Goal: Task Accomplishment & Management: Manage account settings

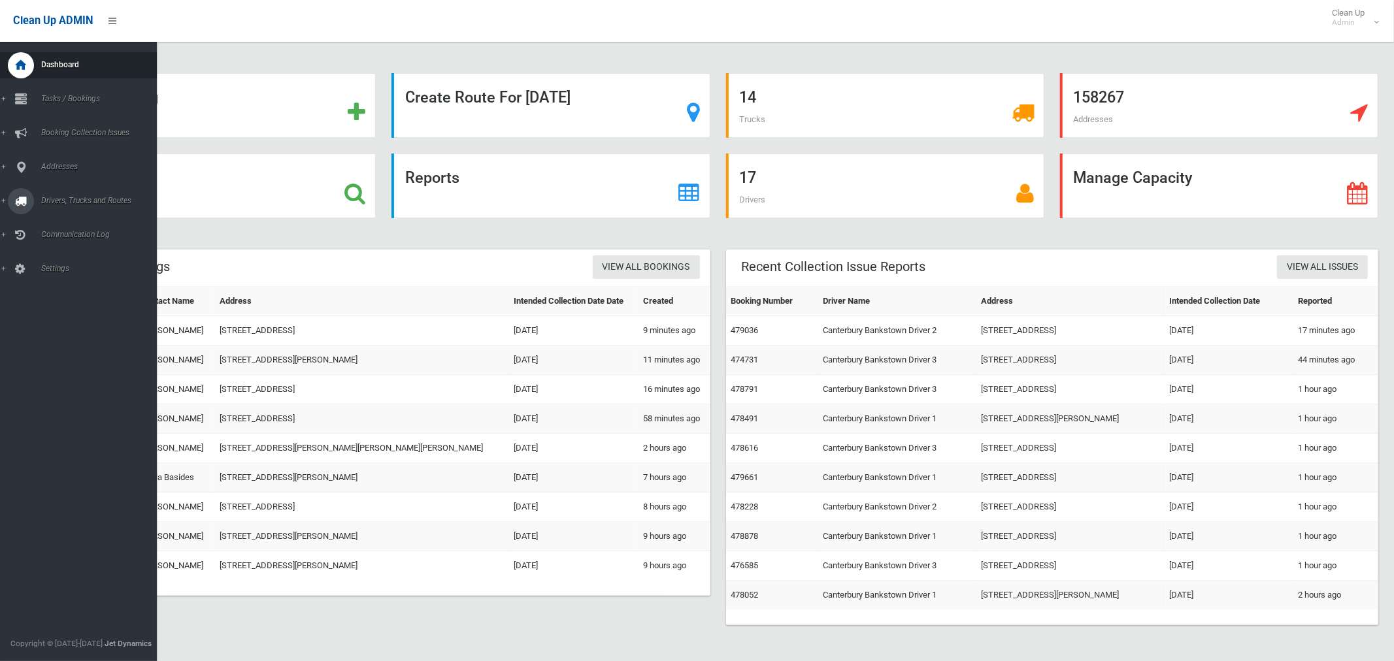
click at [65, 201] on span "Drivers, Trucks and Routes" at bounding box center [97, 200] width 120 height 9
click at [55, 261] on span "Driver Rostering / Shifts" at bounding box center [91, 260] width 108 height 9
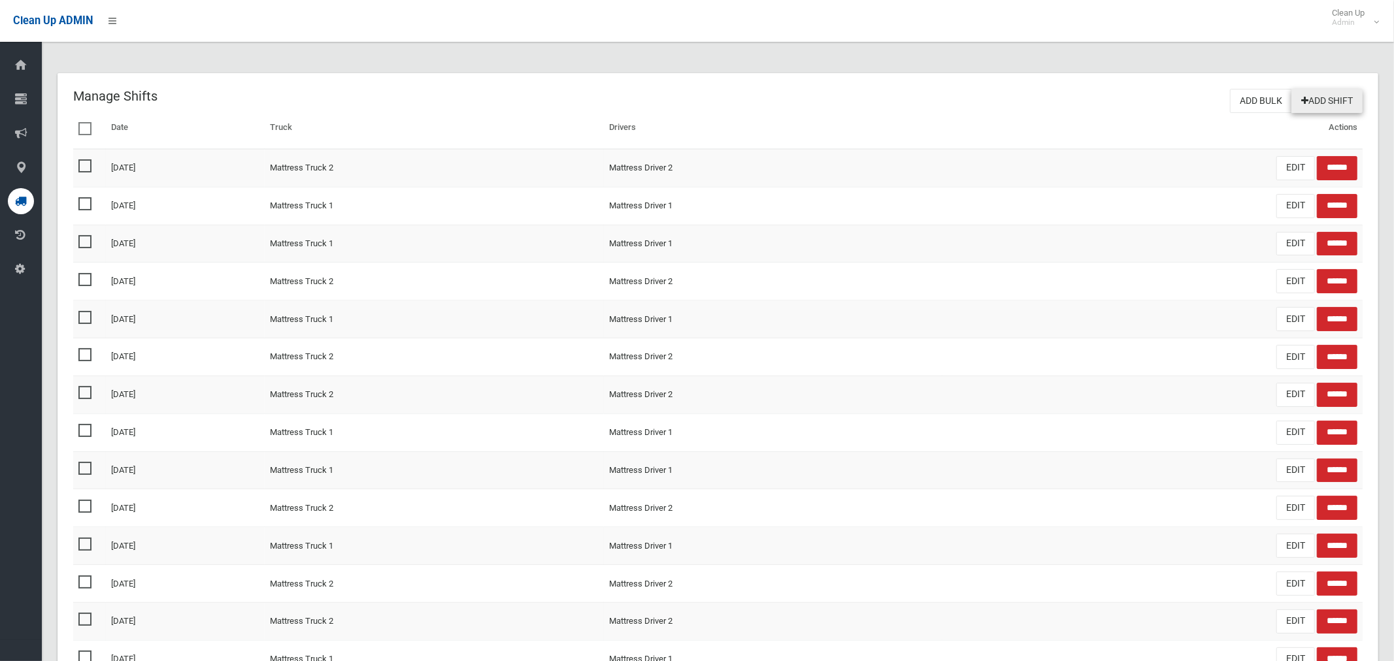
click at [1332, 102] on link "Add Shift" at bounding box center [1326, 101] width 71 height 24
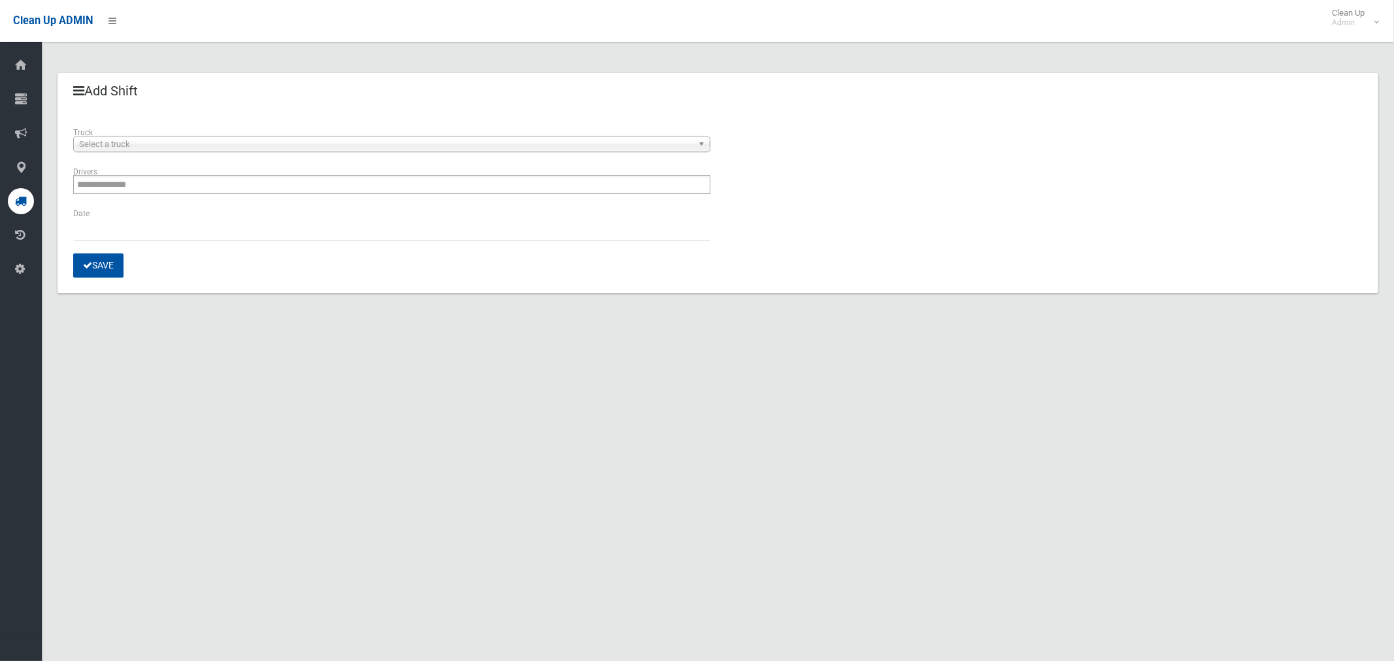
click at [117, 148] on span "Select a truck" at bounding box center [386, 145] width 614 height 16
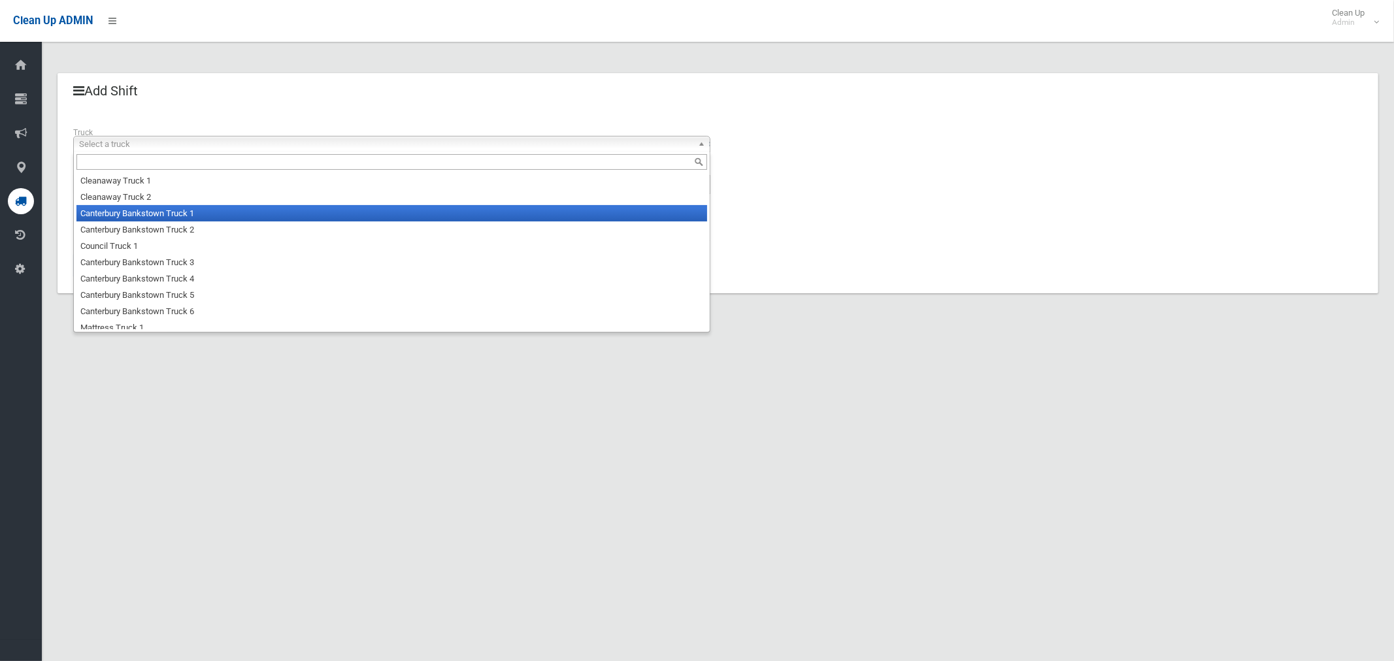
click at [128, 219] on li "Canterbury Bankstown Truck 1" at bounding box center [391, 213] width 631 height 16
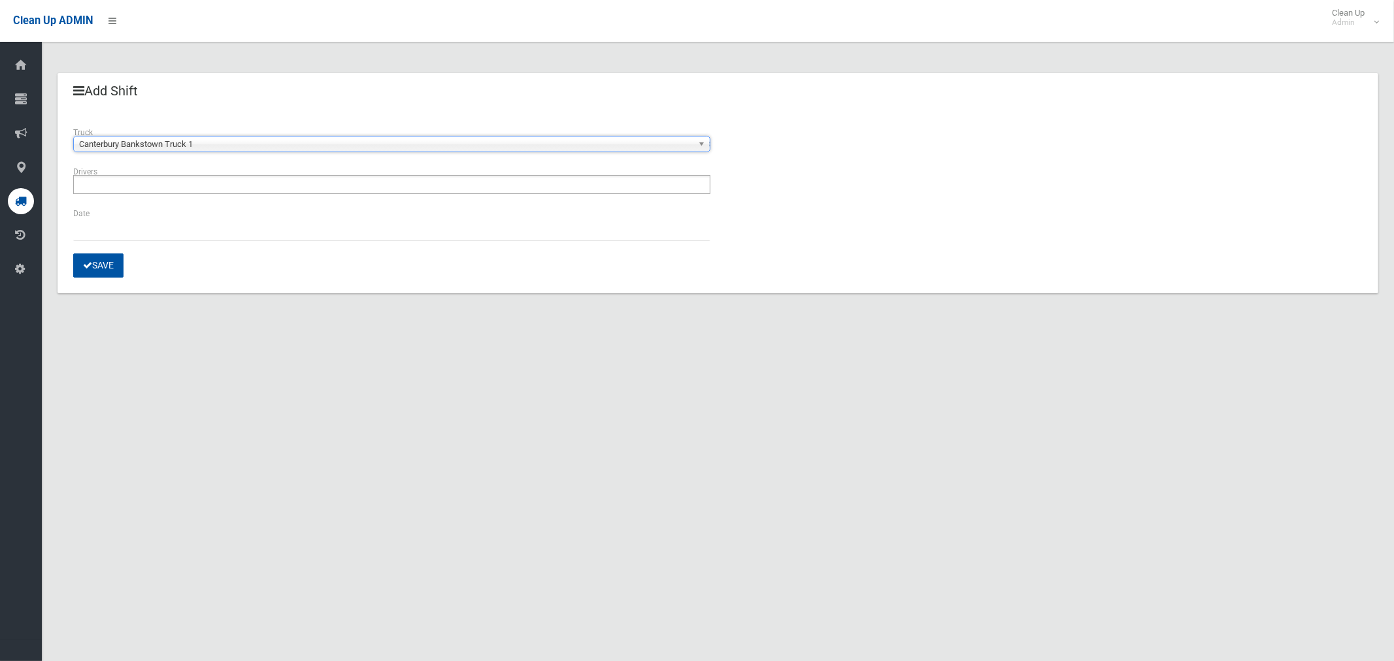
click at [129, 190] on input "text" at bounding box center [113, 184] width 73 height 16
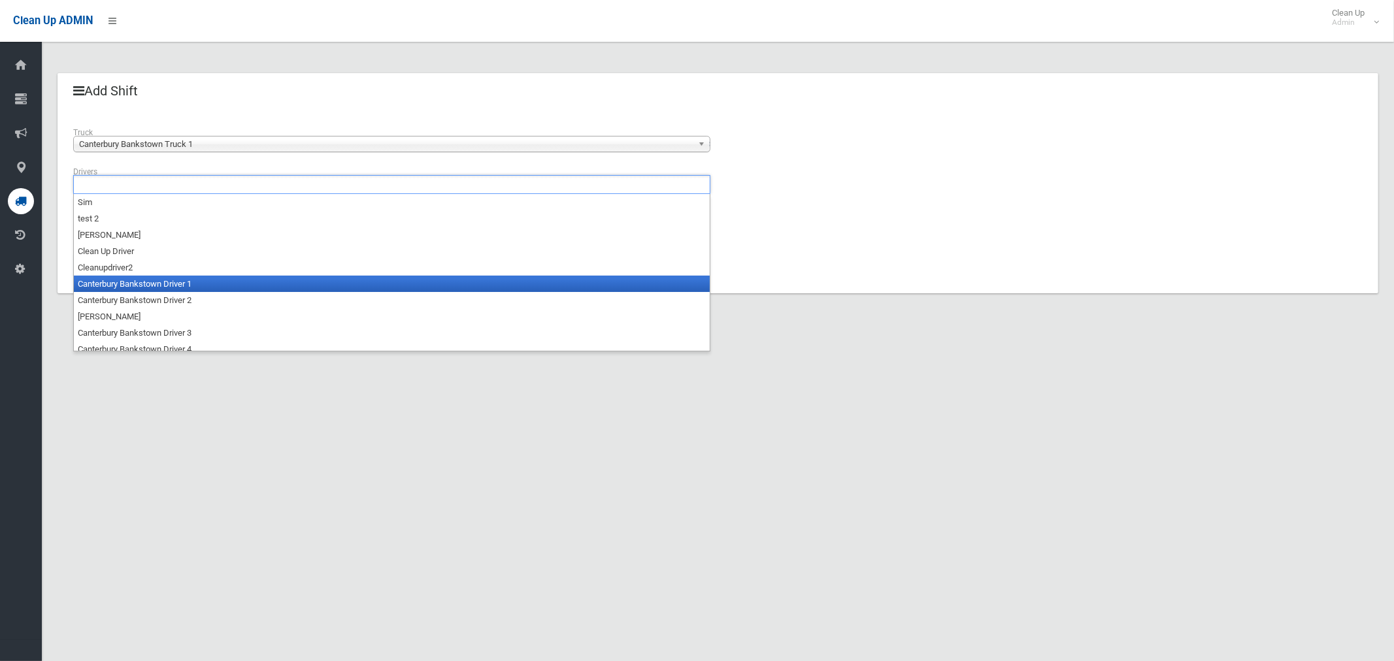
click at [135, 284] on li "Canterbury Bankstown Driver 1" at bounding box center [392, 284] width 636 height 16
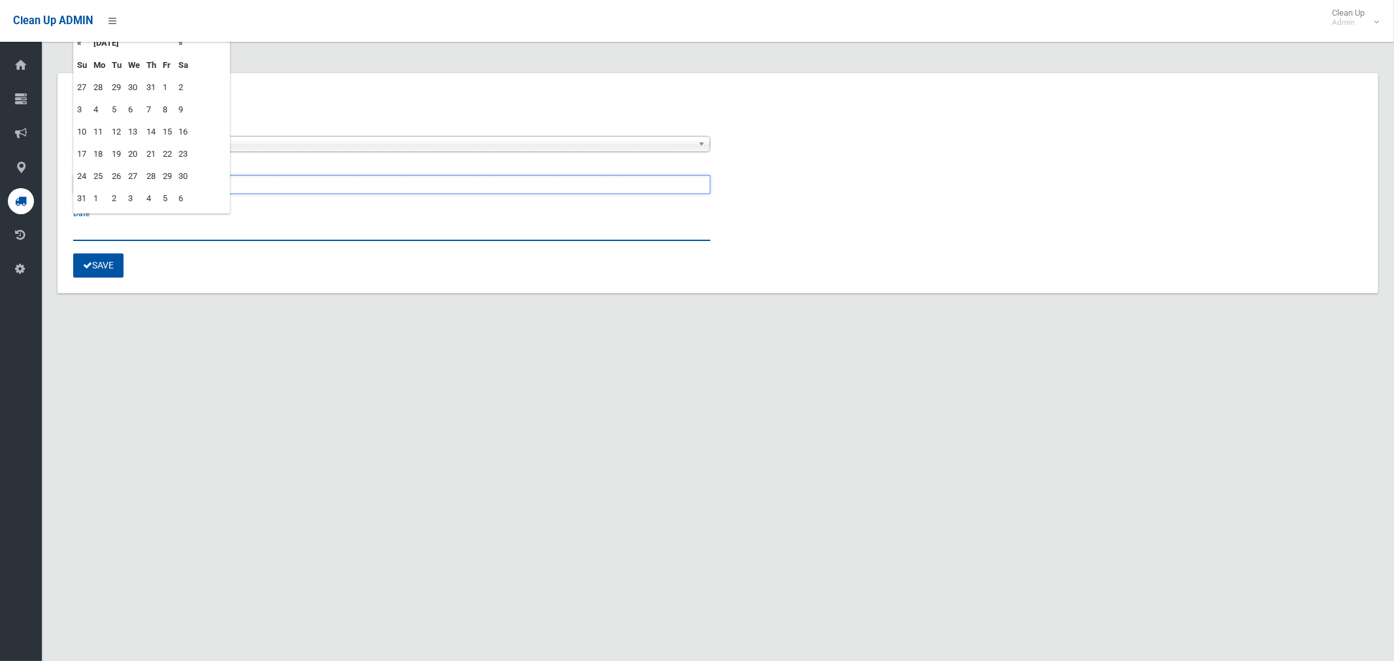
click at [95, 233] on input "text" at bounding box center [391, 229] width 637 height 24
click at [168, 154] on td "22" at bounding box center [167, 154] width 16 height 22
type input "**********"
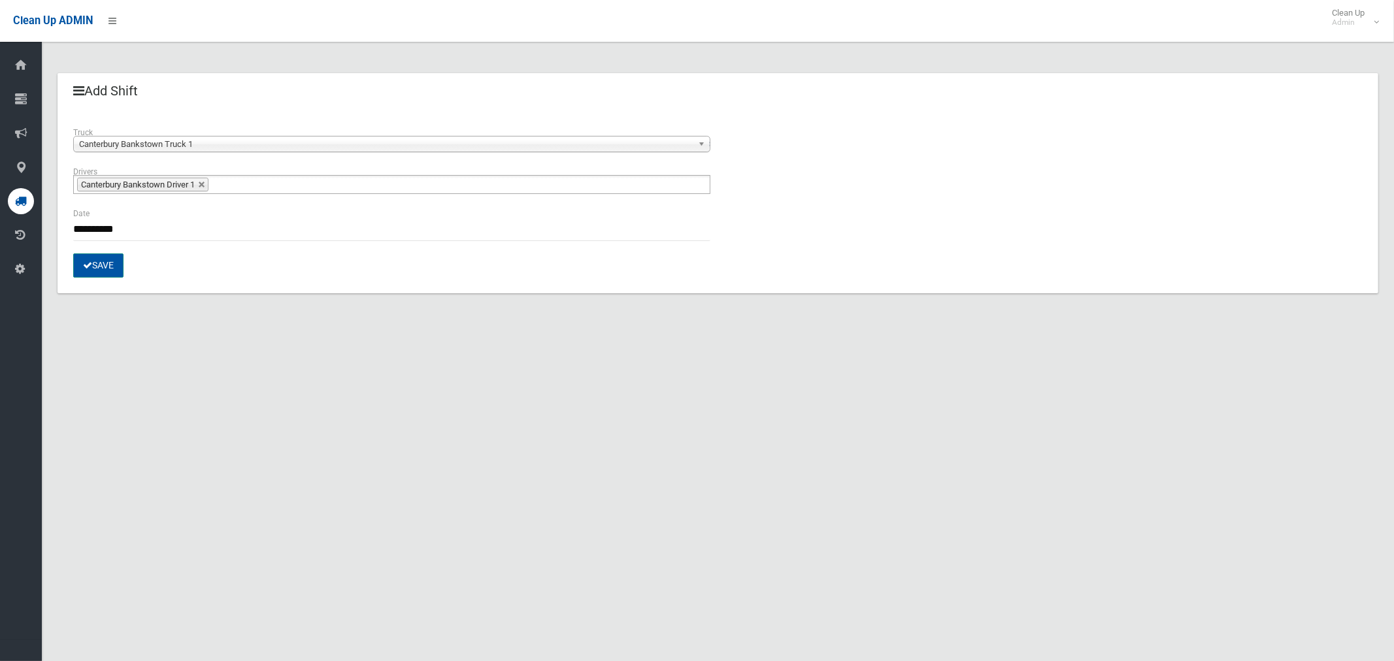
click at [86, 265] on icon "submit" at bounding box center [87, 265] width 9 height 9
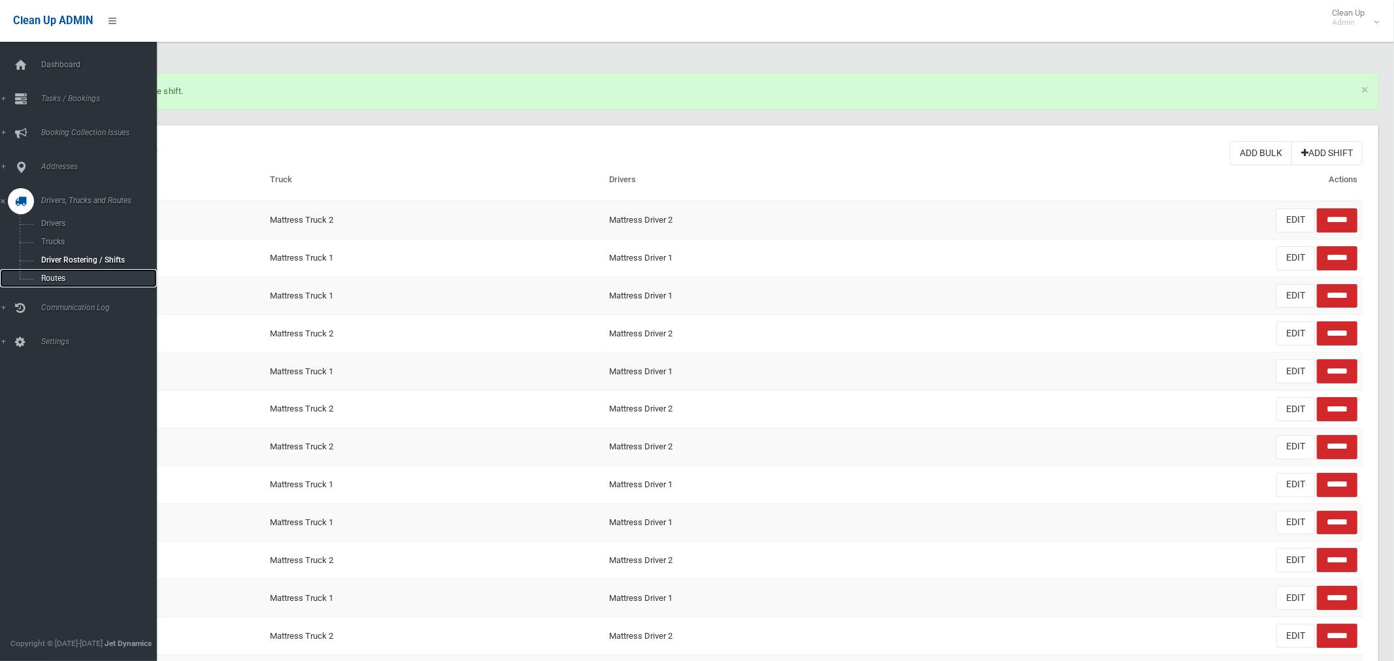
click at [63, 283] on span "Routes" at bounding box center [91, 278] width 108 height 9
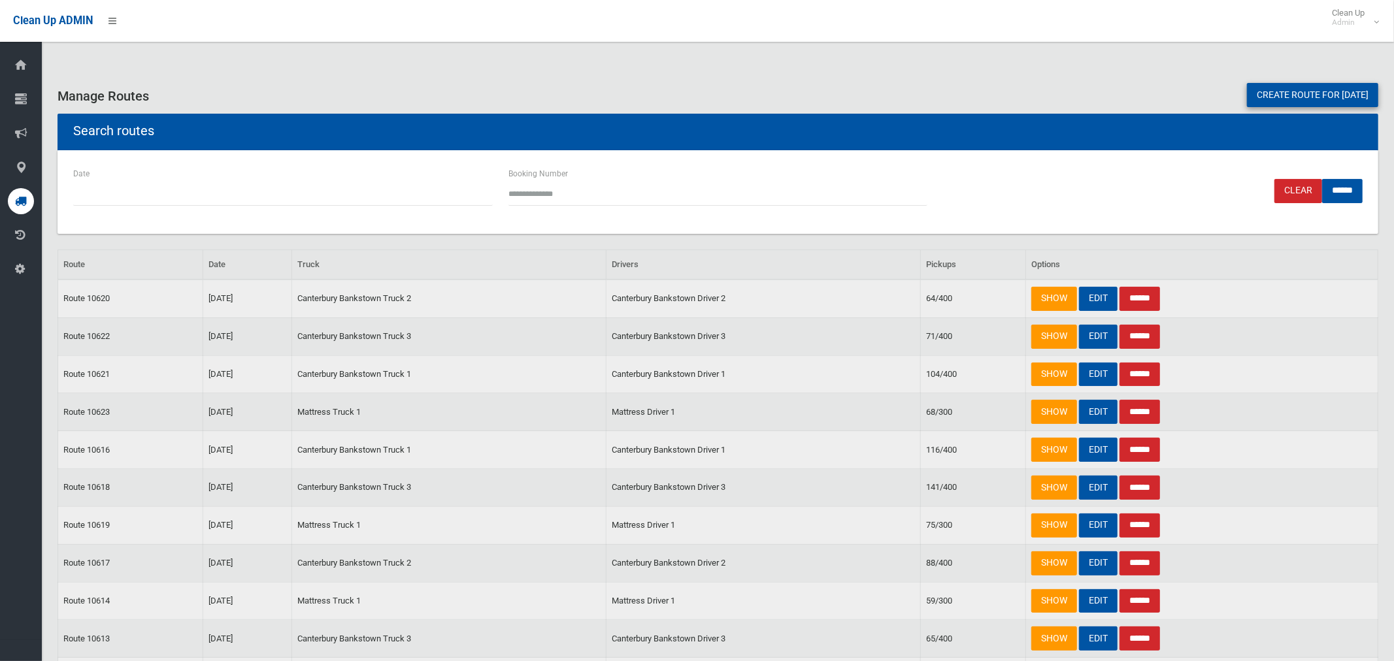
click at [1274, 92] on link "Create route for tomorrow" at bounding box center [1312, 95] width 131 height 24
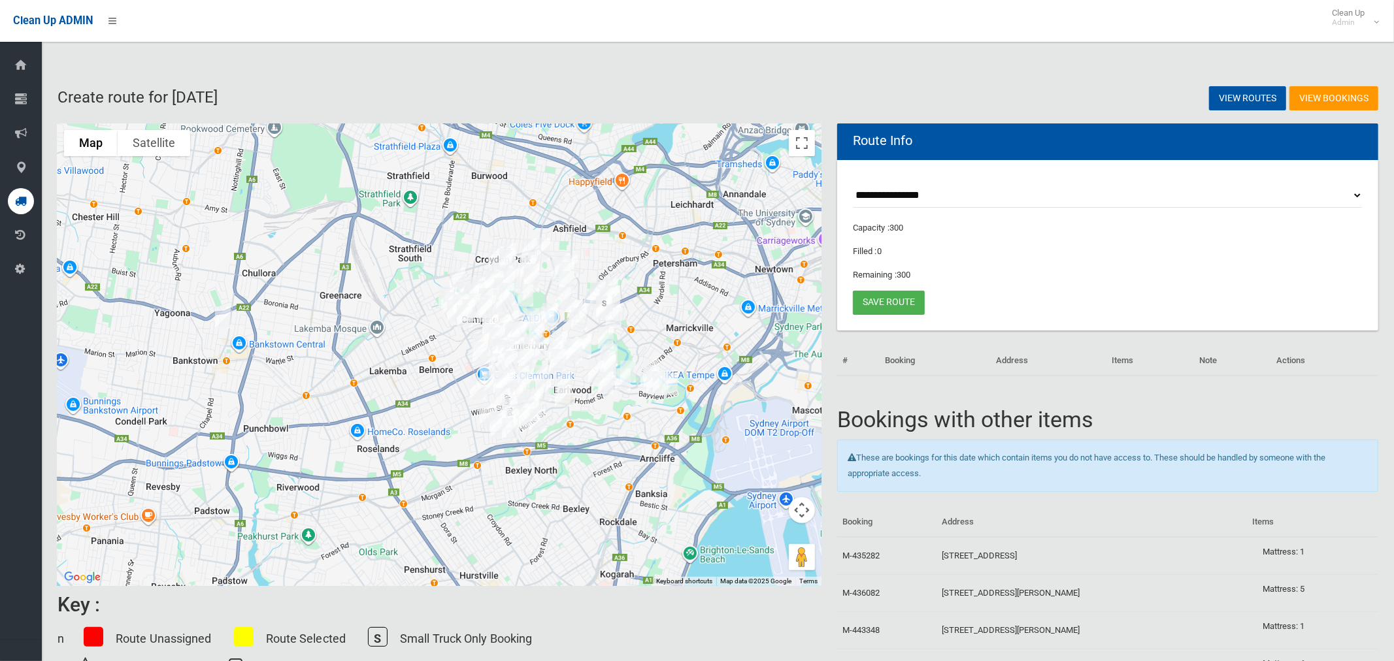
click at [872, 198] on select "**********" at bounding box center [1108, 196] width 510 height 24
select select "*****"
click at [853, 184] on select "**********" at bounding box center [1108, 196] width 510 height 24
click at [800, 140] on button "Toggle fullscreen view" at bounding box center [802, 143] width 26 height 26
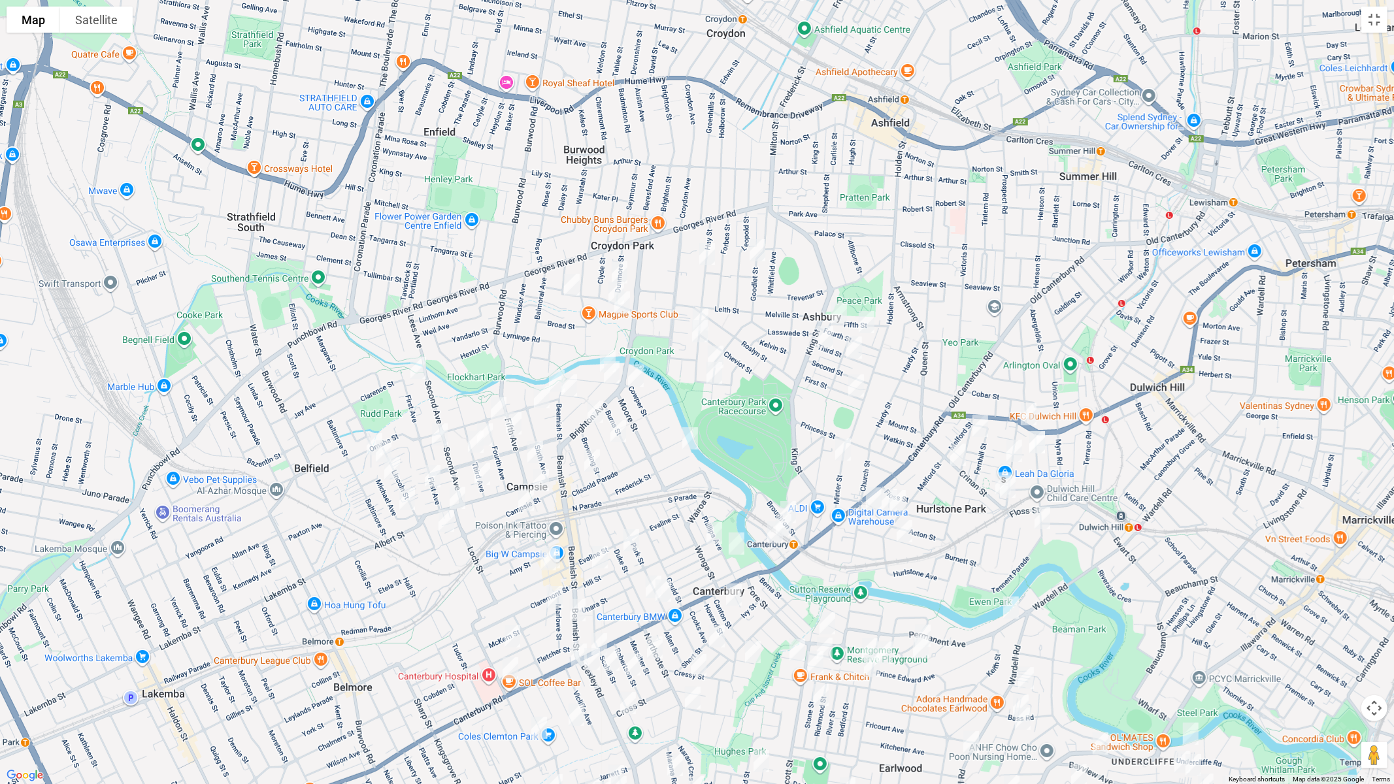
click at [704, 255] on img "37 Hay Street, CROYDON PARK NSW 2133" at bounding box center [707, 254] width 26 height 33
click at [755, 255] on img "17 Goodlet Street, ASHBURY NSW 2193" at bounding box center [757, 250] width 26 height 33
click at [619, 268] on img "27 Dunmore Street, CROYDON PARK NSW 2133" at bounding box center [619, 272] width 26 height 33
click at [572, 282] on img "58 Wentworth Street, CROYDON PARK NSW 2133" at bounding box center [572, 285] width 26 height 33
click at [606, 288] on img "3/18-20 Wentworth Street, CROYDON PARK NSW 2133" at bounding box center [616, 292] width 26 height 33
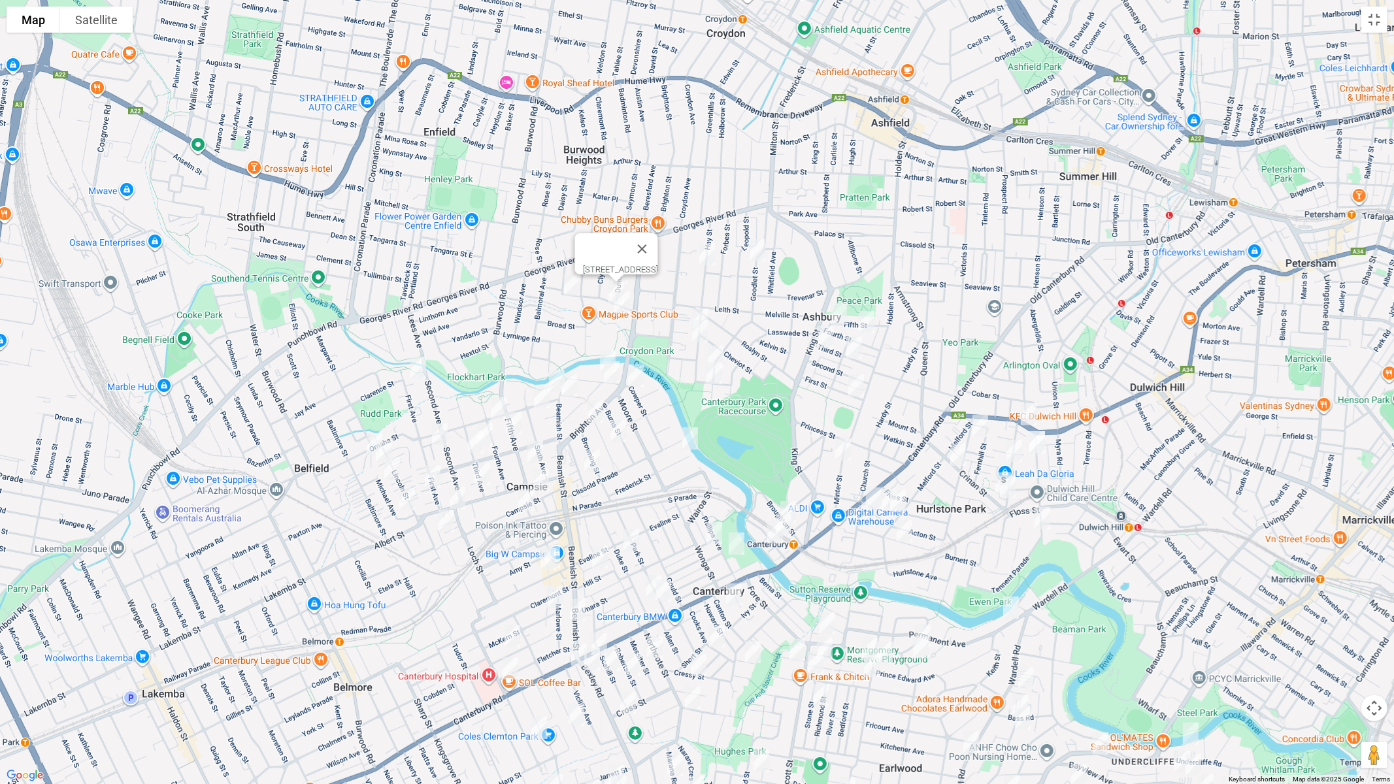
click at [625, 308] on img "12 Wentworth Street, CROYDON PARK NSW 2133" at bounding box center [622, 302] width 26 height 33
click at [699, 306] on img "75 Hay Street, ASHBURY NSW 2193" at bounding box center [700, 319] width 26 height 33
drag, startPoint x: 697, startPoint y: 327, endPoint x: 716, endPoint y: 339, distance: 22.9
click at [697, 327] on img "85 Hay Street, ASHBURY NSW 2193" at bounding box center [700, 331] width 26 height 33
click at [721, 343] on img "43 Crieff Street, ASHBURY NSW 2193" at bounding box center [715, 356] width 26 height 33
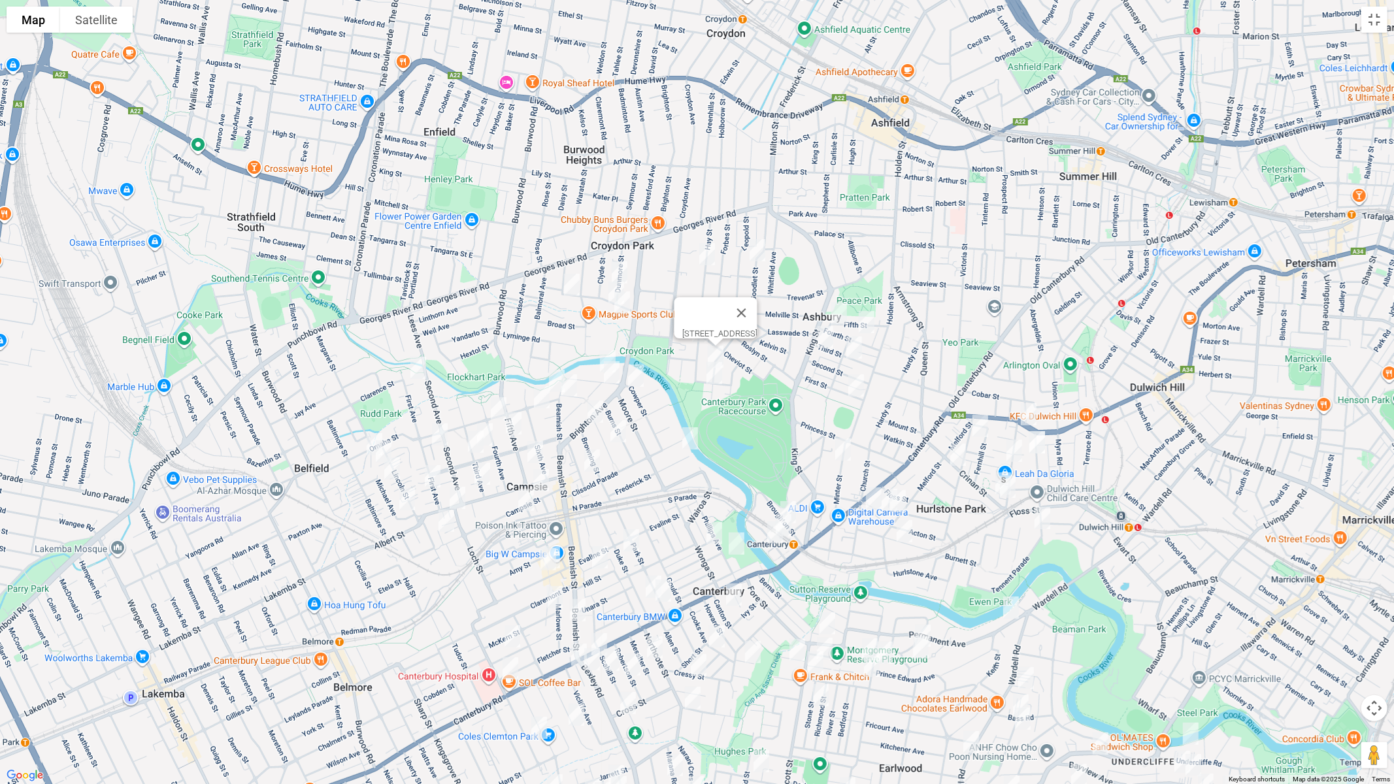
click at [716, 371] on img "55 Crieff Street, ASHBURY NSW 2193" at bounding box center [714, 373] width 26 height 33
click at [694, 435] on img "7 Frederick Street, CAMPSIE NSW 2194" at bounding box center [690, 438] width 26 height 33
click at [842, 314] on img "47 Fourth Street, ASHBURY NSW 2193" at bounding box center [839, 313] width 26 height 33
click at [866, 321] on img "17 Fourth Street, ASHBURY NSW 2193" at bounding box center [866, 322] width 26 height 33
drag, startPoint x: 827, startPoint y: 344, endPoint x: 852, endPoint y: 349, distance: 25.9
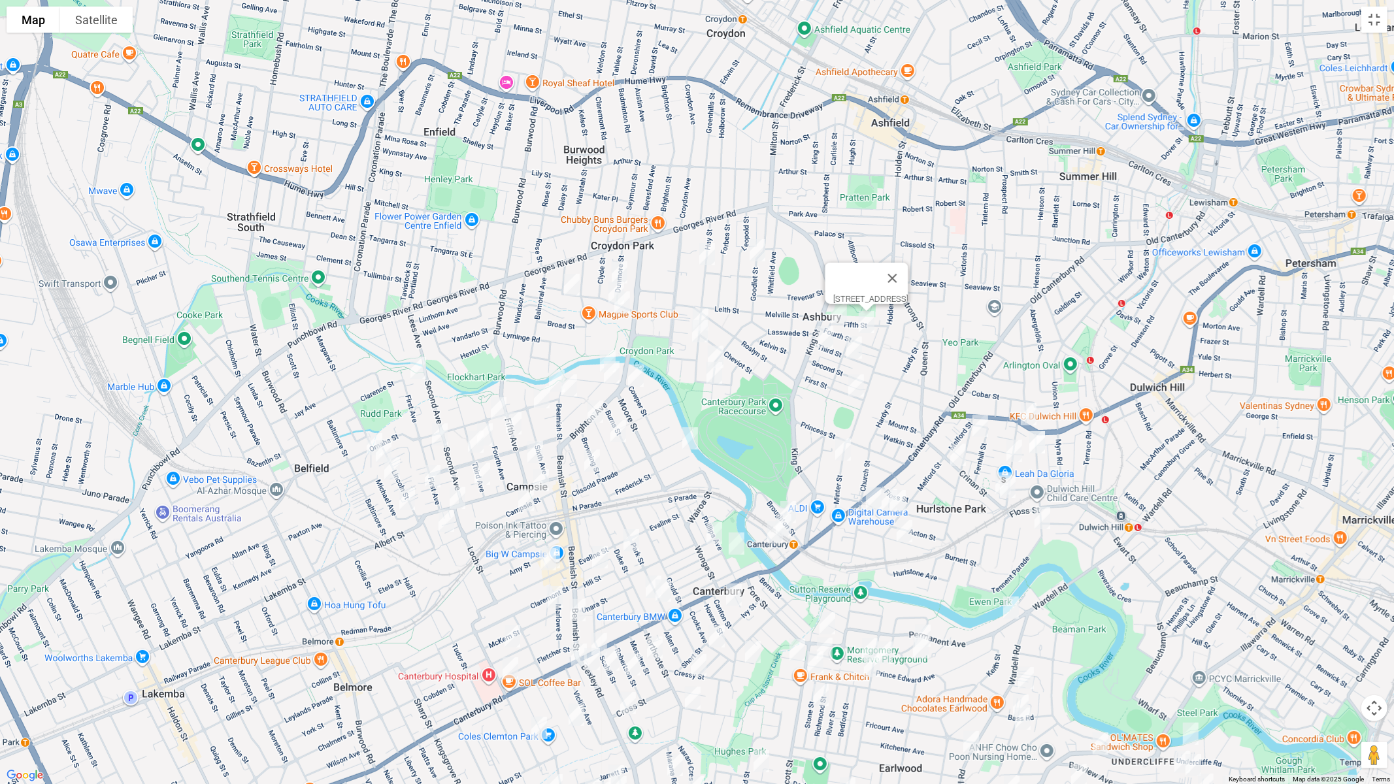
click at [827, 344] on img "64 Third Street, ASHBURY NSW 2193" at bounding box center [825, 337] width 26 height 33
click at [855, 348] on img "32 Third Street, ASHBURY NSW 2193" at bounding box center [854, 347] width 26 height 33
click at [855, 379] on img "14 First Street, ASHBURY NSW 2193" at bounding box center [856, 385] width 26 height 33
click at [843, 448] on img "20-22 Minter Street, CANTERBURY NSW 2193" at bounding box center [843, 449] width 26 height 33
click at [1028, 414] on img "578 New Canterbury Road, HURLSTONE PARK NSW 2193" at bounding box center [1028, 414] width 26 height 33
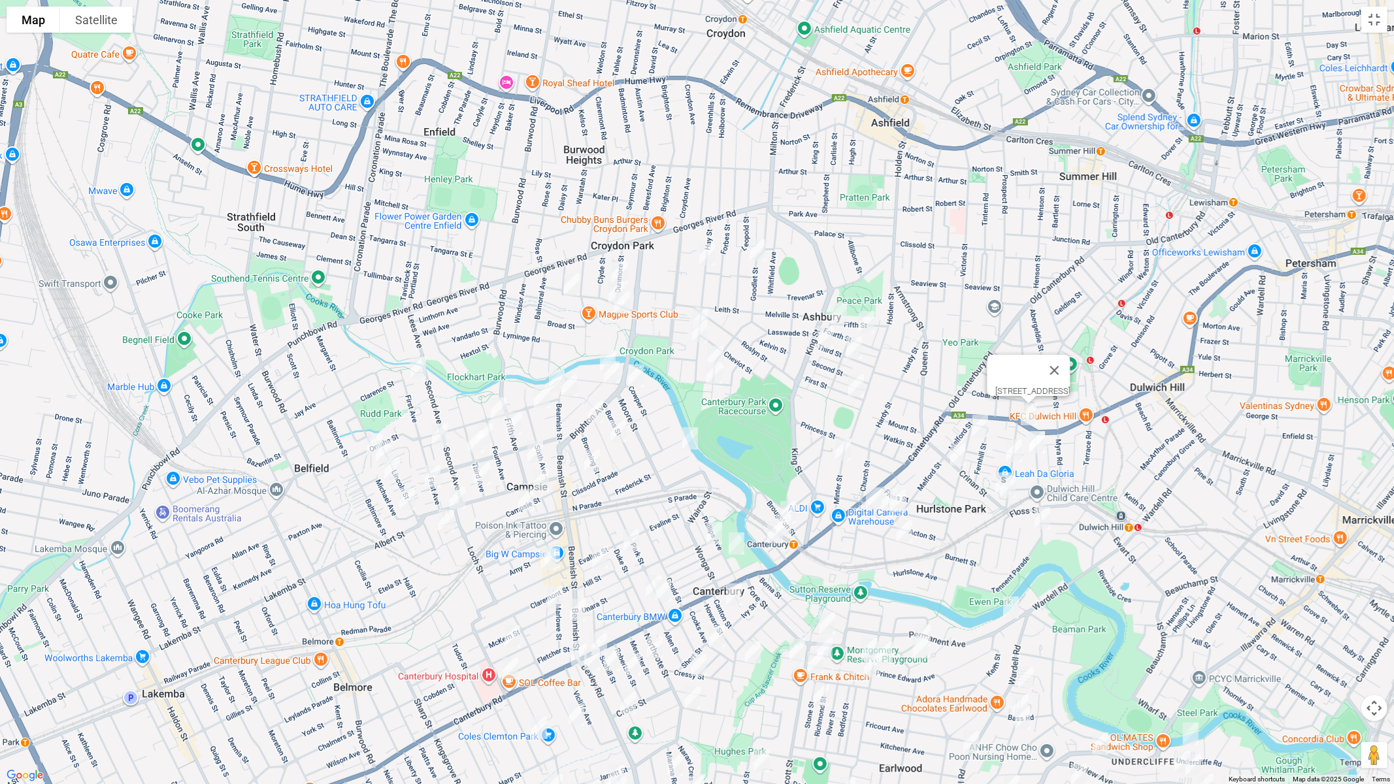
click at [1039, 444] on img "34 Garnet Street, HURLSTONE PARK NSW 2193" at bounding box center [1037, 442] width 26 height 33
click at [982, 429] on img "17 Dunstaffenage Street, HURLSTONE PARK NSW 2193" at bounding box center [980, 426] width 26 height 33
click at [1014, 453] on img "51 Duntroon Street, HURLSTONE PARK NSW 2193" at bounding box center [1014, 451] width 26 height 33
click at [952, 451] on img "96 Crinan Street, HURLSTONE PARK NSW 2193" at bounding box center [958, 454] width 26 height 33
click at [995, 483] on img "7 Crinan Street, HURLSTONE PARK NSW 2193" at bounding box center [1008, 486] width 26 height 33
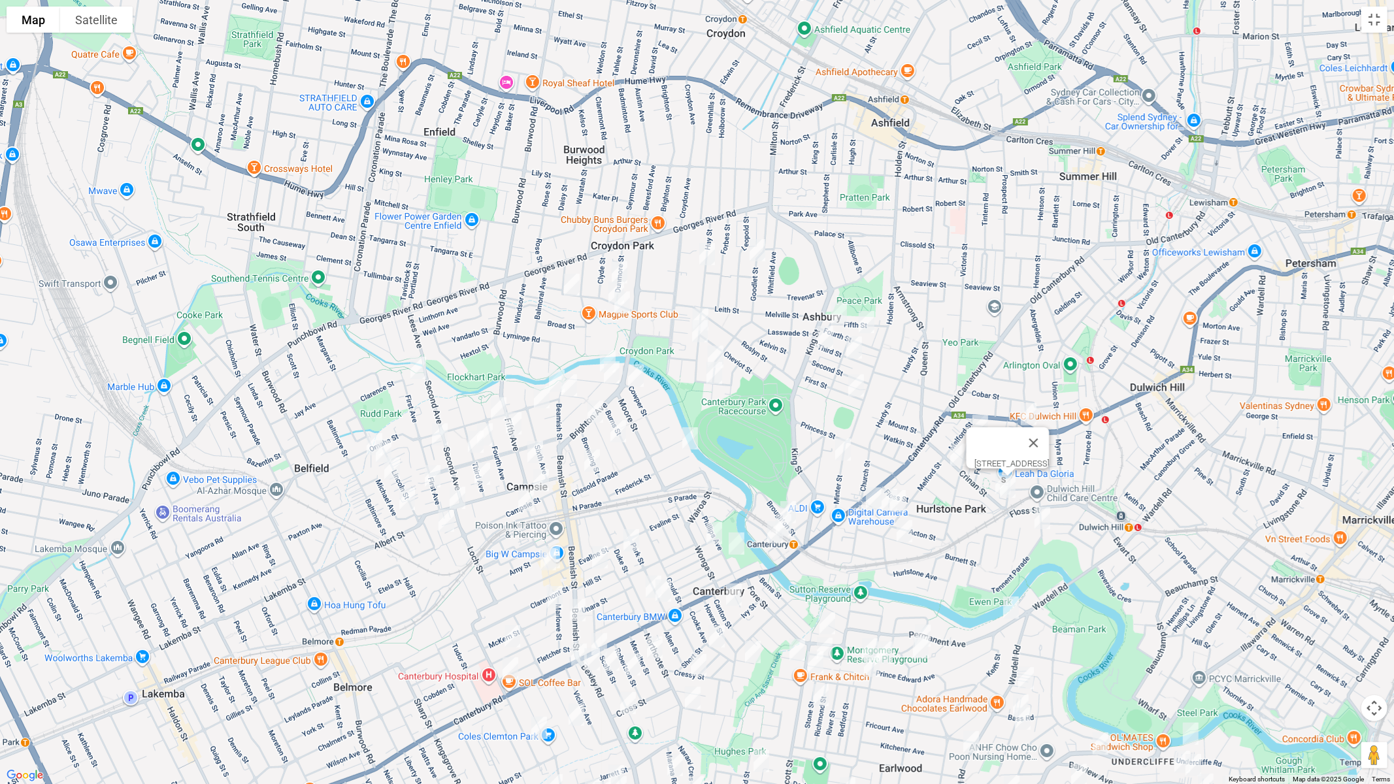
click at [1043, 519] on img "96 Garnet Street, HURLSTONE PARK NSW 2193" at bounding box center [1042, 518] width 26 height 33
drag, startPoint x: 870, startPoint y: 498, endPoint x: 874, endPoint y: 504, distance: 7.6
click at [870, 499] on img "39 Church Street, HURLSTONE PARK NSW 2193" at bounding box center [874, 498] width 26 height 33
click at [872, 497] on img "39 Church Street, HURLSTONE PARK NSW 2193" at bounding box center [874, 498] width 26 height 33
click at [885, 509] on img "90A Melford Street, HURLSTONE PARK NSW 2193" at bounding box center [898, 501] width 26 height 33
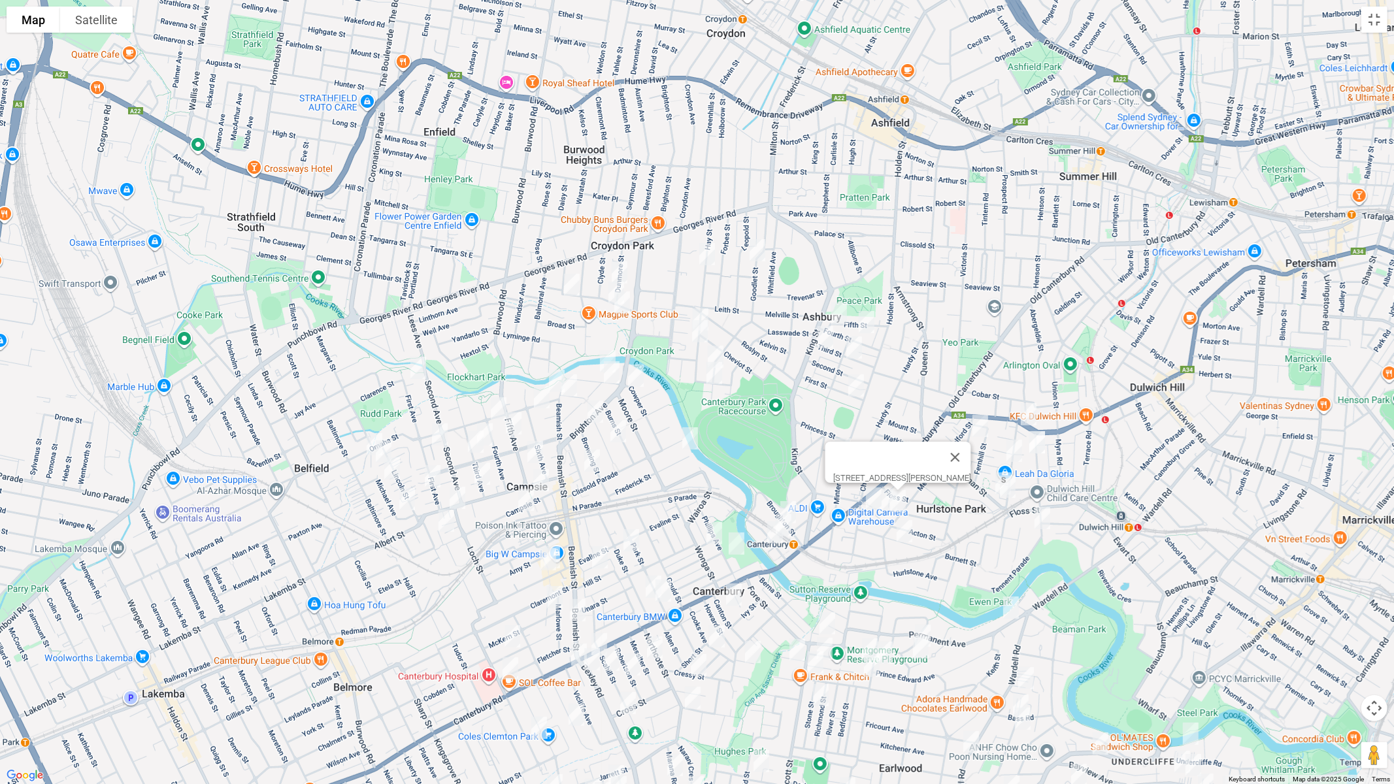
click at [910, 525] on img "46 Kilbride Street, HURLSTONE PARK NSW 2193" at bounding box center [904, 531] width 26 height 33
click at [946, 480] on button "Close" at bounding box center [929, 487] width 31 height 31
click at [991, 476] on img "15 Crinan Street, HURLSTONE PARK NSW 2193" at bounding box center [1003, 483] width 26 height 33
click at [885, 506] on img "90A Melford Street, HURLSTONE PARK NSW 2193" at bounding box center [898, 501] width 26 height 33
click at [970, 450] on button "Close" at bounding box center [954, 457] width 31 height 31
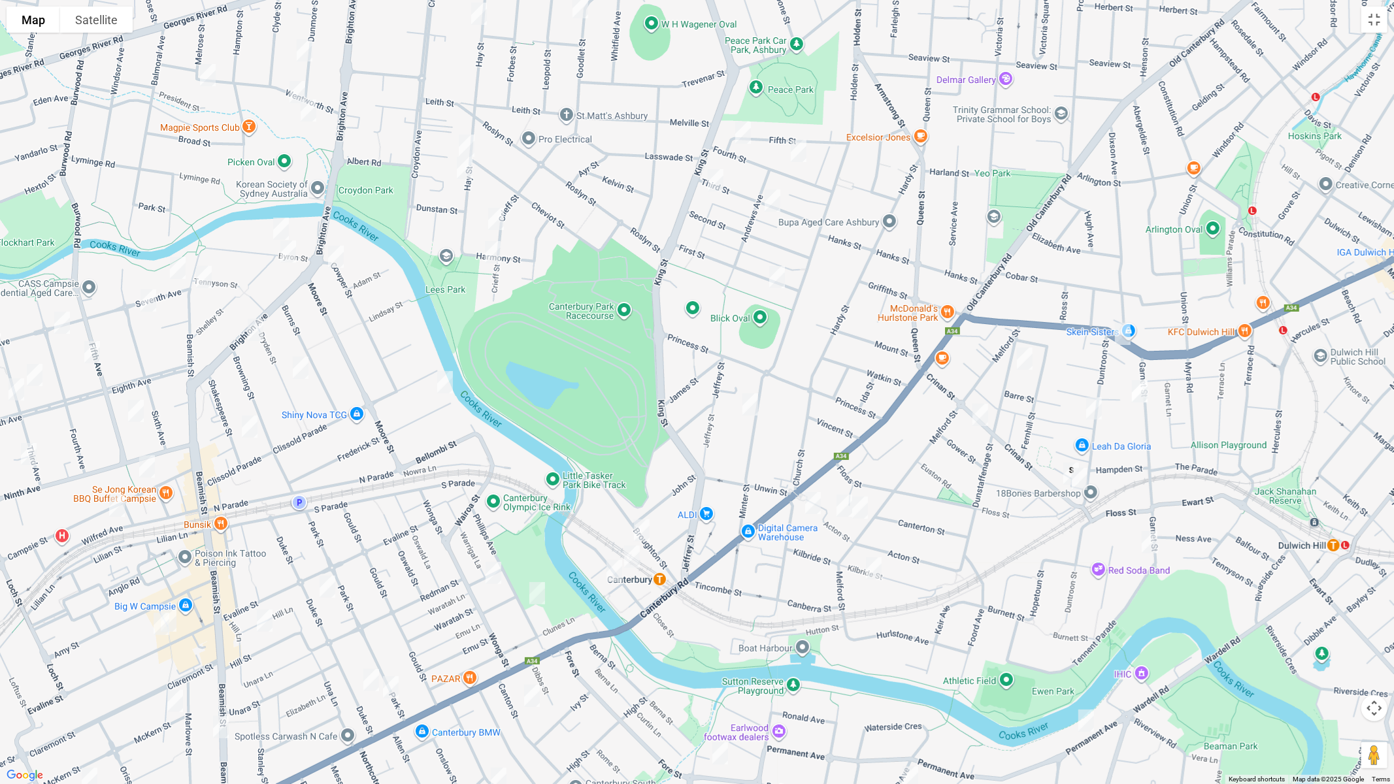
click at [865, 510] on img "90A Melford Street, HURLSTONE PARK NSW 2193" at bounding box center [860, 507] width 26 height 33
click at [844, 512] on img "55 Acton Street, HURLSTONE PARK NSW 2193" at bounding box center [844, 505] width 26 height 33
click at [1379, 23] on button "Toggle fullscreen view" at bounding box center [1374, 20] width 26 height 26
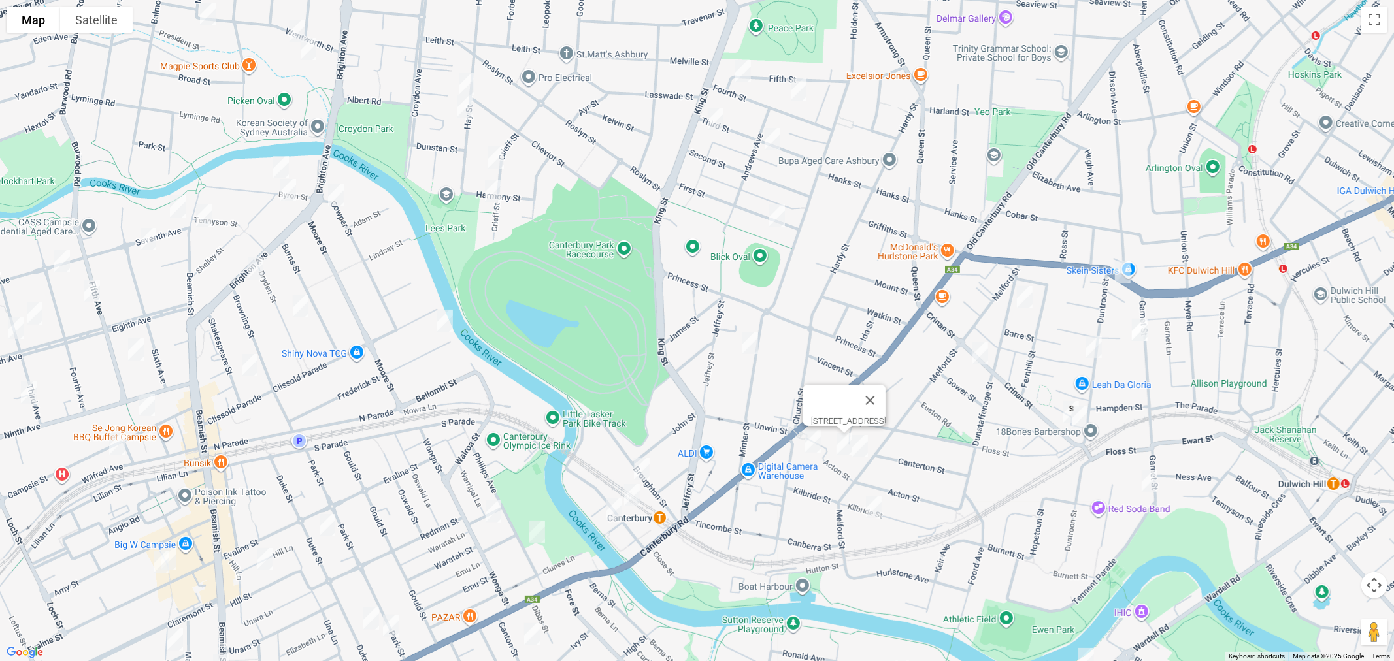
click at [847, 463] on img "90A Melford Street, HURLSTONE PARK NSW 2193" at bounding box center [860, 446] width 26 height 33
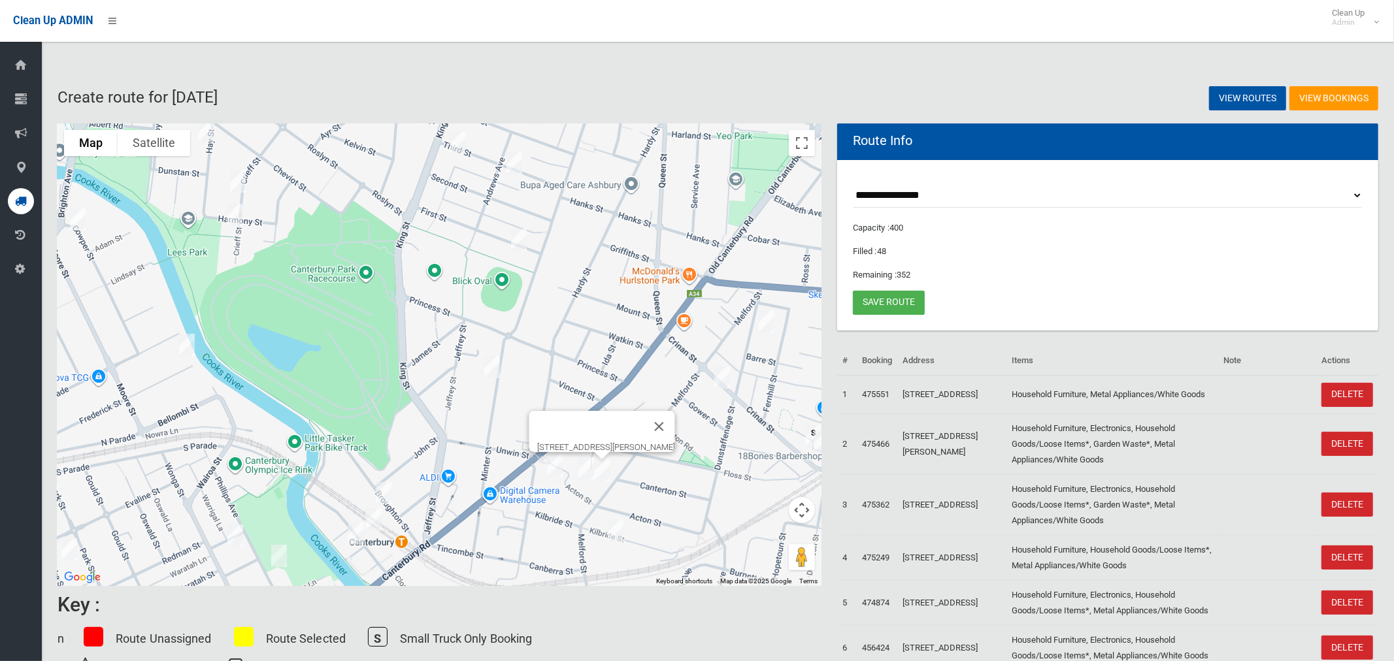
click at [605, 477] on img "90A Melford Street, HURLSTONE PARK NSW 2193" at bounding box center [602, 470] width 26 height 33
click at [581, 471] on img "55 Acton Street, HURLSTONE PARK NSW 2193" at bounding box center [586, 468] width 26 height 33
click at [793, 146] on button "Toggle fullscreen view" at bounding box center [802, 143] width 26 height 26
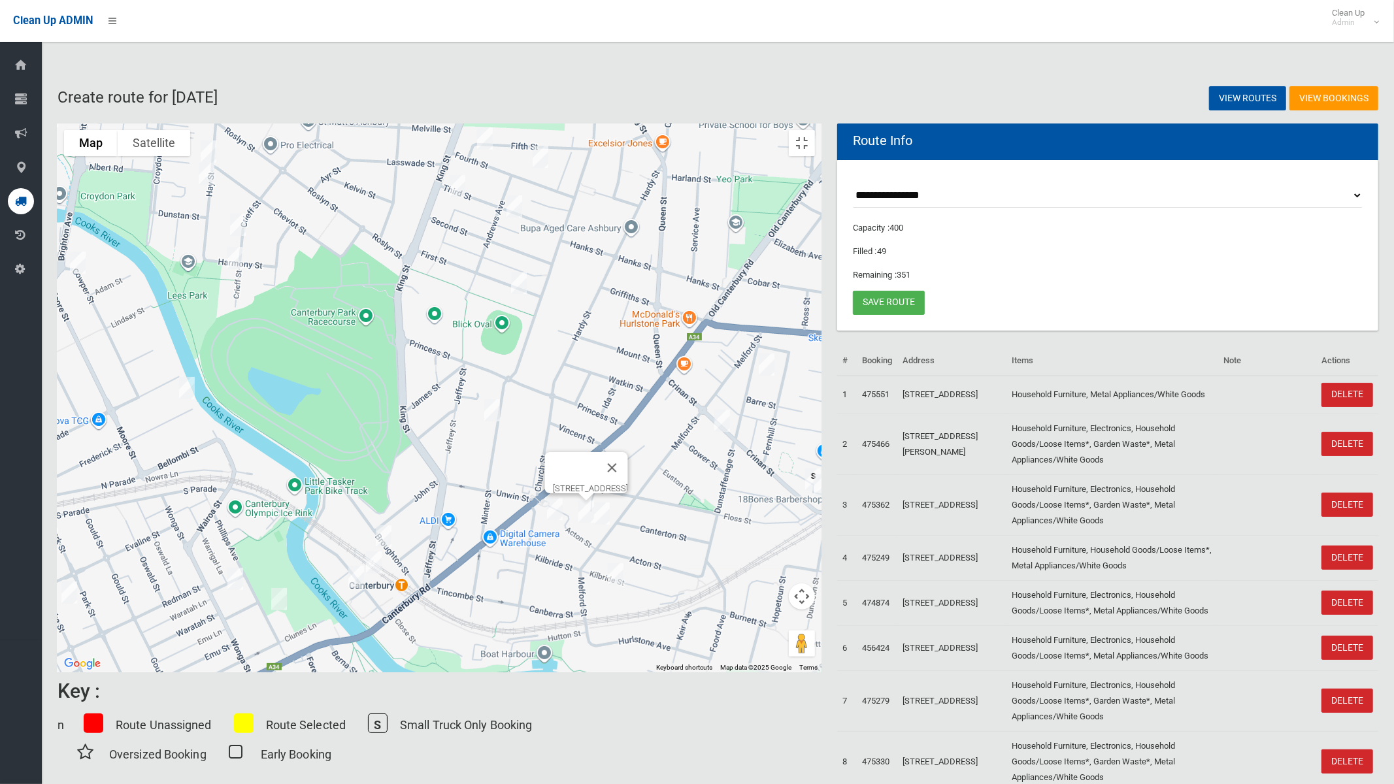
click at [397, 527] on img "4 Broughton Street, CANTERBURY NSW 2193" at bounding box center [384, 536] width 26 height 33
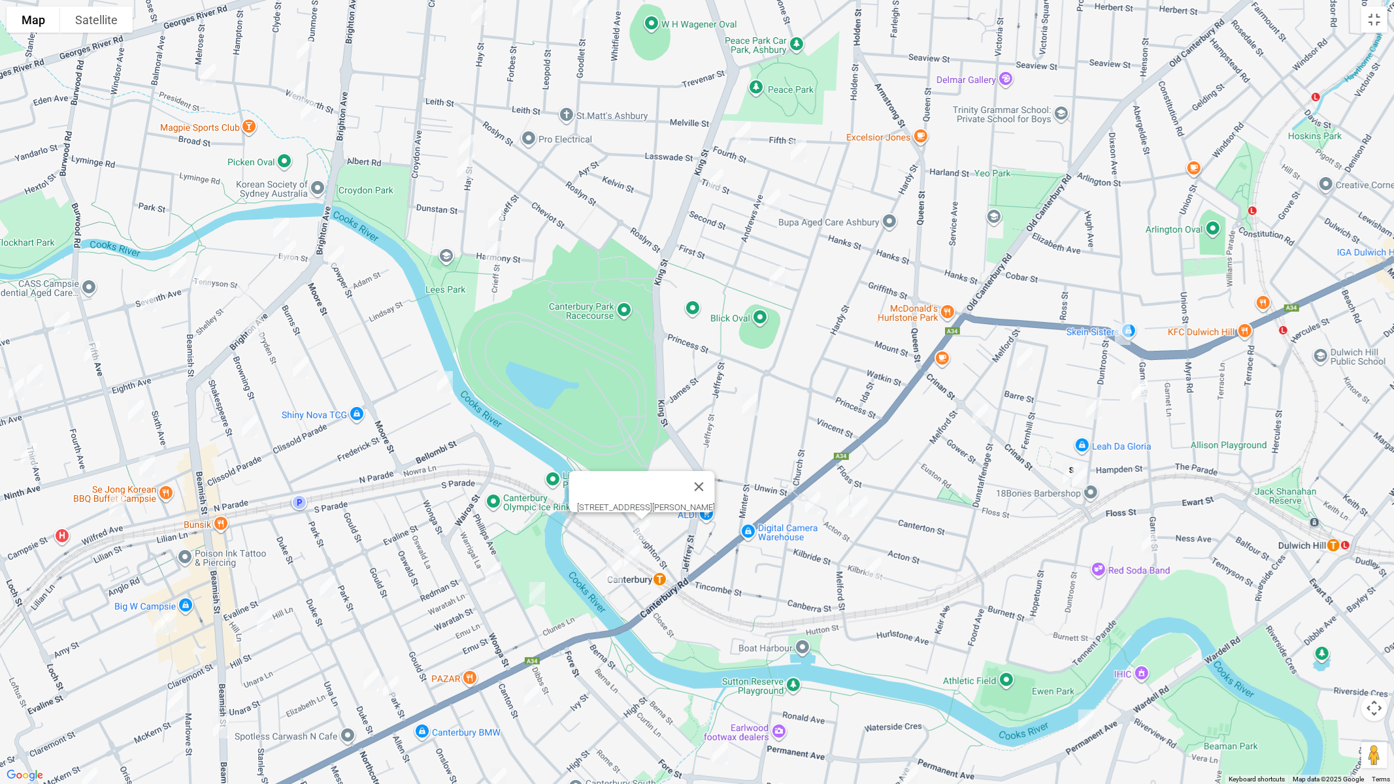
click at [634, 554] on img "10B Charles Street, CANTERBURY NSW 2193" at bounding box center [632, 556] width 26 height 33
click at [615, 573] on img "4 Charles Street, CANTERBURY NSW 2193" at bounding box center [614, 571] width 26 height 33
click at [282, 225] on img "13A Byron Street, CAMPSIE NSW 2194" at bounding box center [281, 228] width 26 height 33
drag, startPoint x: 286, startPoint y: 257, endPoint x: 301, endPoint y: 254, distance: 14.7
click at [287, 257] on img "2 Shelley Street, CAMPSIE NSW 2194" at bounding box center [288, 251] width 26 height 33
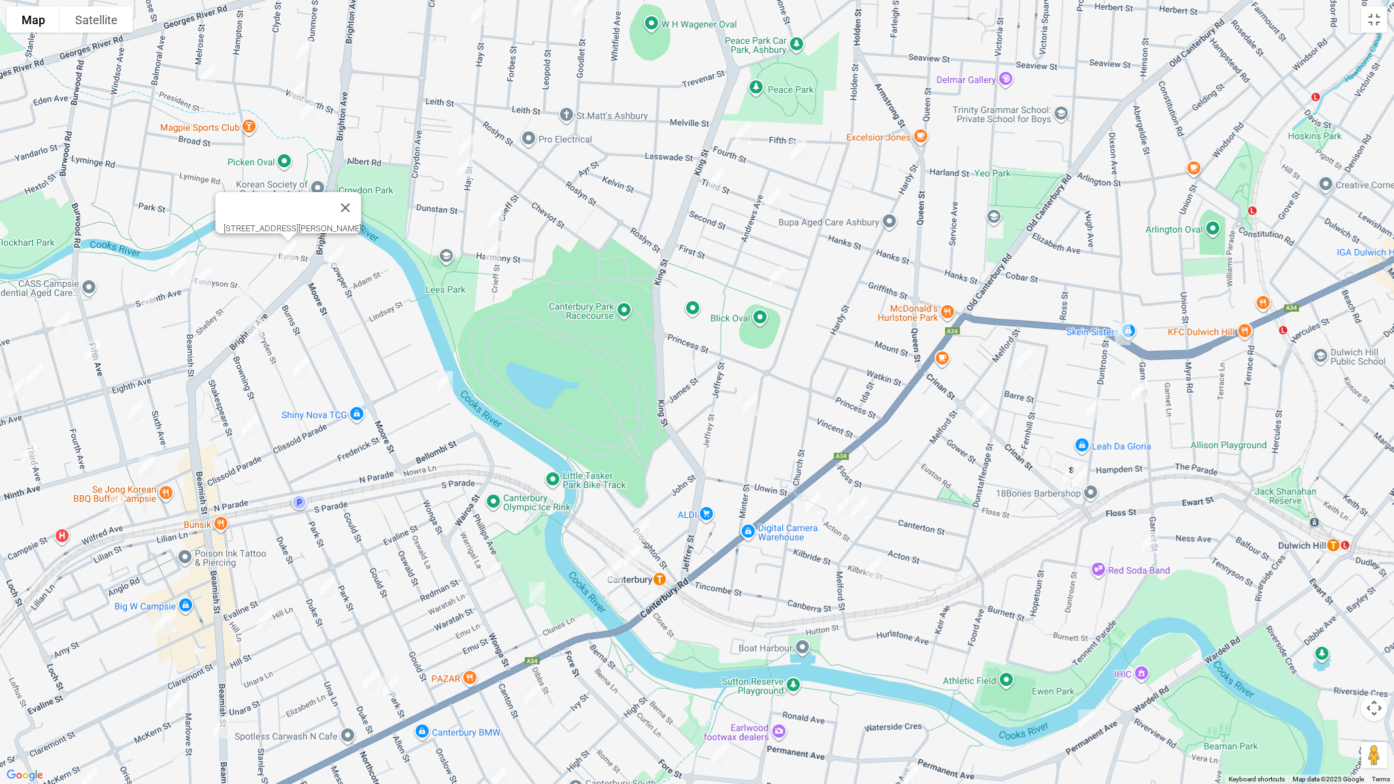
click at [336, 253] on img "5 Cowper Street, CAMPSIE NSW 2194" at bounding box center [336, 256] width 26 height 33
click at [174, 263] on img "3 Seventh Avenue, CAMPSIE NSW 2194" at bounding box center [178, 268] width 26 height 33
click at [209, 274] on img "27a Beamish Street, CAMPSIE NSW 2194" at bounding box center [204, 277] width 26 height 33
click at [150, 305] on img "18-20 Seventh Avenue, CAMPSIE NSW 2194" at bounding box center [148, 300] width 26 height 33
click at [251, 333] on div "[STREET_ADDRESS]" at bounding box center [697, 392] width 1394 height 784
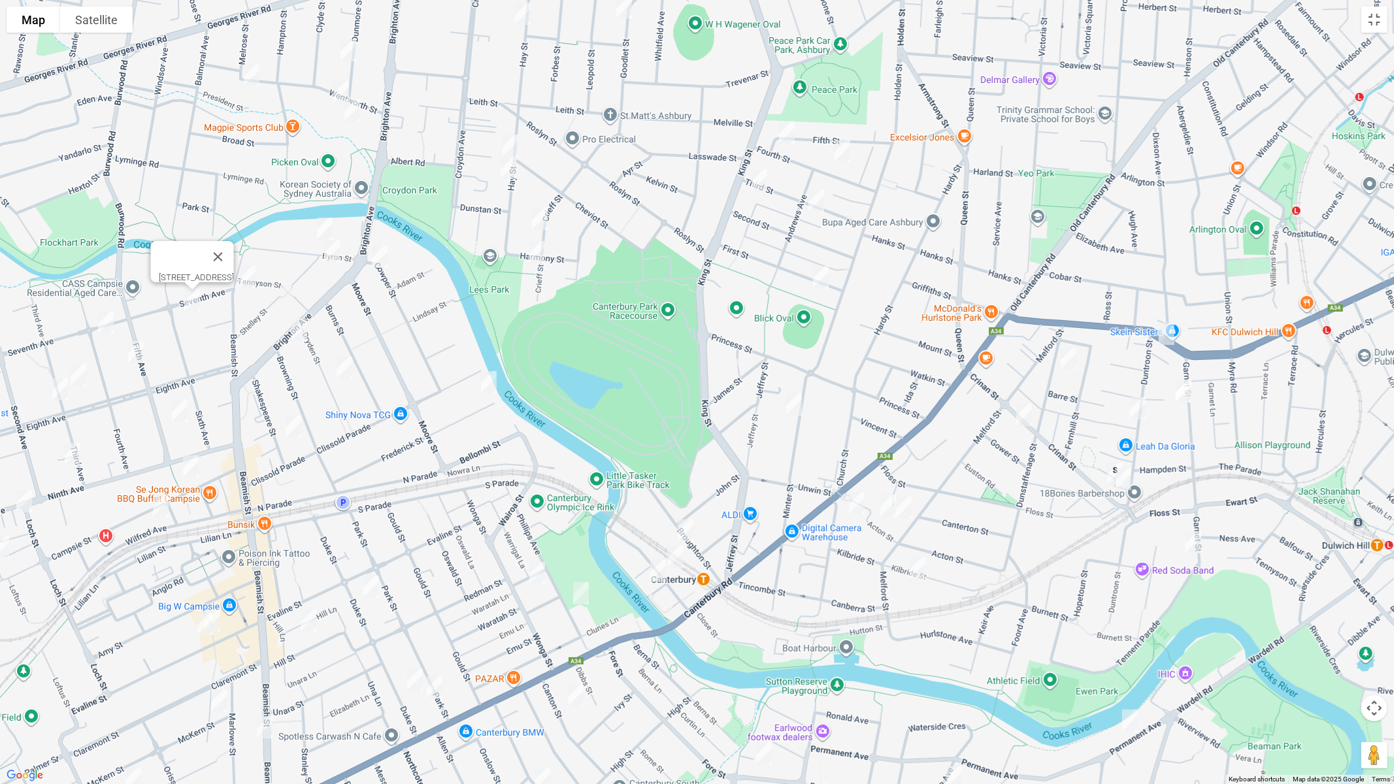
click at [303, 329] on img "133 Brighton Avenue, CAMPSIE NSW 2194" at bounding box center [299, 330] width 26 height 33
click at [345, 368] on img "26-28 Dryden Street, CAMPSIE NSW 2194" at bounding box center [344, 368] width 26 height 33
click at [291, 425] on img "32 Shakespeare Street, CAMPSIE NSW 2194" at bounding box center [293, 426] width 26 height 33
click at [109, 323] on img "43 Fourth Avenue, CAMPSIE NSW 2194" at bounding box center [106, 322] width 26 height 33
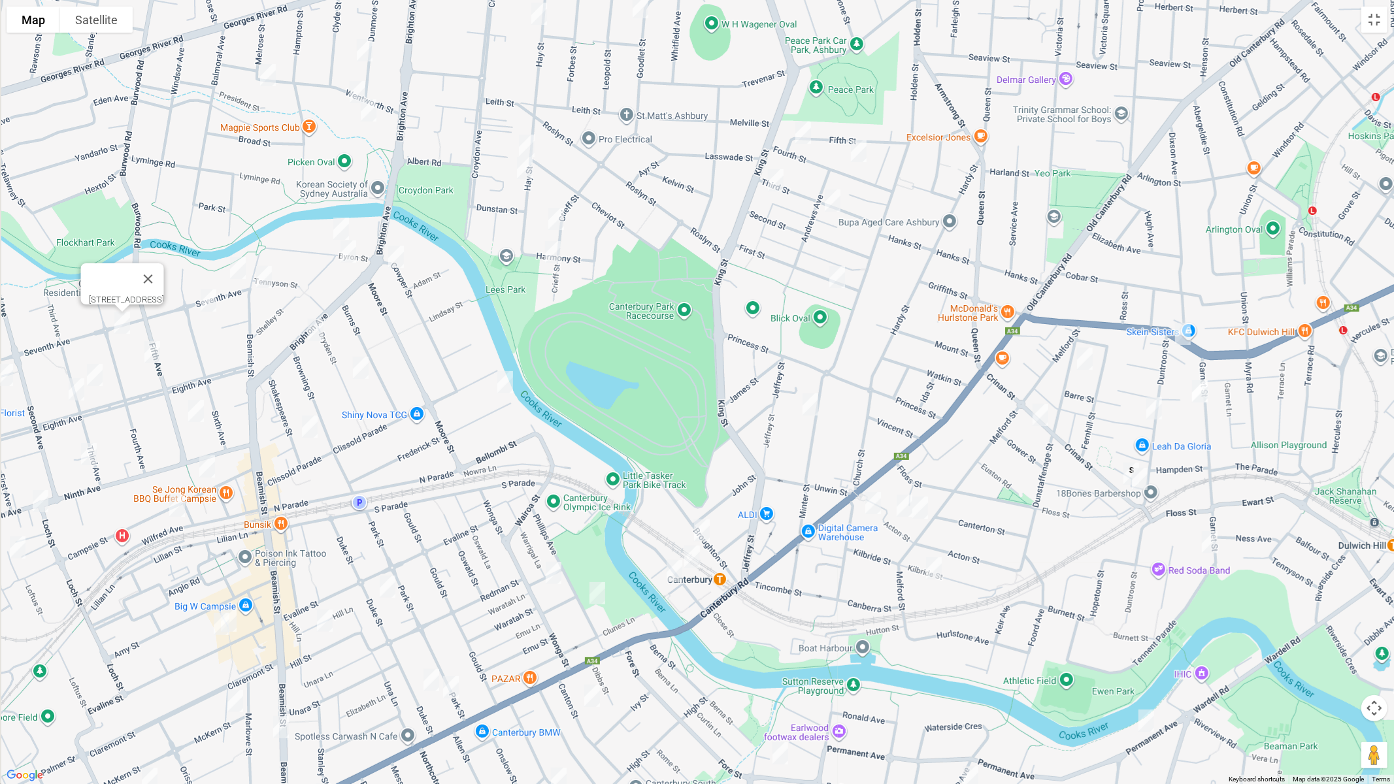
click at [154, 355] on img "24 Fifth Avenue, CAMPSIE NSW 2194" at bounding box center [152, 352] width 26 height 33
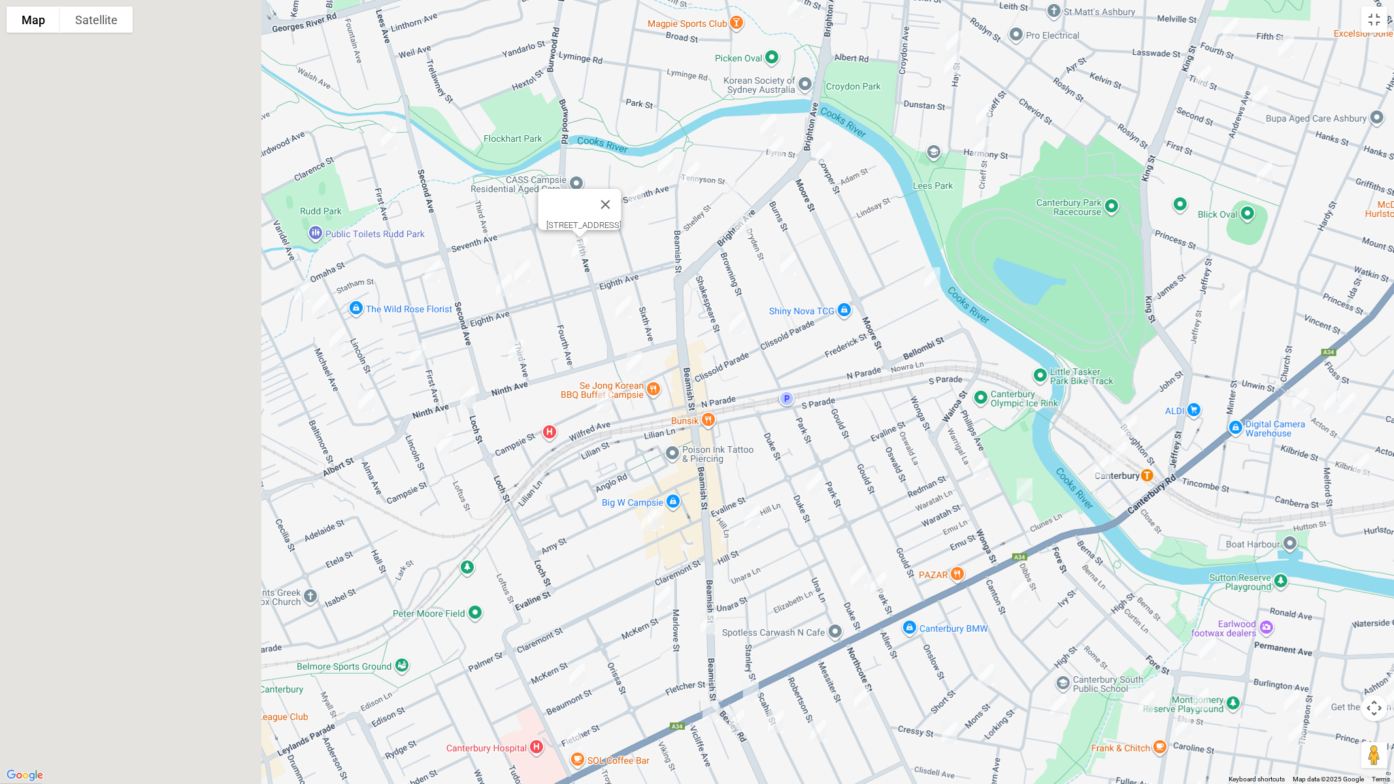
drag, startPoint x: 257, startPoint y: 366, endPoint x: 705, endPoint y: 269, distance: 458.7
click at [705, 269] on div "[STREET_ADDRESS]" at bounding box center [697, 392] width 1394 height 784
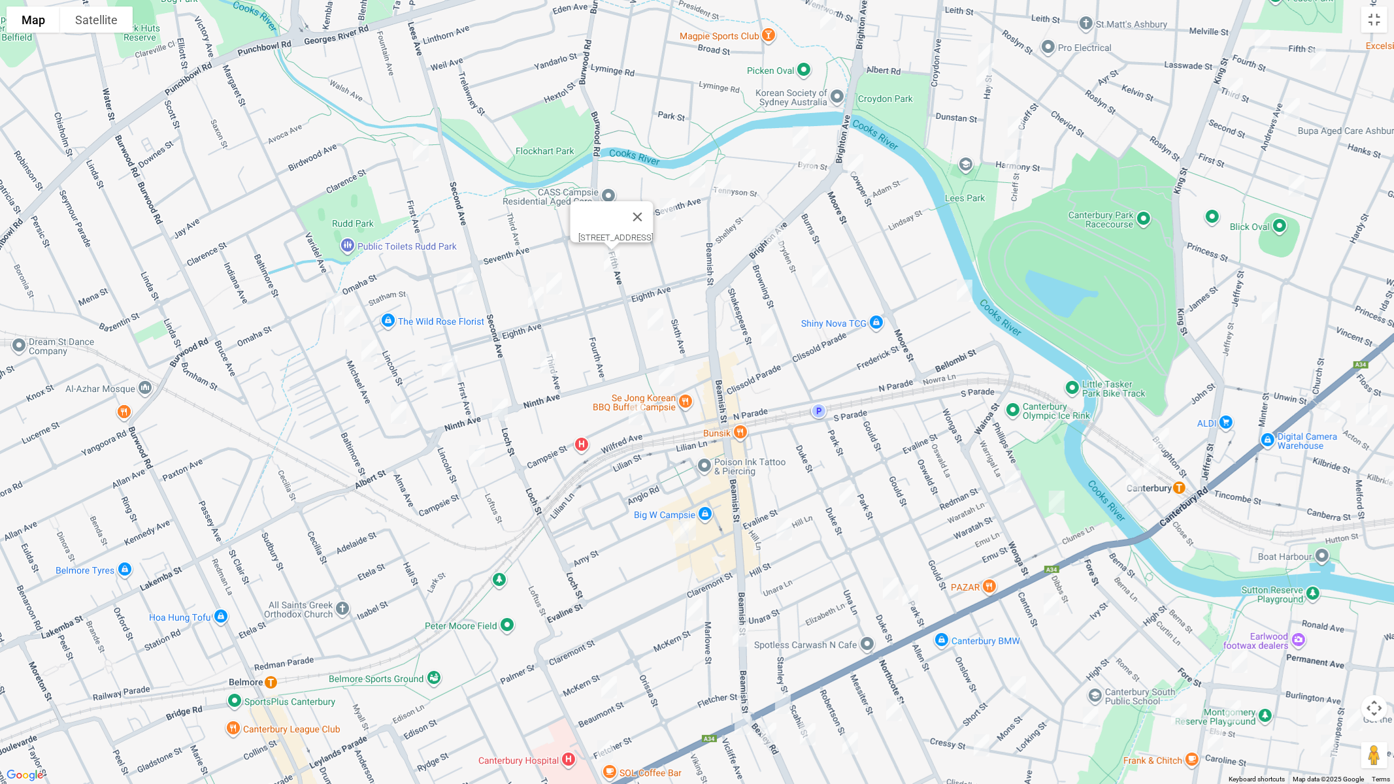
click at [421, 144] on img "77-79 First Avenue, CAMPSIE NSW 2194" at bounding box center [421, 150] width 26 height 33
click at [332, 302] on img "2 Parkview Avenue, BELFIELD NSW 2191" at bounding box center [334, 304] width 26 height 33
click at [354, 316] on img "9 Parkview Avenue, BELFIELD NSW 2191" at bounding box center [352, 317] width 26 height 33
click at [367, 350] on img "22 Michael Avenue, BELFIELD NSW 2191" at bounding box center [369, 351] width 26 height 33
drag, startPoint x: 394, startPoint y: 410, endPoint x: 443, endPoint y: 323, distance: 99.8
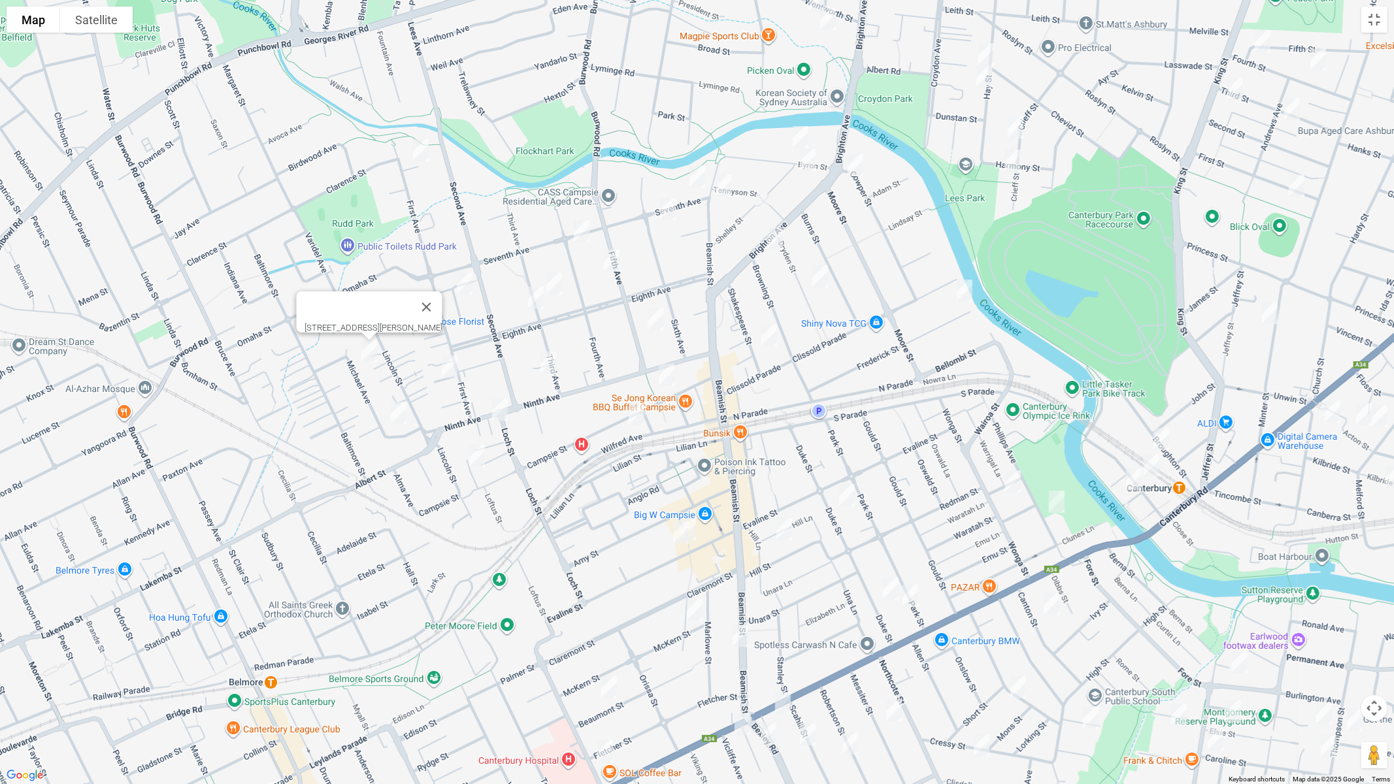
click at [395, 410] on img "50 Michael Avenue, BELFIELD NSW 2191" at bounding box center [399, 413] width 26 height 33
click at [460, 276] on img "31-33 First Avenue, CAMPSIE NSW 2194" at bounding box center [465, 283] width 26 height 33
click at [555, 280] on img "15-17 Third Avenue, CAMPSIE NSW 2194" at bounding box center [554, 283] width 26 height 33
click at [538, 299] on img "71 Eighth Avenue, CAMPSIE NSW 2194" at bounding box center [536, 298] width 26 height 33
click at [655, 323] on img "9-13 Fifth Avenue, CAMPSIE NSW 2194" at bounding box center [655, 319] width 26 height 33
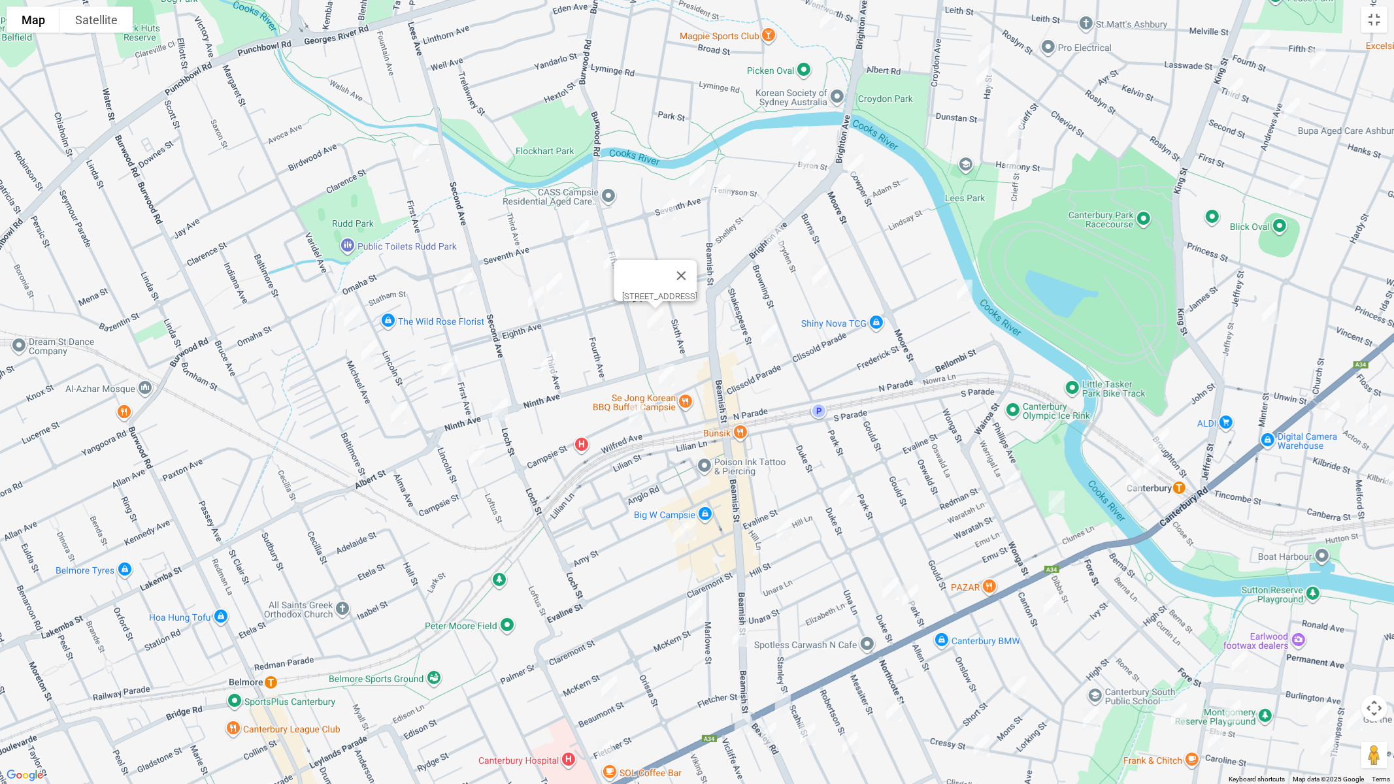
drag, startPoint x: 673, startPoint y: 373, endPoint x: 648, endPoint y: 369, distance: 25.8
click at [671, 373] on img "31-35 Campsie Street, CAMPSIE NSW 2194" at bounding box center [666, 375] width 26 height 33
drag, startPoint x: 545, startPoint y: 367, endPoint x: 531, endPoint y: 367, distance: 13.7
click at [545, 367] on img "2 Third Avenue, CAMPSIE NSW 2194" at bounding box center [548, 362] width 26 height 33
click at [455, 365] on img "4/10 First Avenue, BELFIELD NSW 2191" at bounding box center [449, 366] width 26 height 33
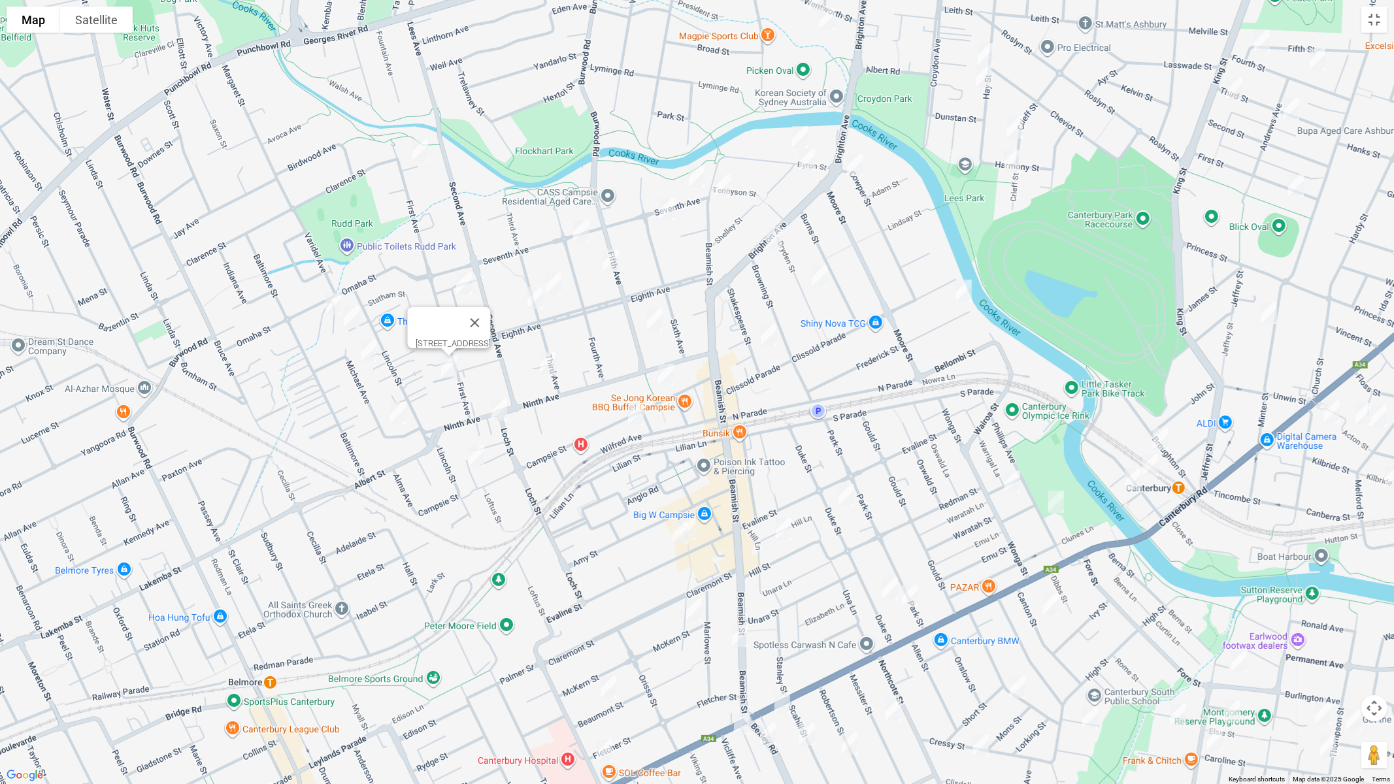
click at [496, 410] on img "120 Ninth Avenue, CAMPSIE NSW 2194" at bounding box center [499, 409] width 26 height 33
click at [478, 455] on img "2/131A Campsie Street, CAMPSIE NSW 2194" at bounding box center [476, 456] width 26 height 33
drag, startPoint x: 663, startPoint y: 378, endPoint x: 652, endPoint y: 399, distance: 24.0
click at [664, 378] on img "31-35 Campsie Street, CAMPSIE NSW 2194" at bounding box center [666, 375] width 26 height 33
click at [636, 413] on img "32-34 Campsie Street, CAMPSIE NSW 2194" at bounding box center [636, 414] width 26 height 33
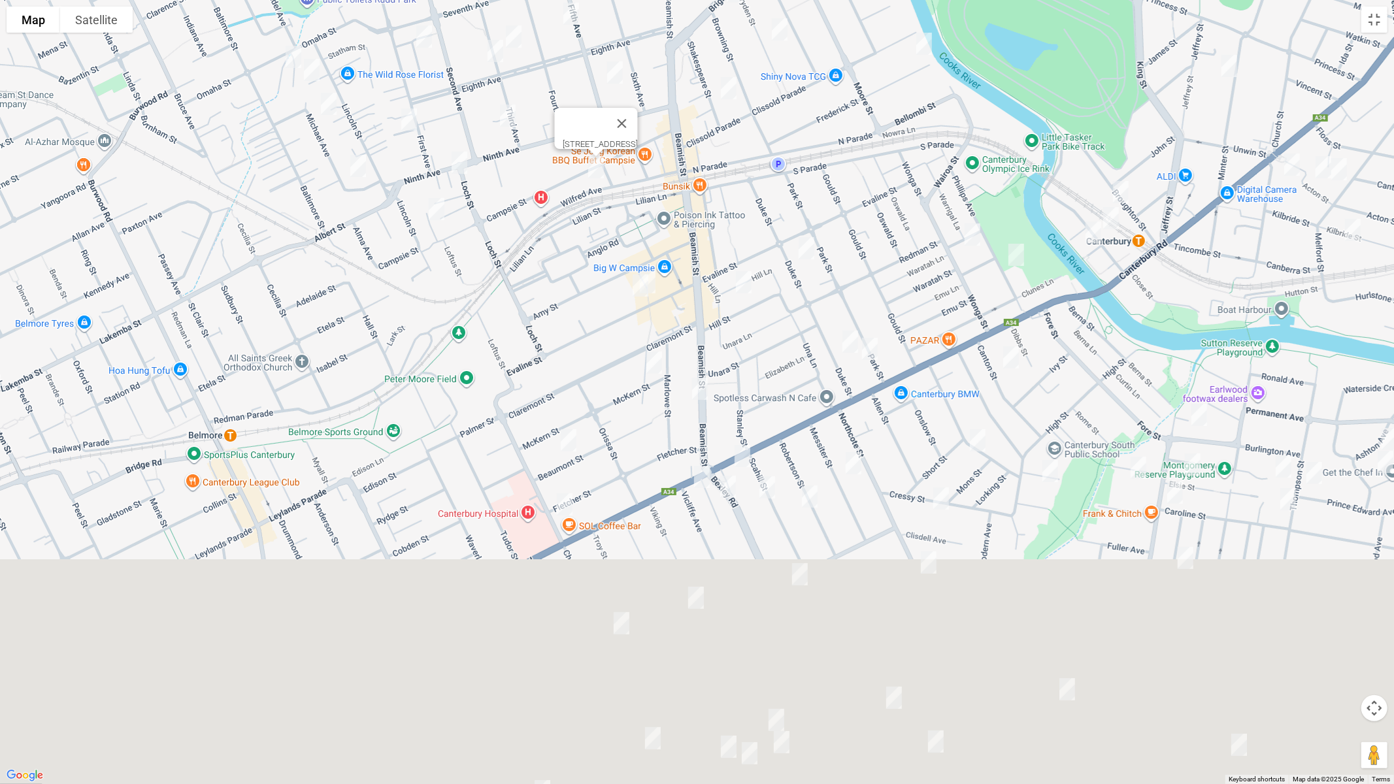
drag, startPoint x: 731, startPoint y: 442, endPoint x: 687, endPoint y: 193, distance: 252.7
click at [689, 193] on div "[STREET_ADDRESS]" at bounding box center [697, 392] width 1394 height 784
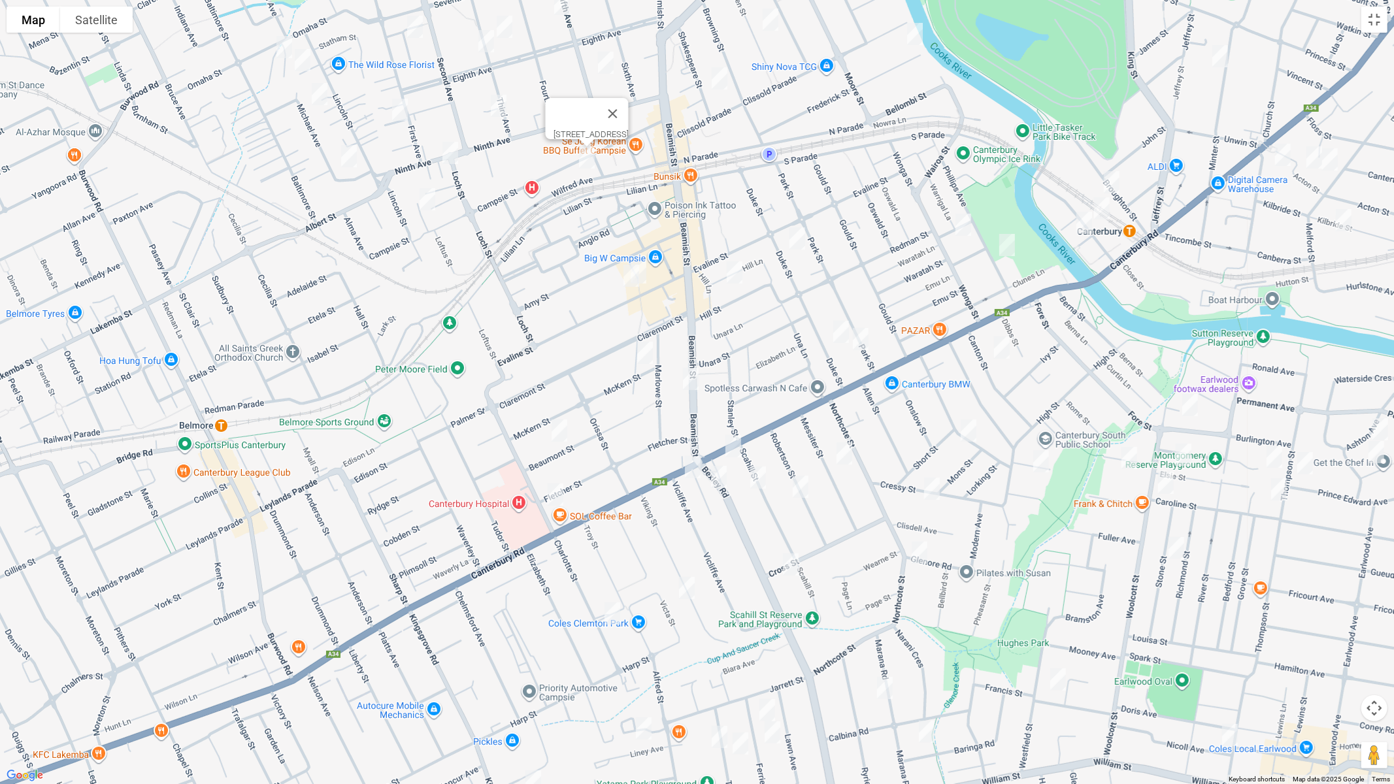
click at [621, 280] on img "71 Evaline Street, CAMPSIE NSW 2194" at bounding box center [631, 275] width 26 height 33
click at [658, 278] on div "[STREET_ADDRESS]" at bounding box center [697, 392] width 1394 height 784
click at [650, 276] on img "67 Evaline Street, CAMPSIE NSW 2194" at bounding box center [638, 272] width 26 height 33
click at [726, 278] on img "21 Hill Street, CAMPSIE NSW 2194" at bounding box center [734, 272] width 26 height 33
click at [776, 221] on button "Close" at bounding box center [759, 228] width 31 height 31
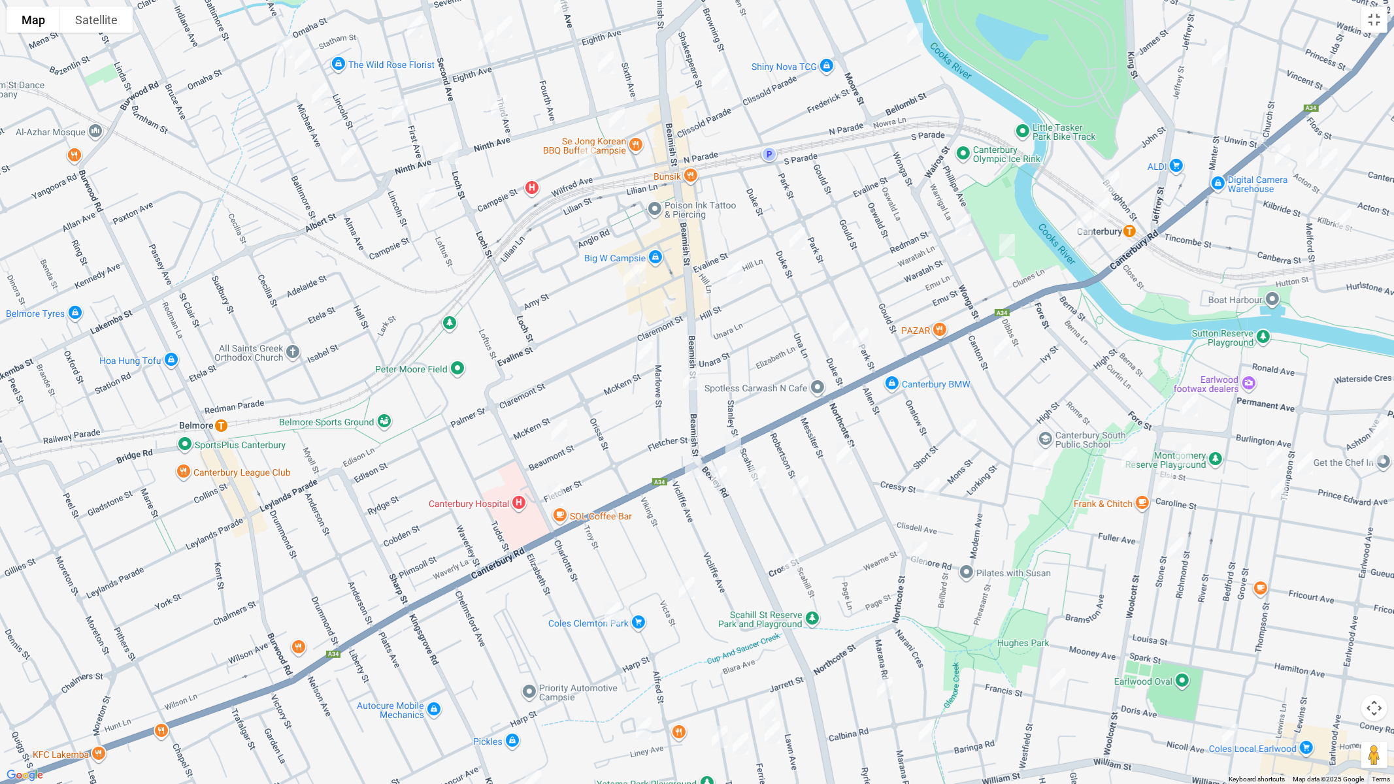
click at [792, 242] on img "35 Duke Street, CAMPSIE NSW 2194" at bounding box center [797, 238] width 26 height 33
click at [959, 220] on img "1 Warrigal Street, CANTERBURY NSW 2193" at bounding box center [963, 224] width 26 height 33
click at [962, 225] on img "1 Warrigal Street, CANTERBURY NSW 2193" at bounding box center [963, 224] width 26 height 33
click at [1006, 244] on img "13 Phillips Avenue, CANTERBURY NSW 2193" at bounding box center [1007, 245] width 26 height 33
click at [840, 330] on img "91 Duke Street, CAMPSIE NSW 2194" at bounding box center [841, 332] width 26 height 33
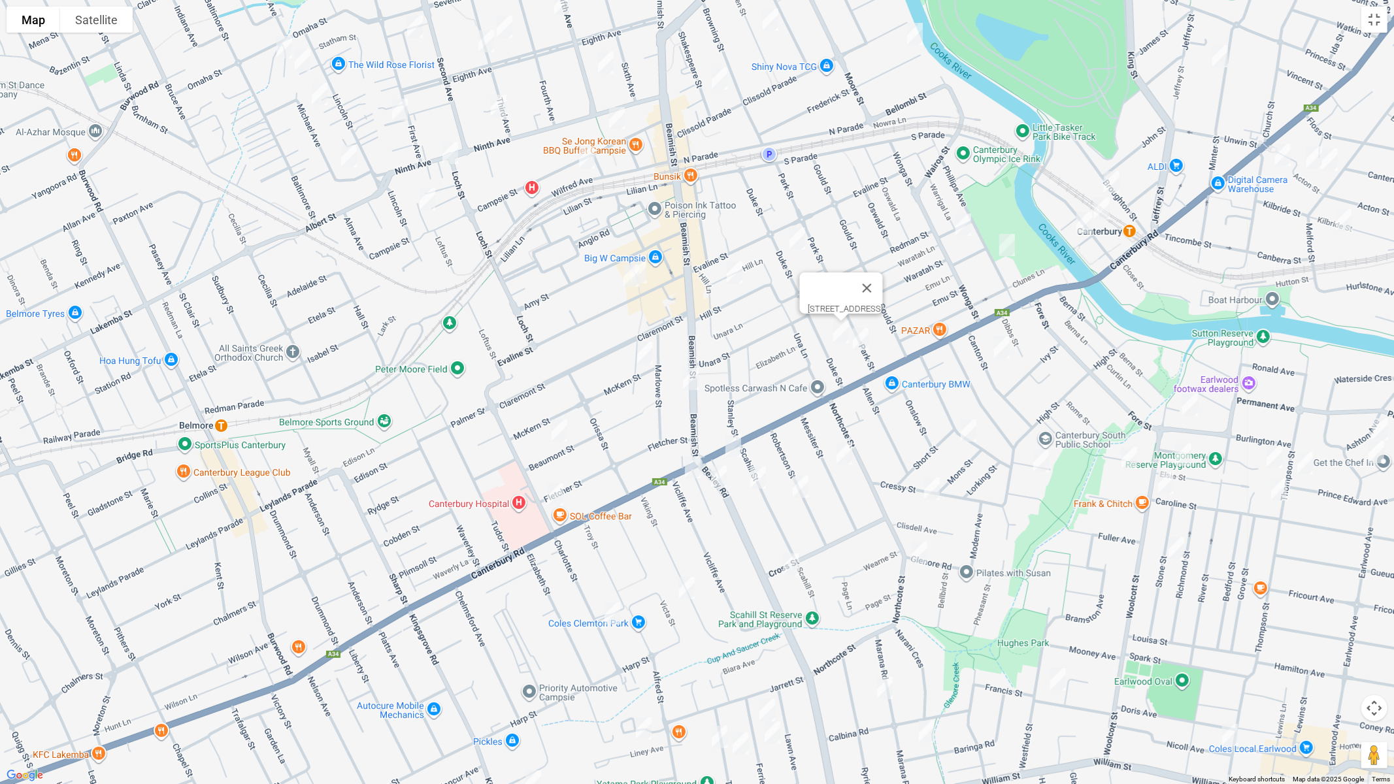
click at [861, 342] on img "4/81 Park Street, CAMPSIE NSW 2194" at bounding box center [861, 339] width 26 height 33
click at [644, 353] on img "1 McKern Street, CAMPSIE NSW 2194" at bounding box center [645, 353] width 26 height 33
click at [691, 384] on img "366 Beamish Street, CAMPSIE NSW 2194" at bounding box center [691, 379] width 26 height 33
drag, startPoint x: 558, startPoint y: 431, endPoint x: 562, endPoint y: 459, distance: 29.0
click at [559, 432] on img "39 Beaumont Street, CAMPSIE NSW 2194" at bounding box center [559, 430] width 26 height 33
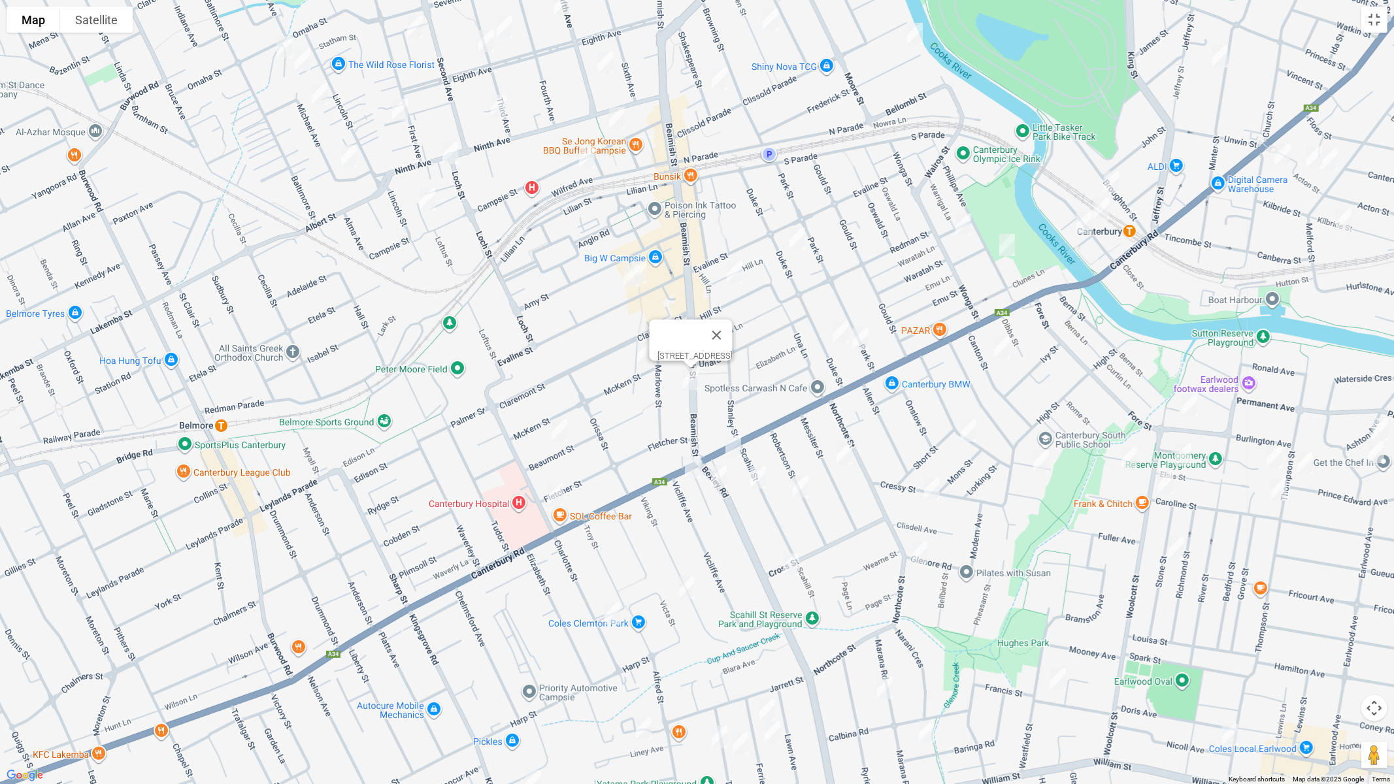
click at [557, 431] on img "39 Beaumont Street, CAMPSIE NSW 2194" at bounding box center [559, 430] width 26 height 33
click at [555, 494] on img "66 Fletcher Street, CAMPSIE NSW 2194" at bounding box center [555, 494] width 26 height 33
click at [687, 460] on img "436 Canterbury Road, CAMPSIE NSW 2194" at bounding box center [693, 467] width 26 height 33
click at [734, 454] on img "424 Canterbury Road, CAMPSIE NSW 2194" at bounding box center [733, 446] width 26 height 33
click at [724, 474] on img "10 Nicholas Avenue, CAMPSIE NSW 2194" at bounding box center [719, 477] width 26 height 33
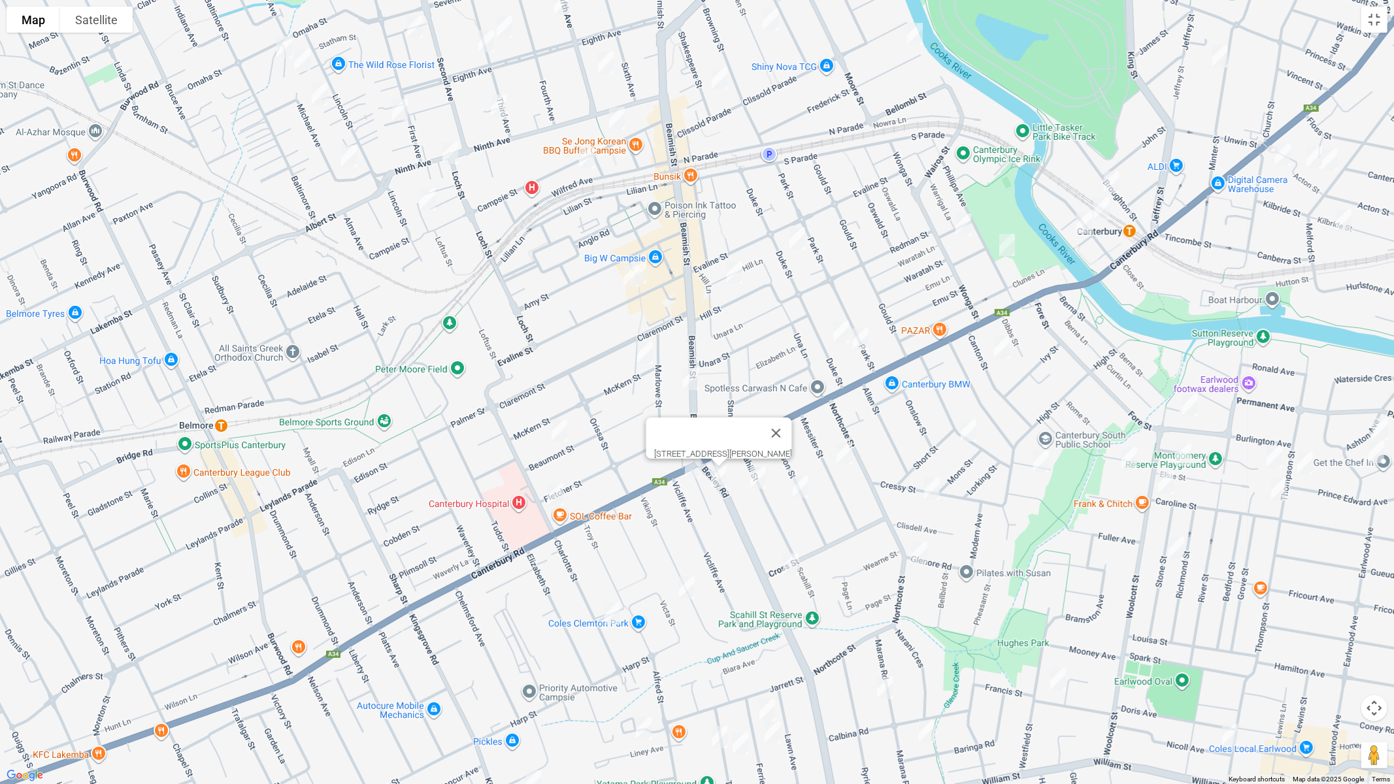
click at [758, 477] on img "15 Scahill Street, CAMPSIE NSW 2194" at bounding box center [758, 477] width 26 height 33
click at [799, 488] on img "35 Robertson Street, CAMPSIE NSW 2194" at bounding box center [800, 486] width 26 height 33
click at [873, 430] on button "Close" at bounding box center [857, 442] width 31 height 31
click at [844, 452] on img "26 Messiter Street, CAMPSIE NSW 2194" at bounding box center [844, 453] width 26 height 33
click at [1010, 350] on img "12 Canton Street, CANTERBURY NSW 2193" at bounding box center [1002, 347] width 26 height 33
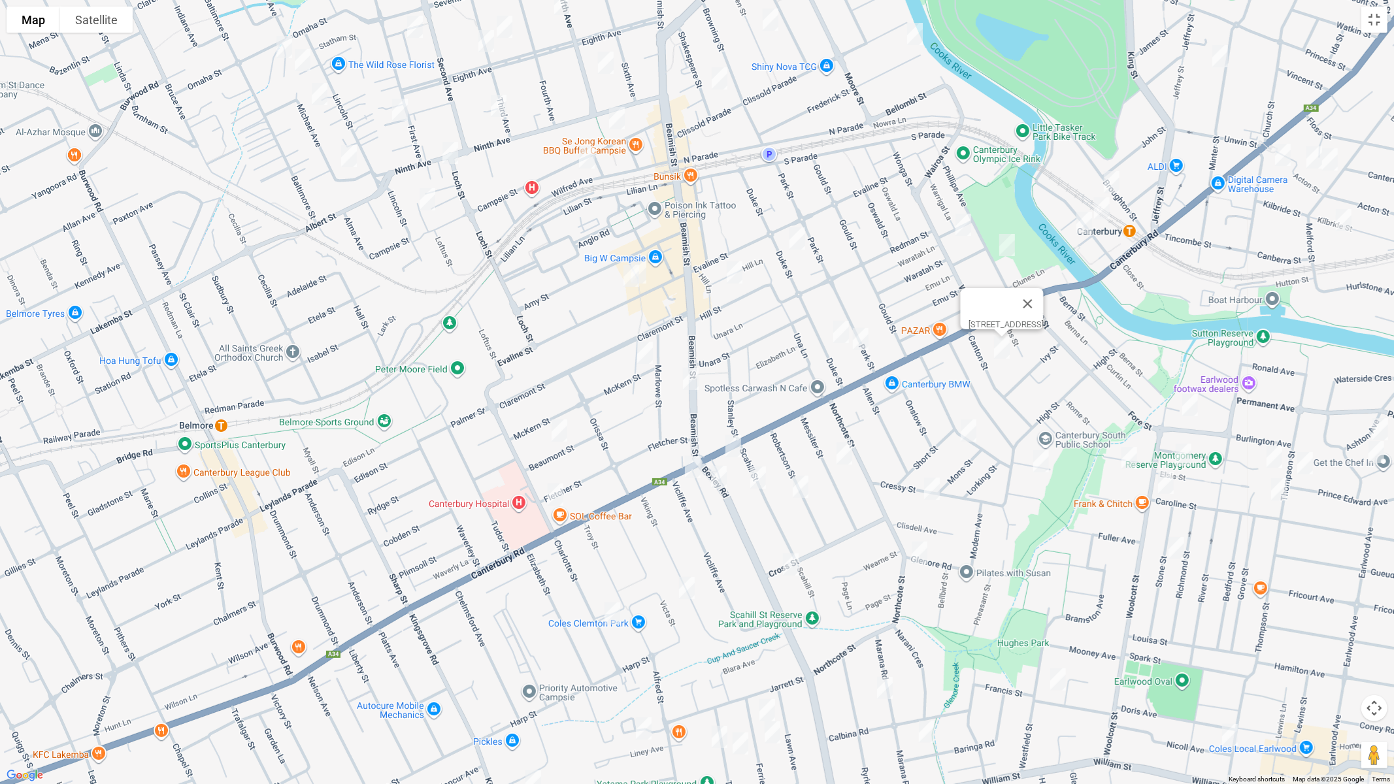
click at [967, 426] on img "39 Cooks Avenue, CANTERBURY NSW 2193" at bounding box center [968, 430] width 26 height 33
click at [938, 487] on img "19 Cressy Street, CANTERBURY NSW 2193" at bounding box center [932, 488] width 26 height 33
drag, startPoint x: 924, startPoint y: 557, endPoint x: 848, endPoint y: 555, distance: 75.8
click at [923, 557] on img "80 Northcote Street, CANTERBURY NSW 2193" at bounding box center [919, 553] width 26 height 33
click at [789, 560] on img "46 Cross Street, CAMPSIE NSW 2194" at bounding box center [791, 564] width 26 height 33
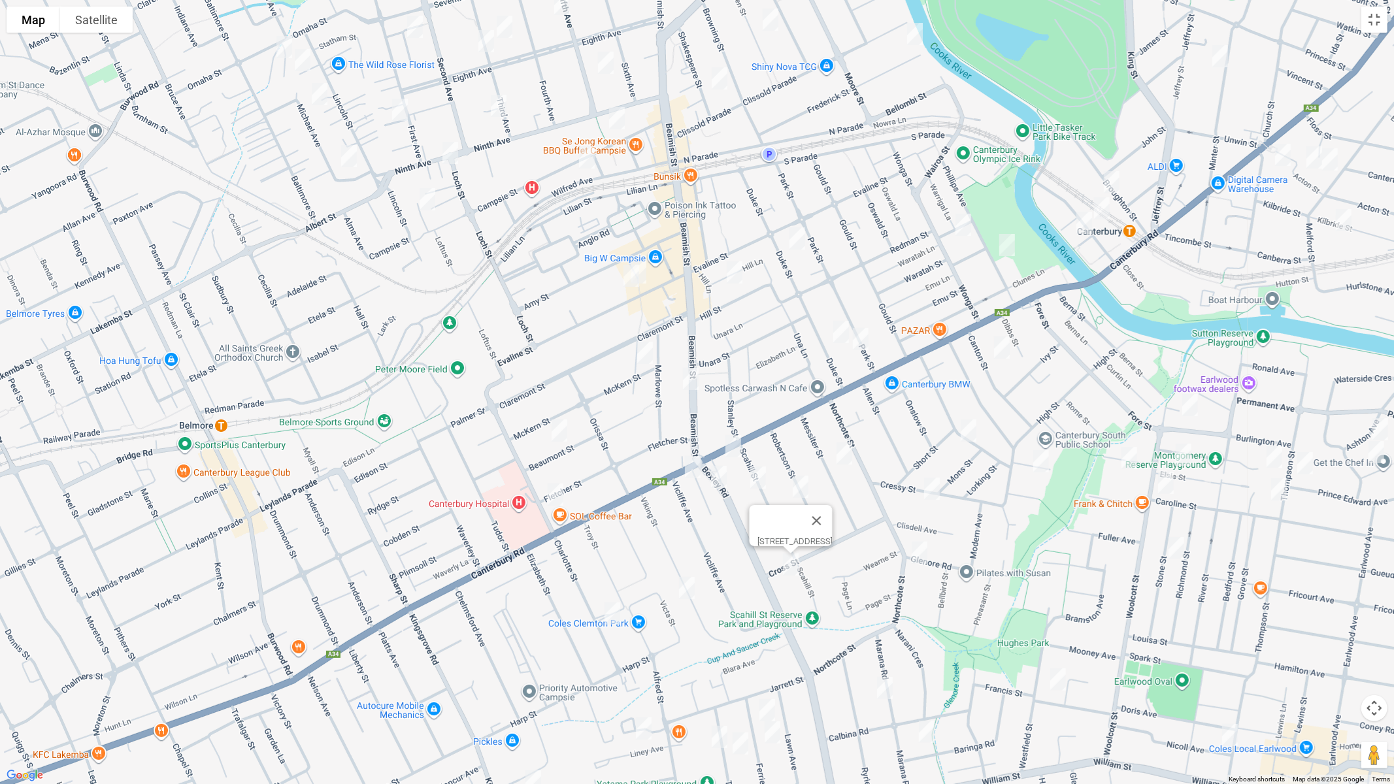
click at [689, 587] on img "59 Viking Street, CAMPSIE NSW 2194" at bounding box center [687, 588] width 26 height 33
click at [606, 616] on img "70 Charlotte Street, CAMPSIE NSW 2194" at bounding box center [612, 613] width 26 height 33
drag, startPoint x: 783, startPoint y: 589, endPoint x: 761, endPoint y: 430, distance: 160.3
click at [765, 415] on div "[STREET_ADDRESS]" at bounding box center [697, 392] width 1394 height 784
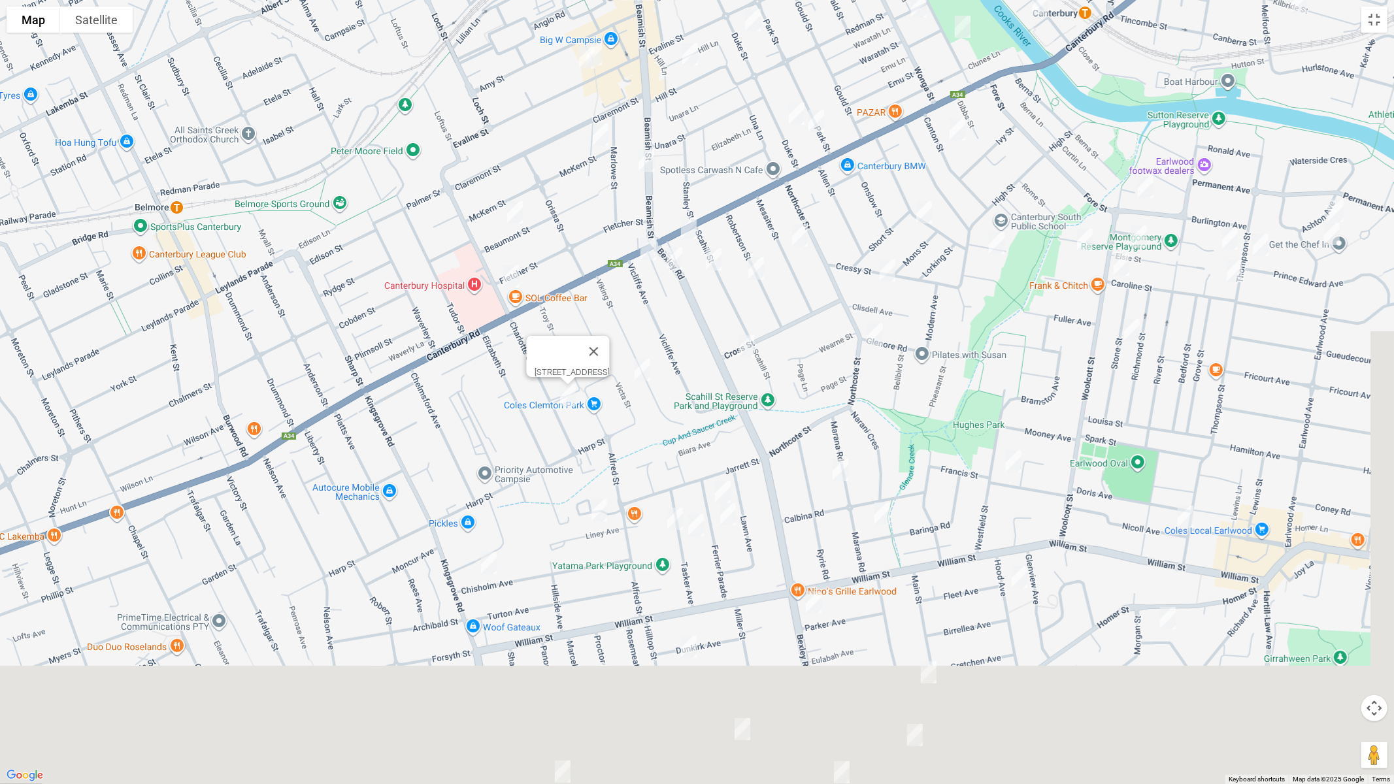
drag, startPoint x: 764, startPoint y: 539, endPoint x: 689, endPoint y: 193, distance: 354.4
click at [689, 193] on div "[STREET_ADDRESS]" at bounding box center [697, 392] width 1394 height 784
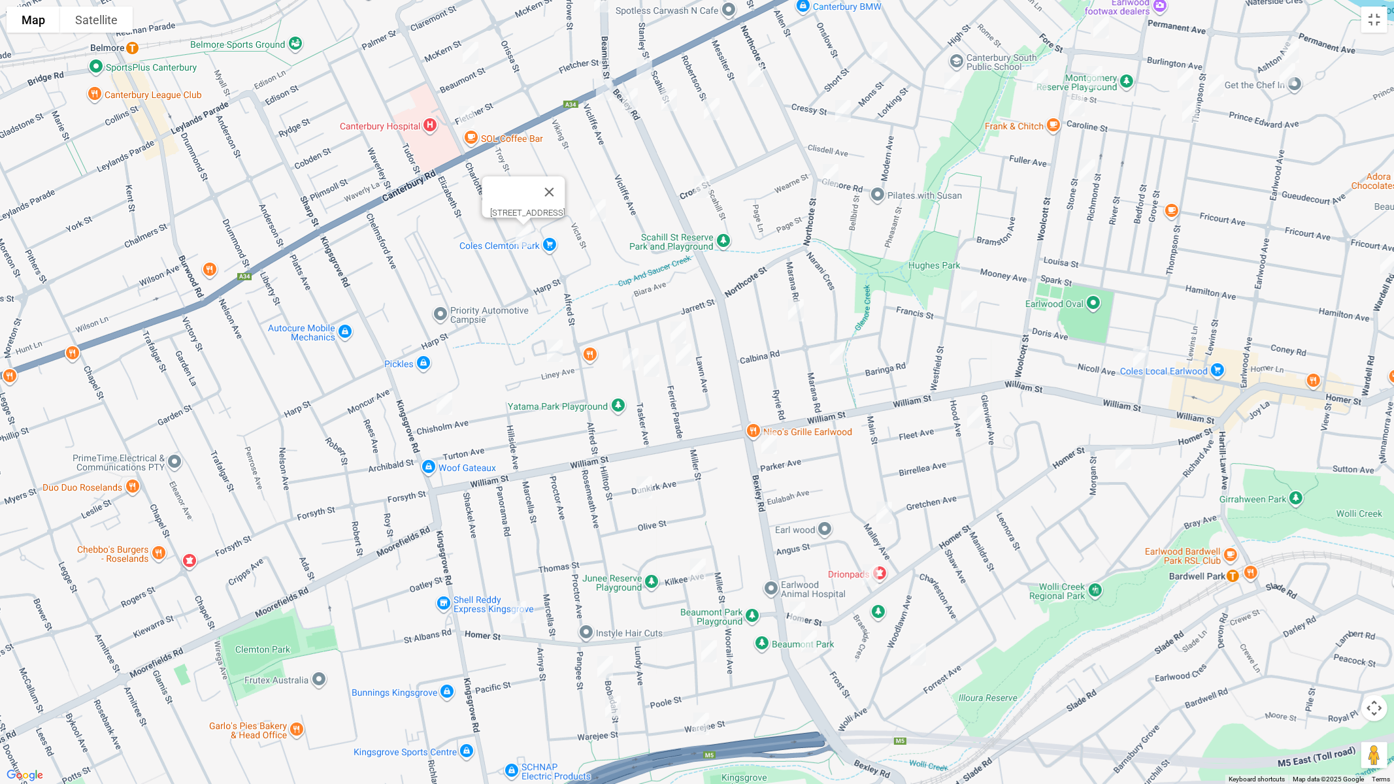
click at [673, 322] on img "6-8 Ferrier Parade, CLEMTON PARK NSW 2206" at bounding box center [678, 332] width 26 height 33
click at [687, 355] on img "14-18 Ferrier Parade, CLEMTON PARK NSW 2206" at bounding box center [683, 354] width 26 height 33
drag, startPoint x: 627, startPoint y: 357, endPoint x: 641, endPoint y: 368, distance: 17.3
click at [627, 358] on img "15 Tasker Avenue, CLEMTON PARK NSW 2206" at bounding box center [631, 359] width 26 height 33
click at [650, 367] on img "22 Tasker Avenue, CLEMTON PARK NSW 2206" at bounding box center [651, 366] width 26 height 33
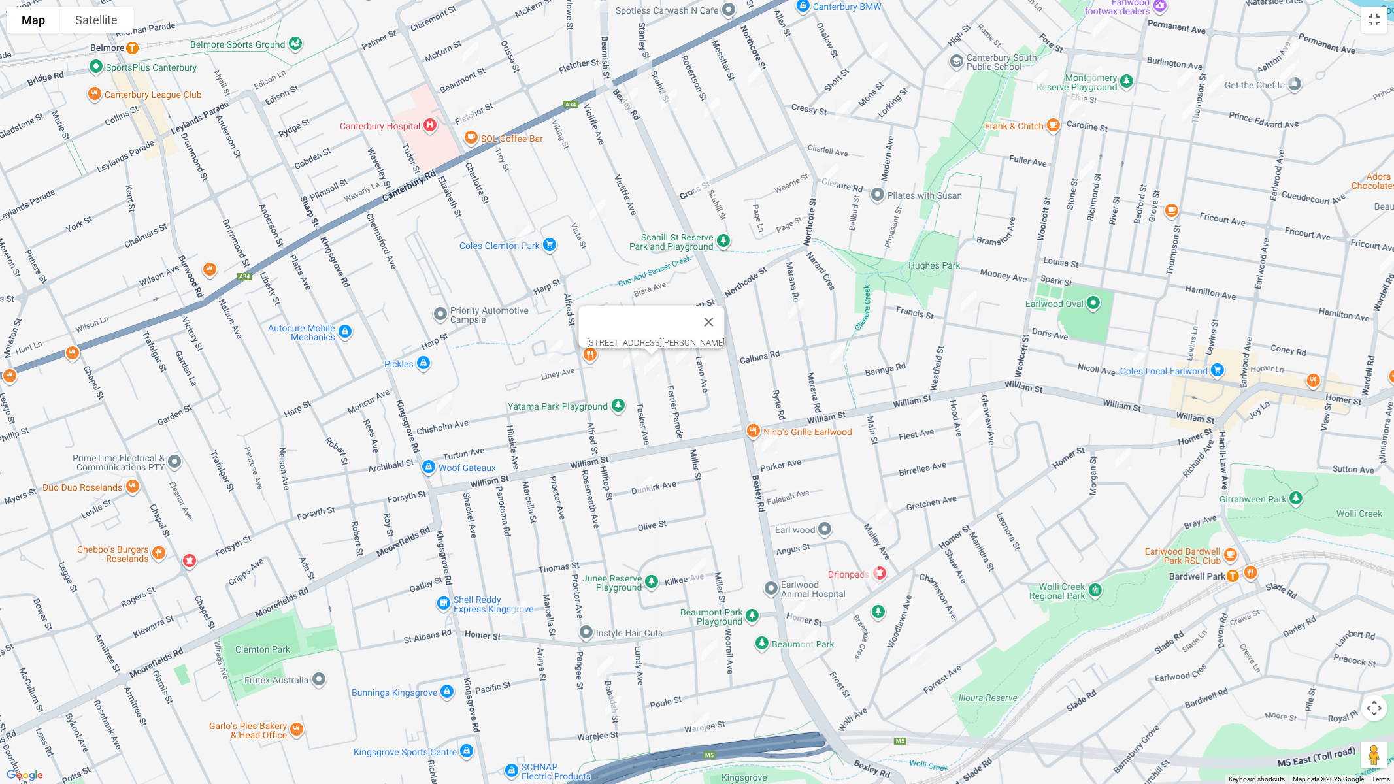
click at [550, 363] on img "15 Liney Avenue, CLEMTON PARK NSW 2206" at bounding box center [555, 351] width 26 height 33
click at [449, 408] on img "10 Chisholm Avenue, CLEMTON PARK NSW 2206" at bounding box center [444, 404] width 26 height 33
click at [795, 307] on img "19 Marana Road, EARLWOOD NSW 2206" at bounding box center [796, 310] width 26 height 33
click at [836, 348] on img "1 Baringa Road, EARLWOOD NSW 2206" at bounding box center [838, 354] width 26 height 33
click at [968, 306] on img "27 Francis Street, EARLWOOD NSW 2206" at bounding box center [969, 302] width 26 height 33
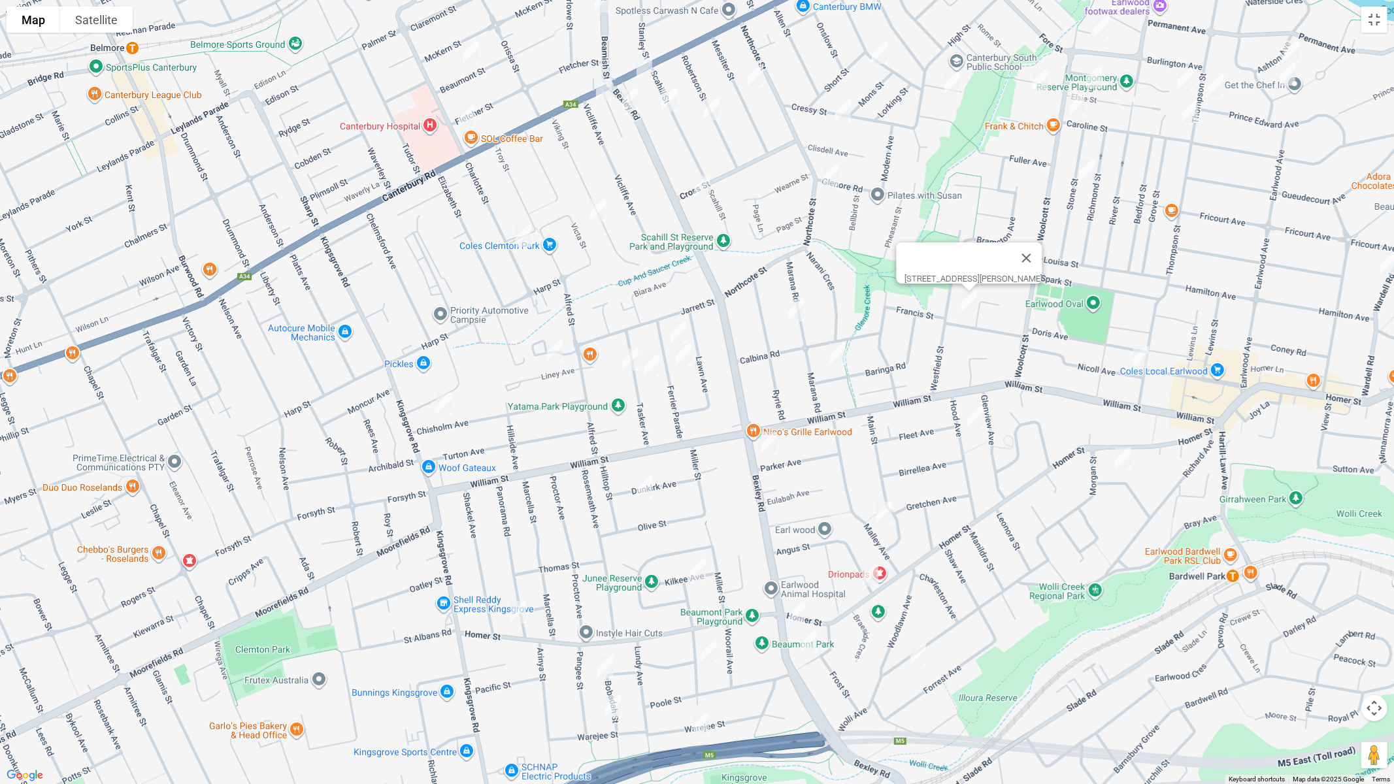
click at [1098, 27] on img "51 Burlington Avenue, EARLWOOD NSW 2206" at bounding box center [1101, 27] width 26 height 33
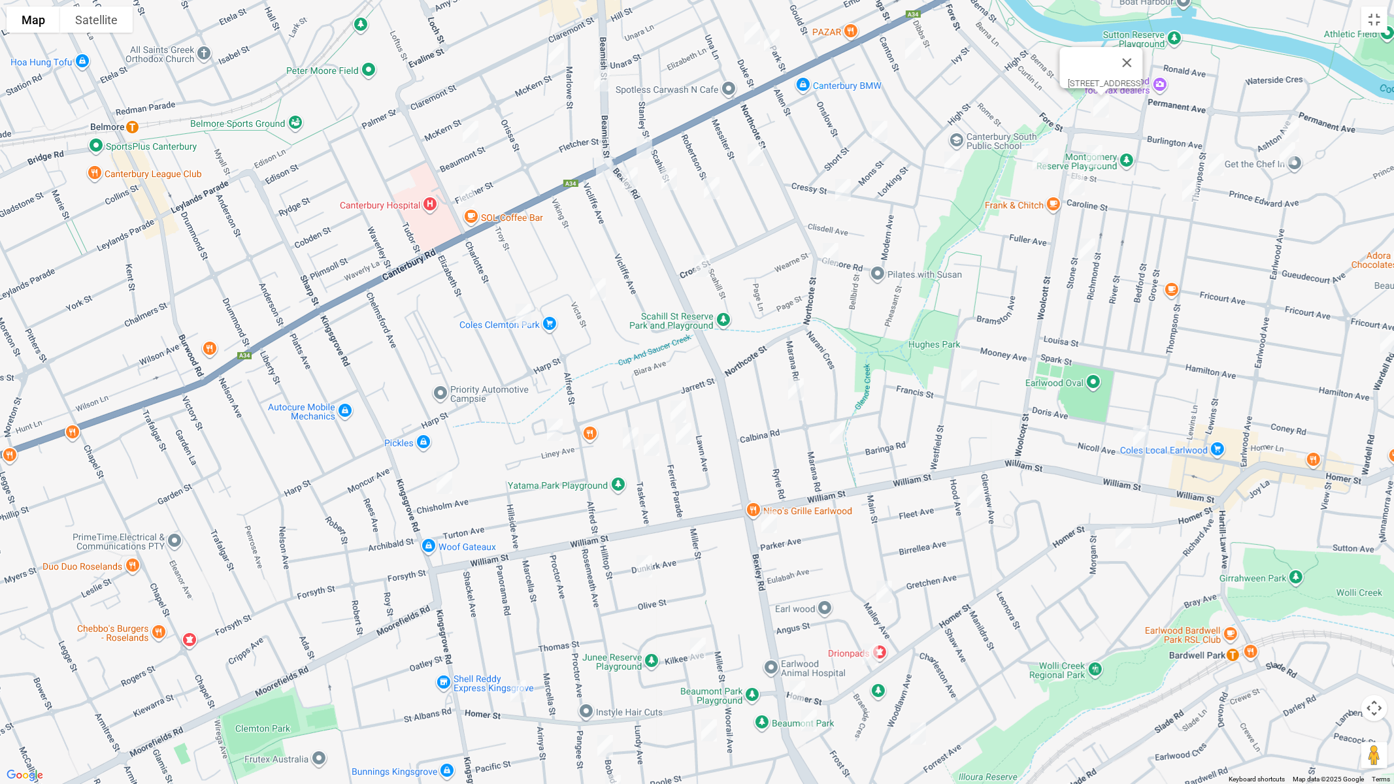
click at [1095, 156] on img "19 Elsie Street, EARLWOOD NSW 2206" at bounding box center [1094, 156] width 26 height 33
drag, startPoint x: 1041, startPoint y: 157, endPoint x: 1006, endPoint y: 157, distance: 34.6
click at [1040, 157] on img "8 Potter Avenue, EARLWOOD NSW 2206" at bounding box center [1040, 159] width 26 height 33
drag, startPoint x: 944, startPoint y: 167, endPoint x: 966, endPoint y: 169, distance: 22.4
click at [944, 167] on img "11 Napier Street, CANTERBURY NSW 2193" at bounding box center [952, 162] width 26 height 33
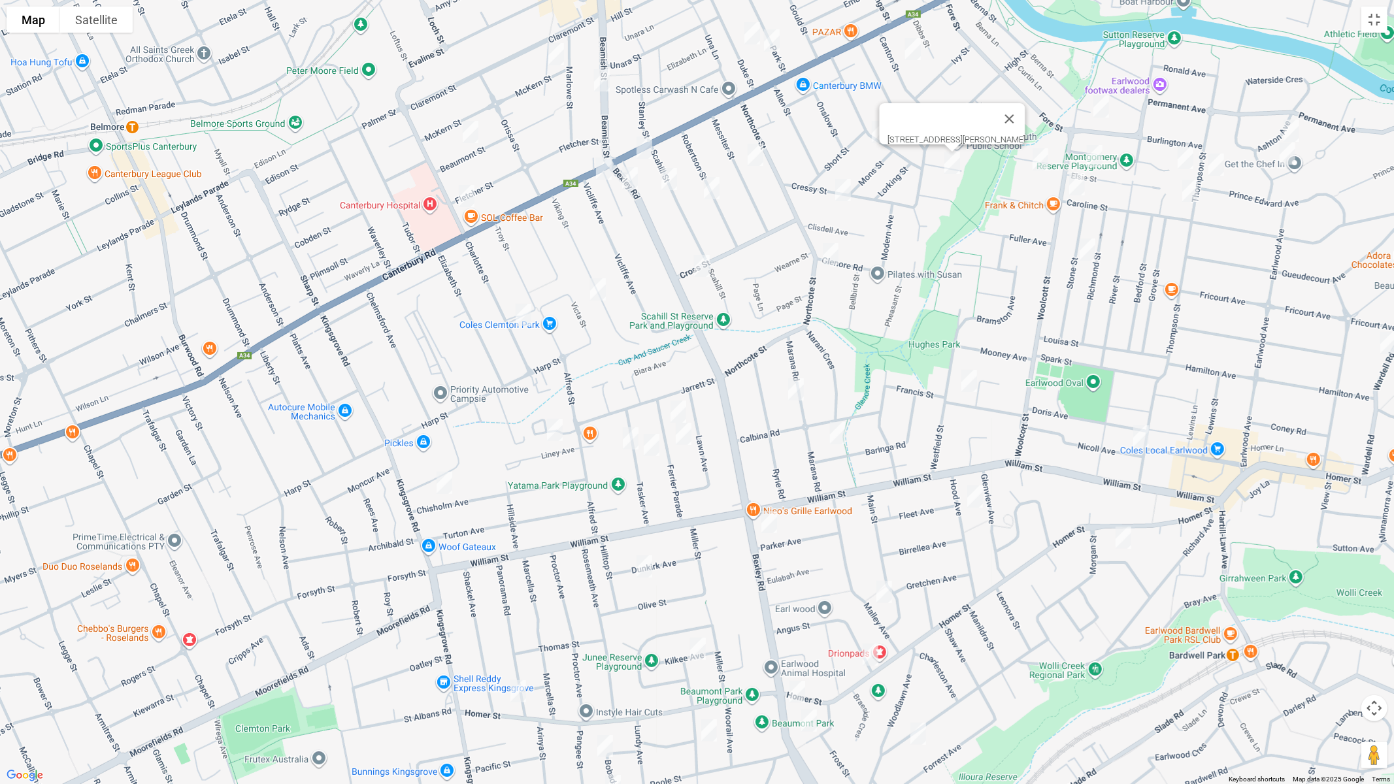
click at [1077, 187] on img "36 Woolcott Street, EARLWOOD NSW 2206" at bounding box center [1077, 184] width 26 height 33
click at [1083, 246] on img "28 Stone Street, EARLWOOD NSW 2206" at bounding box center [1087, 249] width 26 height 33
click at [1287, 122] on img "8 Ashton Avenue, EARLWOOD NSW 2206" at bounding box center [1291, 130] width 26 height 33
click at [1295, 131] on img "8 Ashton Avenue, EARLWOOD NSW 2206" at bounding box center [1291, 131] width 26 height 33
click at [1292, 158] on div "To navigate, press the arrow keys. 8 Ashton Avenue, EARLWOOD NSW 2206" at bounding box center [697, 392] width 1394 height 784
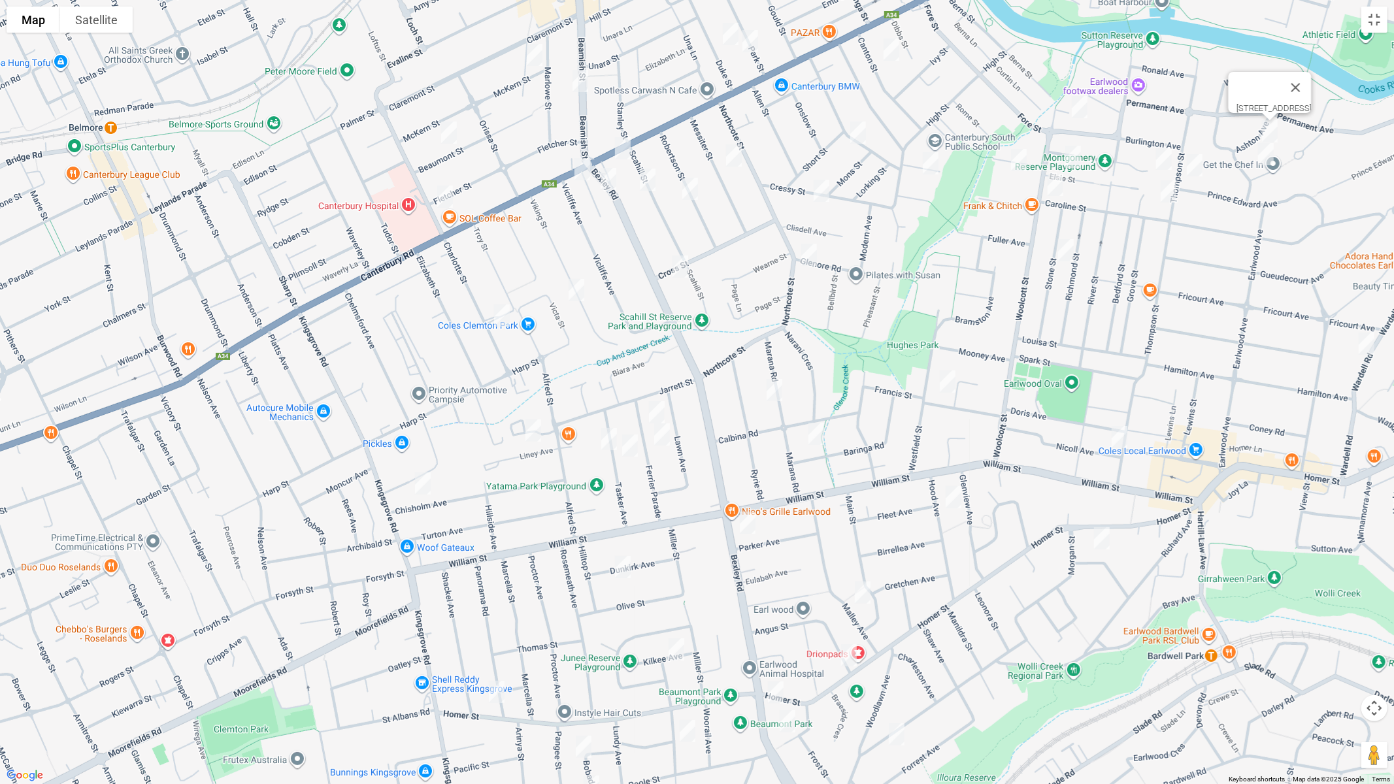
click at [1264, 154] on img "6 Trewilga Avenue, EARLWOOD NSW 2206" at bounding box center [1266, 154] width 26 height 33
click at [1195, 163] on img "129 Prince Edward Avenue, EARLWOOD NSW 2206" at bounding box center [1194, 165] width 26 height 33
click at [1157, 160] on img "6 Laurina Avenue, EARLWOOD NSW 2206" at bounding box center [1164, 158] width 26 height 33
click at [1163, 190] on img "19 Thompson Street, EARLWOOD NSW 2206" at bounding box center [1168, 191] width 26 height 33
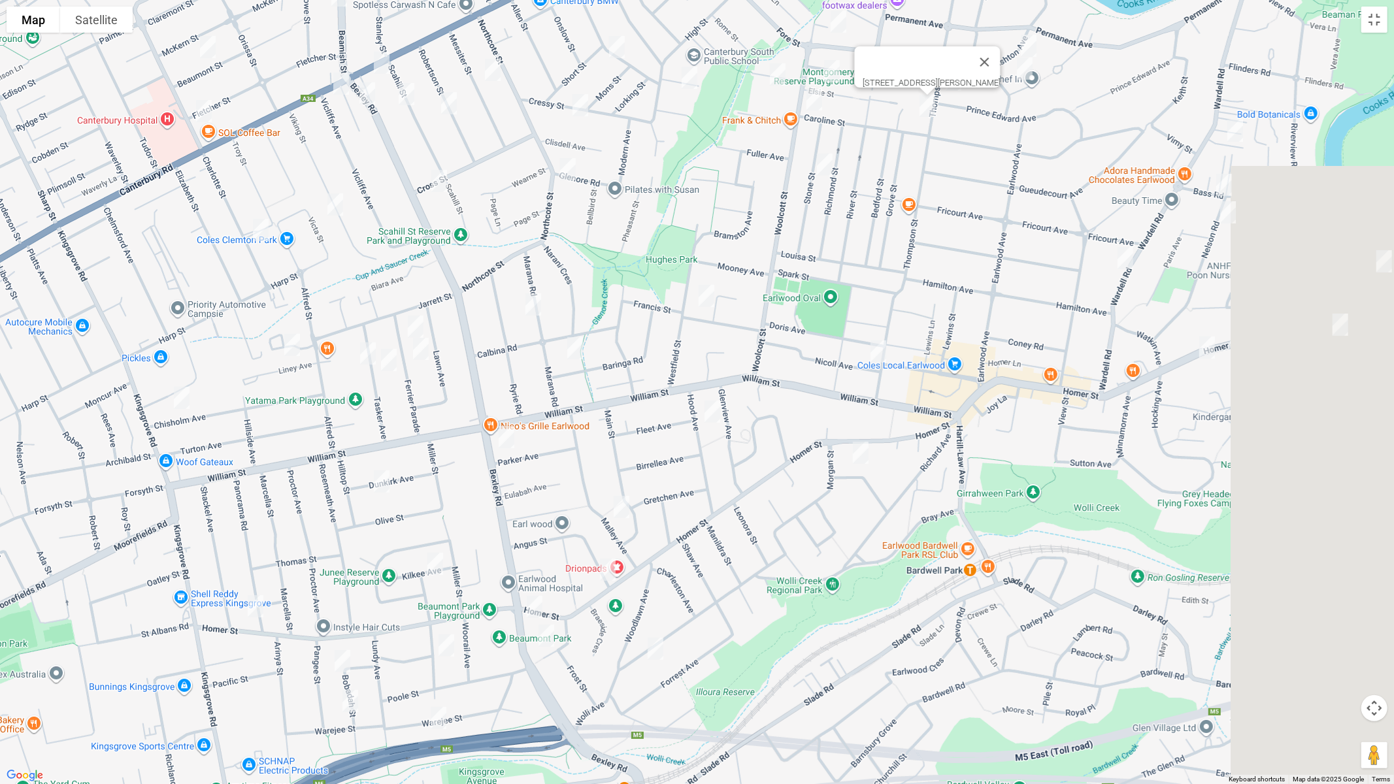
drag, startPoint x: 1193, startPoint y: 265, endPoint x: 941, endPoint y: 171, distance: 269.0
click at [941, 171] on div "19 Thompson Street, EARLWOOD NSW 2206" at bounding box center [697, 392] width 1394 height 784
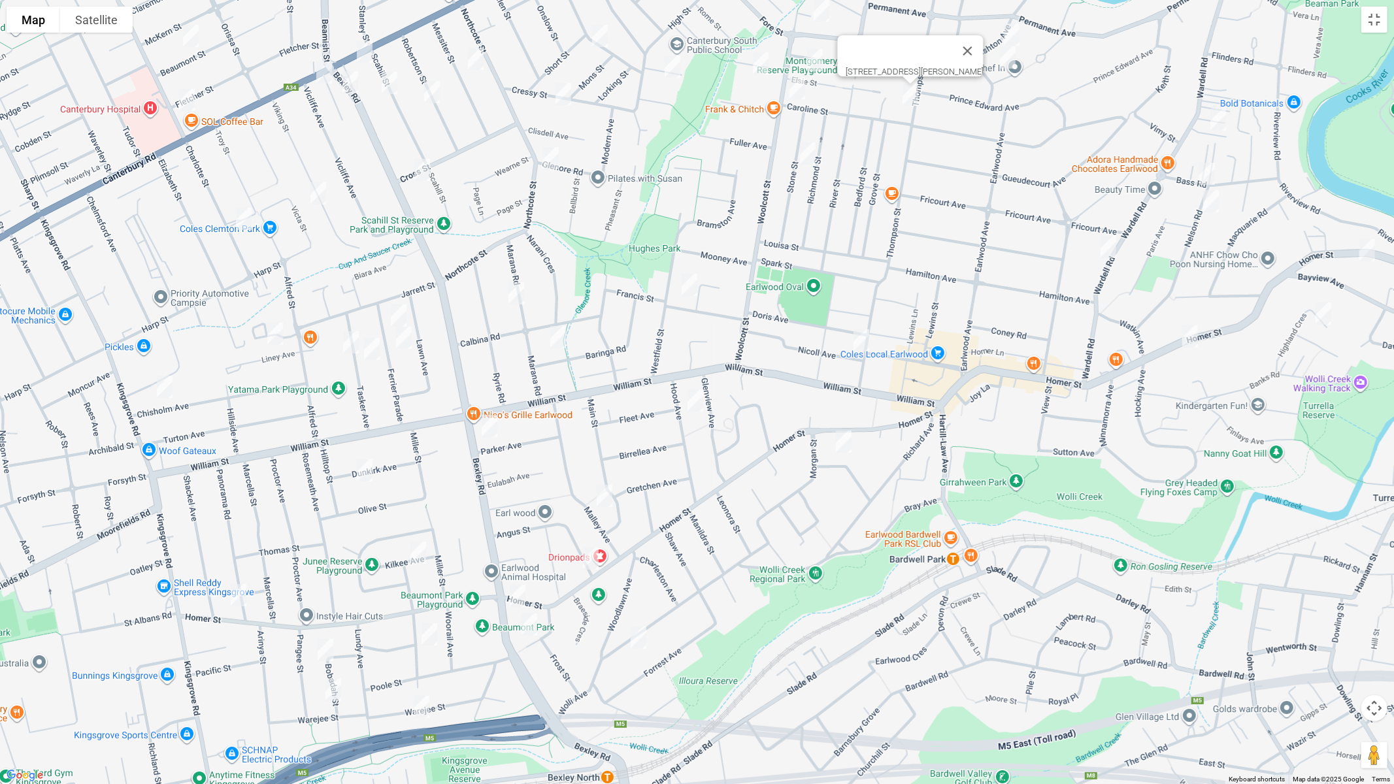
click at [1221, 124] on img "90-92 Wardell Road, EARLWOOD NSW 2206" at bounding box center [1218, 119] width 26 height 33
click at [1209, 169] on img "1 Nelson Road, EARLWOOD NSW 2206" at bounding box center [1207, 173] width 26 height 33
drag, startPoint x: 1210, startPoint y: 198, endPoint x: 1121, endPoint y: 237, distance: 96.9
click at [1209, 199] on img "4A Nelson Road, EARLWOOD NSW 2206" at bounding box center [1211, 201] width 26 height 33
drag, startPoint x: 1112, startPoint y: 244, endPoint x: 1138, endPoint y: 251, distance: 26.9
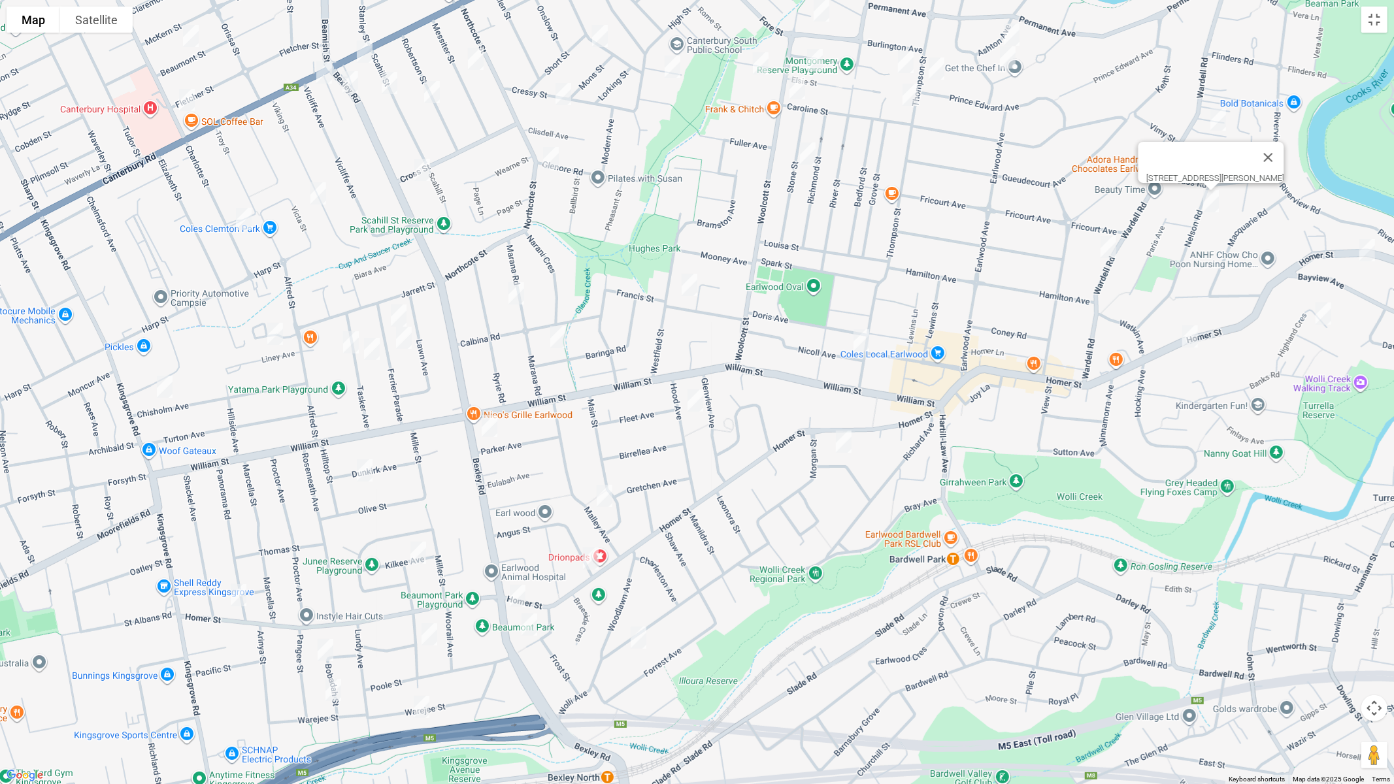
click at [1110, 245] on img "159 Wardell Road, EARLWOOD NSW 2206" at bounding box center [1108, 247] width 26 height 33
click at [1114, 250] on img "159 Wardell Road, EARLWOOD NSW 2206" at bounding box center [1108, 247] width 26 height 33
drag, startPoint x: 1169, startPoint y: 268, endPoint x: 1026, endPoint y: 254, distance: 143.8
click at [1002, 254] on div "159 Wardell Road, EARLWOOD NSW 2206" at bounding box center [697, 392] width 1394 height 784
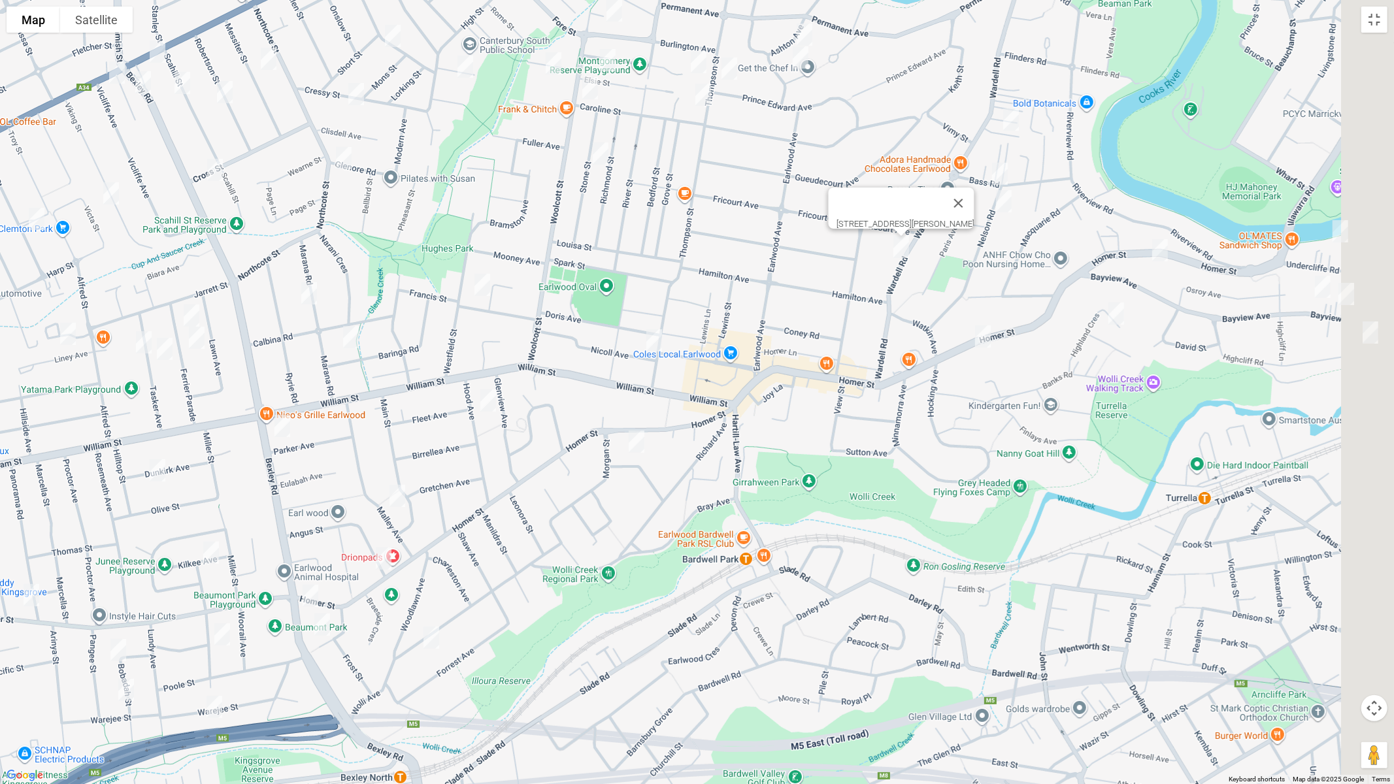
drag, startPoint x: 1138, startPoint y: 260, endPoint x: 926, endPoint y: 259, distance: 212.4
click at [926, 259] on div "159 Wardell Road, EARLWOOD NSW 2206" at bounding box center [697, 392] width 1394 height 784
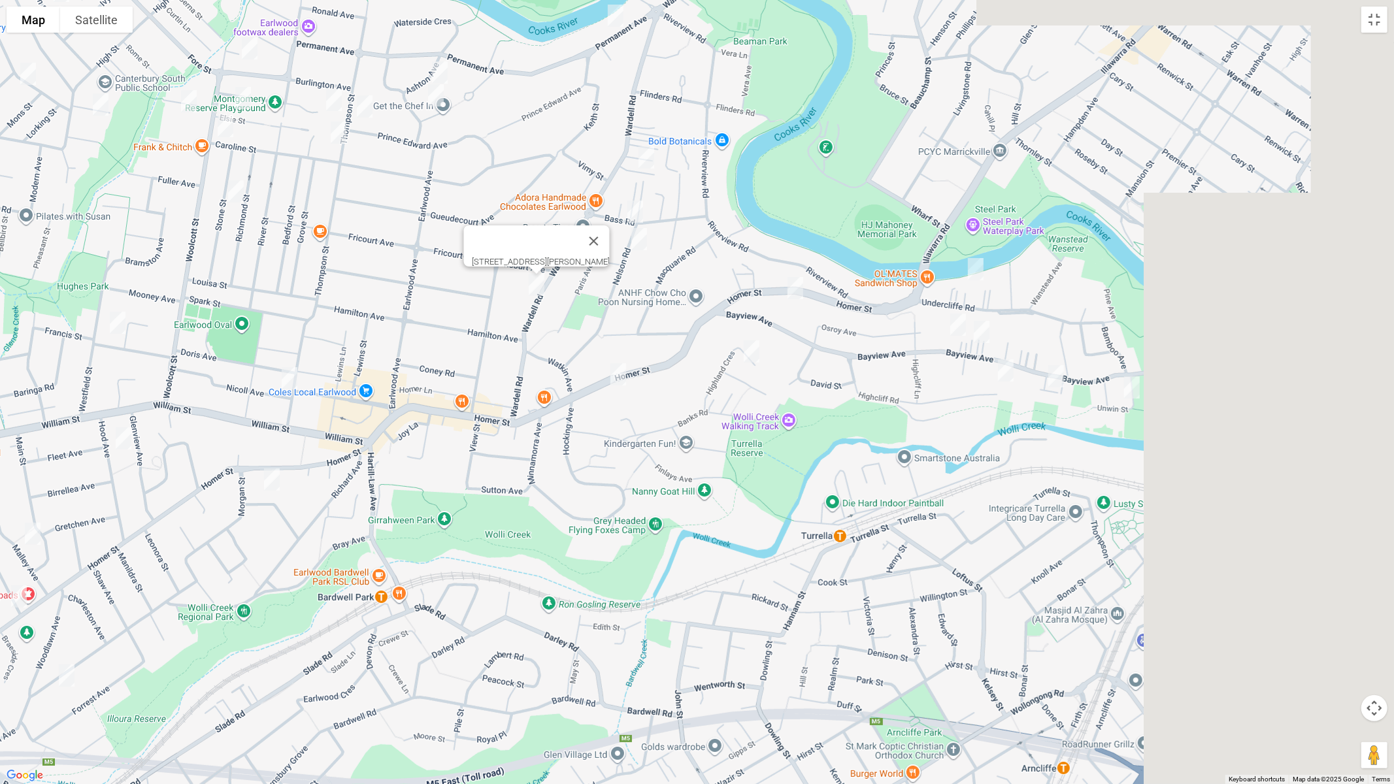
drag, startPoint x: 1178, startPoint y: 253, endPoint x: 844, endPoint y: 295, distance: 337.3
click at [836, 295] on div "159 Wardell Road, EARLWOOD NSW 2206" at bounding box center [697, 392] width 1394 height 784
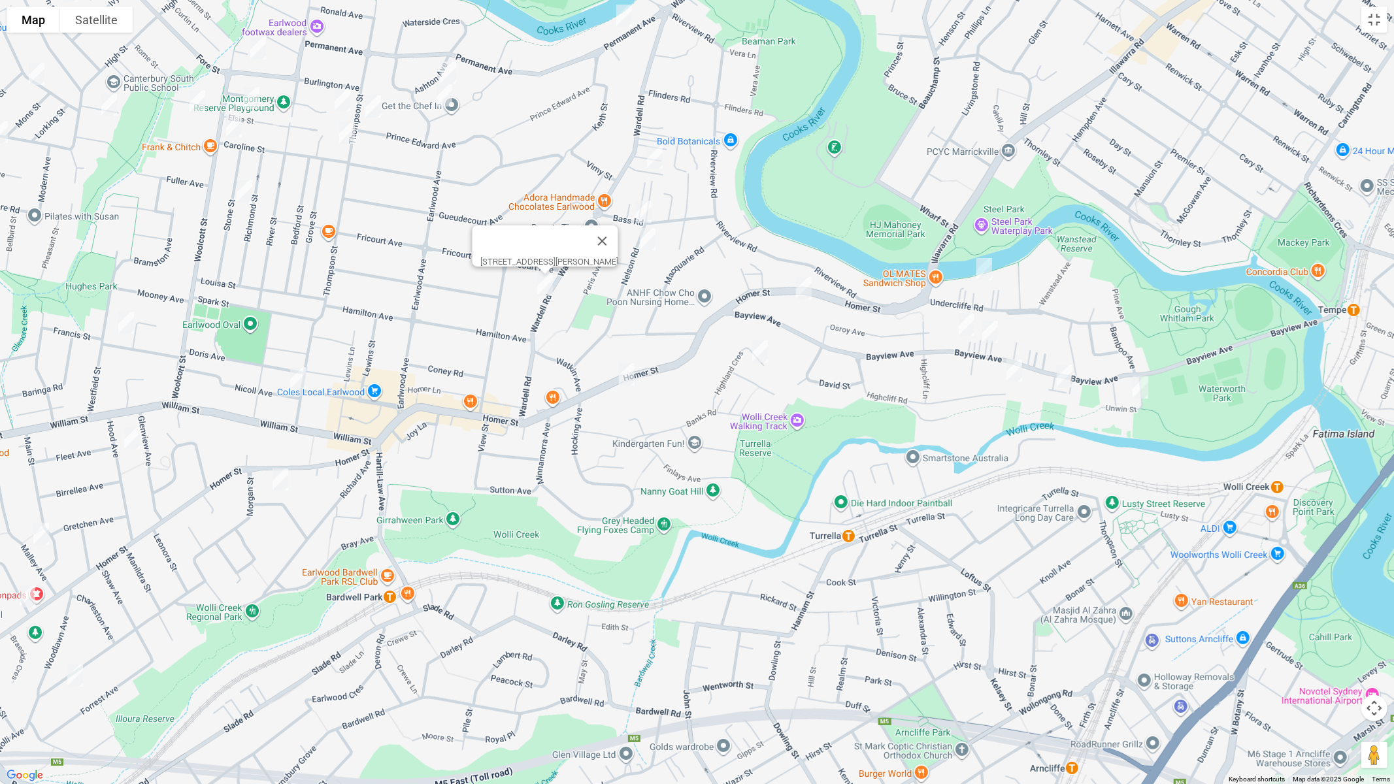
click at [987, 265] on img "75 Undercliffe Road, EARLWOOD NSW 2206" at bounding box center [984, 269] width 26 height 33
click at [628, 19] on img "19 Permanent Avenue, EARLWOOD NSW 2206" at bounding box center [624, 15] width 26 height 33
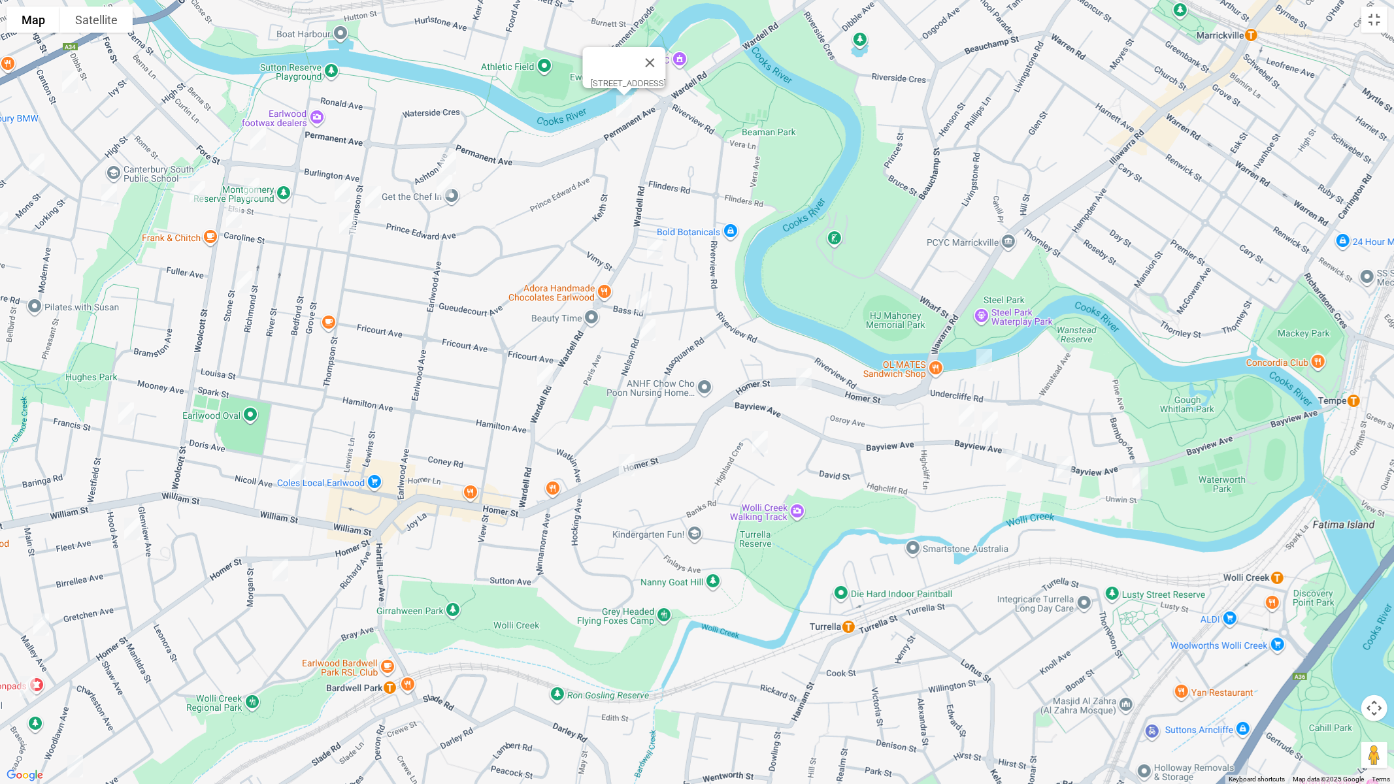
click at [1140, 478] on img "12 Tempe Street, EARLWOOD NSW 2206" at bounding box center [1140, 478] width 26 height 33
click at [1059, 472] on img "30-38 Bayview Avenue, EARLWOOD NSW 2206" at bounding box center [1064, 467] width 26 height 33
click at [1014, 467] on img "11 Highcliff Road, EARLWOOD NSW 2206" at bounding box center [1014, 461] width 26 height 33
click at [1055, 416] on button "Close" at bounding box center [1039, 417] width 31 height 31
click at [963, 410] on img "85 Bayview Avenue, EARLWOOD NSW 2206" at bounding box center [966, 415] width 26 height 33
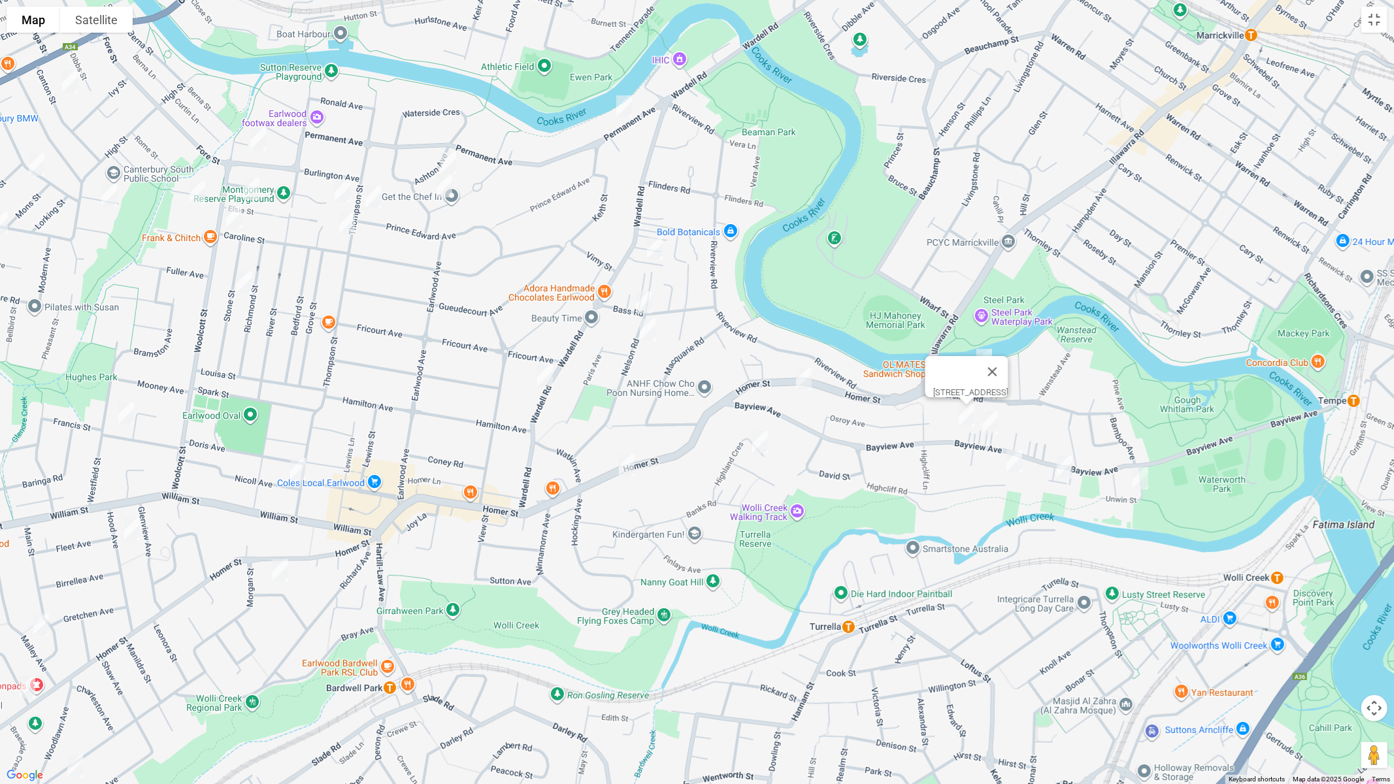
click at [995, 423] on img "75 Bayview Avenue, EARLWOOD NSW 2206" at bounding box center [990, 422] width 26 height 33
click at [808, 379] on img "80 Homer Street, EARLWOOD NSW 2206" at bounding box center [804, 379] width 26 height 33
click at [756, 444] on img "15 Highland Crescent, EARLWOOD NSW 2206" at bounding box center [760, 442] width 26 height 33
click at [626, 465] on img "160 Homer Street, EARLWOOD NSW 2206" at bounding box center [627, 465] width 26 height 33
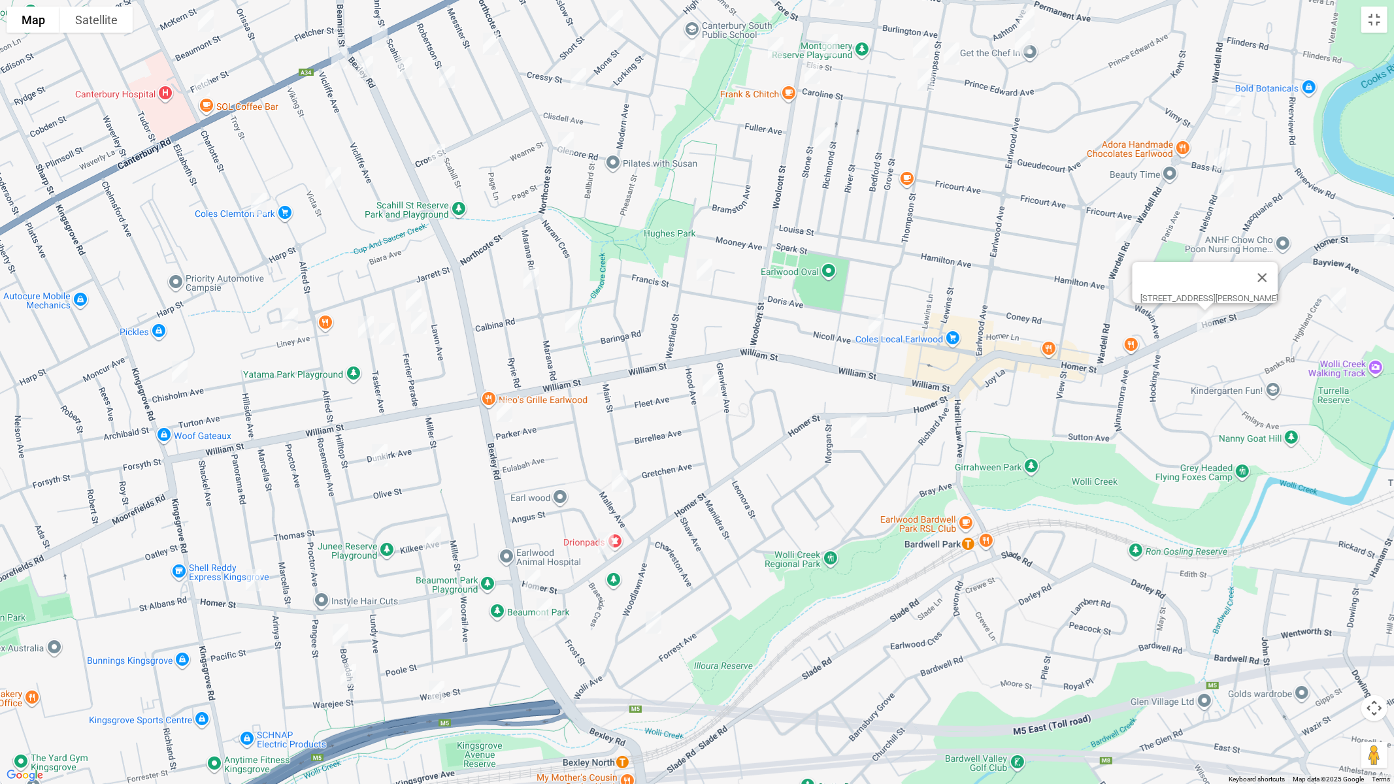
drag, startPoint x: 435, startPoint y: 410, endPoint x: 1004, endPoint y: 256, distance: 589.5
click at [1061, 230] on div "160 Homer Street, EARLWOOD NSW 2206" at bounding box center [697, 392] width 1394 height 784
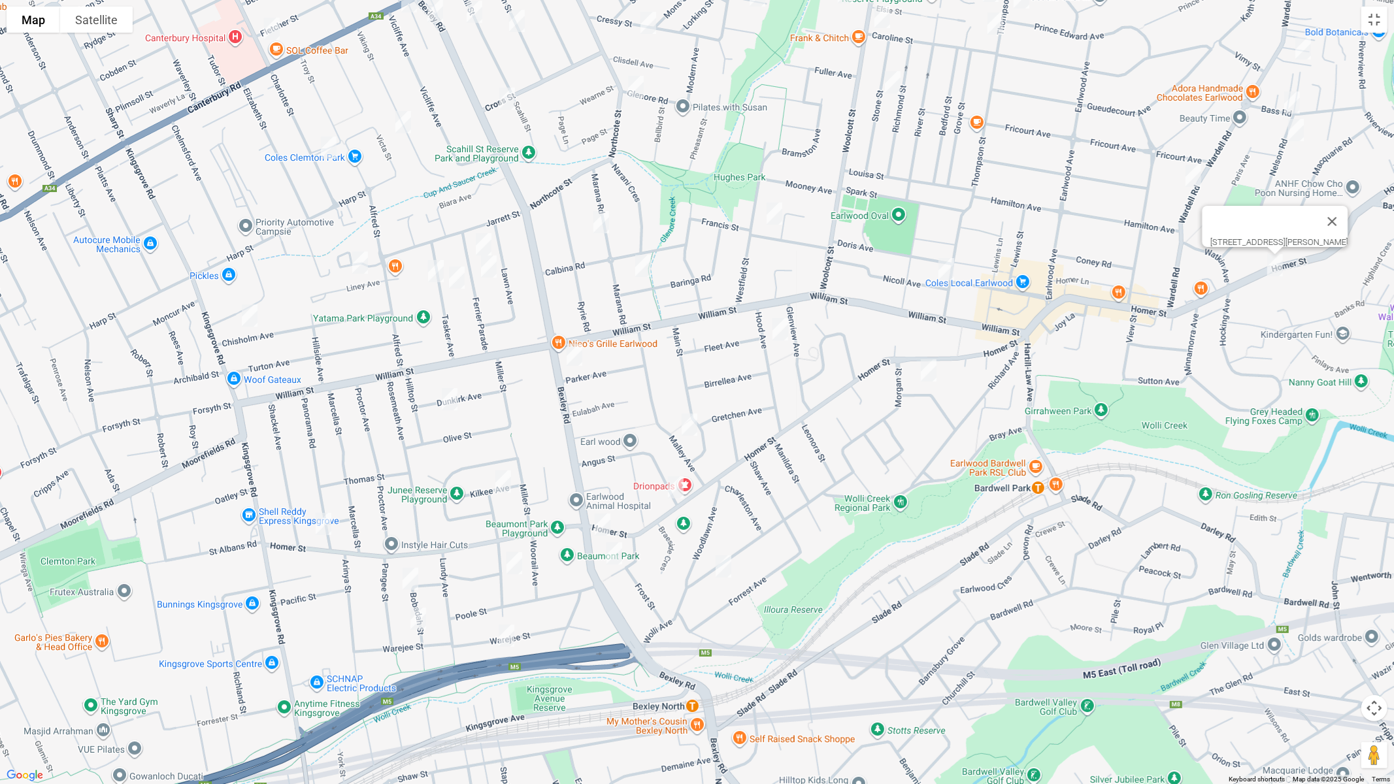
click at [946, 267] on img "15 Cameron Avenue, EARLWOOD NSW 2206" at bounding box center [946, 269] width 26 height 33
drag, startPoint x: 780, startPoint y: 322, endPoint x: 799, endPoint y: 327, distance: 20.3
click at [780, 322] on img "14 Hood Avenue, EARLWOOD NSW 2206" at bounding box center [780, 329] width 26 height 33
click at [934, 372] on img "6 Boomerang Avenue, EARLWOOD NSW 2206" at bounding box center [929, 370] width 26 height 33
click at [576, 352] on img "148 Bexley Road, EARLWOOD NSW 2206" at bounding box center [574, 354] width 26 height 33
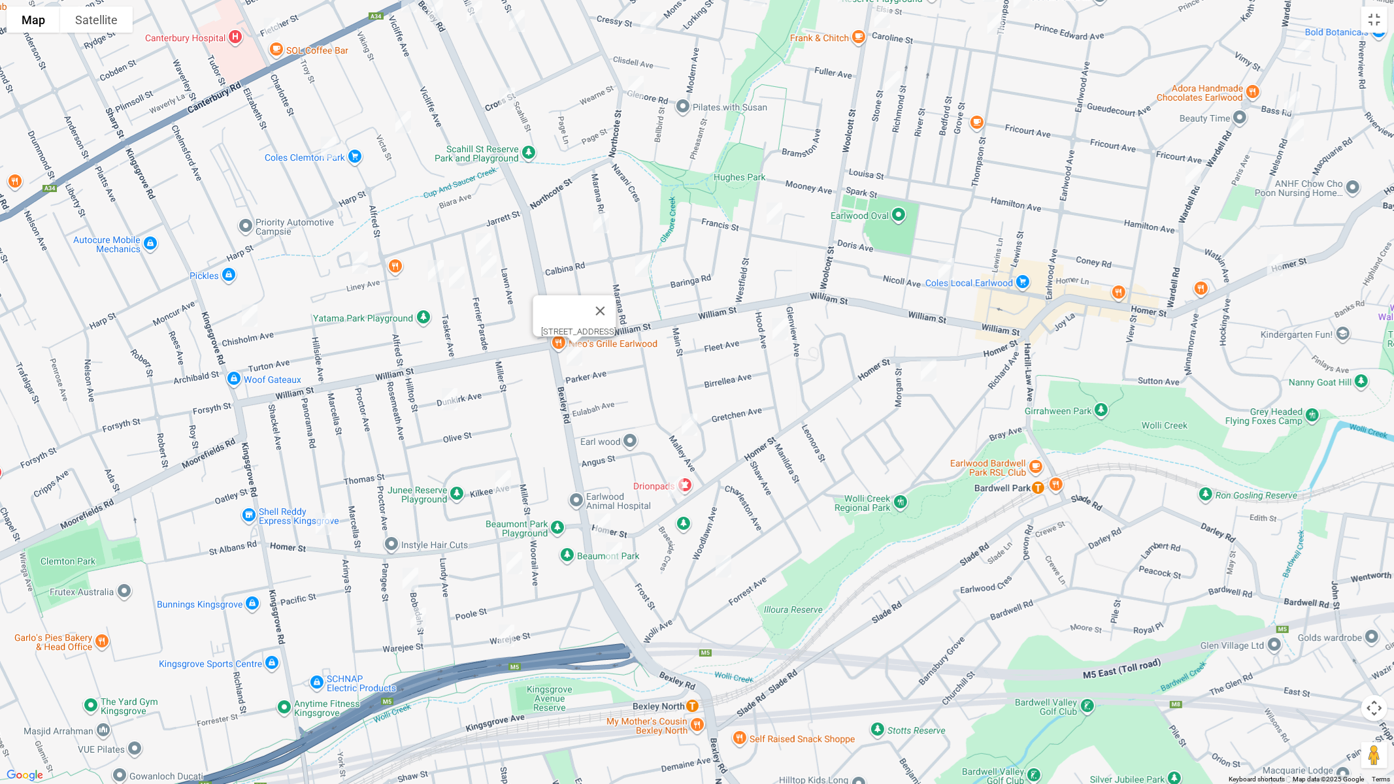
click at [688, 426] on img "5 Malley Avenue, EARLWOOD NSW 2206" at bounding box center [689, 424] width 26 height 33
click at [671, 489] on img "543 Homer Street, EARLWOOD NSW 2206" at bounding box center [676, 487] width 26 height 33
click at [724, 568] on img "60 Wolli Avenue, EARLWOOD NSW 2206" at bounding box center [723, 566] width 26 height 33
click at [441, 399] on img "30 Dunkirk Avenue, KINGSGROVE NSW 2208" at bounding box center [450, 399] width 26 height 33
click at [328, 524] on img "637 Homer Street, KINGSGROVE NSW 2208" at bounding box center [323, 524] width 26 height 33
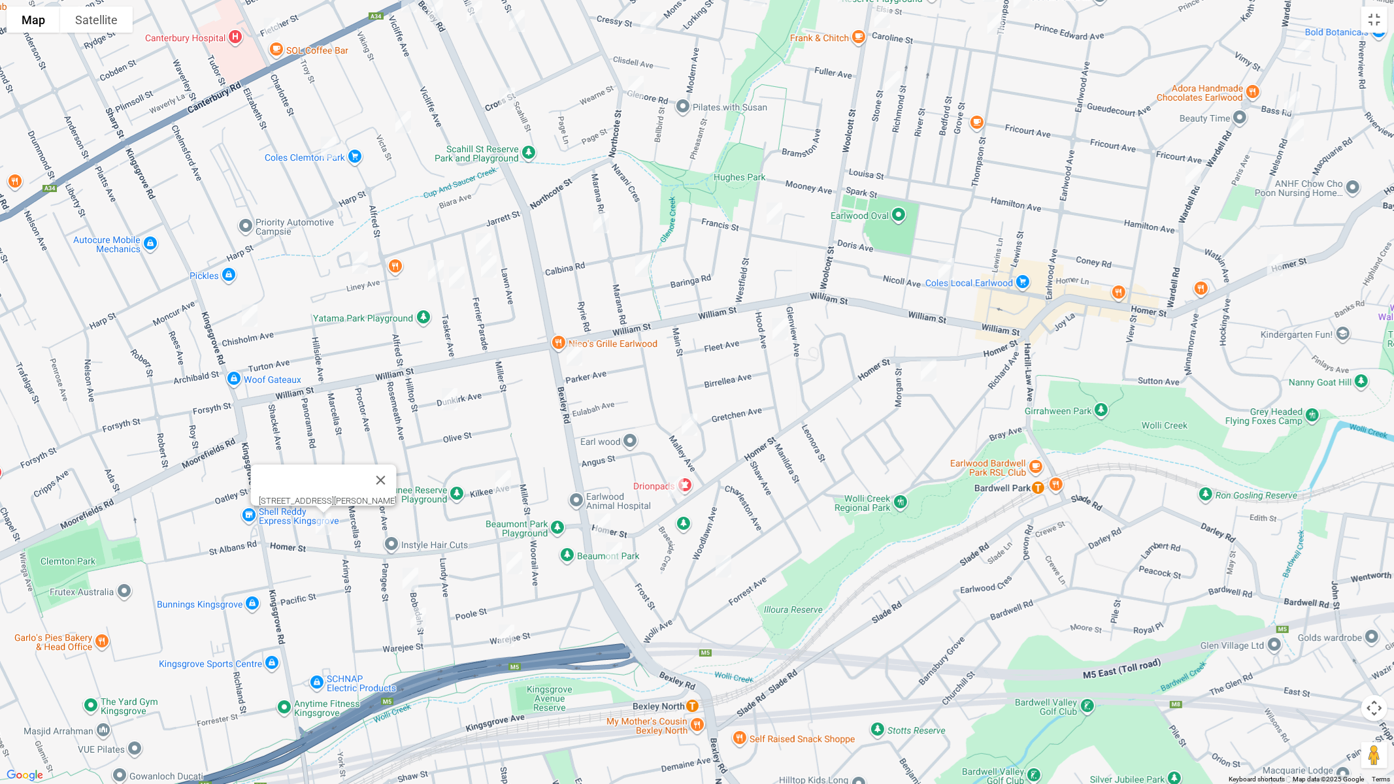
click at [501, 484] on img "8 Kilkee Avenue, KINGSGROVE NSW 2208" at bounding box center [503, 481] width 26 height 33
click at [600, 513] on img "214 Bexley Road, EARLWOOD NSW 2206" at bounding box center [602, 524] width 26 height 33
click at [613, 550] on img "13 Douglas Street, EARLWOOD NSW 2206" at bounding box center [614, 553] width 26 height 33
click at [514, 558] on img "12 Beaconsfield Ave Beaconsfield Avenue, KINGSGROVE NSW 2208" at bounding box center [514, 563] width 26 height 33
click at [410, 581] on img "17 Bobadah Street, KINGSGROVE NSW 2208" at bounding box center [410, 579] width 26 height 33
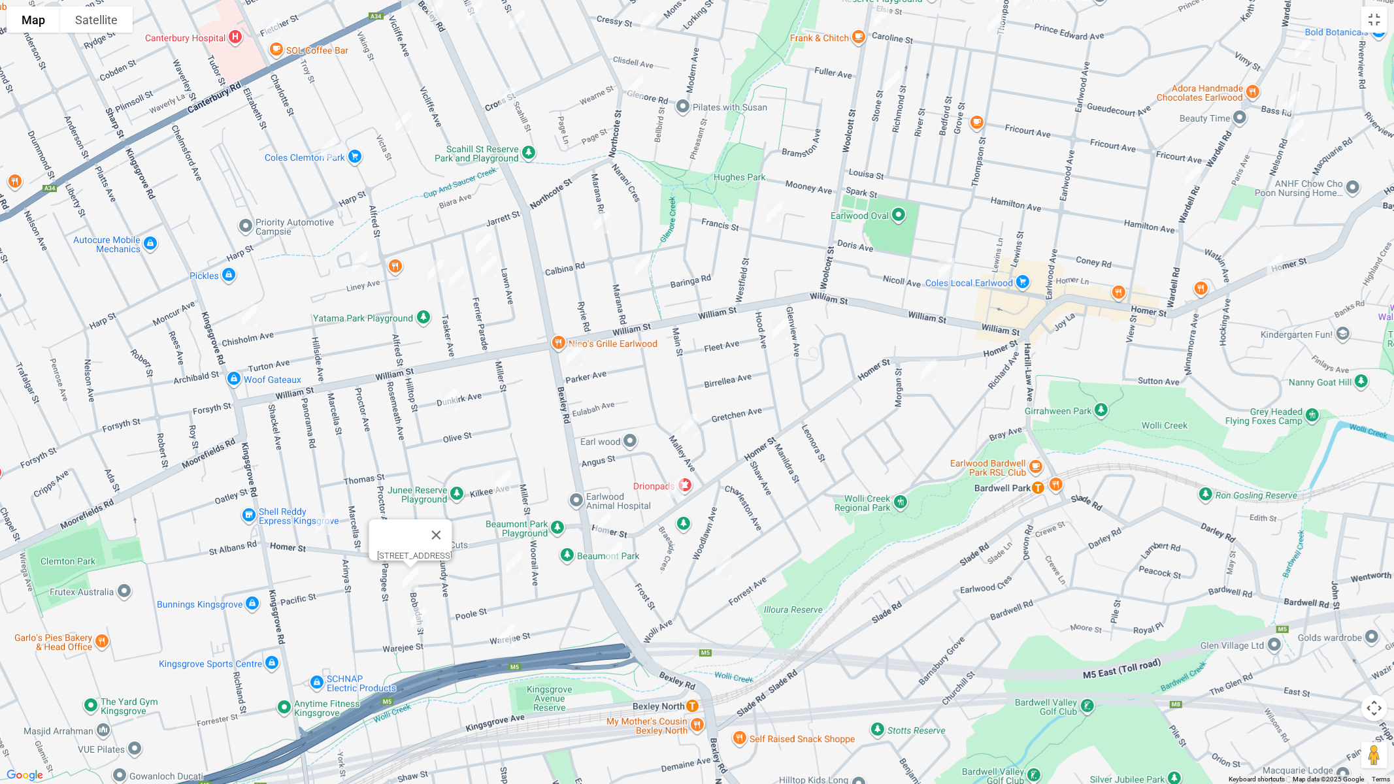
click at [418, 616] on img "35 Bobadah Street, KINGSGROVE NSW 2208" at bounding box center [418, 619] width 26 height 33
click at [510, 634] on img "38-48 Warejee Street, KINGSGROVE NSW 2208" at bounding box center [506, 635] width 26 height 33
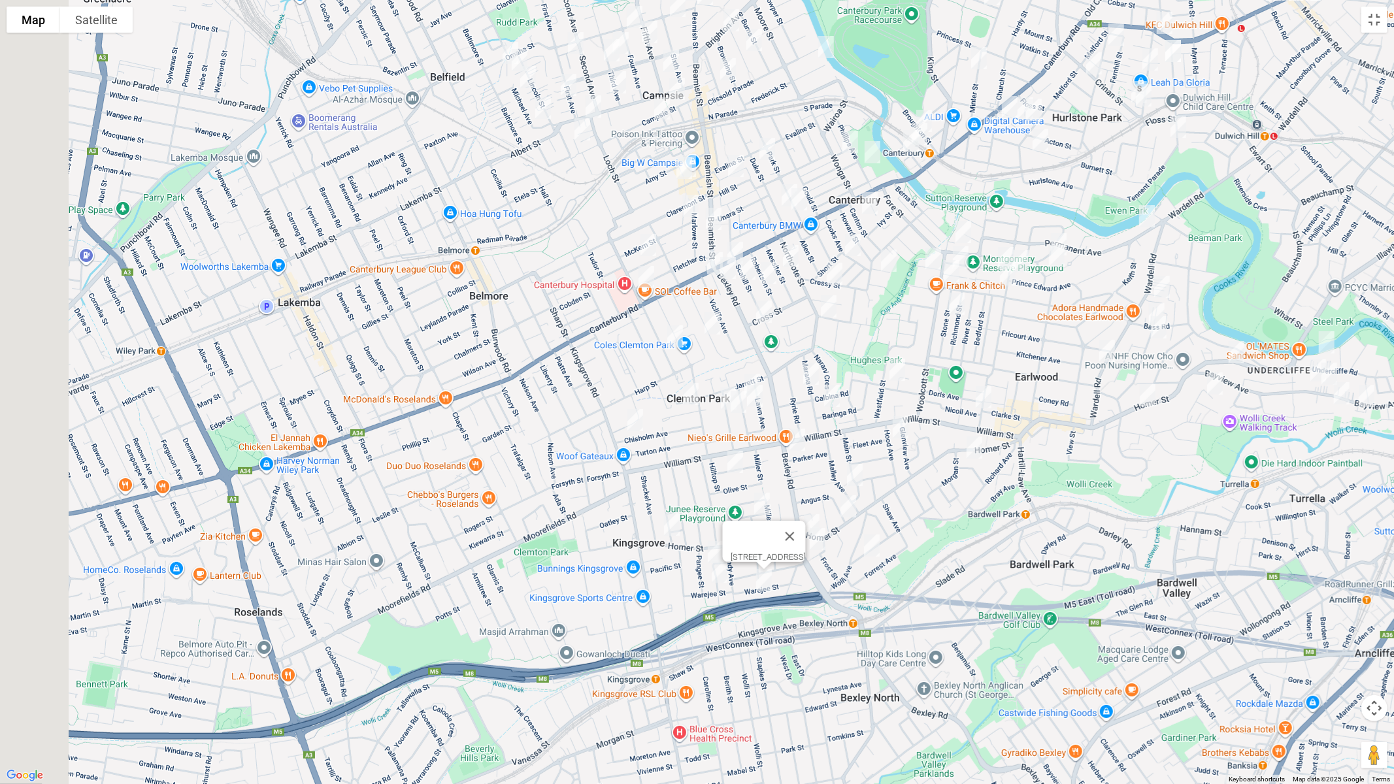
drag, startPoint x: 783, startPoint y: 633, endPoint x: 946, endPoint y: 583, distance: 170.9
click at [946, 583] on div "38-48 Warejee Street, KINGSGROVE NSW 2208" at bounding box center [697, 392] width 1394 height 784
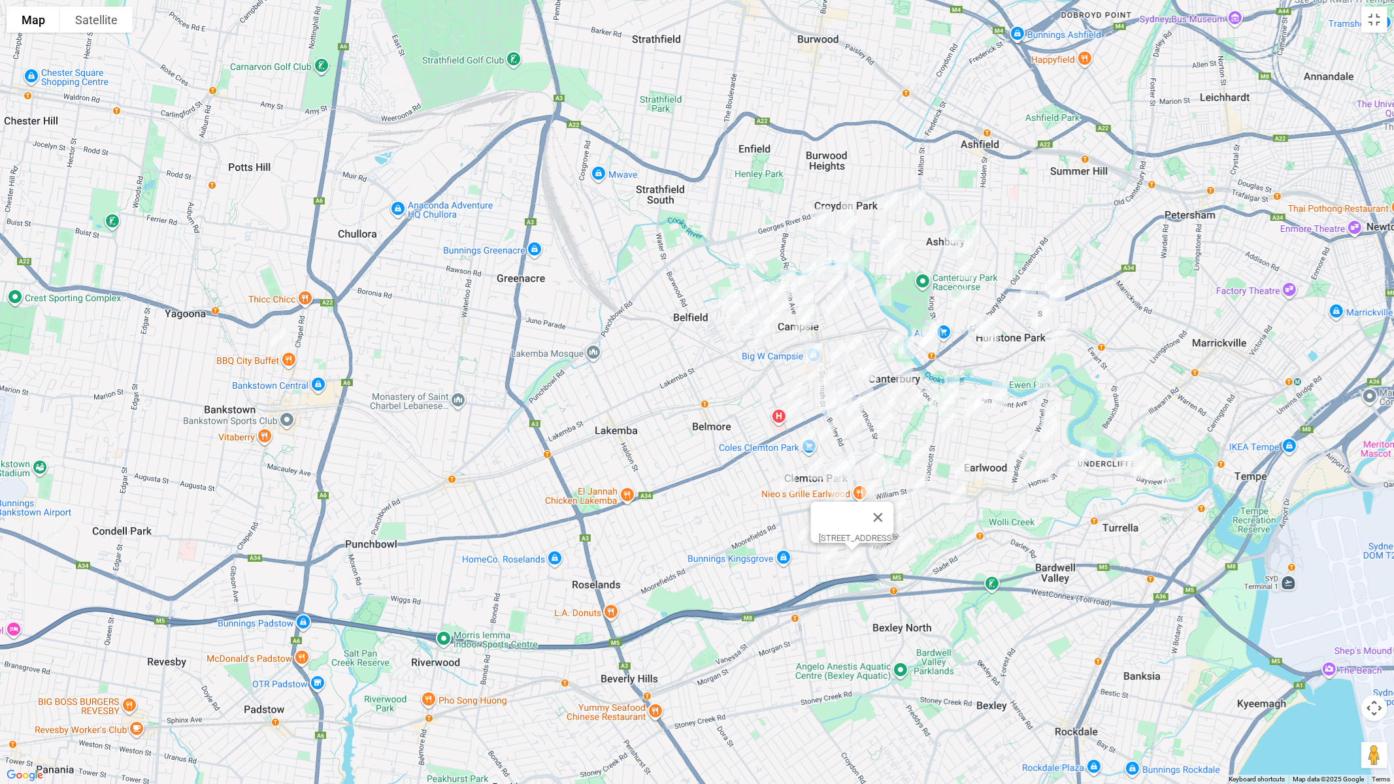
click at [280, 337] on img "1A Carmen Street, BANKSTOWN NSW 2200" at bounding box center [278, 339] width 26 height 33
click at [1373, 20] on button "Toggle fullscreen view" at bounding box center [1374, 20] width 26 height 26
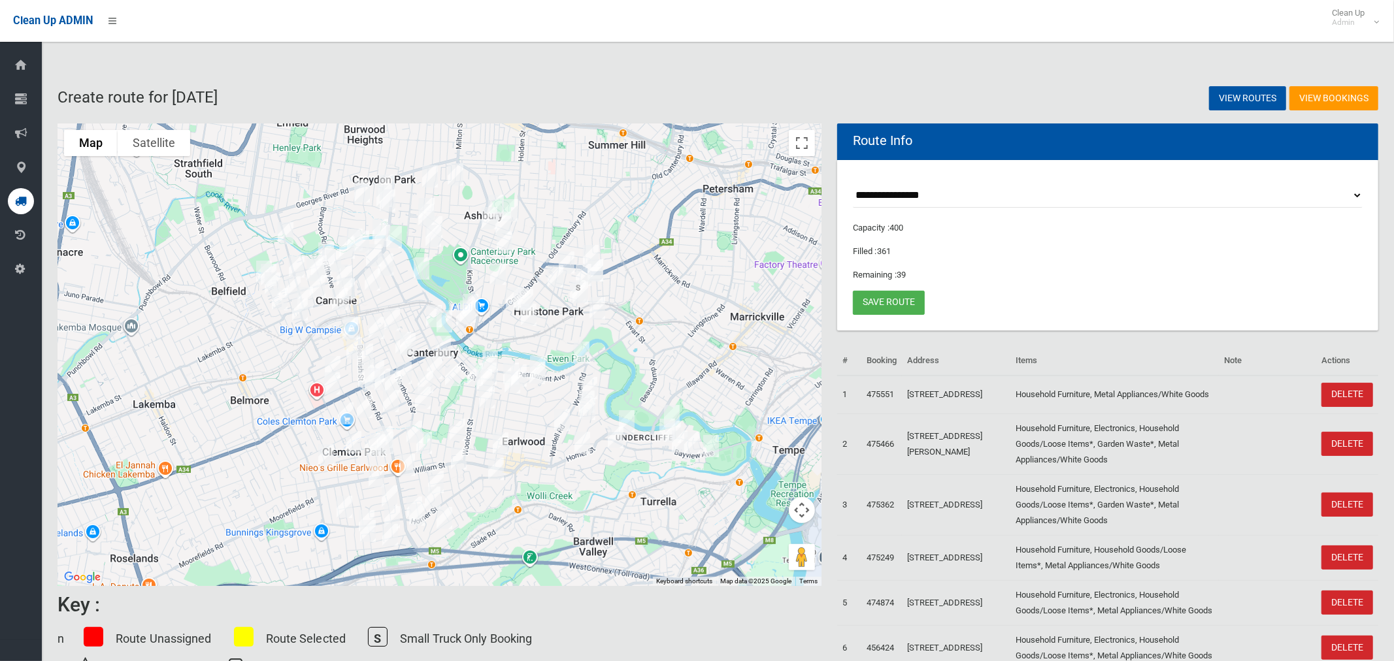
drag, startPoint x: 763, startPoint y: 314, endPoint x: 561, endPoint y: 325, distance: 202.2
click at [561, 325] on div "[STREET_ADDRESS][PERSON_NAME]" at bounding box center [440, 355] width 764 height 463
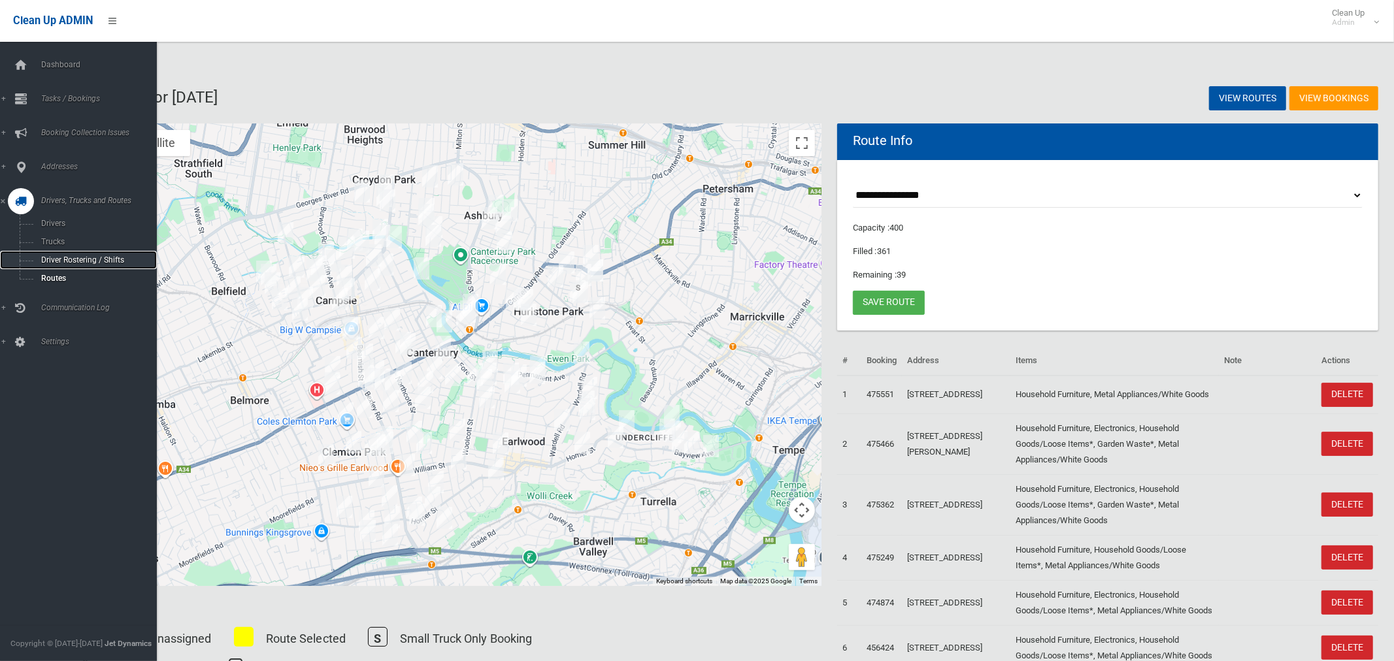
click at [64, 265] on span "Driver Rostering / Shifts" at bounding box center [91, 260] width 108 height 9
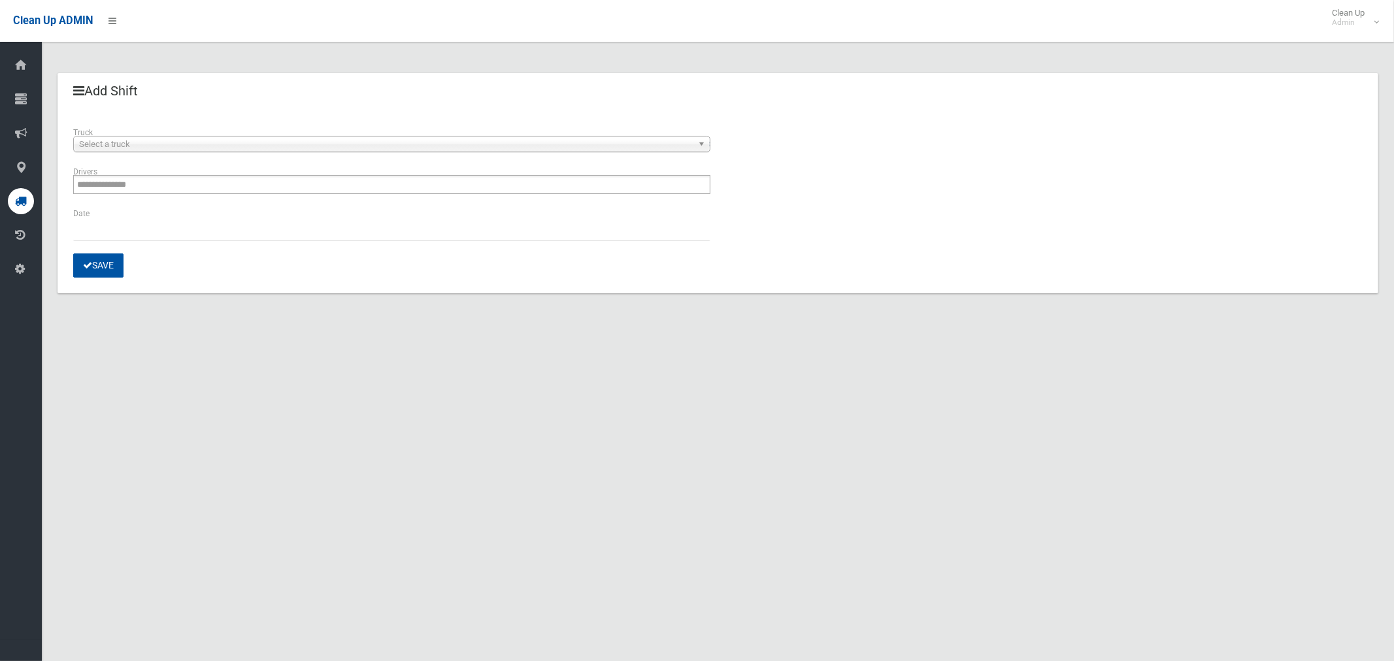
click at [206, 144] on span "Select a truck" at bounding box center [386, 145] width 614 height 16
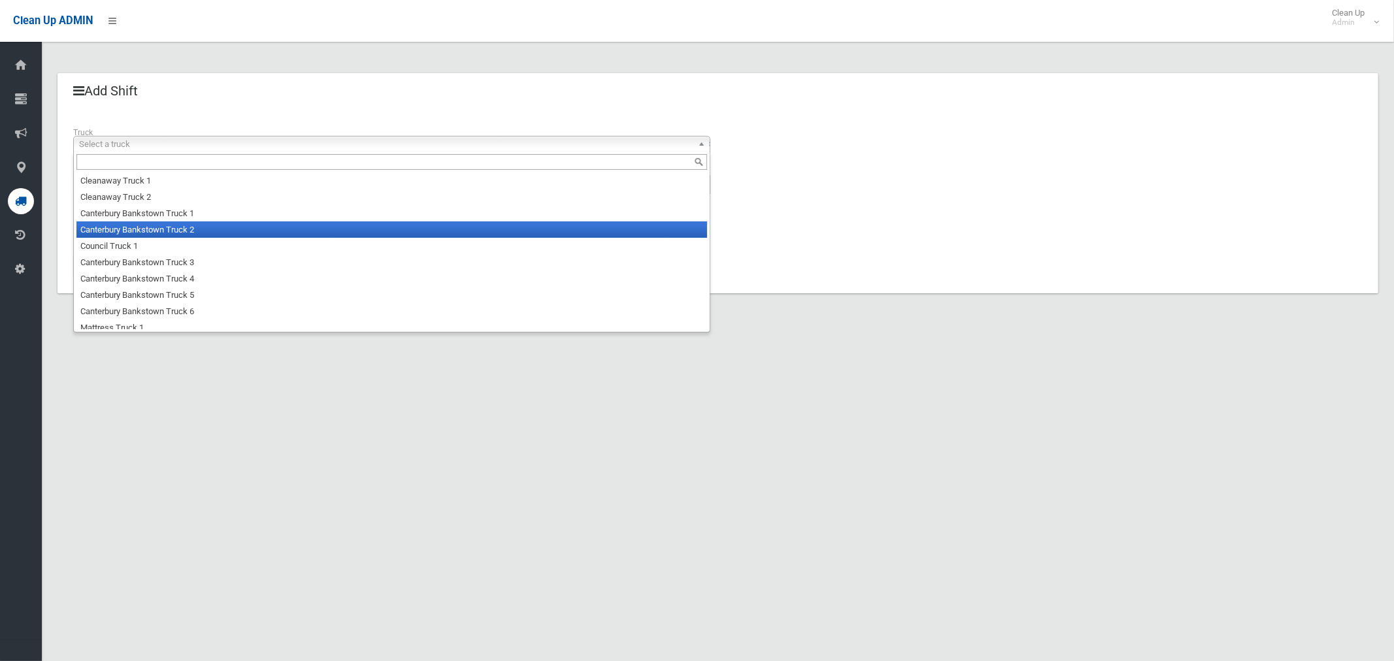
click at [193, 231] on li "Canterbury Bankstown Truck 2" at bounding box center [391, 230] width 631 height 16
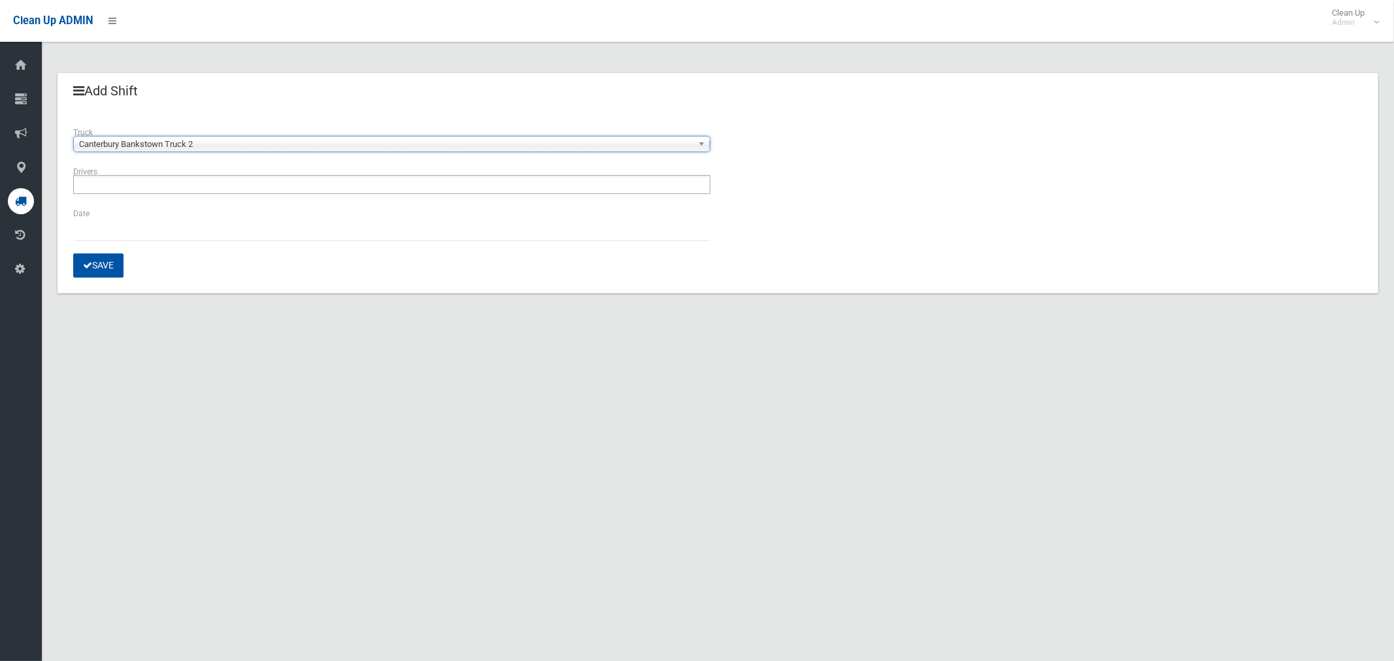
click at [139, 188] on input "text" at bounding box center [113, 184] width 73 height 16
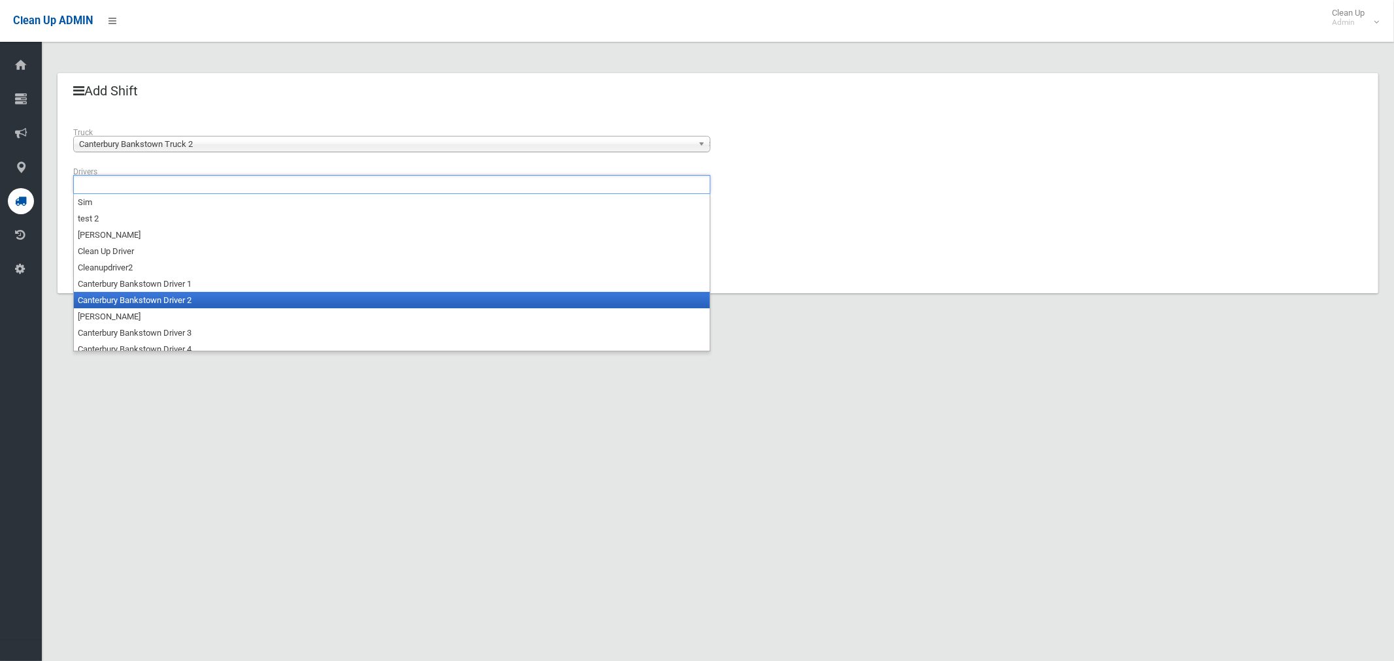
drag, startPoint x: 184, startPoint y: 300, endPoint x: 154, endPoint y: 267, distance: 44.8
click at [184, 301] on li "Canterbury Bankstown Driver 2" at bounding box center [392, 300] width 636 height 16
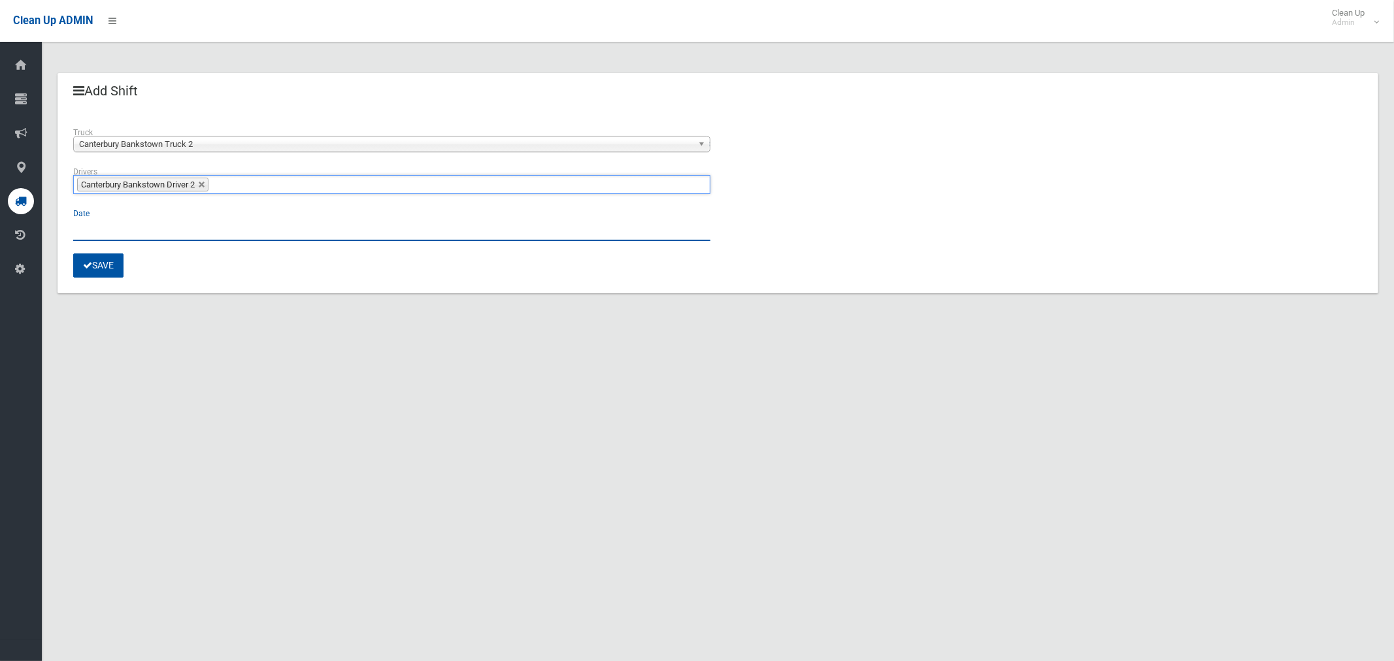
click at [87, 231] on input "text" at bounding box center [391, 229] width 637 height 24
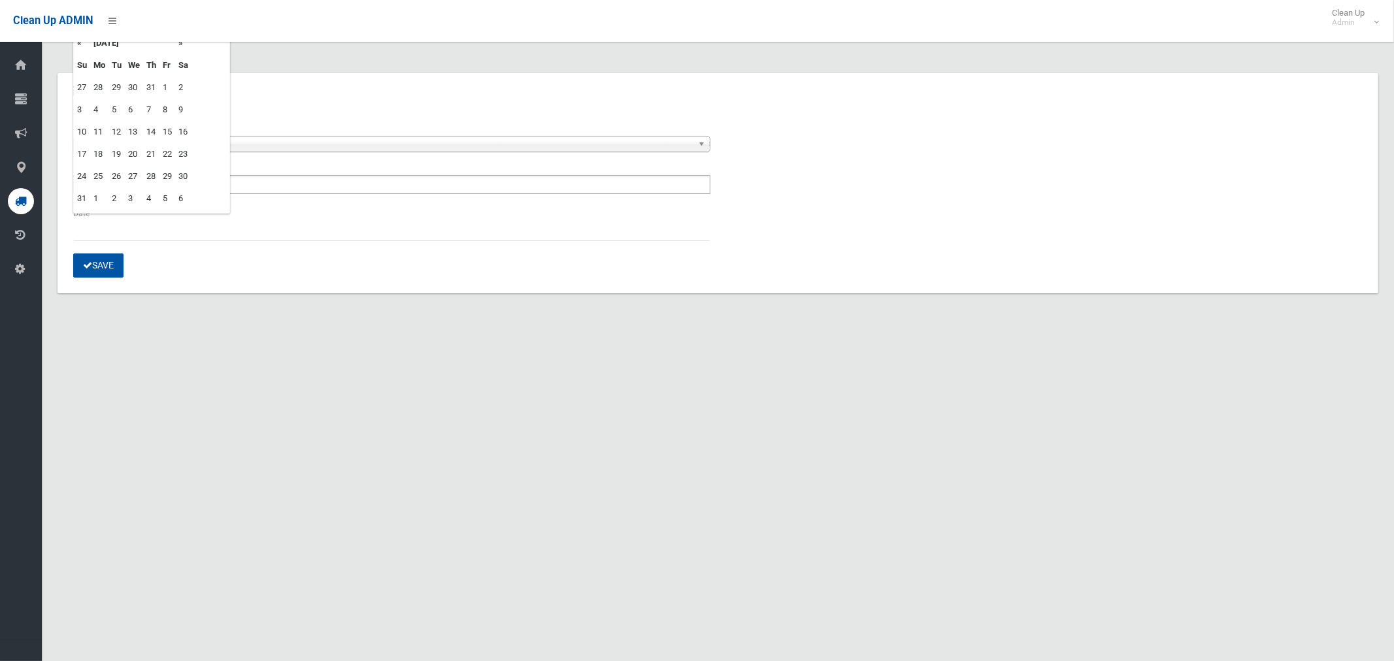
click at [171, 151] on td "22" at bounding box center [167, 154] width 16 height 22
type input "**********"
click at [95, 267] on button "Save" at bounding box center [98, 266] width 50 height 24
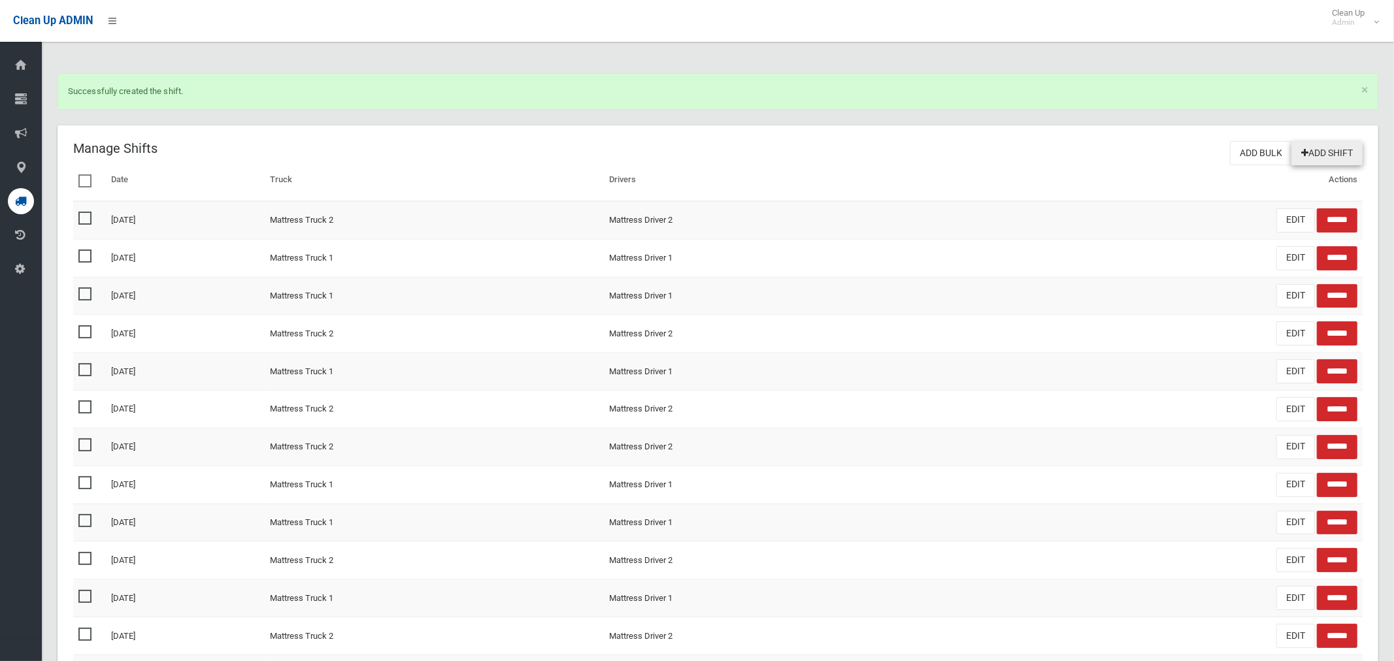
click at [1329, 157] on link "Add Shift" at bounding box center [1326, 153] width 71 height 24
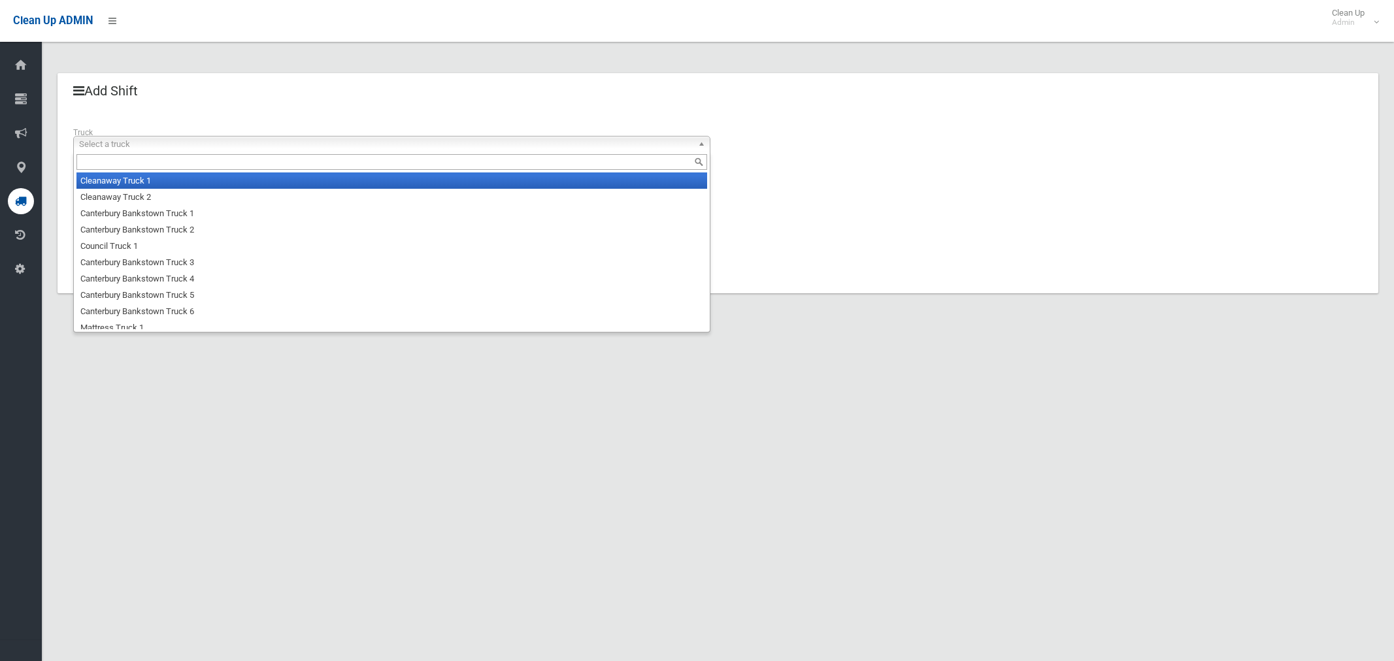
click at [175, 146] on span "Select a truck" at bounding box center [386, 145] width 614 height 16
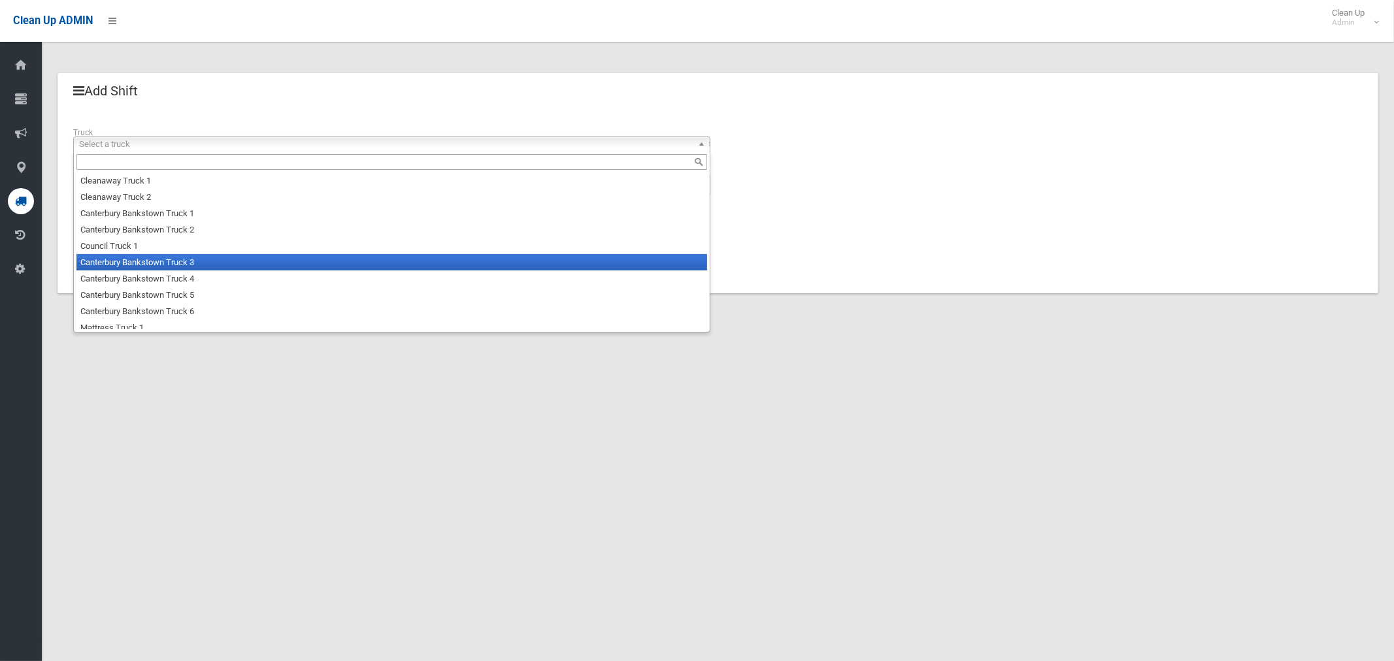
click at [182, 263] on li "Canterbury Bankstown Truck 3" at bounding box center [391, 262] width 631 height 16
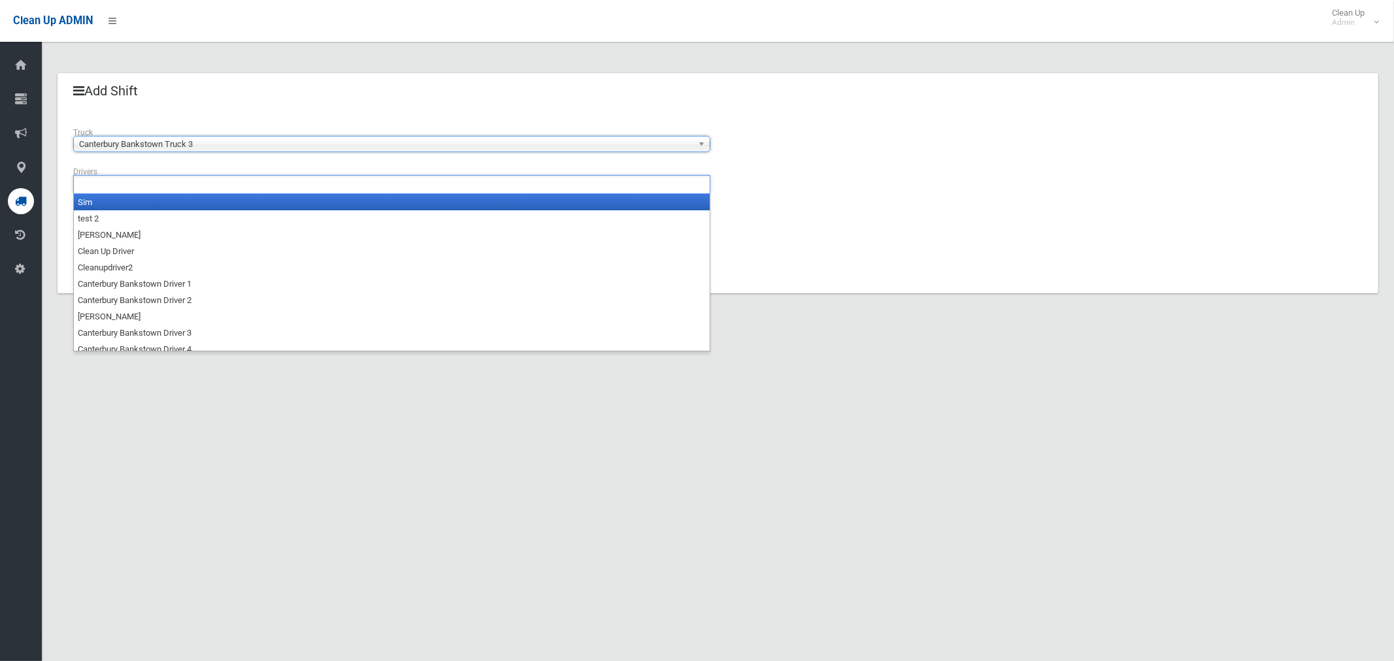
click at [166, 188] on ul at bounding box center [391, 184] width 637 height 19
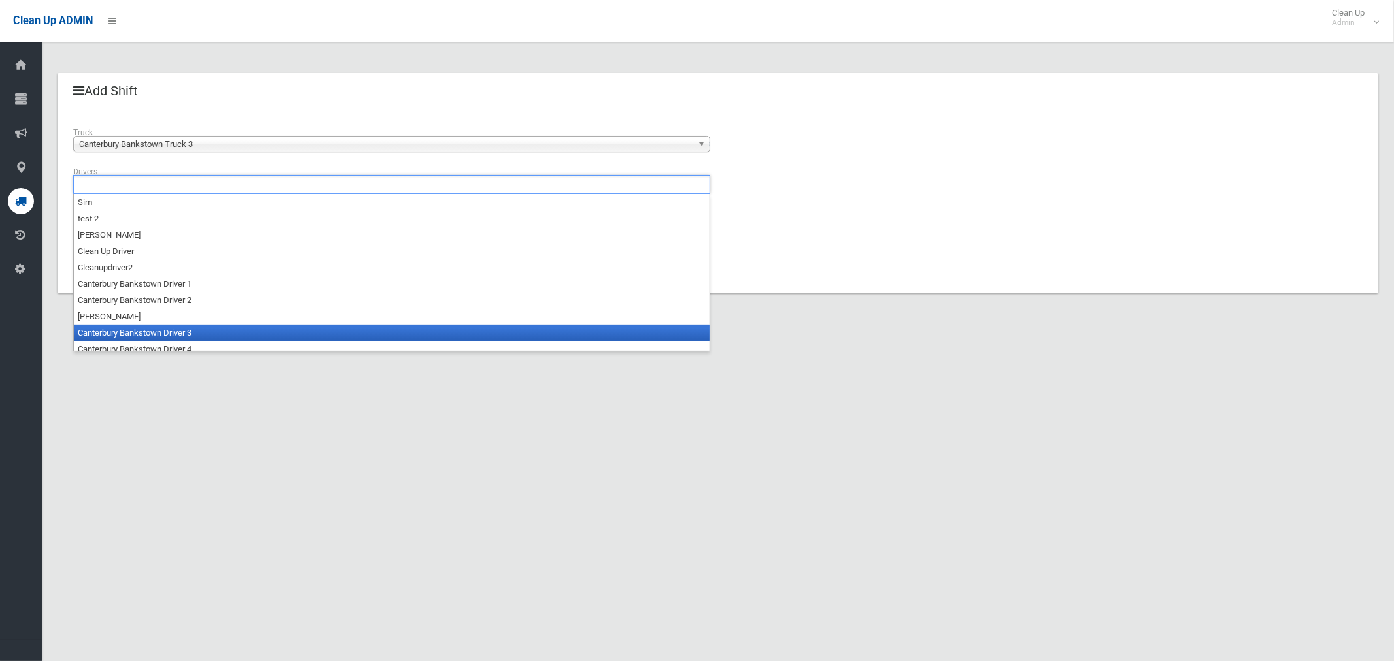
drag, startPoint x: 193, startPoint y: 329, endPoint x: 184, endPoint y: 312, distance: 19.0
click at [193, 329] on li "Canterbury Bankstown Driver 3" at bounding box center [392, 333] width 636 height 16
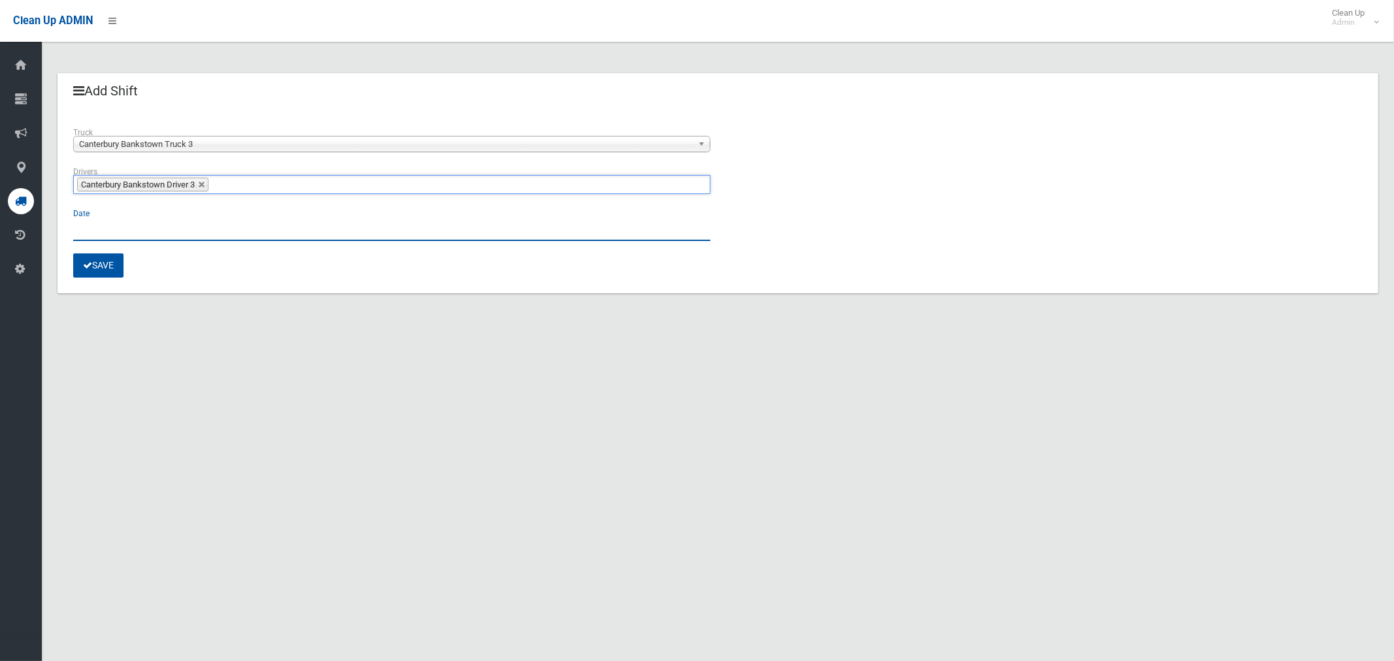
click at [99, 230] on input "text" at bounding box center [391, 229] width 637 height 24
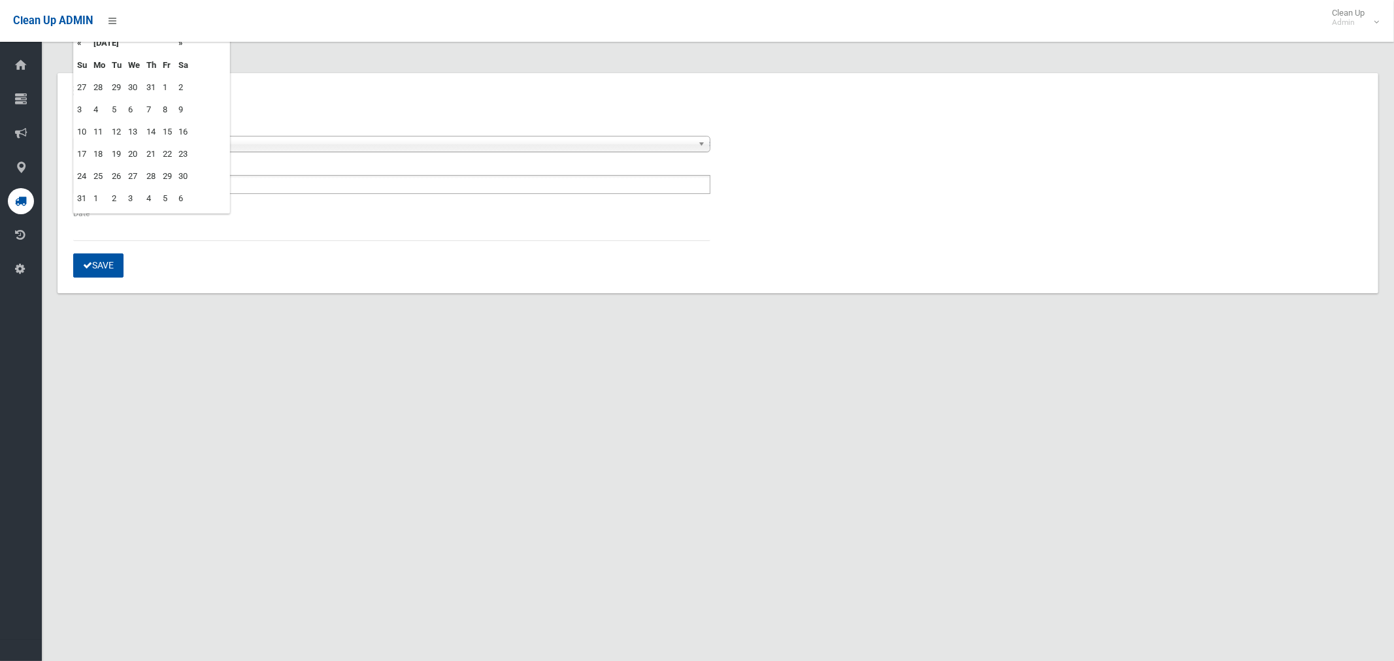
click at [168, 153] on td "22" at bounding box center [167, 154] width 16 height 22
type input "**********"
click at [97, 269] on button "Save" at bounding box center [98, 266] width 50 height 24
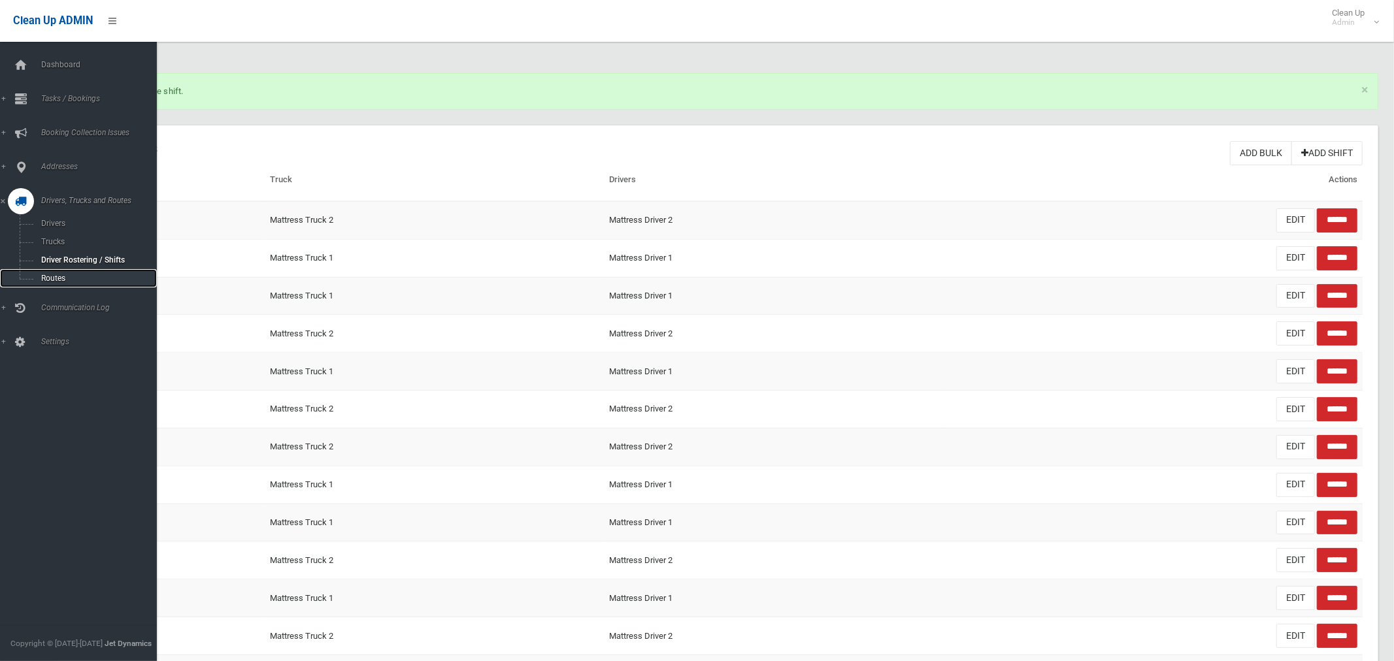
click at [56, 279] on span "Routes" at bounding box center [91, 278] width 108 height 9
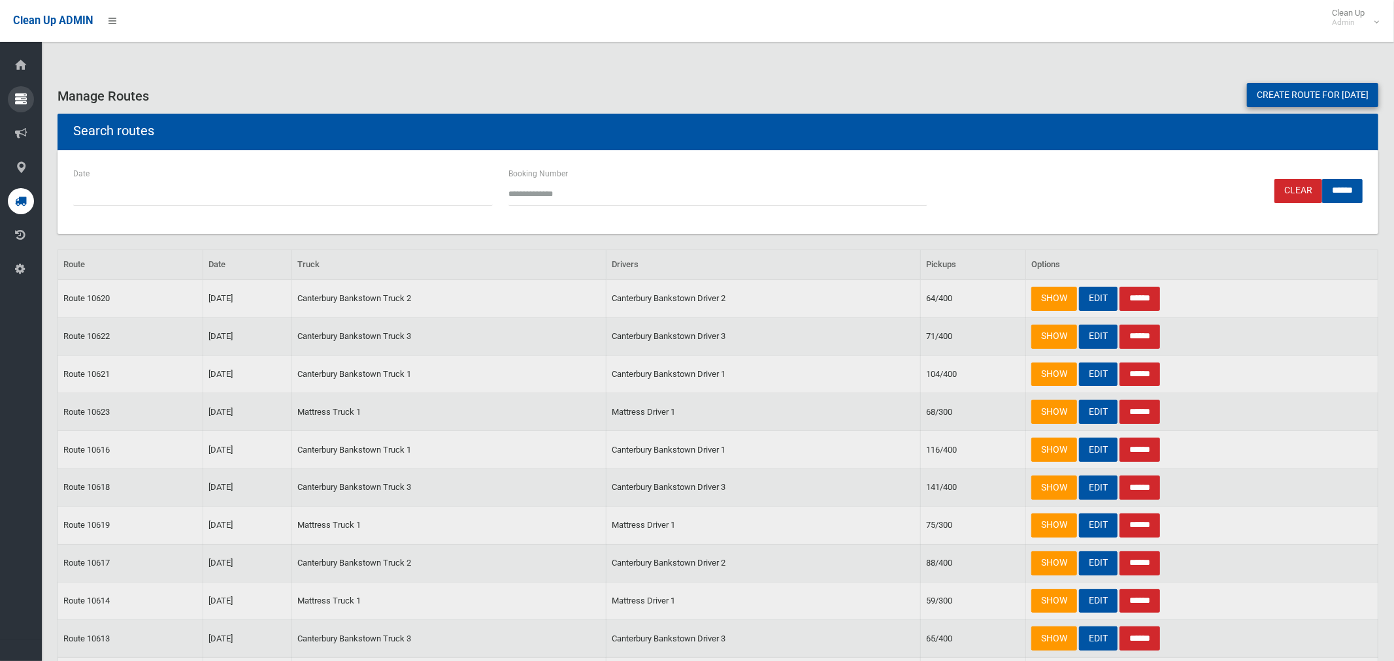
click at [19, 97] on icon at bounding box center [21, 99] width 12 height 26
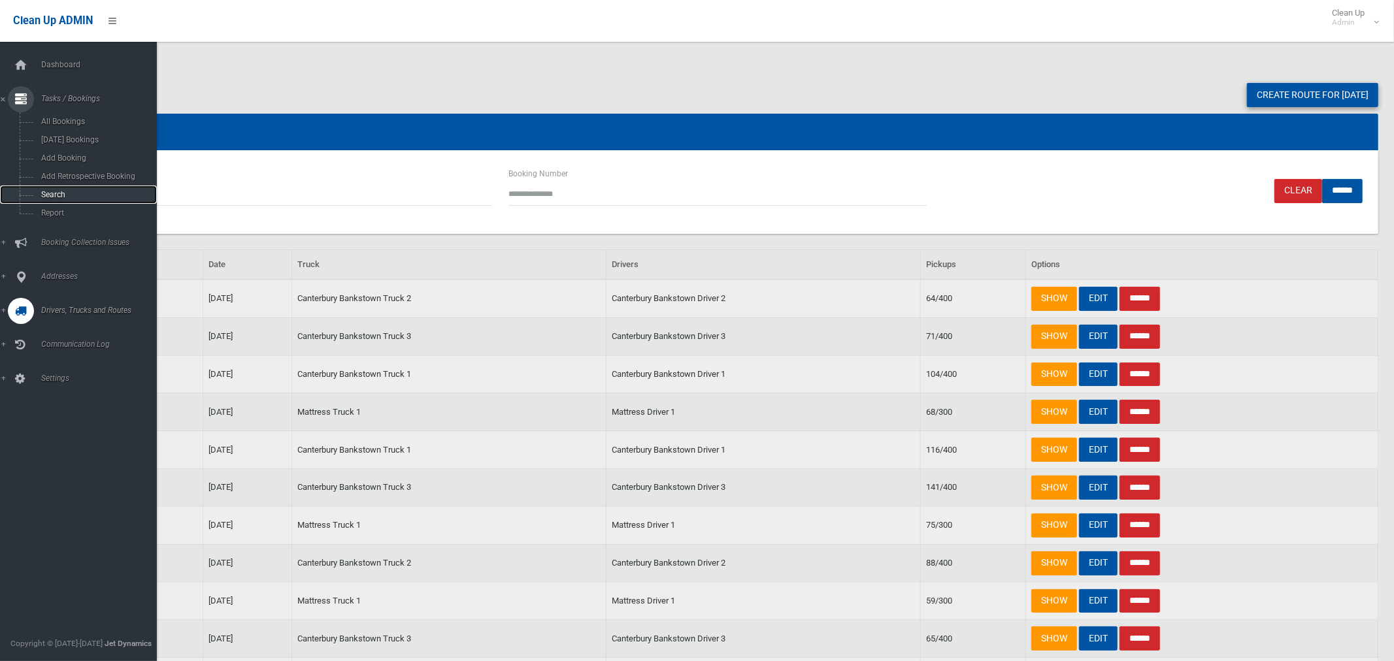
click at [58, 194] on span "Search" at bounding box center [91, 194] width 108 height 9
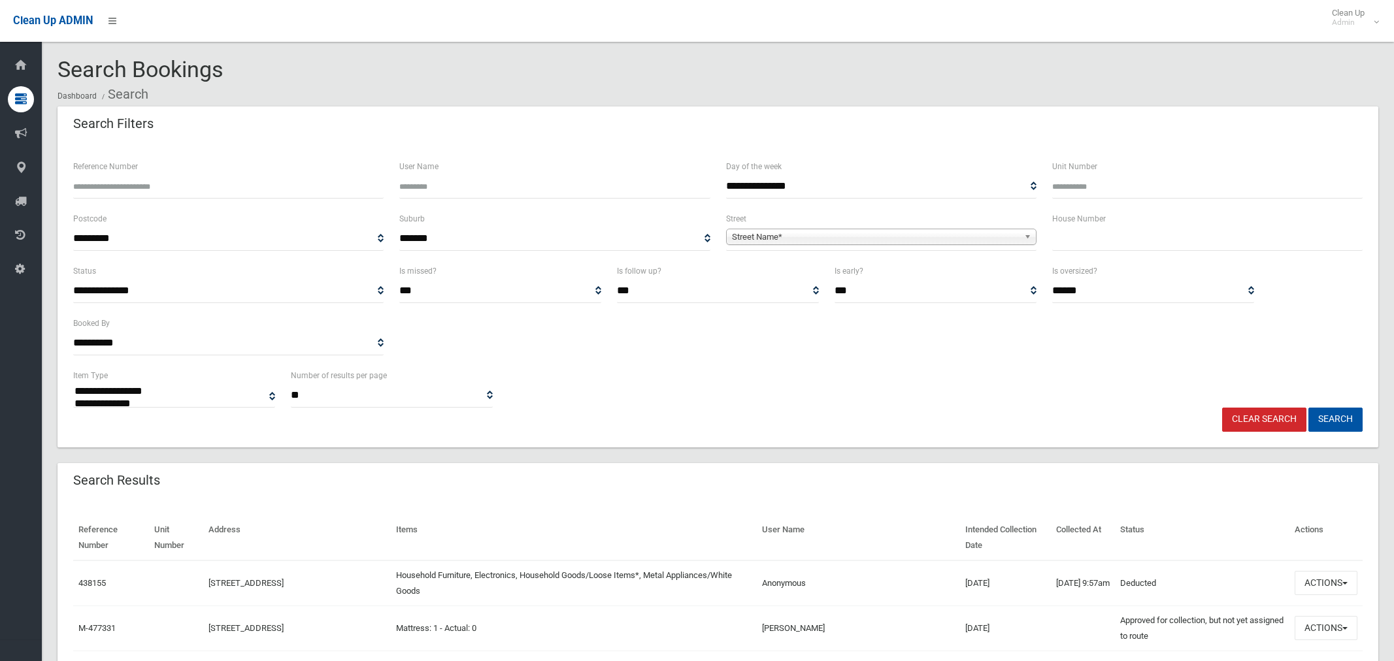
select select
click at [178, 342] on select "**********" at bounding box center [228, 343] width 310 height 24
select select "**********"
click at [73, 331] on select "**********" at bounding box center [228, 343] width 310 height 24
click at [1332, 415] on button "Search" at bounding box center [1335, 420] width 54 height 24
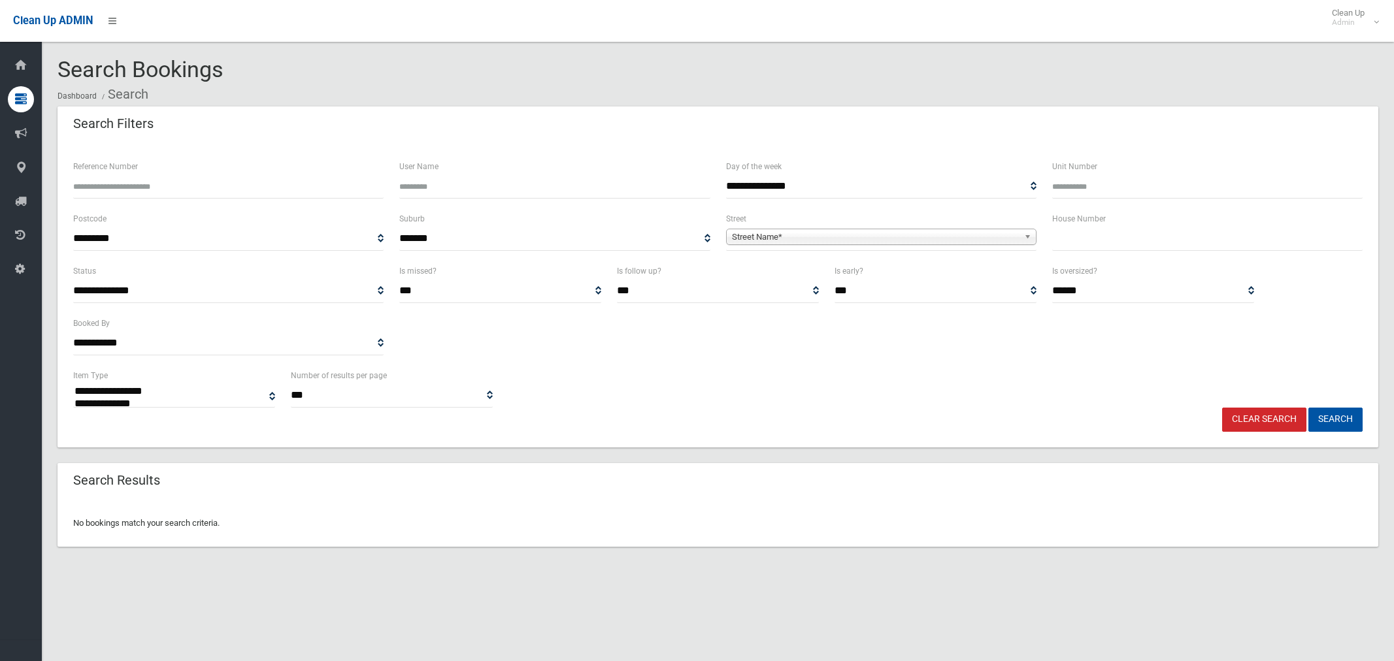
select select
click at [237, 299] on select "**********" at bounding box center [228, 291] width 310 height 24
click at [239, 297] on select "**********" at bounding box center [228, 291] width 310 height 24
click at [763, 188] on select "**********" at bounding box center [881, 186] width 310 height 24
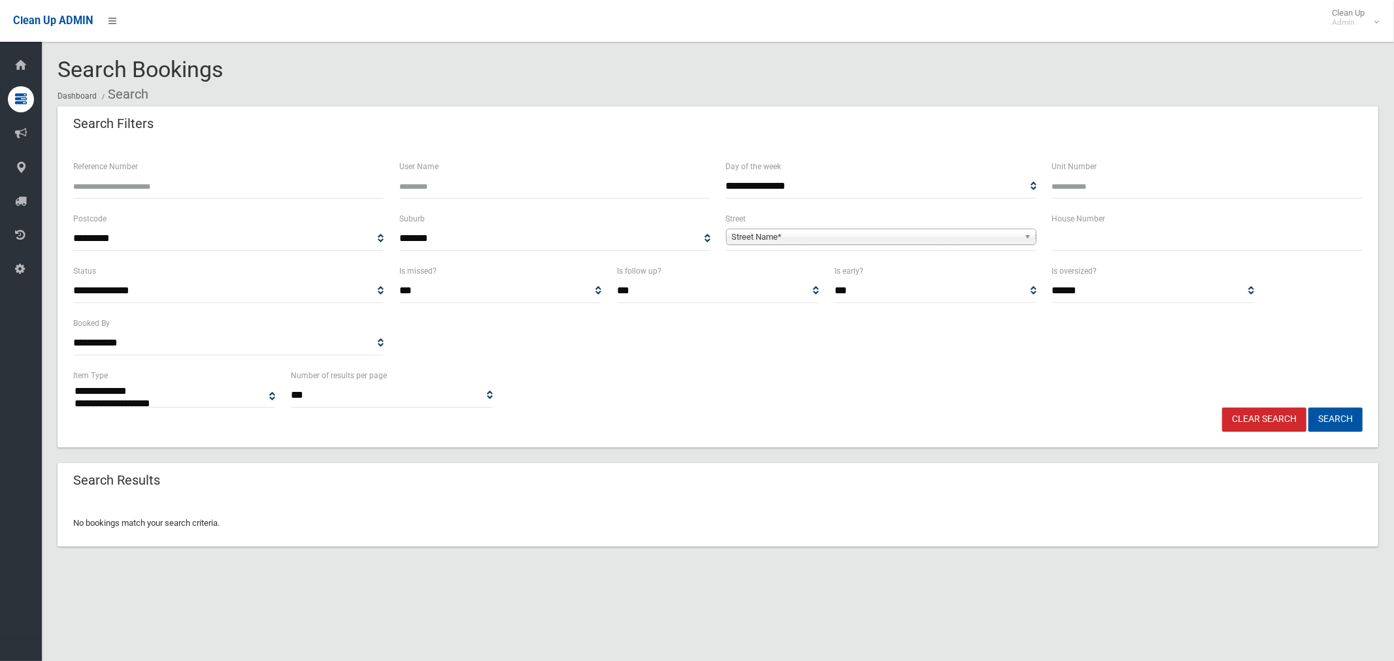
click at [764, 184] on select "**********" at bounding box center [881, 186] width 310 height 24
click at [1344, 416] on button "Search" at bounding box center [1335, 420] width 54 height 24
select select
type input "*"
drag, startPoint x: 1080, startPoint y: 384, endPoint x: 1214, endPoint y: 416, distance: 138.5
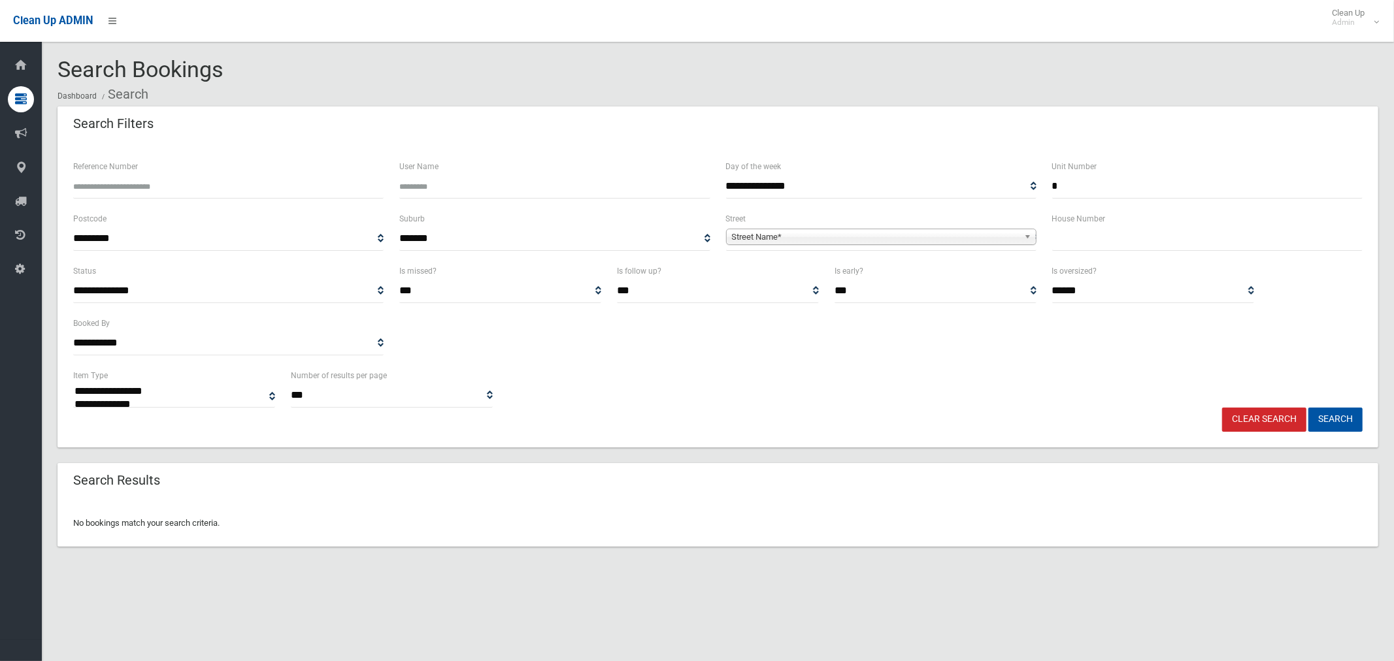
click at [1080, 384] on div "**********" at bounding box center [717, 388] width 1305 height 40
click at [1334, 418] on button "Search" at bounding box center [1335, 420] width 54 height 24
select select
click at [118, 339] on select "**********" at bounding box center [228, 343] width 310 height 24
select select "**********"
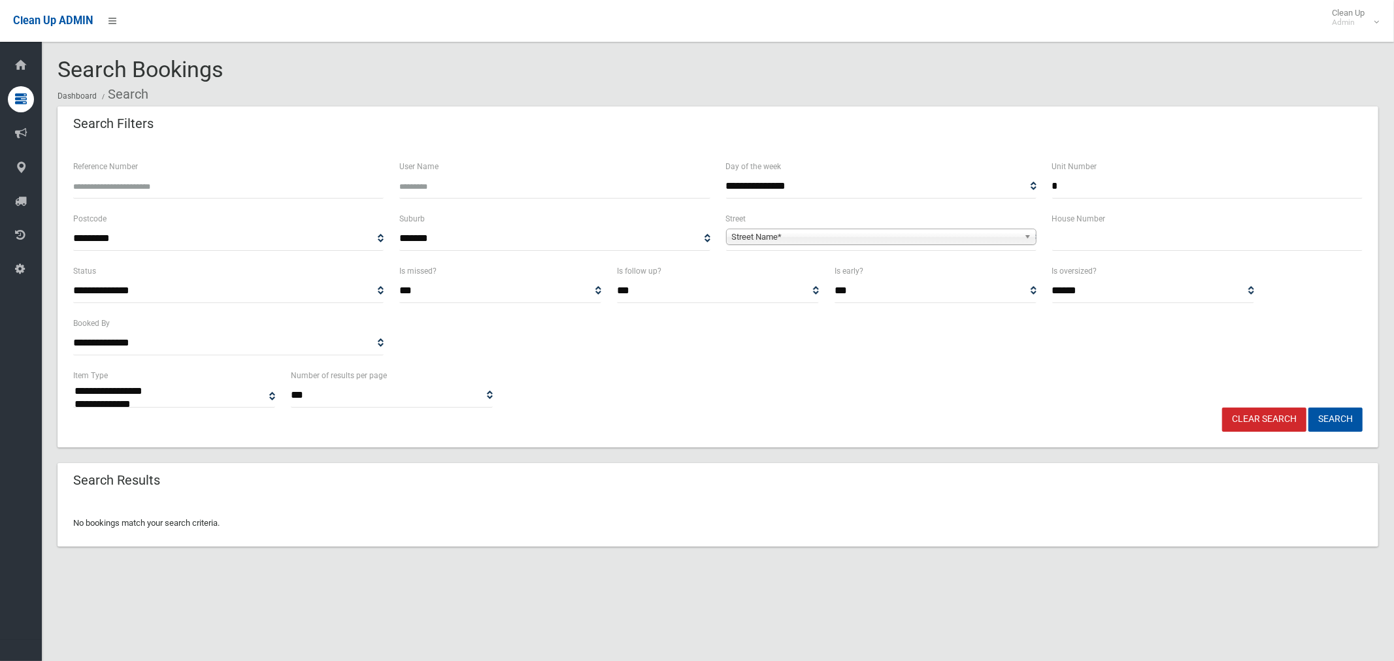
click at [73, 331] on select "**********" at bounding box center [228, 343] width 310 height 24
click at [1334, 416] on button "Search" at bounding box center [1335, 420] width 54 height 24
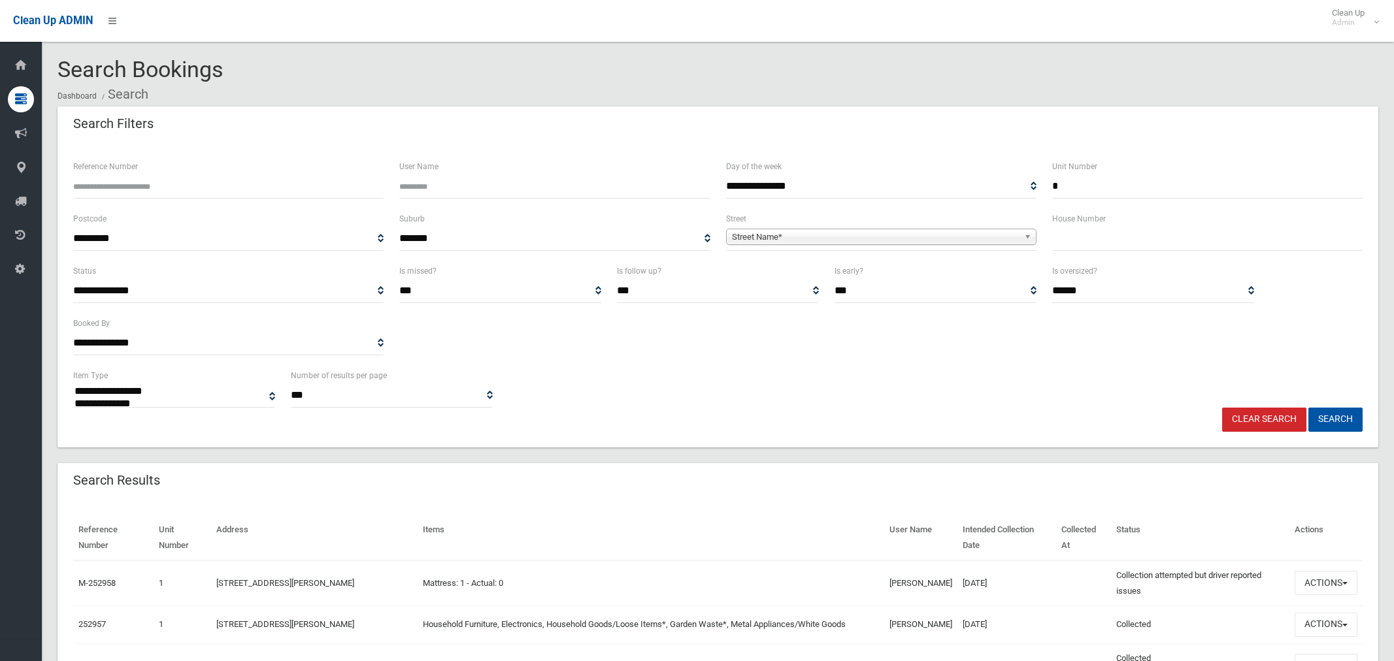
select select
click at [142, 350] on select "**********" at bounding box center [228, 343] width 310 height 24
select select "**********"
click at [73, 331] on select "**********" at bounding box center [228, 343] width 310 height 24
click at [1334, 420] on button "Search" at bounding box center [1335, 420] width 54 height 24
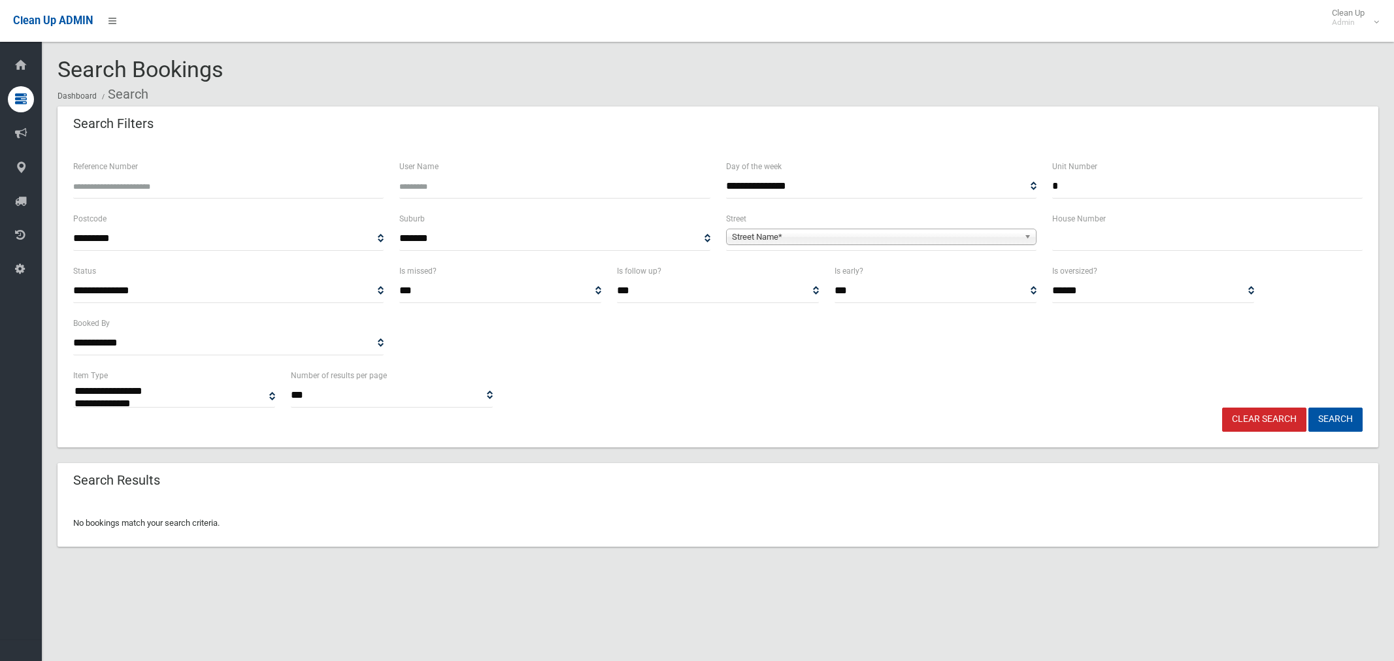
select select
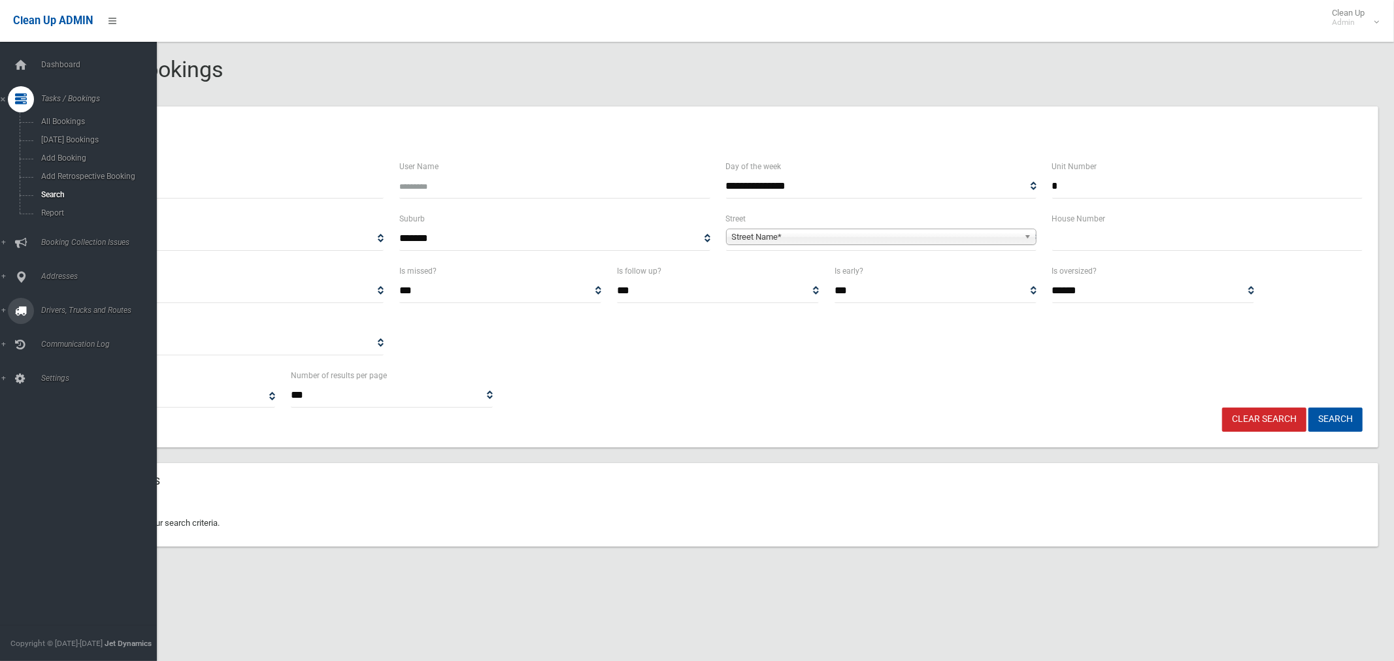
click at [78, 310] on span "Drivers, Trucks and Routes" at bounding box center [97, 310] width 120 height 9
click at [56, 278] on span "Routes" at bounding box center [91, 278] width 108 height 9
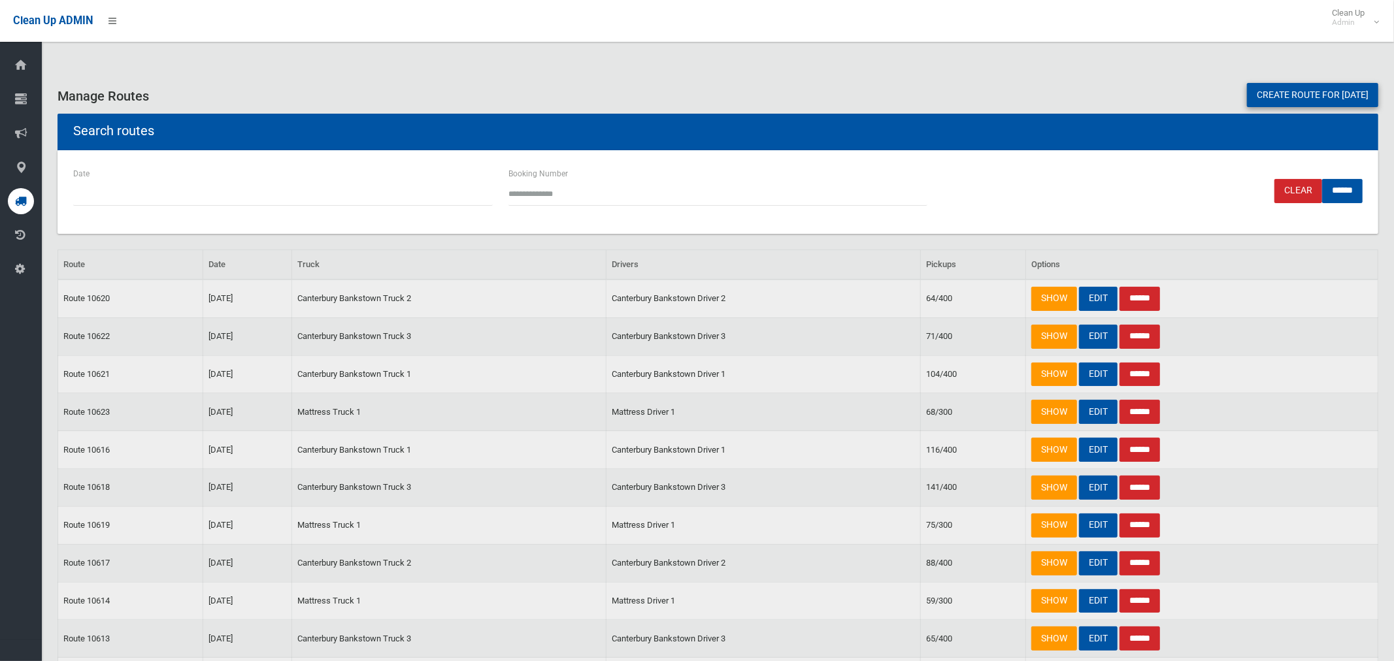
click at [1272, 93] on link "Create route for tomorrow" at bounding box center [1312, 95] width 131 height 24
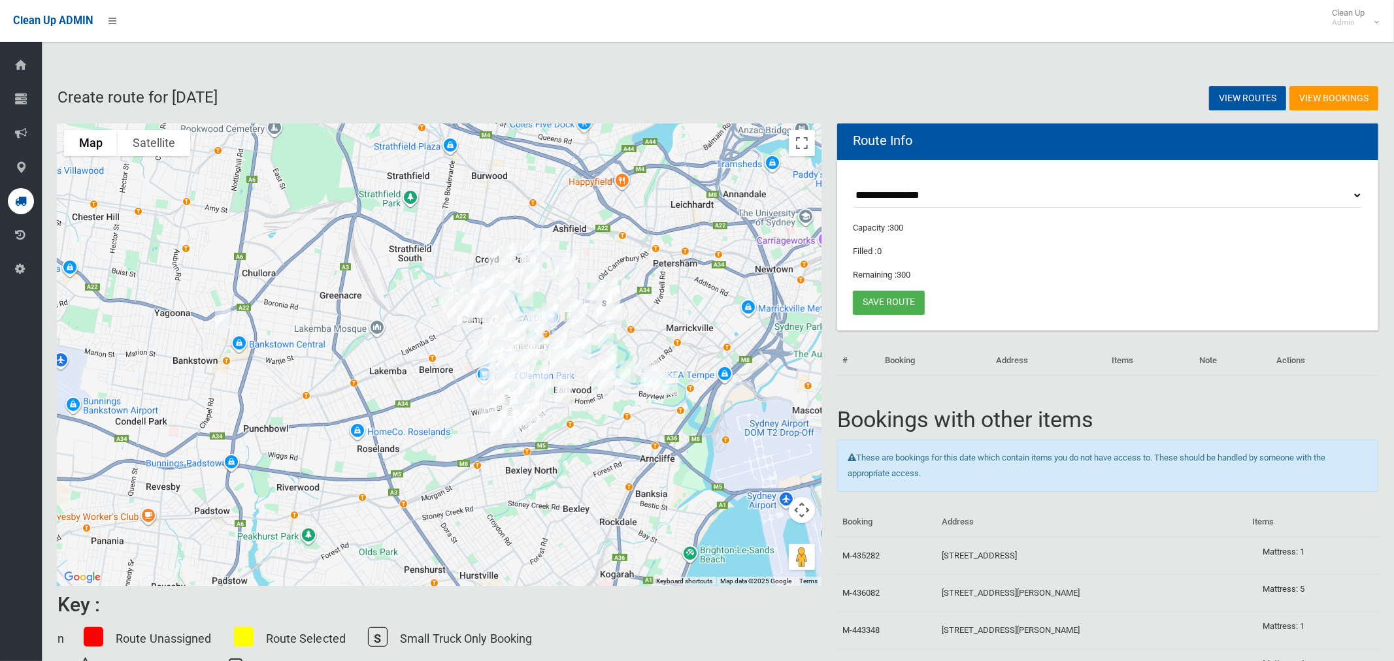
click at [914, 199] on select "**********" at bounding box center [1108, 196] width 510 height 24
click at [966, 174] on div "**********" at bounding box center [1107, 245] width 541 height 171
click at [918, 197] on select "**********" at bounding box center [1108, 196] width 510 height 24
select select "*****"
click at [853, 184] on select "**********" at bounding box center [1108, 196] width 510 height 24
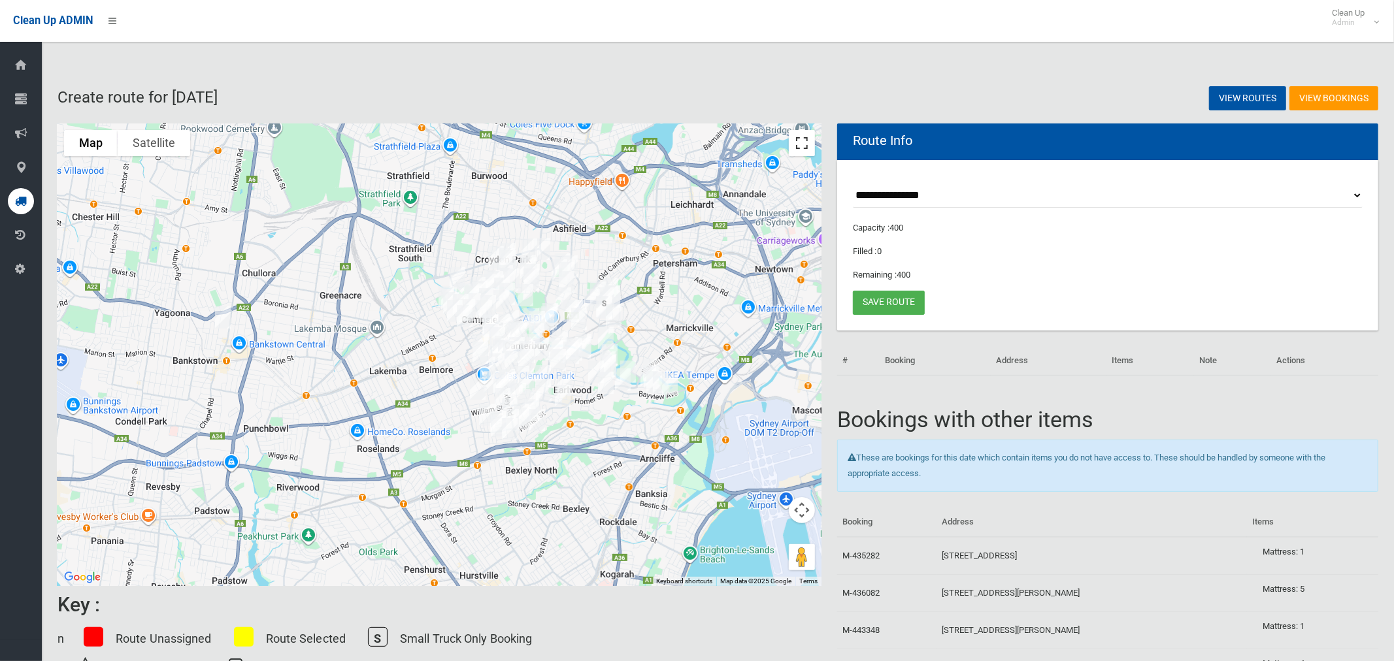
click at [804, 145] on button "Toggle fullscreen view" at bounding box center [802, 143] width 26 height 26
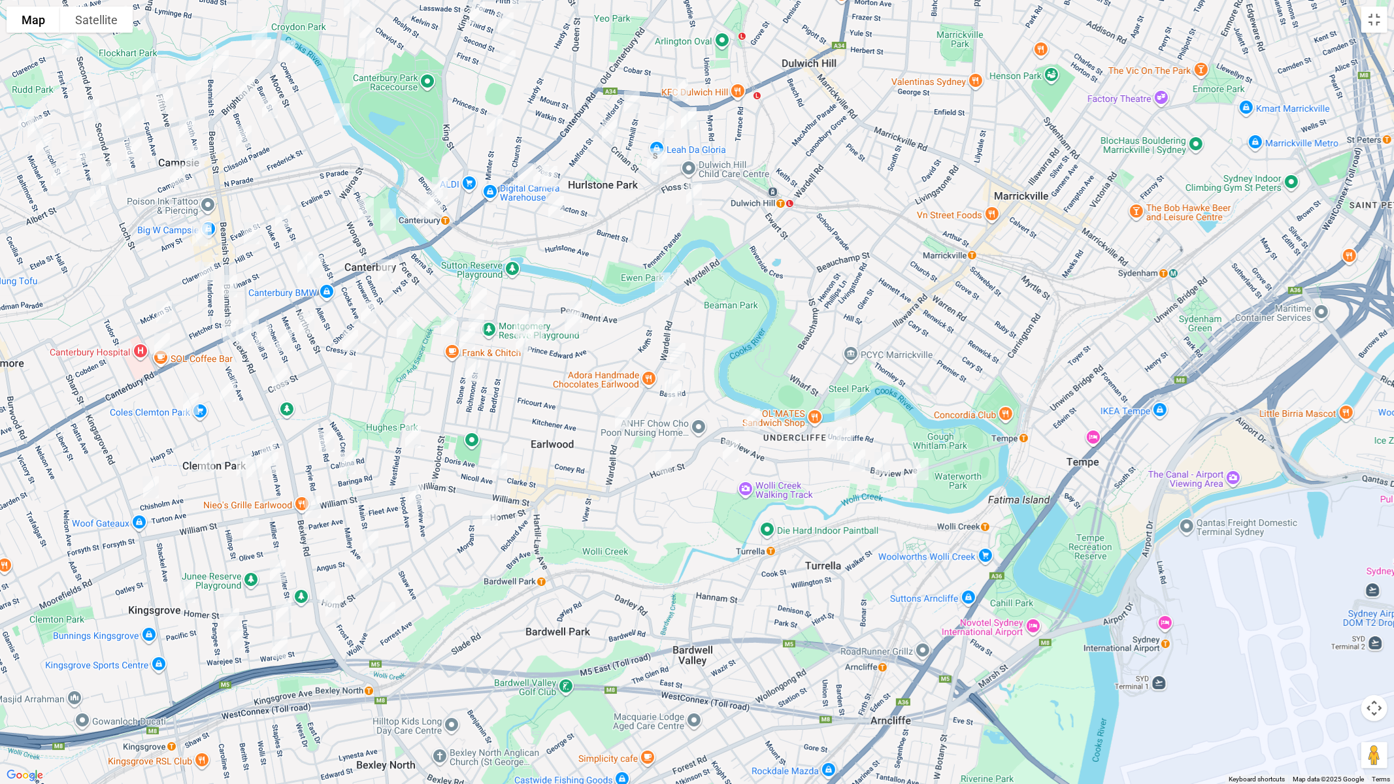
click at [827, 434] on img "85 Bayview Avenue, EARLWOOD NSW 2206" at bounding box center [834, 437] width 26 height 33
click at [848, 440] on img "75 Bayview Avenue, EARLWOOD NSW 2206" at bounding box center [845, 441] width 26 height 33
click at [887, 467] on img "30-38 Bayview Avenue, EARLWOOD NSW 2206" at bounding box center [882, 463] width 26 height 33
click at [1378, 16] on button "Toggle fullscreen view" at bounding box center [1374, 20] width 26 height 26
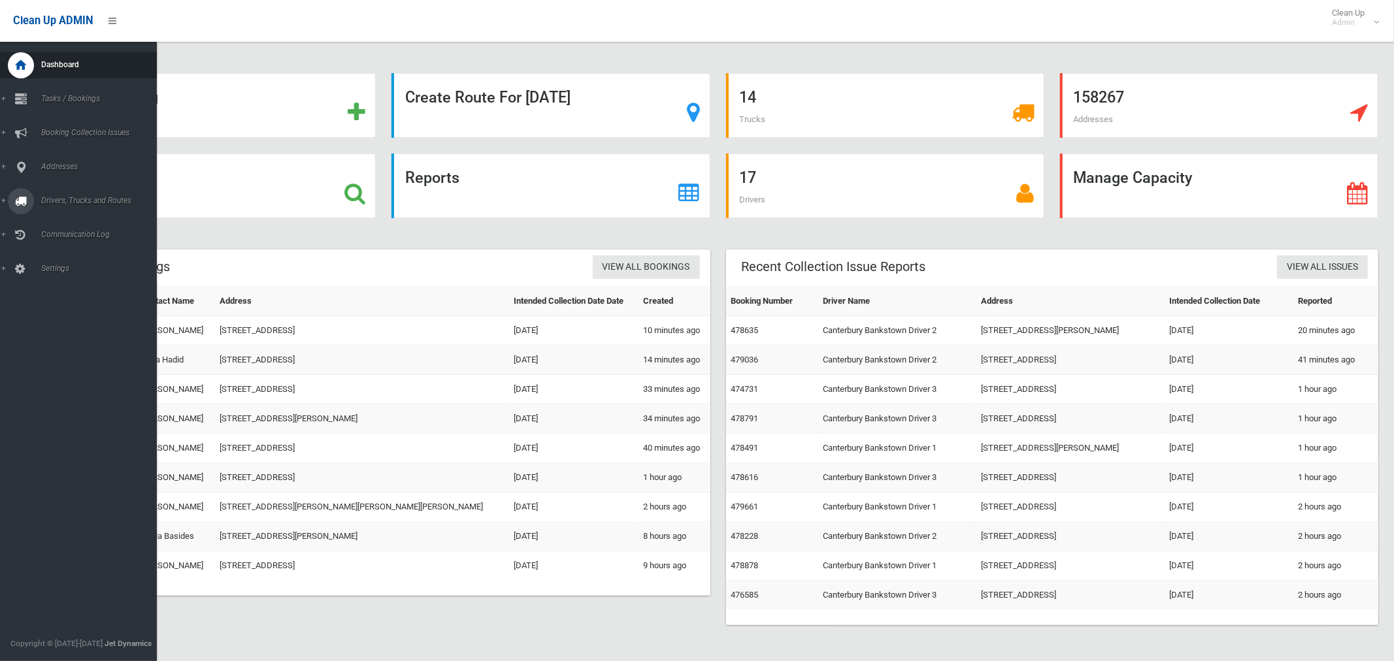
click at [76, 201] on span "Drivers, Trucks and Routes" at bounding box center [97, 200] width 120 height 9
click at [48, 275] on span "Routes" at bounding box center [91, 278] width 108 height 9
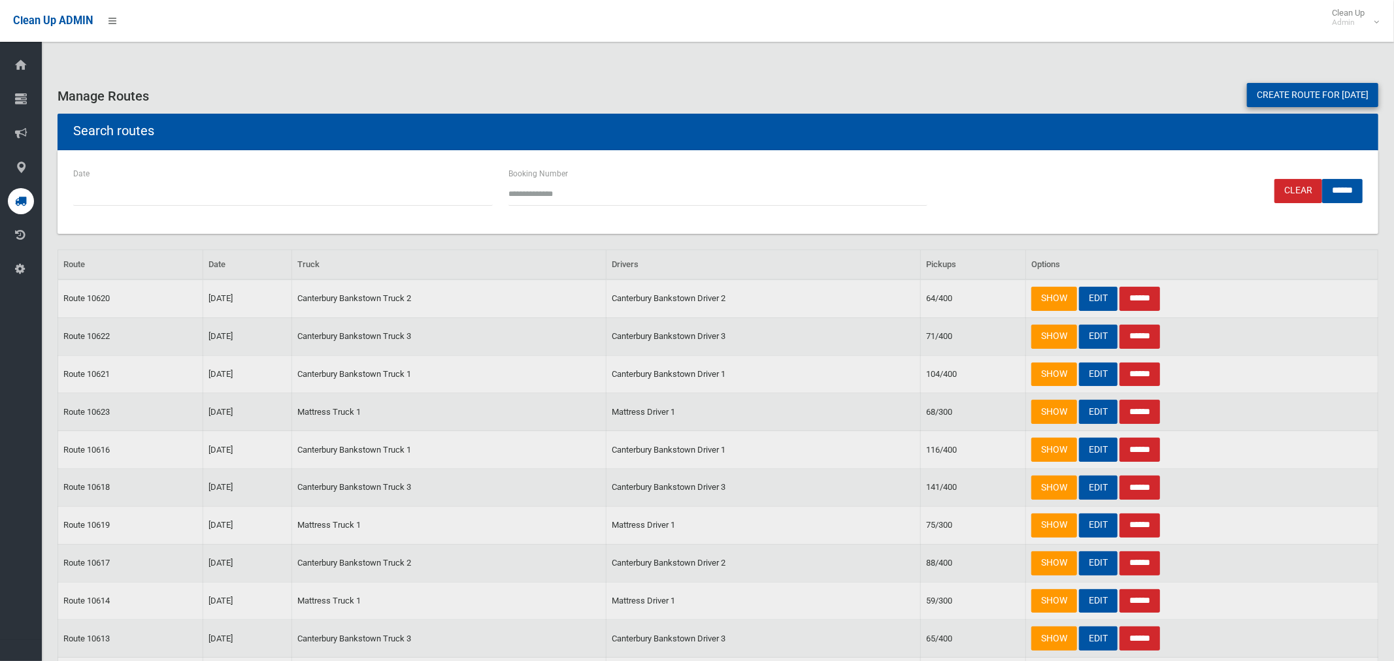
click at [1297, 92] on link "Create route for [DATE]" at bounding box center [1312, 95] width 131 height 24
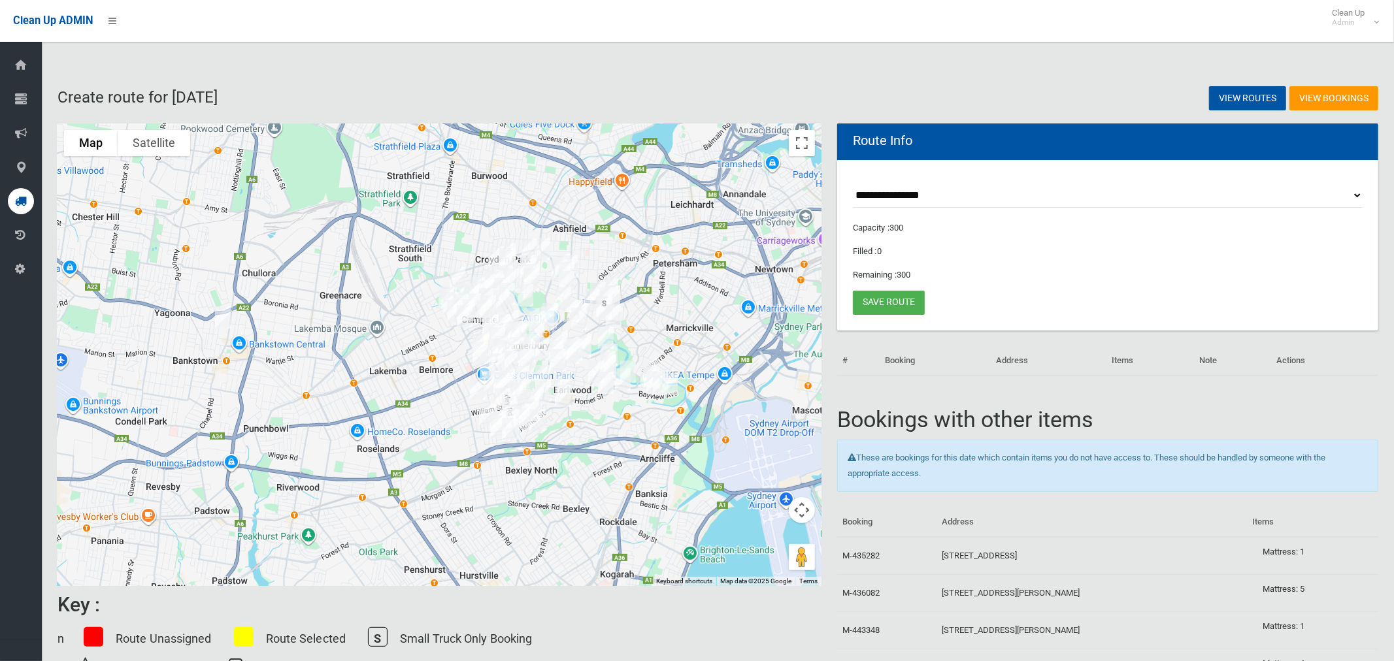
click at [902, 194] on select "**********" at bounding box center [1108, 196] width 510 height 24
select select "*****"
click at [853, 184] on select "**********" at bounding box center [1108, 196] width 510 height 24
click at [801, 146] on button "Toggle fullscreen view" at bounding box center [802, 143] width 26 height 26
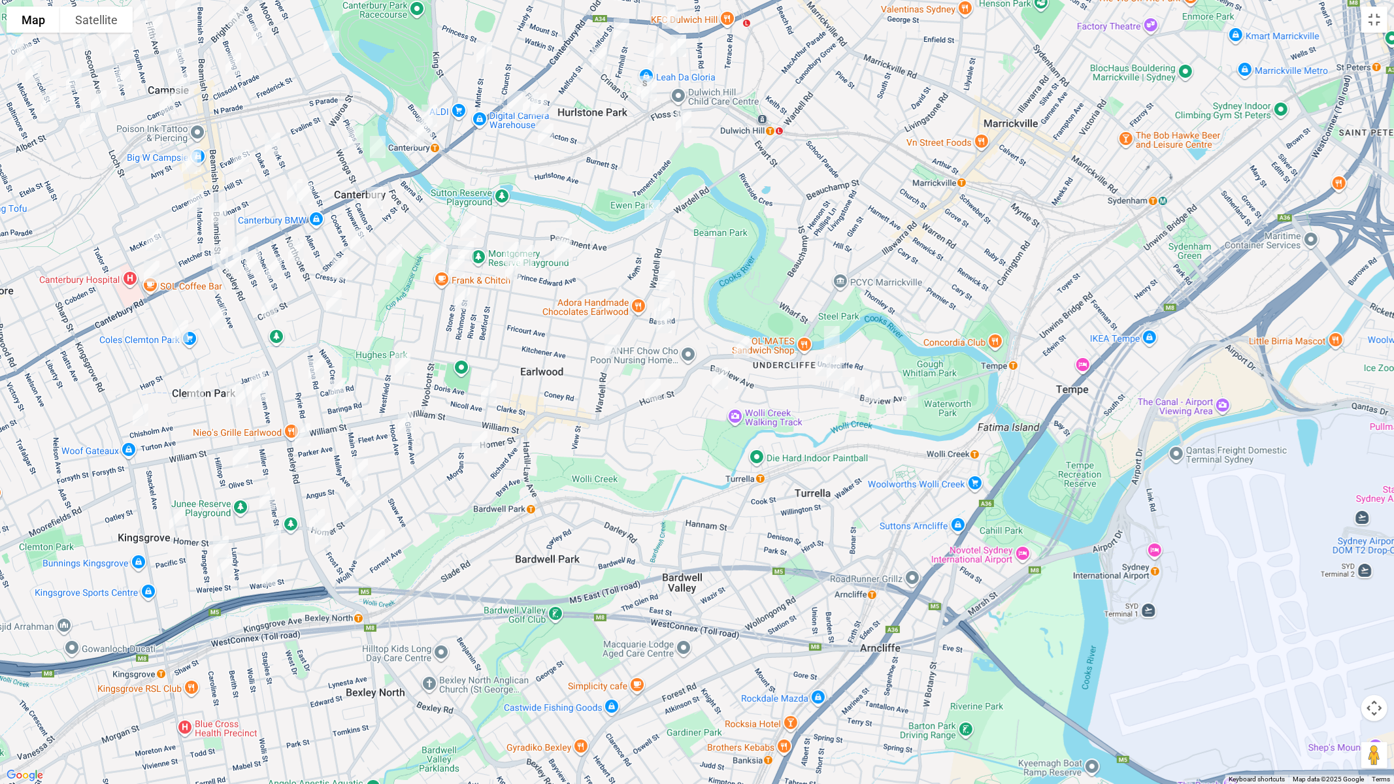
click at [816, 361] on img "85 Bayview Avenue, EARLWOOD NSW 2206" at bounding box center [823, 365] width 26 height 33
click at [840, 359] on img "75 Bayview Avenue, EARLWOOD NSW 2206" at bounding box center [834, 368] width 26 height 33
click at [872, 384] on img "30-38 Bayview Avenue, EARLWOOD NSW 2206" at bounding box center [872, 390] width 26 height 33
click at [742, 349] on img "80 Homer Street, EARLWOOD NSW 2206" at bounding box center [742, 347] width 26 height 33
click at [665, 267] on img "90-92 Wardell Road, EARLWOOD NSW 2206" at bounding box center [667, 281] width 26 height 33
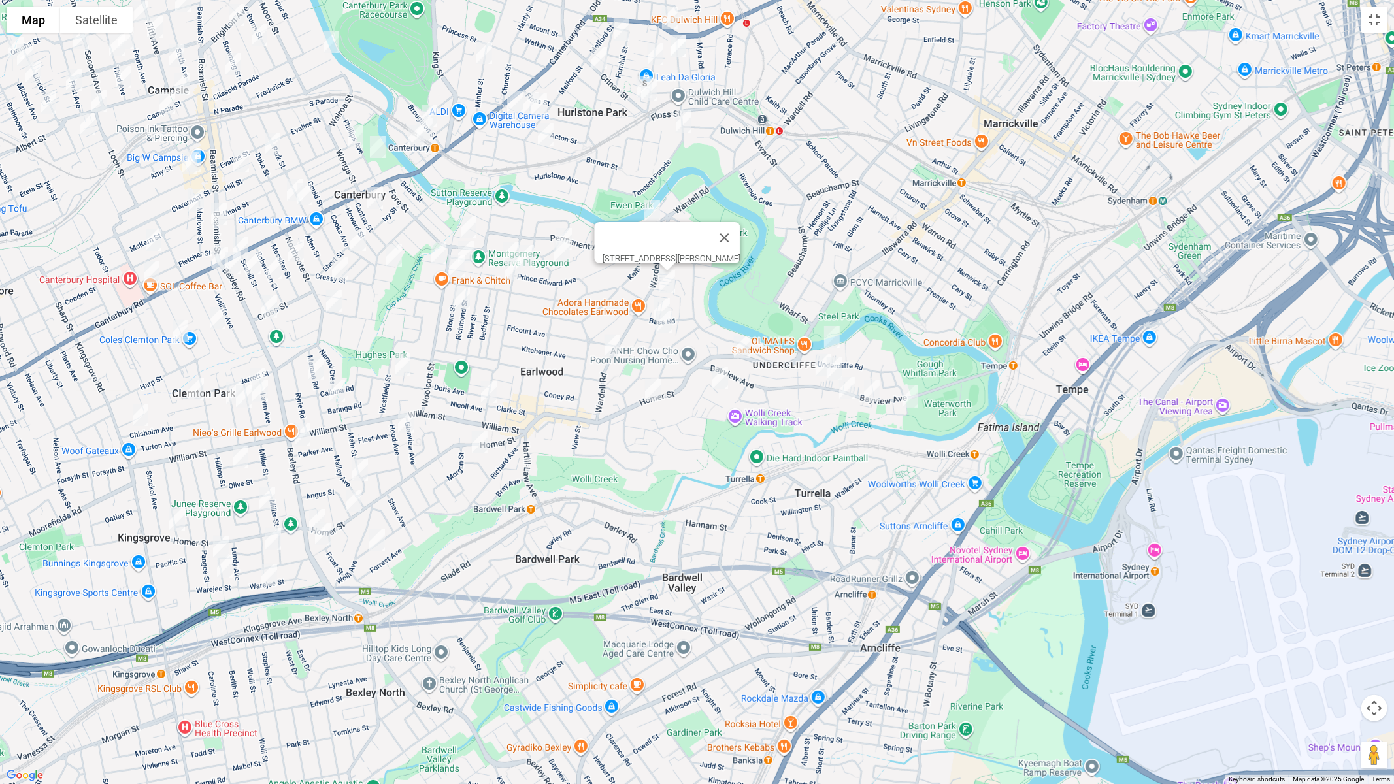
click at [610, 343] on img "159 Wardell Road, EARLWOOD NSW 2206" at bounding box center [612, 345] width 26 height 33
click at [653, 391] on img "160 Homer Street, EARLWOOD NSW 2206" at bounding box center [653, 390] width 26 height 33
click at [303, 429] on img "148 Bexley Road, EARLWOOD NSW 2206" at bounding box center [302, 434] width 26 height 33
click at [350, 504] on img "543 Homer Street, EARLWOOD NSW 2206" at bounding box center [353, 501] width 26 height 33
click at [312, 509] on img "214 Bexley Road, EARLWOOD NSW 2206" at bounding box center [317, 520] width 26 height 33
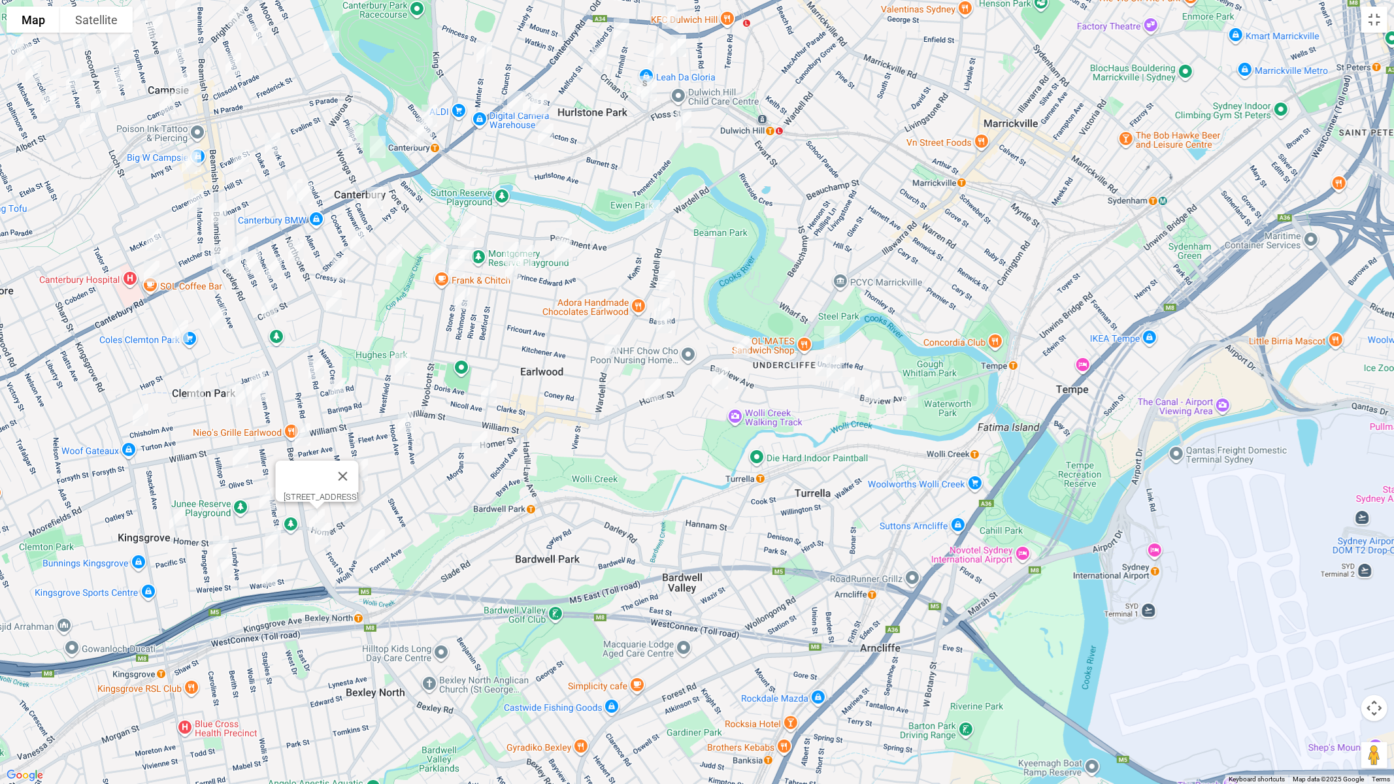
click at [912, 401] on img "12 Tempe Street, EARLWOOD NSW 2206" at bounding box center [910, 396] width 26 height 33
click at [719, 376] on img "15 Highland Crescent, EARLWOOD NSW 2206" at bounding box center [720, 378] width 26 height 33
click at [831, 329] on img "75 Undercliffe Road, EARLWOOD NSW 2206" at bounding box center [832, 337] width 26 height 33
click at [848, 386] on img "11 Highcliff Road, EARLWOOD NSW 2206" at bounding box center [847, 388] width 26 height 33
click at [654, 297] on img "1 Nelson Road, EARLWOOD NSW 2206" at bounding box center [662, 309] width 26 height 33
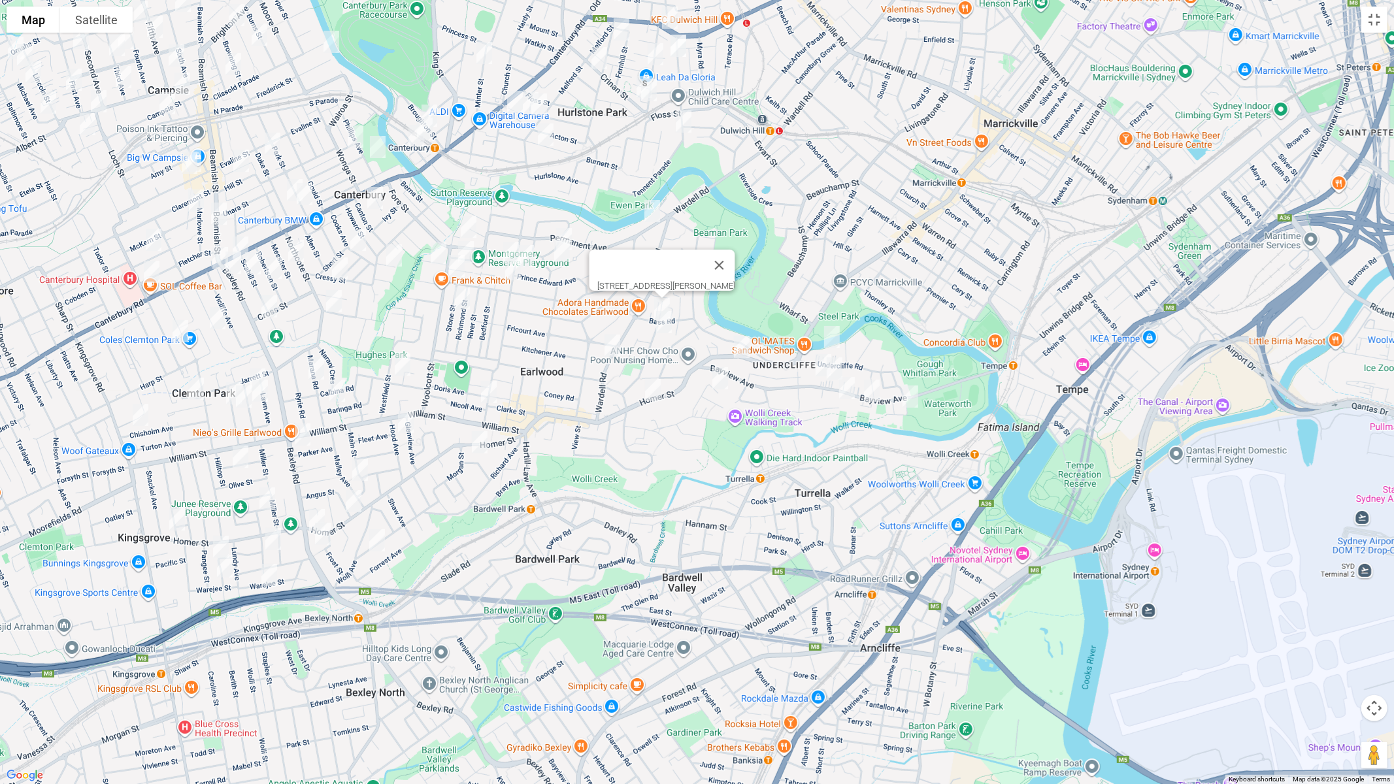
click at [666, 325] on img "4A Nelson Road, EARLWOOD NSW 2206" at bounding box center [664, 322] width 26 height 33
click at [655, 209] on img "19 Permanent Avenue, EARLWOOD NSW 2206" at bounding box center [652, 211] width 26 height 33
click at [570, 223] on img "8 Ashton Avenue, EARLWOOD NSW 2206" at bounding box center [564, 239] width 26 height 33
click at [565, 251] on img "6 Trewilga Avenue, EARLWOOD NSW 2206" at bounding box center [562, 251] width 26 height 33
click at [531, 251] on img "129 Prince Edward Avenue, EARLWOOD NSW 2206" at bounding box center [526, 256] width 26 height 33
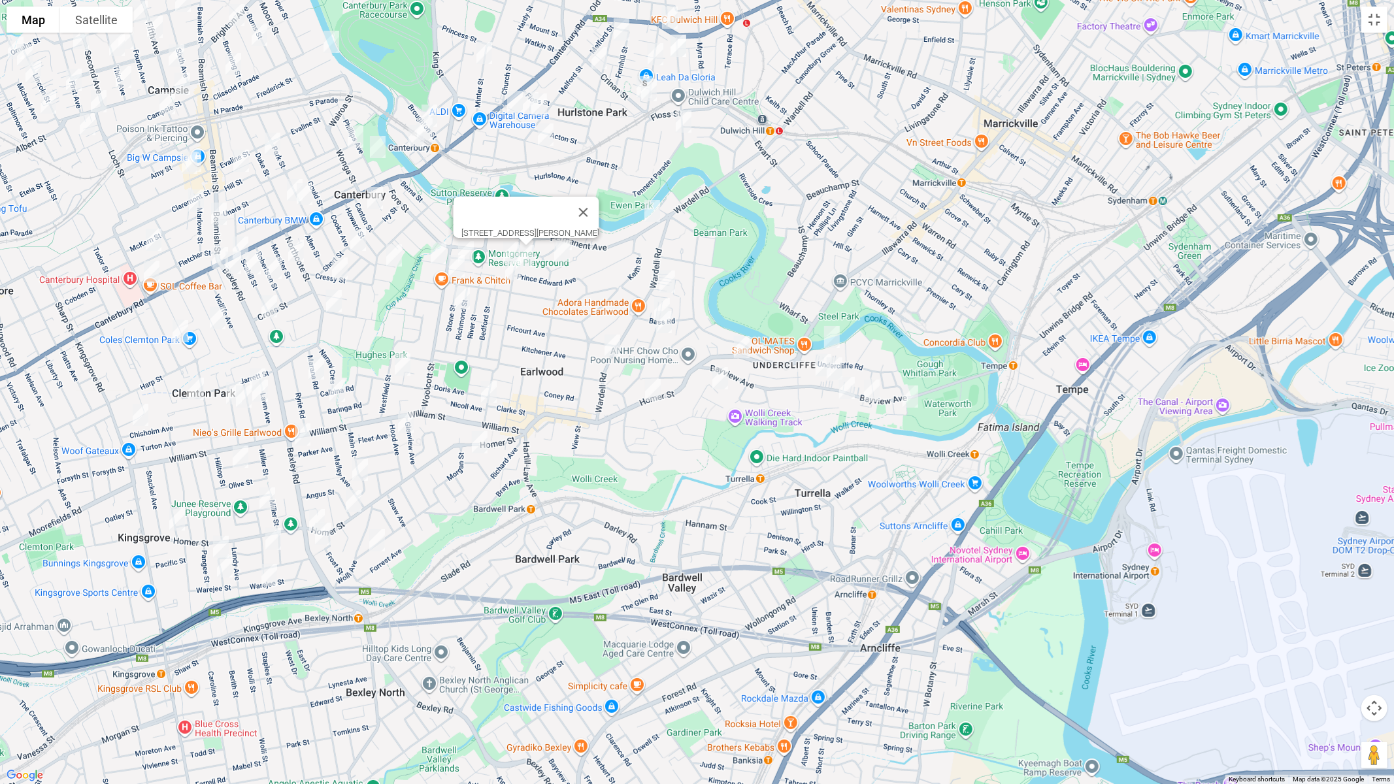
click at [508, 268] on img "19 Thompson Street, EARLWOOD NSW 2206" at bounding box center [513, 269] width 26 height 33
click at [461, 294] on img "28 Stone Street, EARLWOOD NSW 2206" at bounding box center [462, 298] width 26 height 33
click at [404, 361] on img "27 Francis Street, EARLWOOD NSW 2206" at bounding box center [402, 364] width 26 height 33
click at [407, 419] on img "14 Hood Avenue, EARLWOOD NSW 2206" at bounding box center [406, 422] width 26 height 33
click at [498, 388] on img "15 Cameron Avenue, EARLWOOD NSW 2206" at bounding box center [489, 392] width 26 height 33
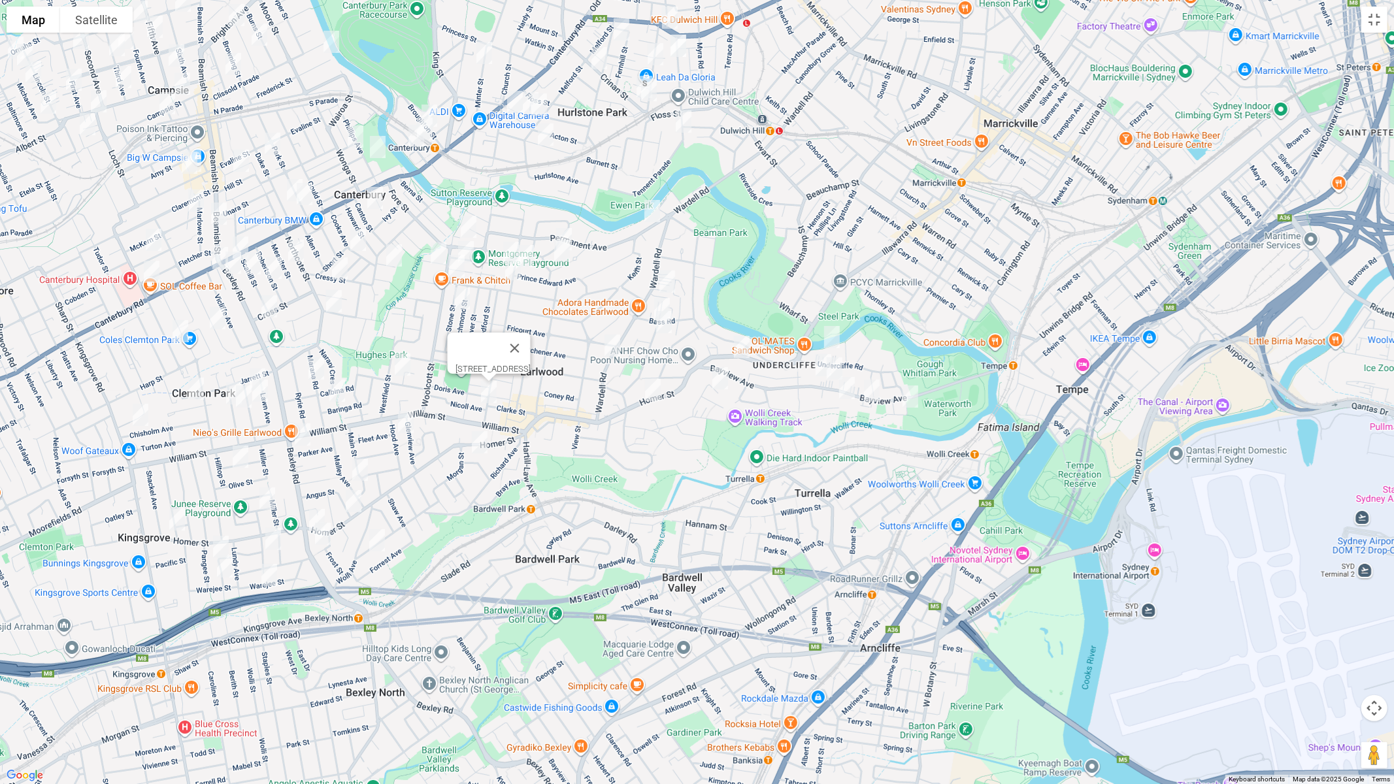
drag, startPoint x: 486, startPoint y: 444, endPoint x: 486, endPoint y: 363, distance: 81.0
click at [485, 444] on img "6 Boomerang Avenue, EARLWOOD NSW 2206" at bounding box center [480, 442] width 26 height 33
click at [469, 220] on img "51 Burlington Avenue, EARLWOOD NSW 2206" at bounding box center [468, 226] width 26 height 33
click at [507, 240] on img "6 Laurina Avenue, EARLWOOD NSW 2206" at bounding box center [511, 253] width 26 height 33
click at [469, 245] on img "19 Elsie Street, EARLWOOD NSW 2206" at bounding box center [466, 252] width 26 height 33
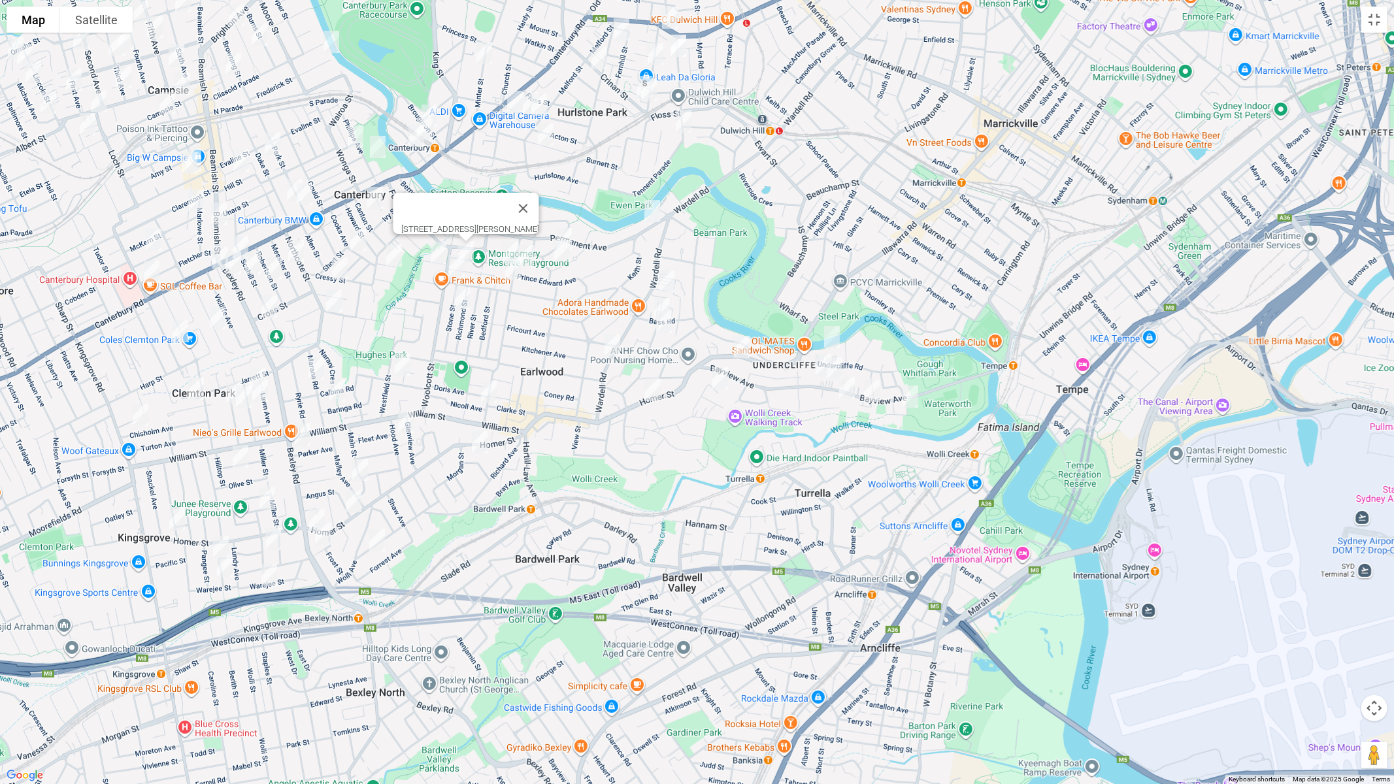
click at [435, 246] on img "8 Potter Avenue, EARLWOOD NSW 2206" at bounding box center [438, 253] width 26 height 33
click at [459, 267] on img "36 Woolcott Street, EARLWOOD NSW 2206" at bounding box center [457, 266] width 26 height 33
drag, startPoint x: 523, startPoint y: 215, endPoint x: 478, endPoint y: 215, distance: 45.7
click at [524, 215] on button "Close" at bounding box center [513, 221] width 31 height 31
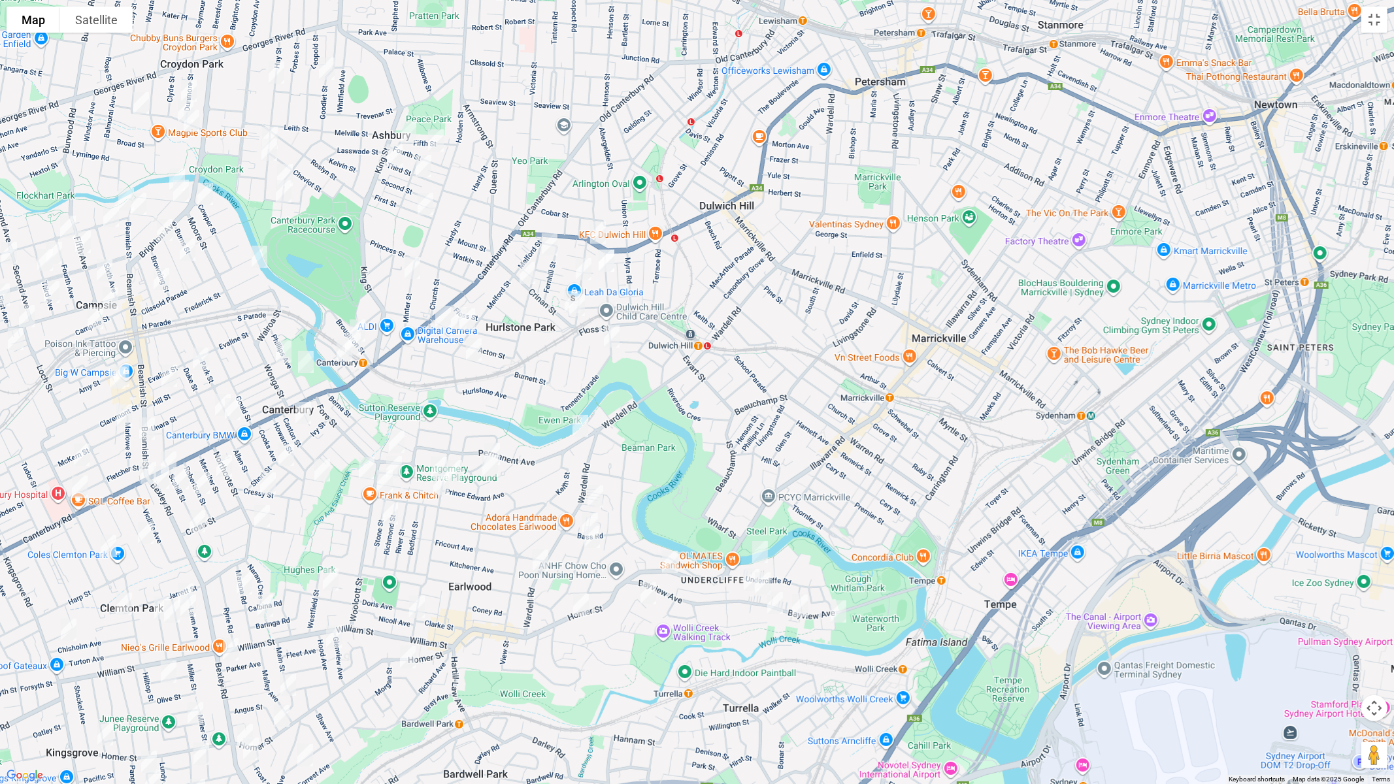
drag, startPoint x: 593, startPoint y: 247, endPoint x: 525, endPoint y: 461, distance: 224.9
click at [516, 465] on div at bounding box center [697, 392] width 1394 height 784
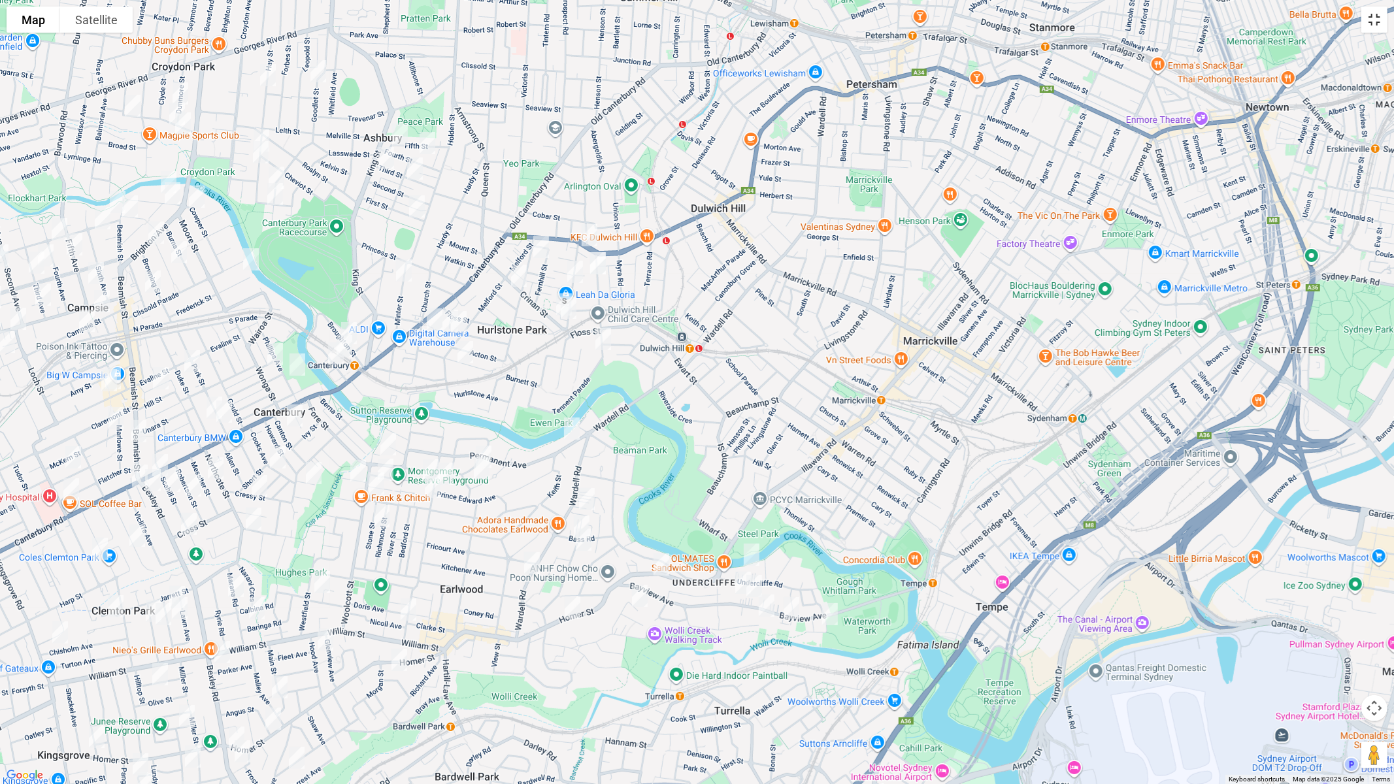
click at [1379, 25] on button "Toggle fullscreen view" at bounding box center [1374, 20] width 26 height 26
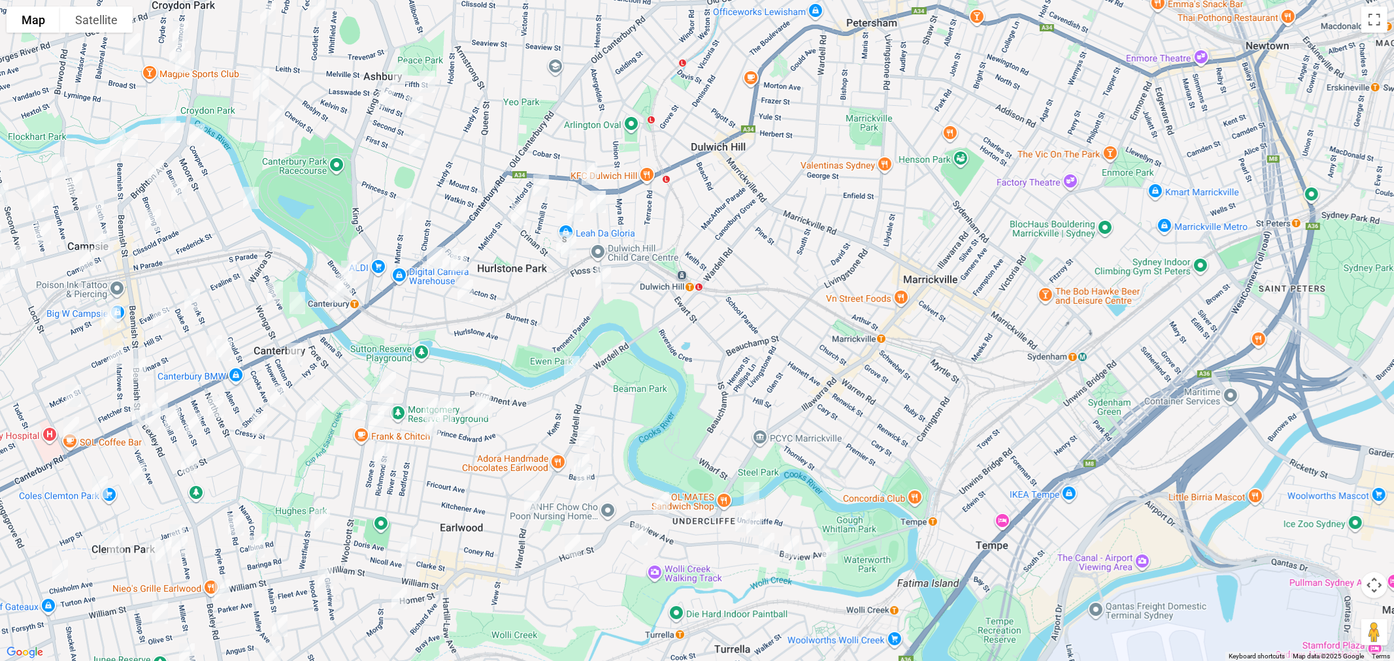
click at [58, 280] on span "Routes" at bounding box center [91, 278] width 108 height 9
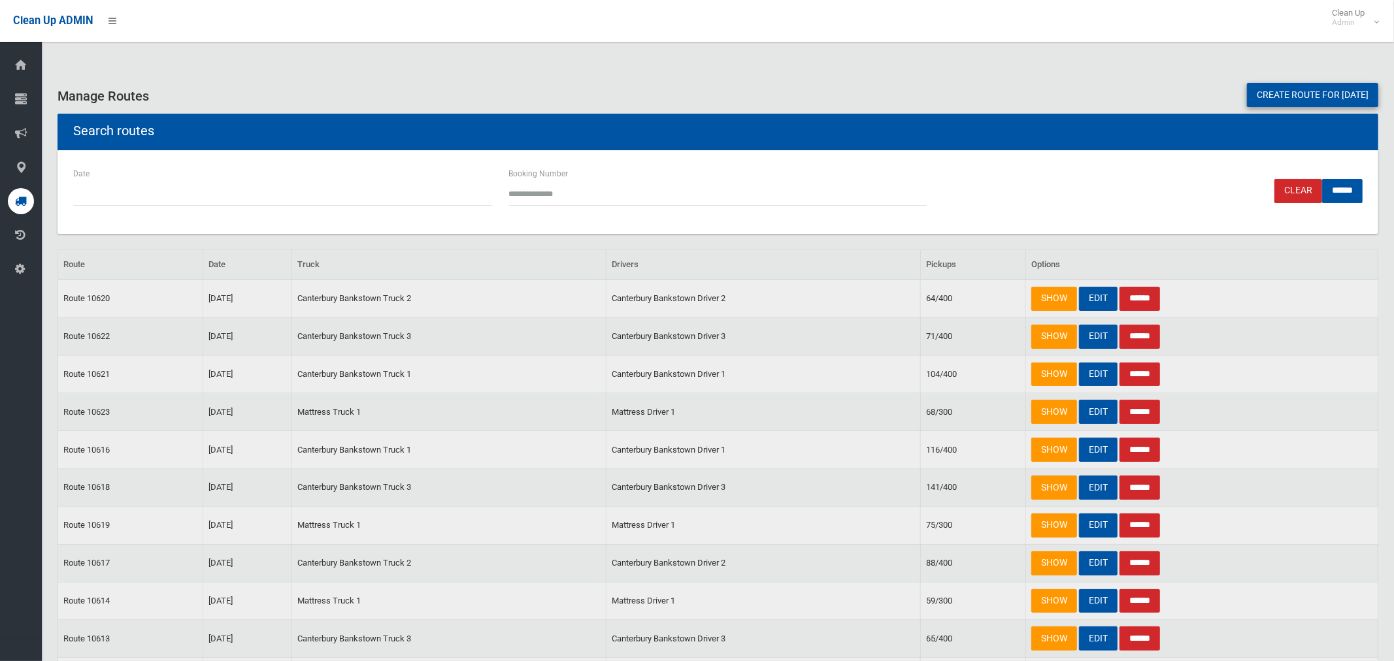
click at [1285, 98] on link "Create route for [DATE]" at bounding box center [1312, 95] width 131 height 24
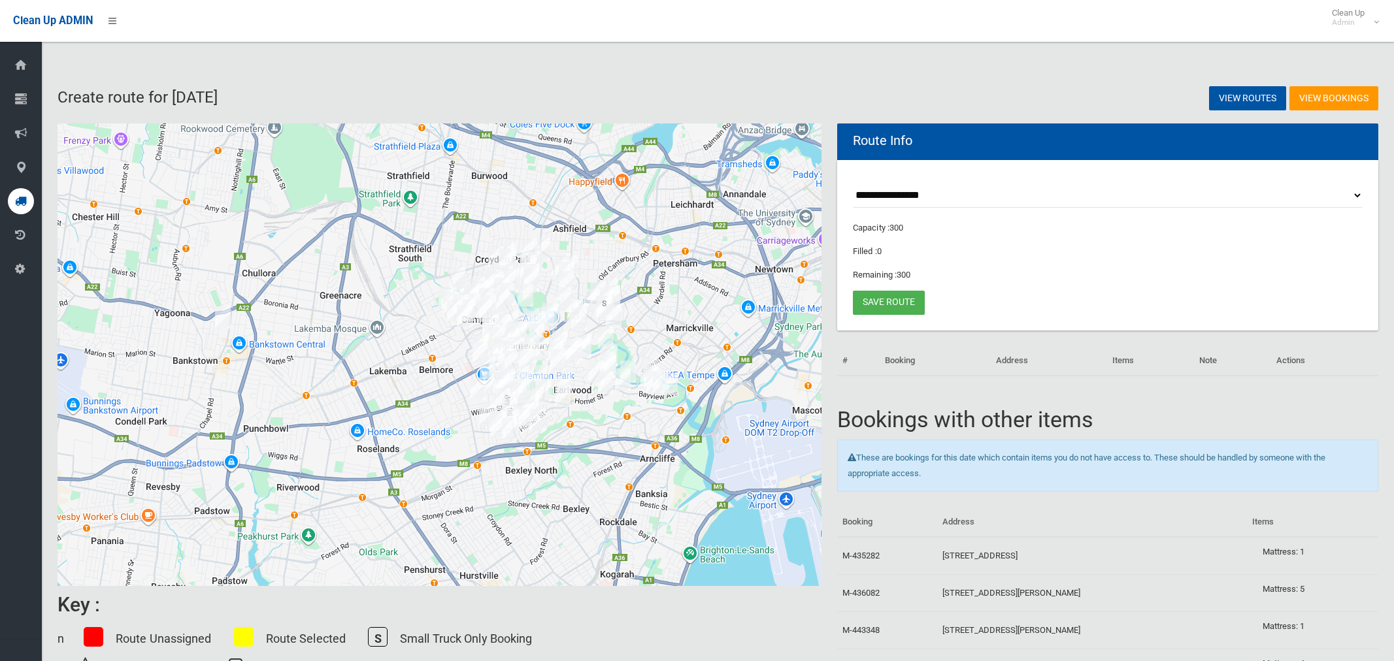
click at [934, 197] on select "**********" at bounding box center [1108, 196] width 510 height 24
select select "*****"
click at [853, 184] on select "**********" at bounding box center [1108, 196] width 510 height 24
click at [799, 140] on button "Toggle fullscreen view" at bounding box center [802, 143] width 26 height 26
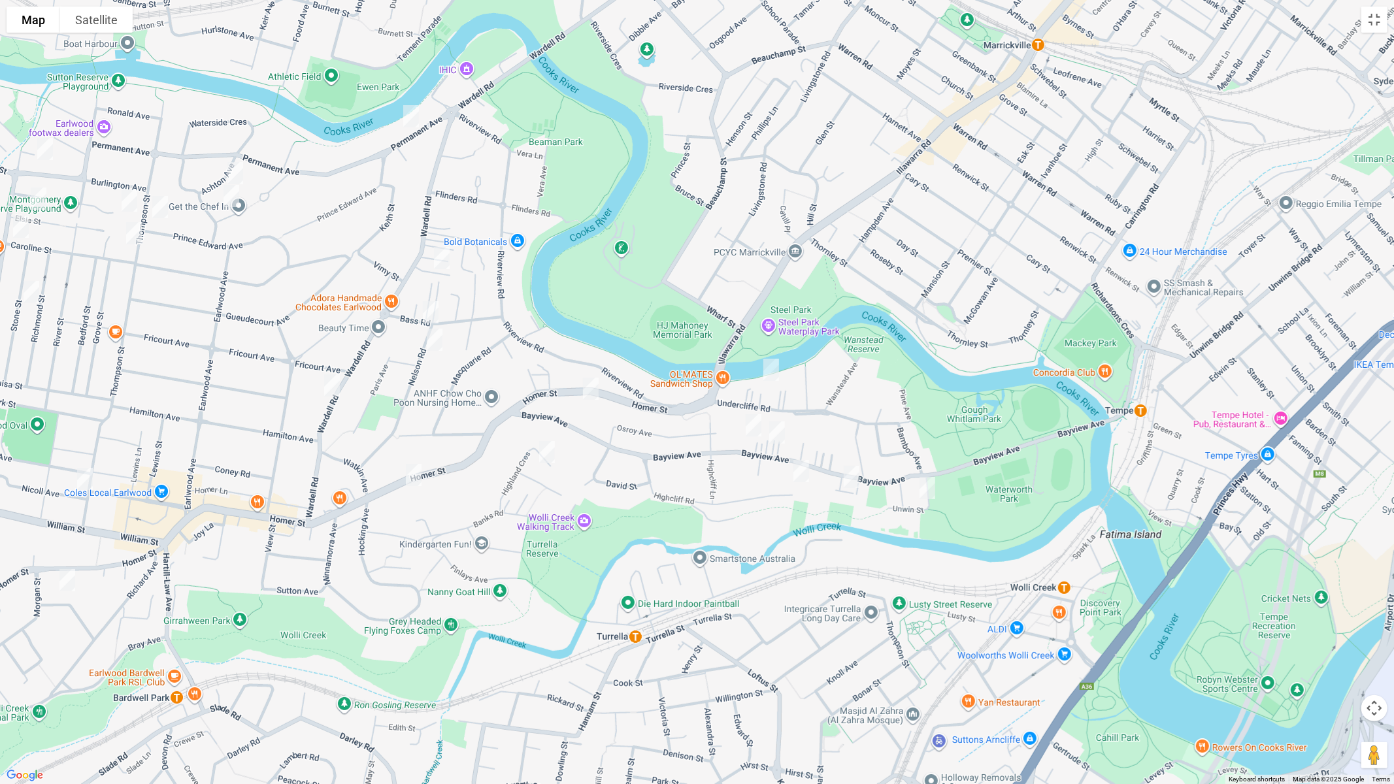
click at [438, 254] on img "90-92 Wardell Road, EARLWOOD NSW 2206" at bounding box center [442, 258] width 26 height 33
click at [337, 390] on img "159 Wardell Road, EARLWOOD NSW 2206" at bounding box center [332, 385] width 26 height 33
click at [415, 478] on img "160 Homer Street, EARLWOOD NSW 2206" at bounding box center [414, 475] width 26 height 33
click at [590, 387] on img "80 Homer Street, EARLWOOD NSW 2206" at bounding box center [591, 388] width 26 height 33
click at [747, 421] on img "85 Bayview Avenue, EARLWOOD NSW 2206" at bounding box center [753, 425] width 26 height 33
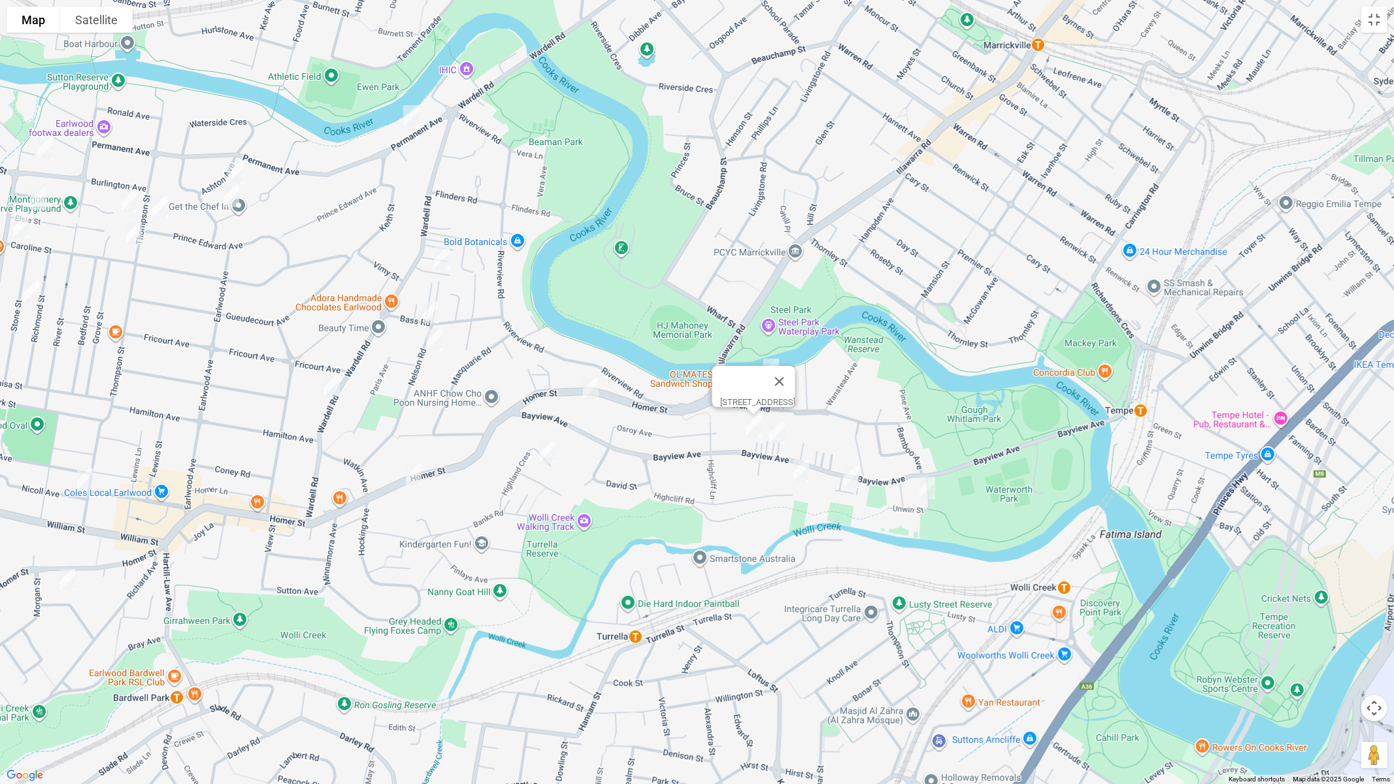
click at [778, 430] on img "75 Bayview Avenue, EARLWOOD NSW 2206" at bounding box center [777, 432] width 26 height 33
click at [857, 471] on img "30-38 Bayview Avenue, EARLWOOD NSW 2206" at bounding box center [851, 477] width 26 height 33
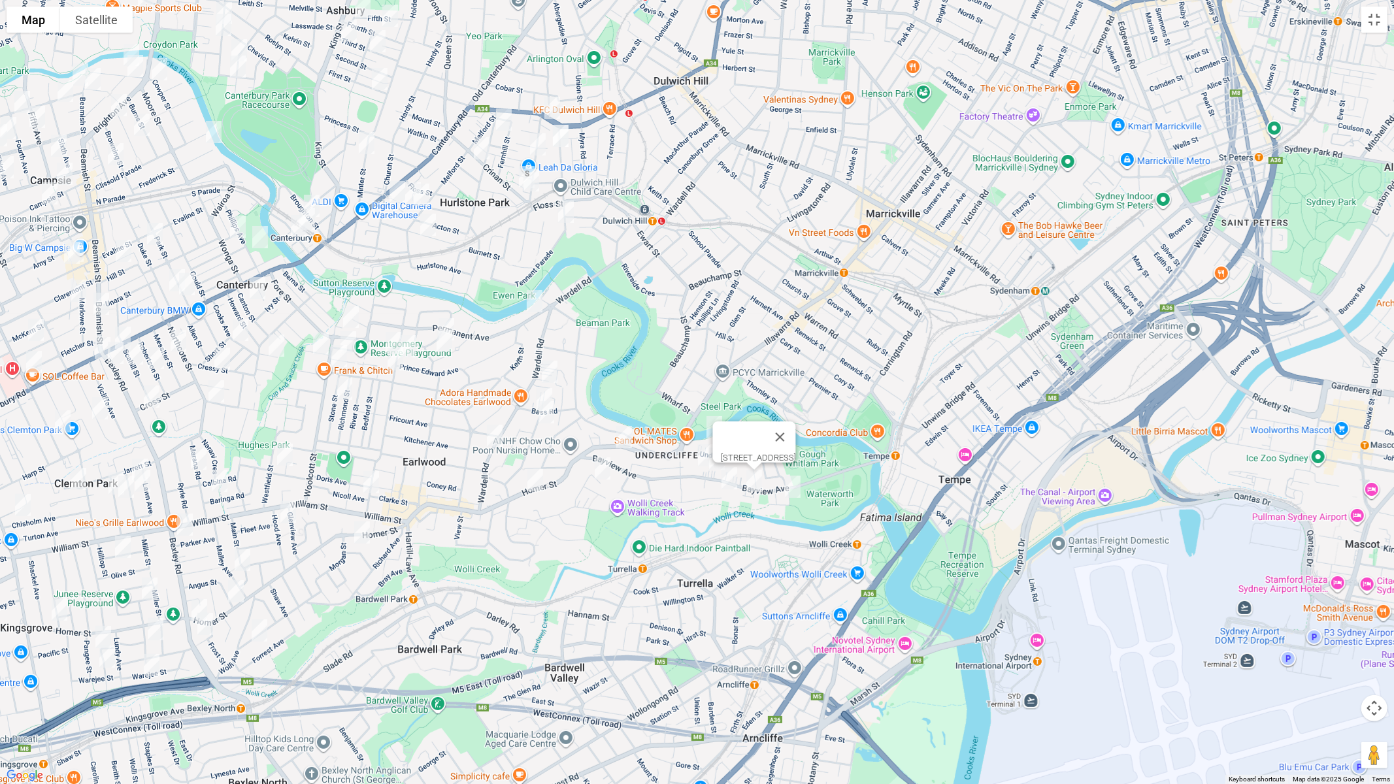
click at [558, 102] on img "578 New Canterbury Road, HURLSTONE PARK NSW 2193" at bounding box center [552, 107] width 26 height 33
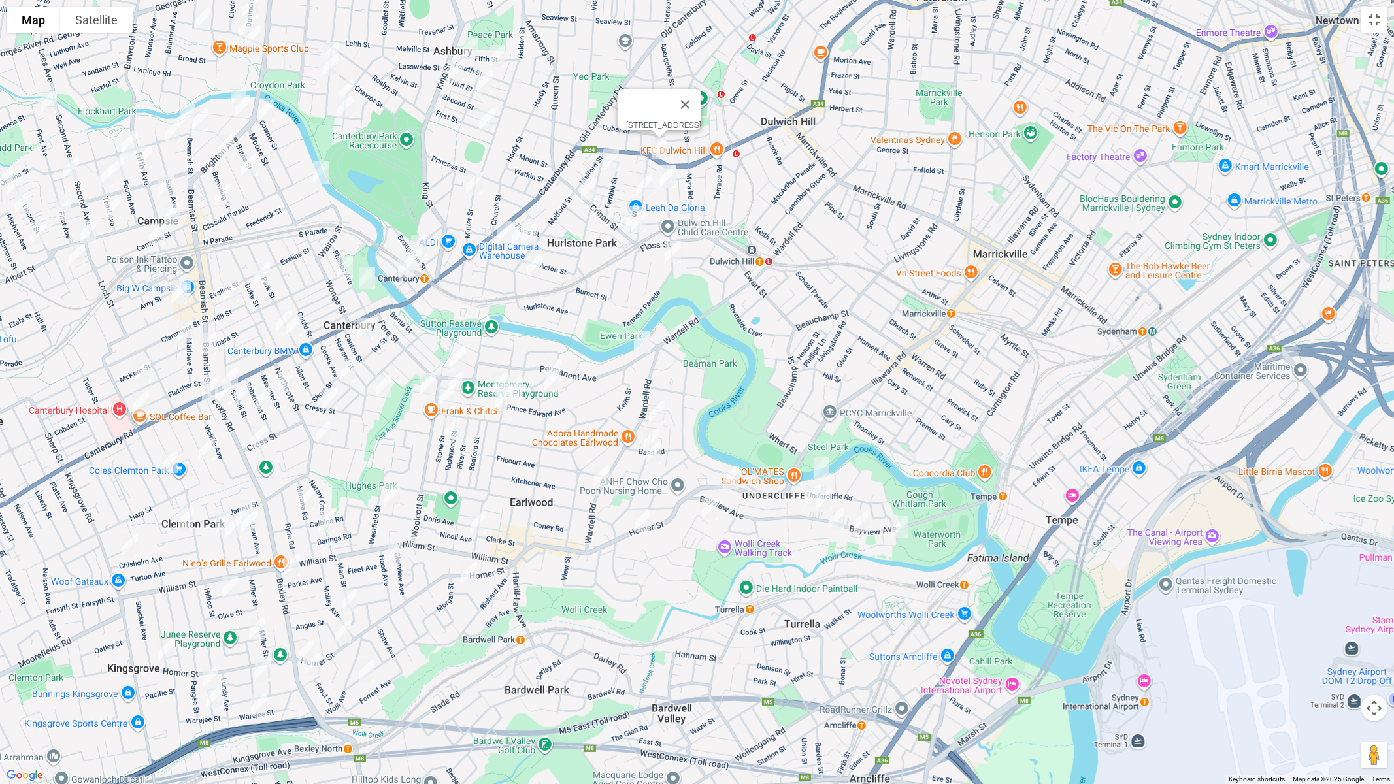
drag, startPoint x: 682, startPoint y: 252, endPoint x: 787, endPoint y: 291, distance: 112.3
click at [787, 291] on div "[STREET_ADDRESS]" at bounding box center [697, 392] width 1394 height 784
click at [1372, 34] on div "[STREET_ADDRESS]" at bounding box center [697, 392] width 1394 height 784
click at [1373, 15] on button "Toggle fullscreen view" at bounding box center [1374, 20] width 26 height 26
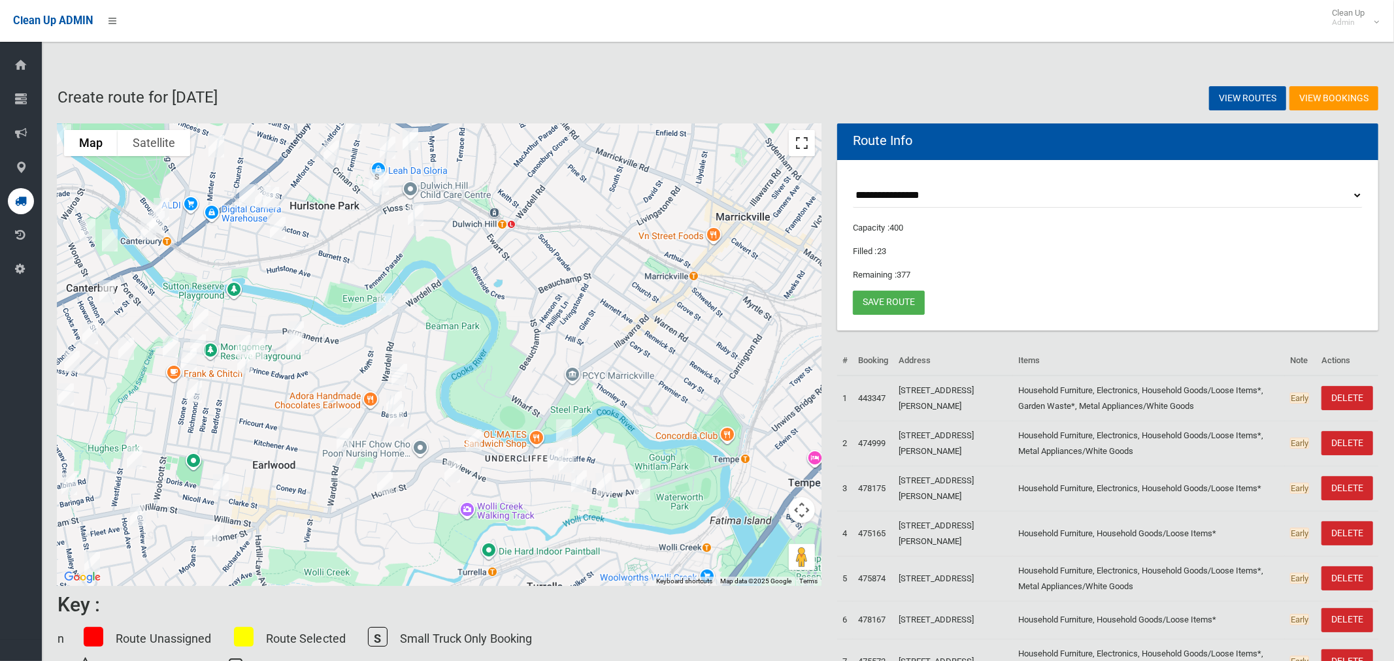
click at [804, 149] on button "Toggle fullscreen view" at bounding box center [802, 143] width 26 height 26
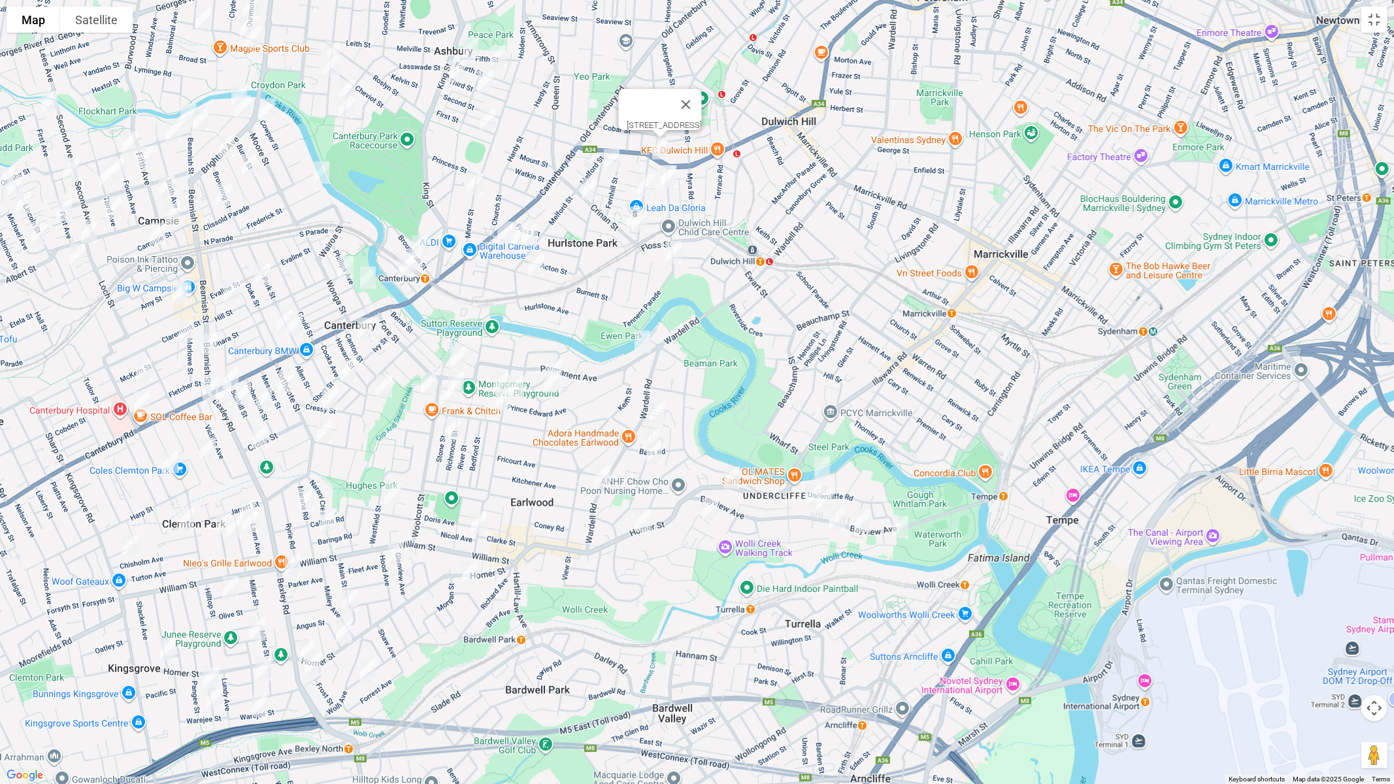
click at [824, 464] on img "75 Undercliffe Road, EARLWOOD NSW 2206" at bounding box center [822, 468] width 26 height 33
click at [904, 528] on img "12 Tempe Street, EARLWOOD NSW 2206" at bounding box center [900, 527] width 26 height 33
click at [837, 526] on img "11 Highcliff Road, EARLWOOD NSW 2206" at bounding box center [837, 519] width 26 height 33
click at [644, 429] on img "1 Nelson Road, EARLWOOD NSW 2206" at bounding box center [652, 439] width 26 height 33
click at [655, 459] on img "4A Nelson Road, EARLWOOD NSW 2206" at bounding box center [654, 453] width 26 height 33
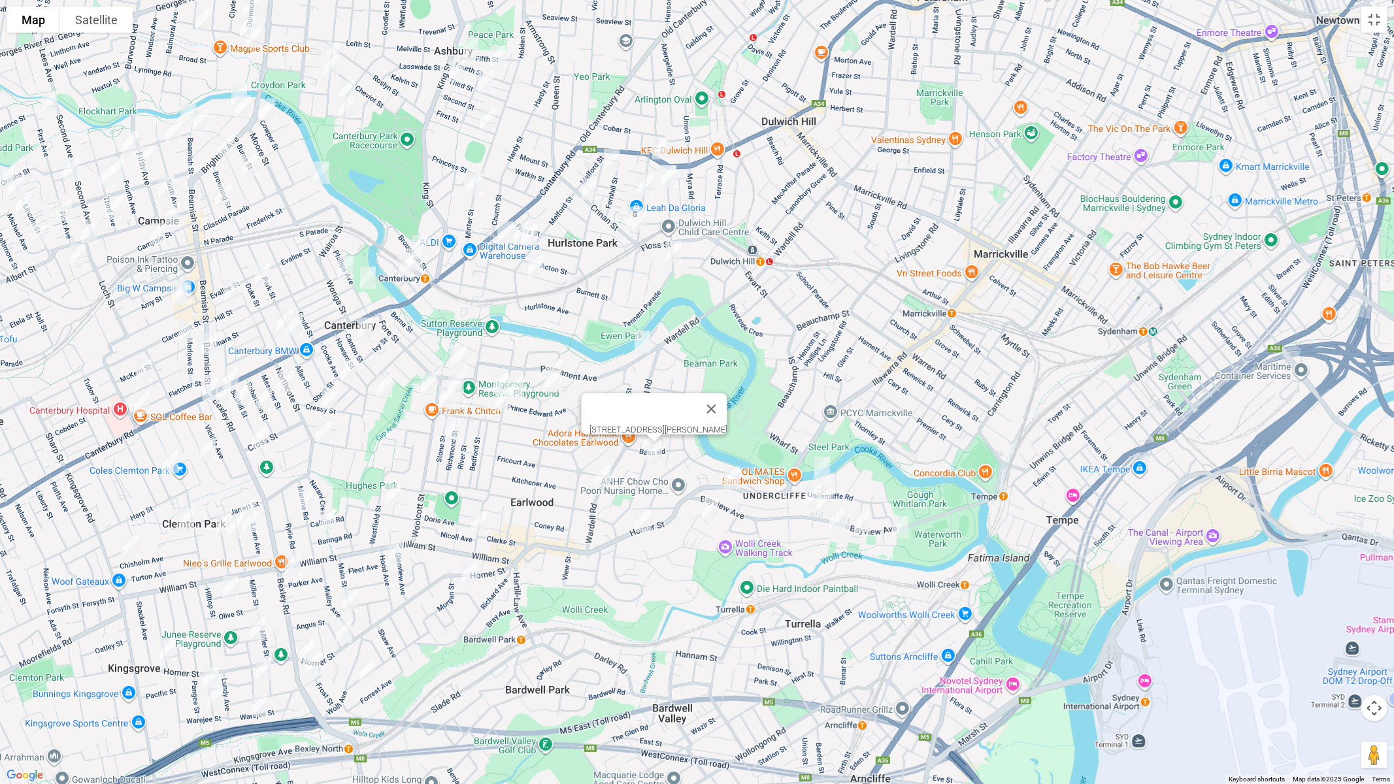
click at [706, 504] on img "15 Highland Crescent, EARLWOOD NSW 2206" at bounding box center [710, 509] width 26 height 33
click at [639, 343] on img "19 Permanent Avenue, EARLWOOD NSW 2206" at bounding box center [642, 341] width 26 height 33
click at [607, 158] on img "17 Dunstaffenage Street, HURLSTONE PARK NSW 2193" at bounding box center [612, 160] width 26 height 33
click at [672, 174] on img "34 Garnet Street, HURLSTONE PARK NSW 2193" at bounding box center [668, 176] width 26 height 33
click at [642, 182] on img "51 Duntroon Street, HURLSTONE PARK NSW 2193" at bounding box center [646, 185] width 26 height 33
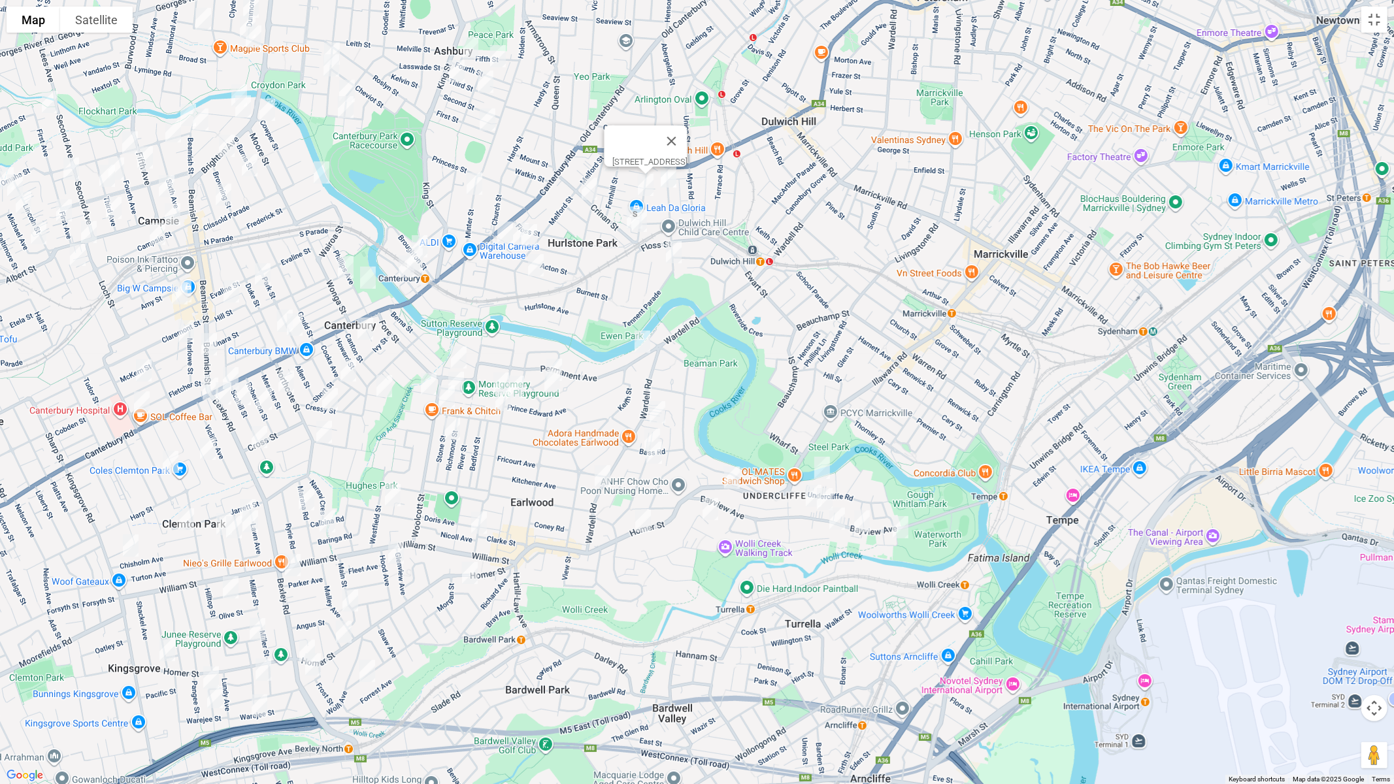
click at [587, 191] on img "96 Crinan Street, HURLSTONE PARK NSW 2193" at bounding box center [589, 189] width 26 height 33
click at [621, 216] on img "15 Crinan Street, HURLSTONE PARK NSW 2193" at bounding box center [634, 217] width 26 height 33
click at [640, 228] on img "7 Crinan Street, HURLSTONE PARK NSW 2193" at bounding box center [639, 221] width 26 height 33
click at [675, 258] on img "96 Garnet Street, HURLSTONE PARK NSW 2193" at bounding box center [674, 252] width 26 height 33
click at [504, 233] on img "39 Church Street, HURLSTONE PARK NSW 2193" at bounding box center [505, 232] width 26 height 33
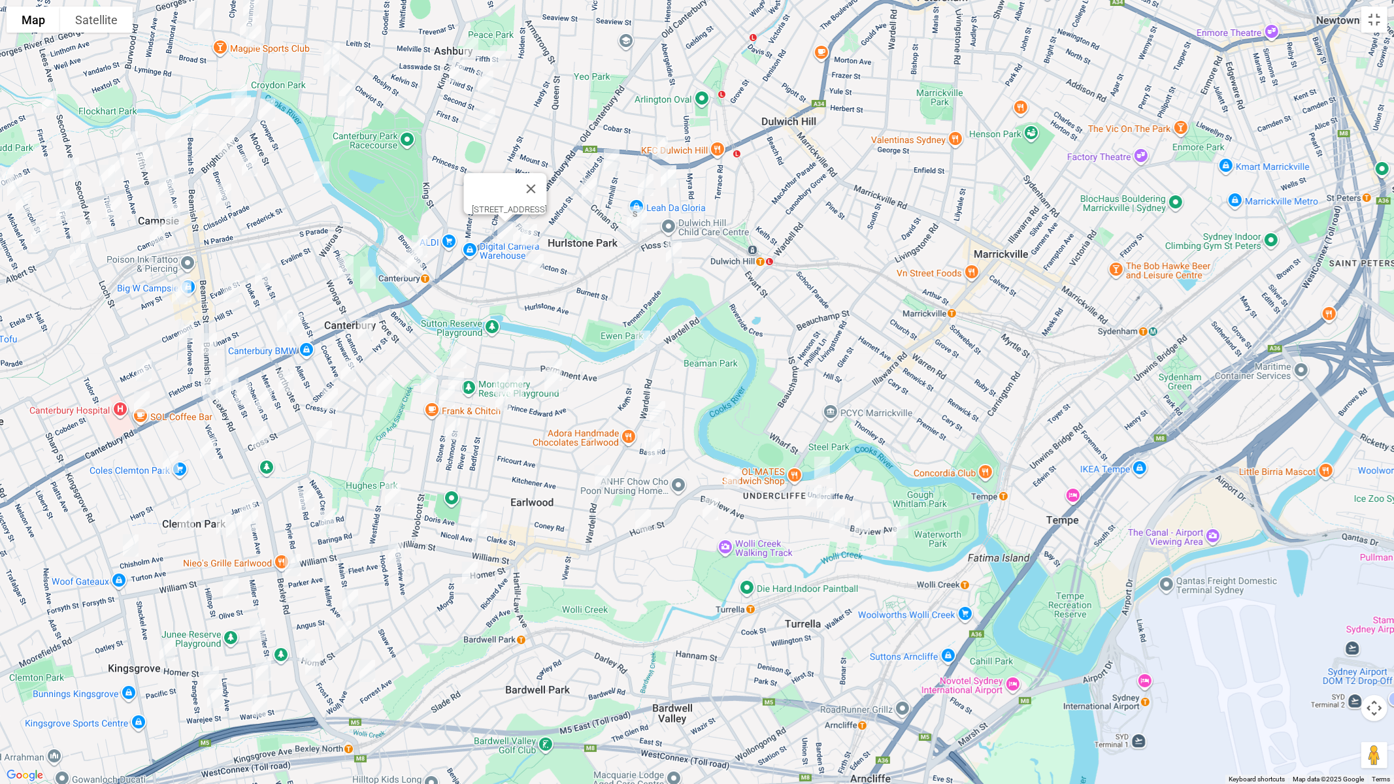
click at [516, 244] on img "90A Melford Street, HURLSTONE PARK NSW 2193" at bounding box center [529, 235] width 26 height 33
click at [512, 244] on img "55 Acton Street, HURLSTONE PARK NSW 2193" at bounding box center [521, 234] width 26 height 33
click at [534, 260] on img "46 Kilbride Street, HURLSTONE PARK NSW 2193" at bounding box center [536, 265] width 26 height 33
click at [556, 354] on img "8 Ashton Avenue, EARLWOOD NSW 2206" at bounding box center [554, 370] width 26 height 33
click at [556, 389] on img "6 Trewilga Avenue, EARLWOOD NSW 2206" at bounding box center [552, 381] width 26 height 33
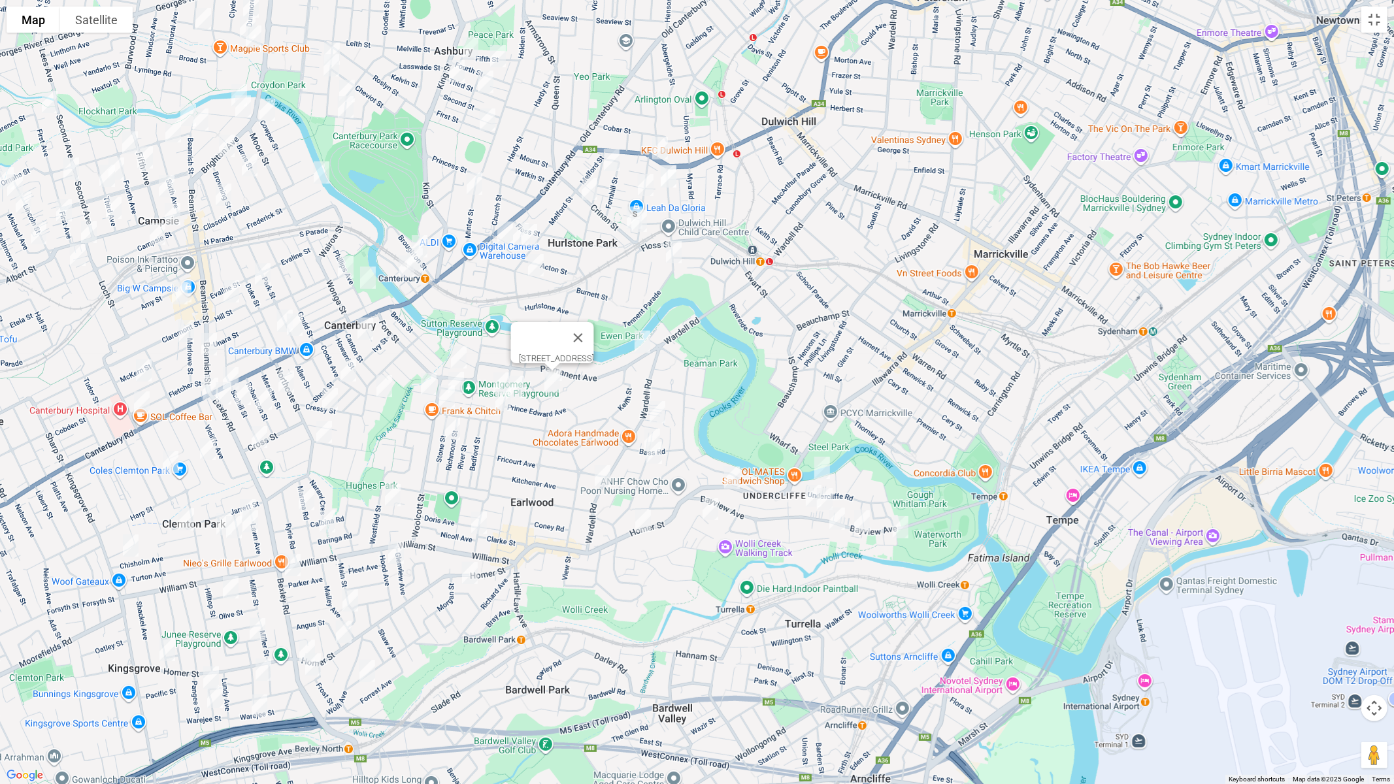
click at [450, 350] on img "51 Burlington Avenue, EARLWOOD NSW 2206" at bounding box center [459, 357] width 26 height 33
click at [496, 370] on img "6 Laurina Avenue, EARLWOOD NSW 2206" at bounding box center [501, 383] width 26 height 33
click at [523, 384] on img "129 Prince Edward Avenue, EARLWOOD NSW 2206" at bounding box center [516, 387] width 26 height 33
click at [503, 405] on img "19 Thompson Street, EARLWOOD NSW 2206" at bounding box center [503, 400] width 26 height 33
click at [465, 387] on img "19 Elsie Street, EARLWOOD NSW 2206" at bounding box center [456, 383] width 26 height 33
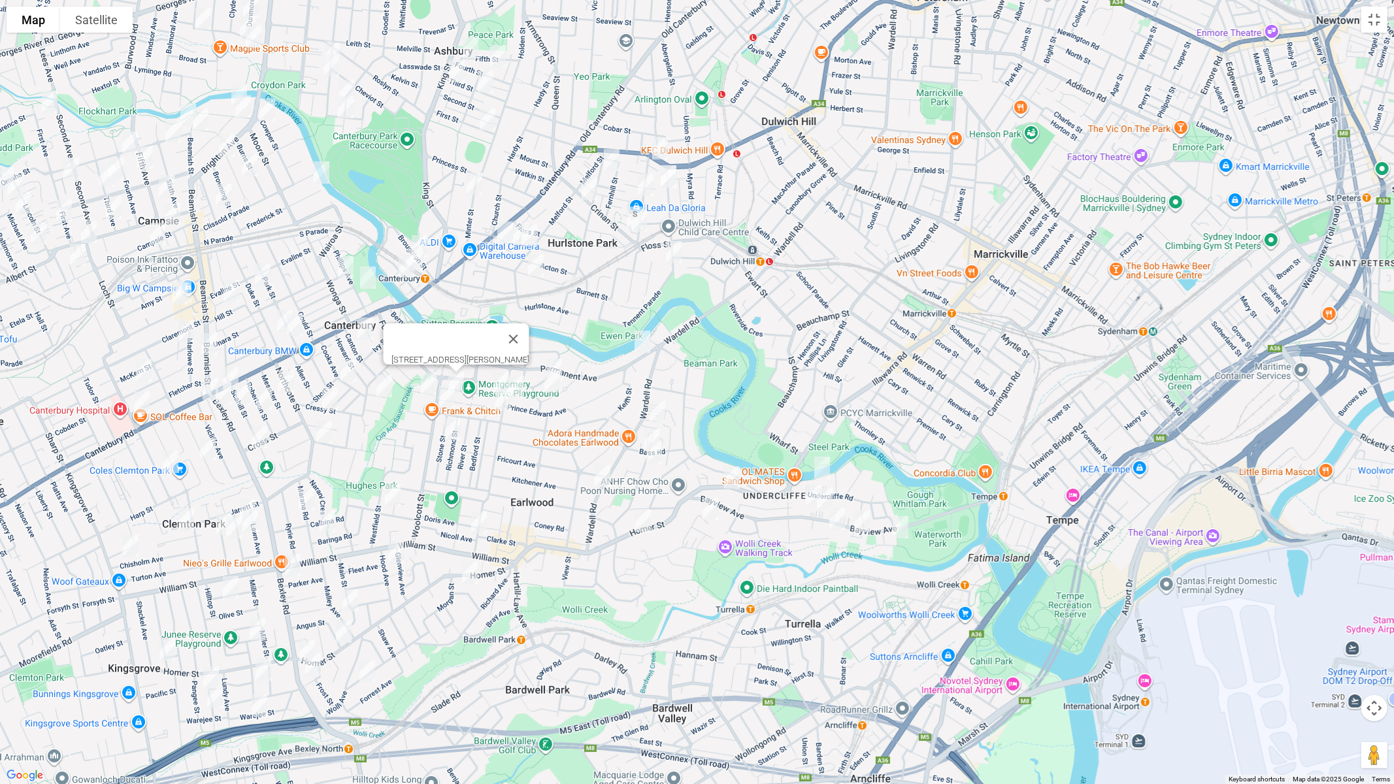
click at [450, 401] on img "36 Woolcott Street, EARLWOOD NSW 2206" at bounding box center [447, 396] width 26 height 33
click at [454, 431] on img "28 Stone Street, EARLWOOD NSW 2206" at bounding box center [452, 429] width 26 height 33
click at [476, 524] on img "15 Cameron Avenue, EARLWOOD NSW 2206" at bounding box center [479, 522] width 26 height 33
click at [467, 572] on img "6 Boomerang Avenue, EARLWOOD NSW 2206" at bounding box center [470, 573] width 26 height 33
click at [426, 379] on img "8 Potter Avenue, EARLWOOD NSW 2206" at bounding box center [429, 384] width 26 height 33
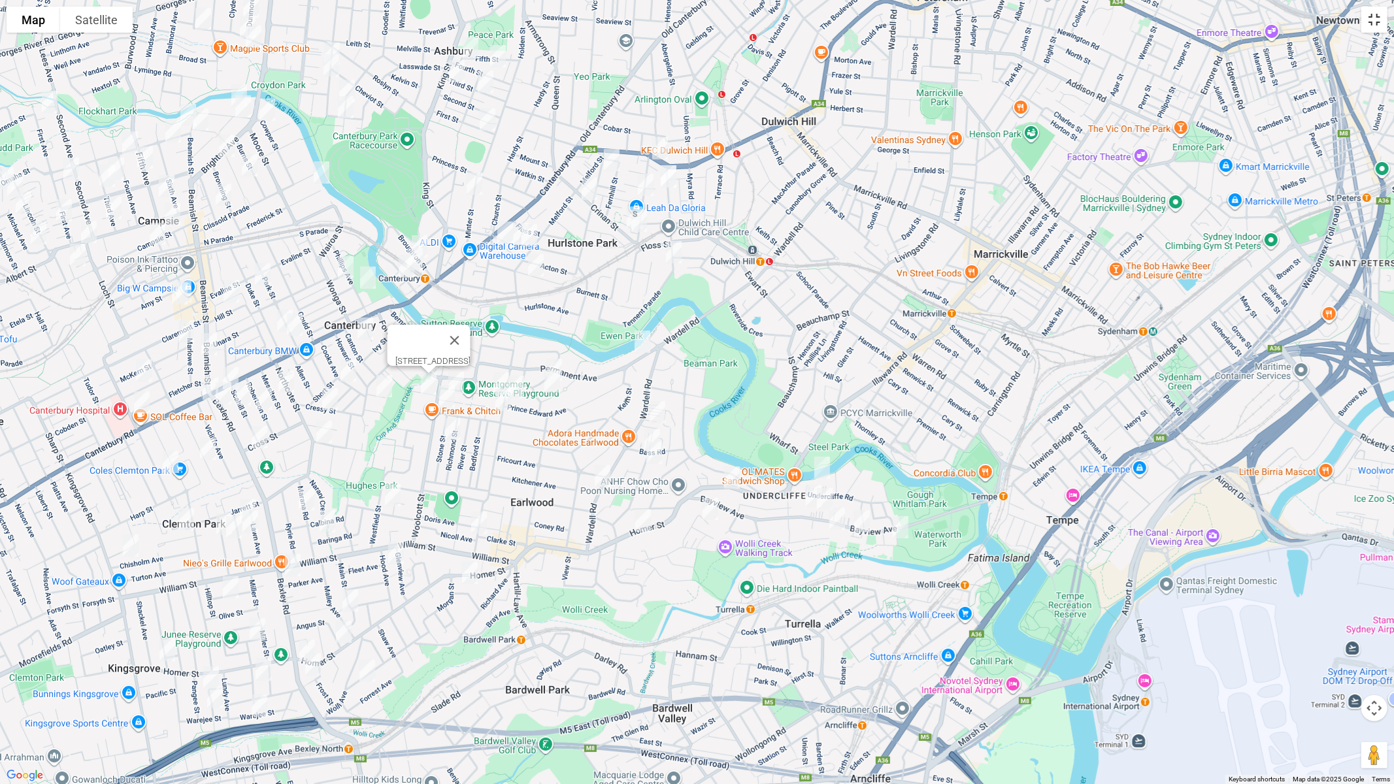
click at [1372, 29] on button "Toggle fullscreen view" at bounding box center [1374, 20] width 26 height 26
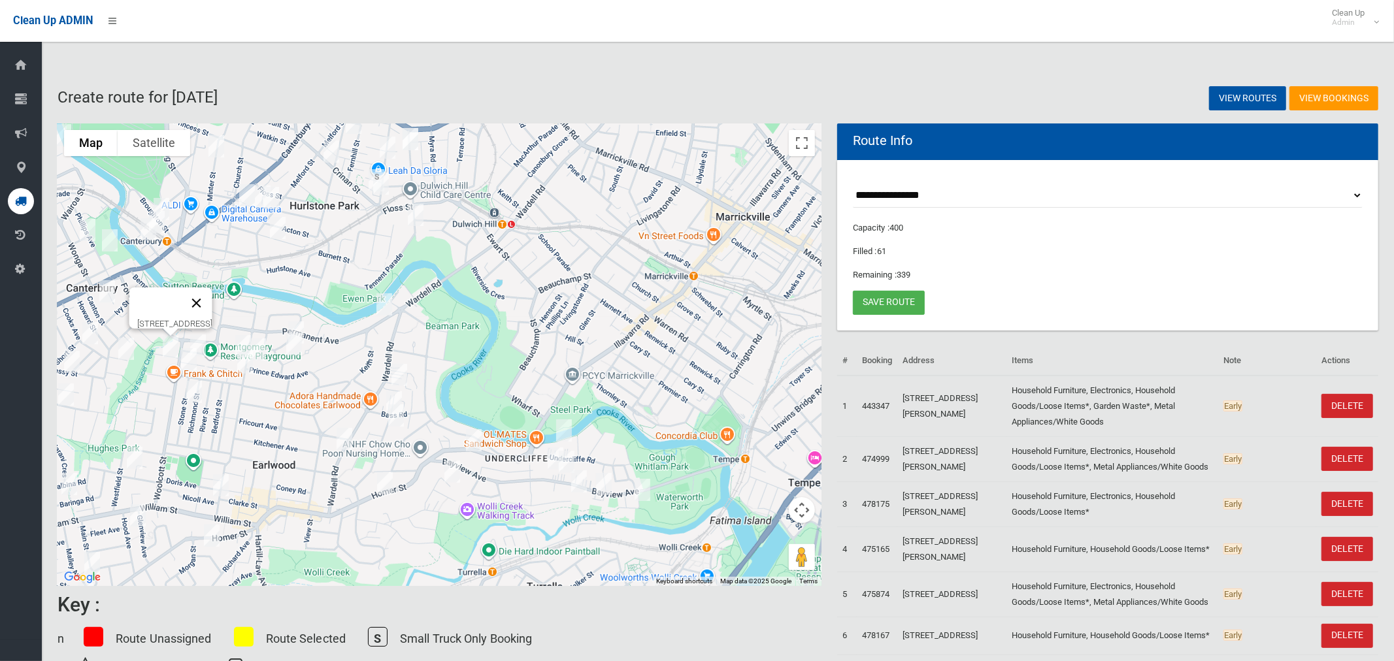
click at [212, 296] on button "Close" at bounding box center [196, 303] width 31 height 31
click at [797, 150] on button "Toggle fullscreen view" at bounding box center [802, 143] width 26 height 26
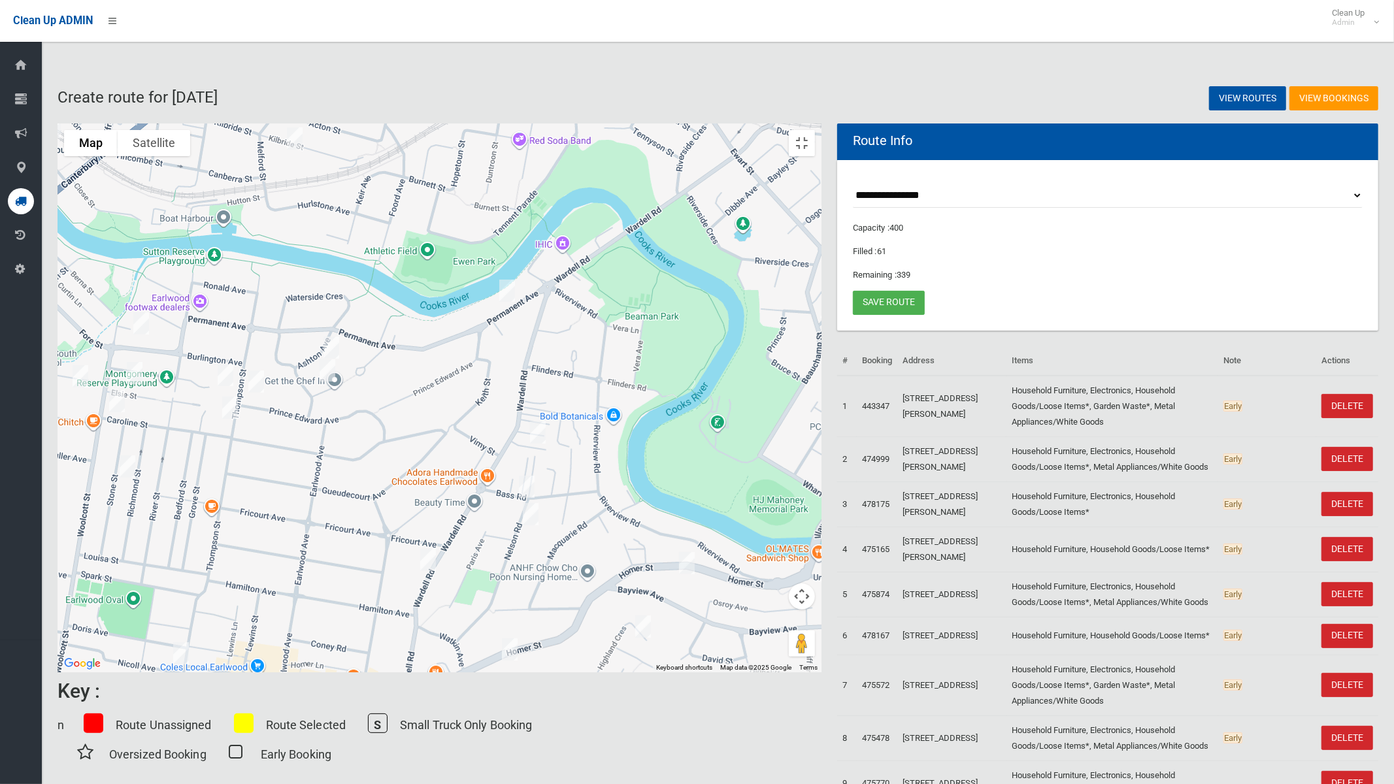
drag, startPoint x: 287, startPoint y: 454, endPoint x: 525, endPoint y: 543, distance: 254.2
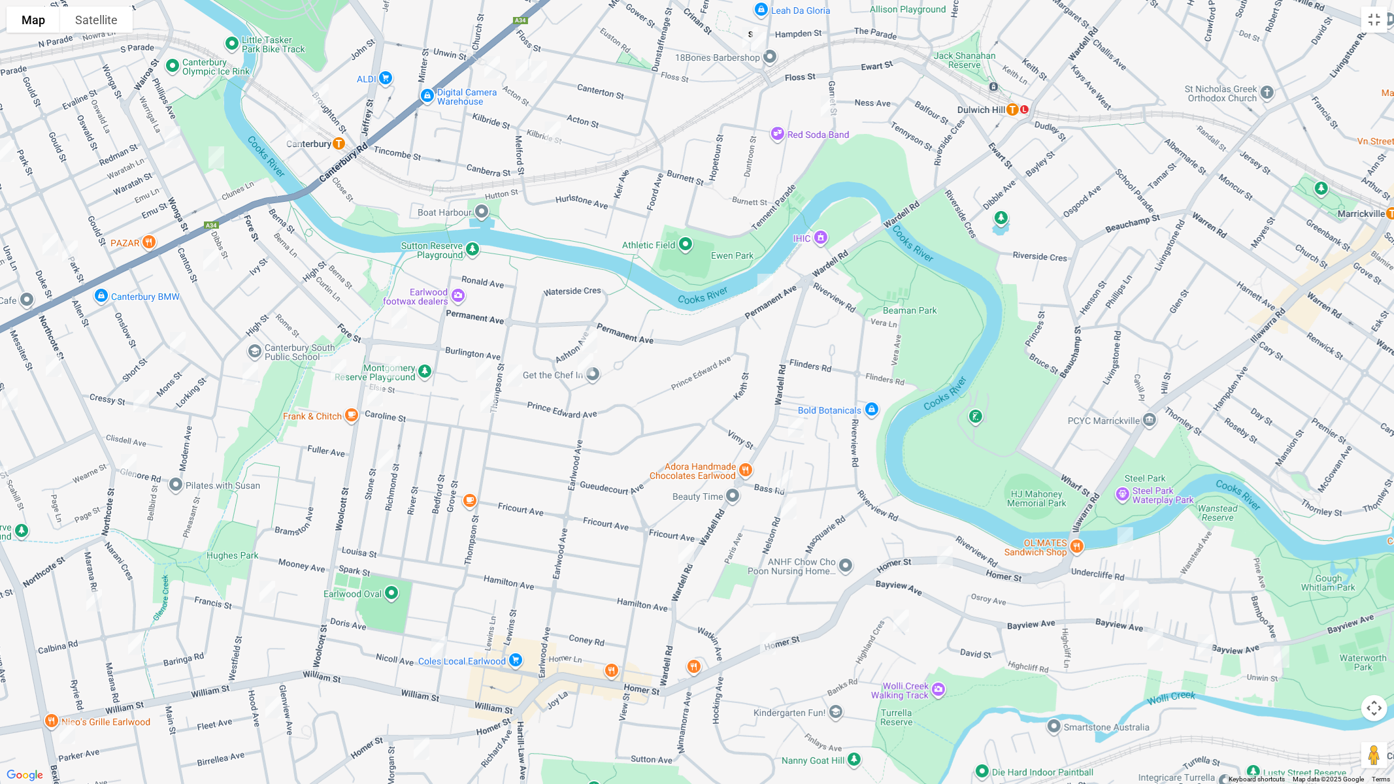
click at [525, 543] on div at bounding box center [697, 392] width 1394 height 784
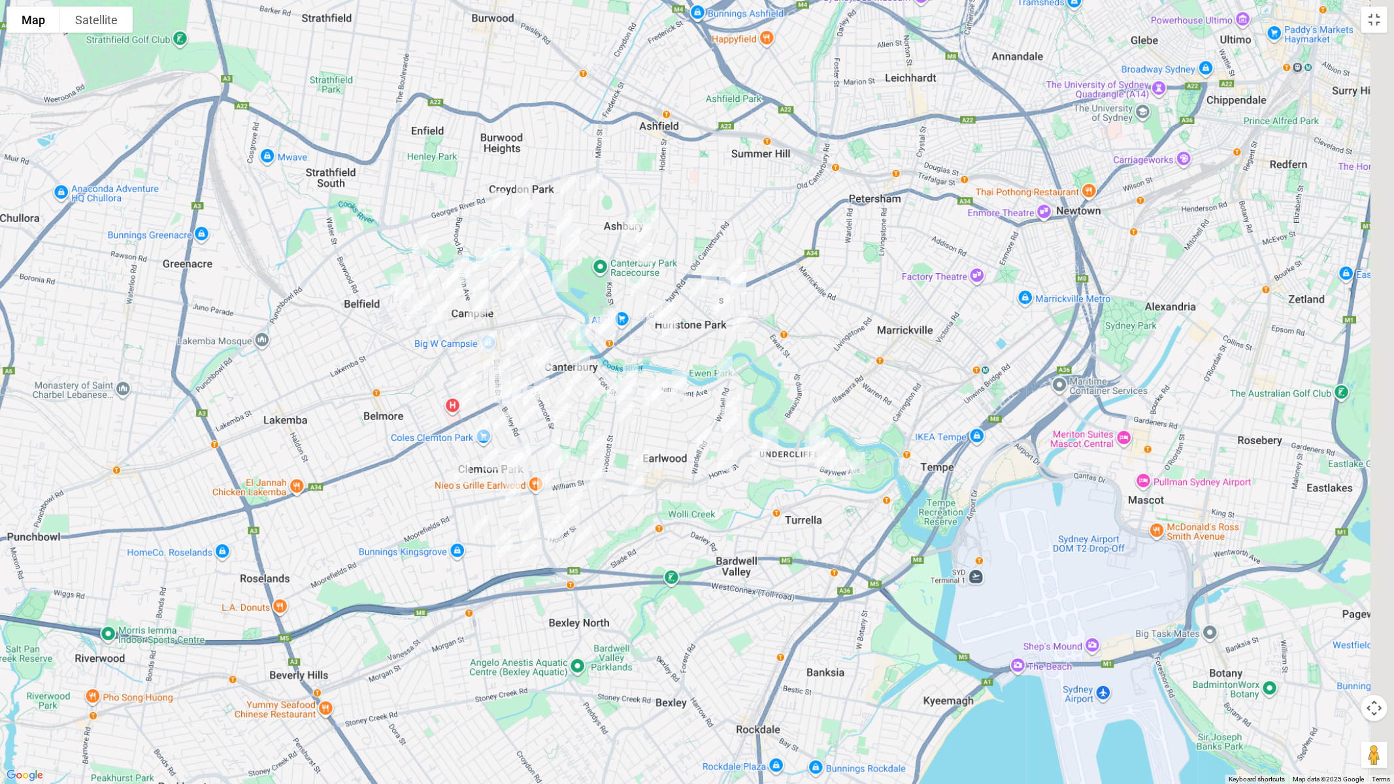
drag, startPoint x: 940, startPoint y: 280, endPoint x: 763, endPoint y: 307, distance: 179.1
click at [783, 342] on div at bounding box center [697, 392] width 1394 height 784
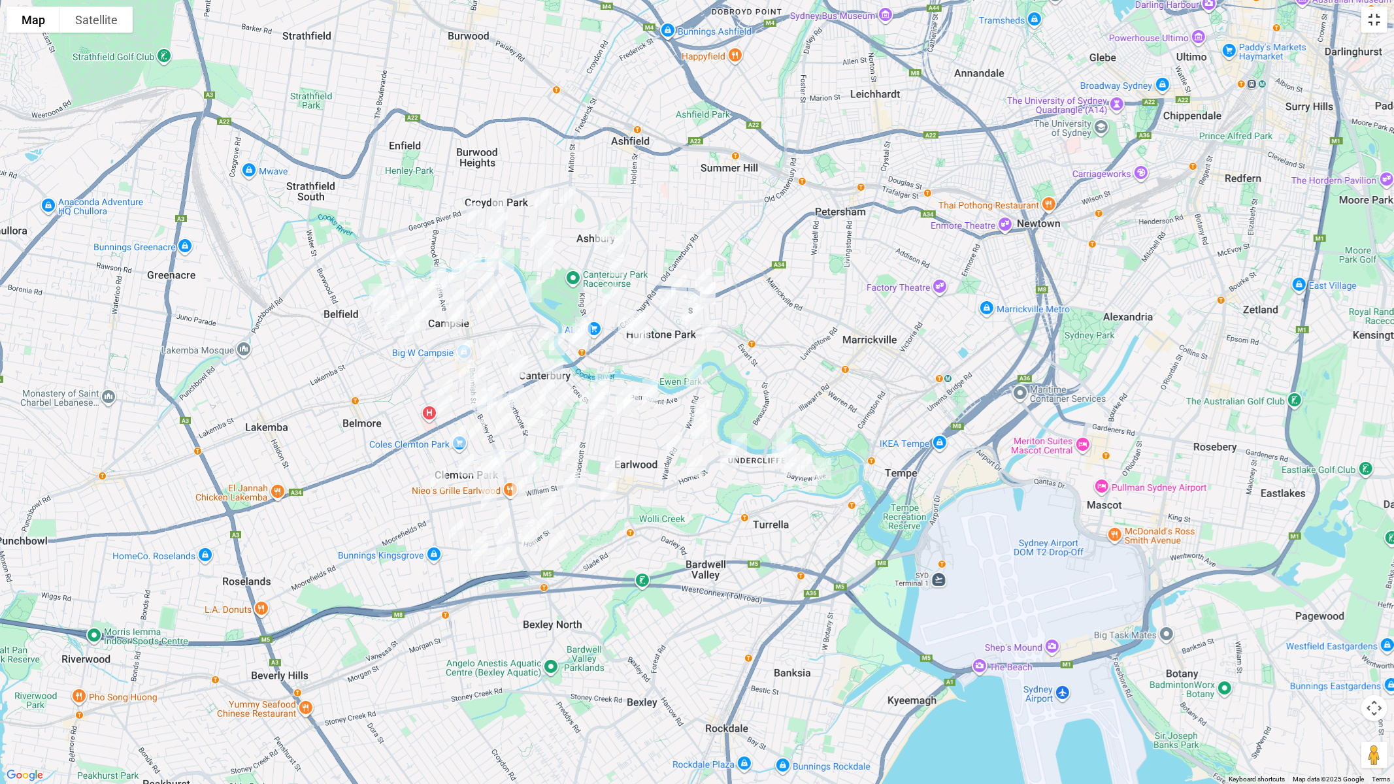
click at [1375, 29] on button "Toggle fullscreen view" at bounding box center [1374, 20] width 26 height 26
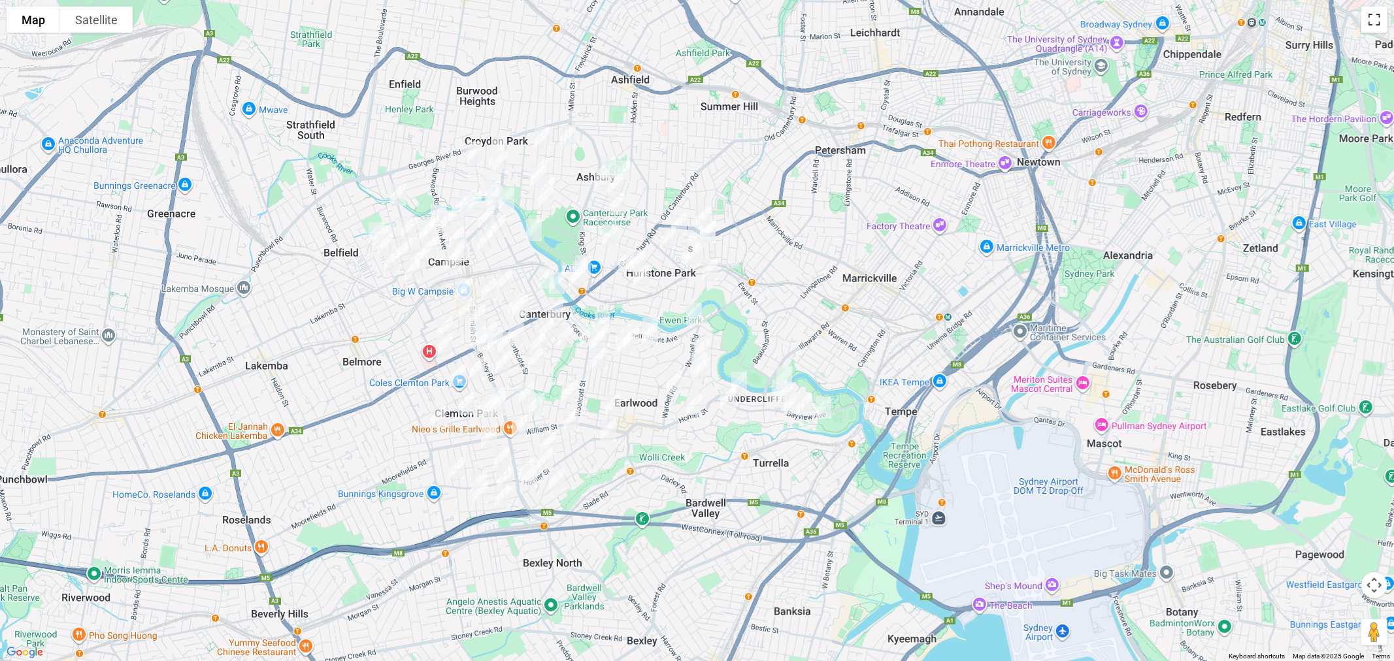
scroll to position [76, 0]
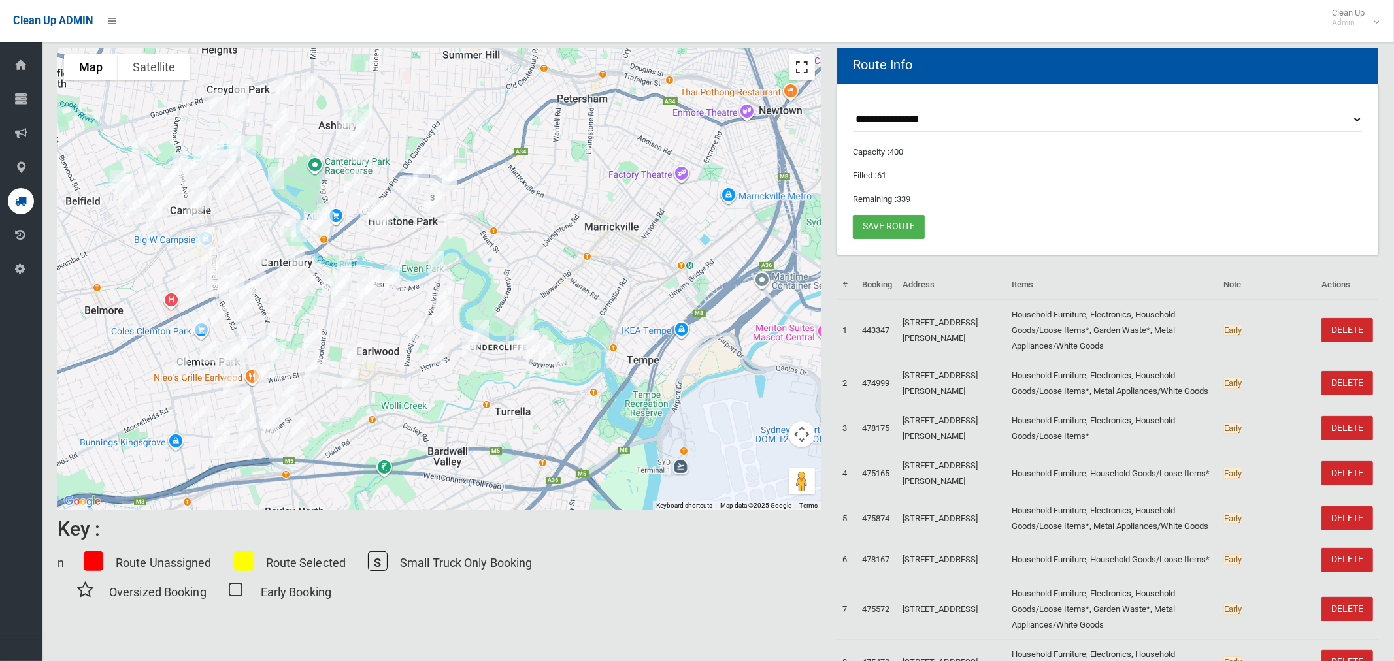
click at [803, 66] on button "Toggle fullscreen view" at bounding box center [802, 67] width 26 height 26
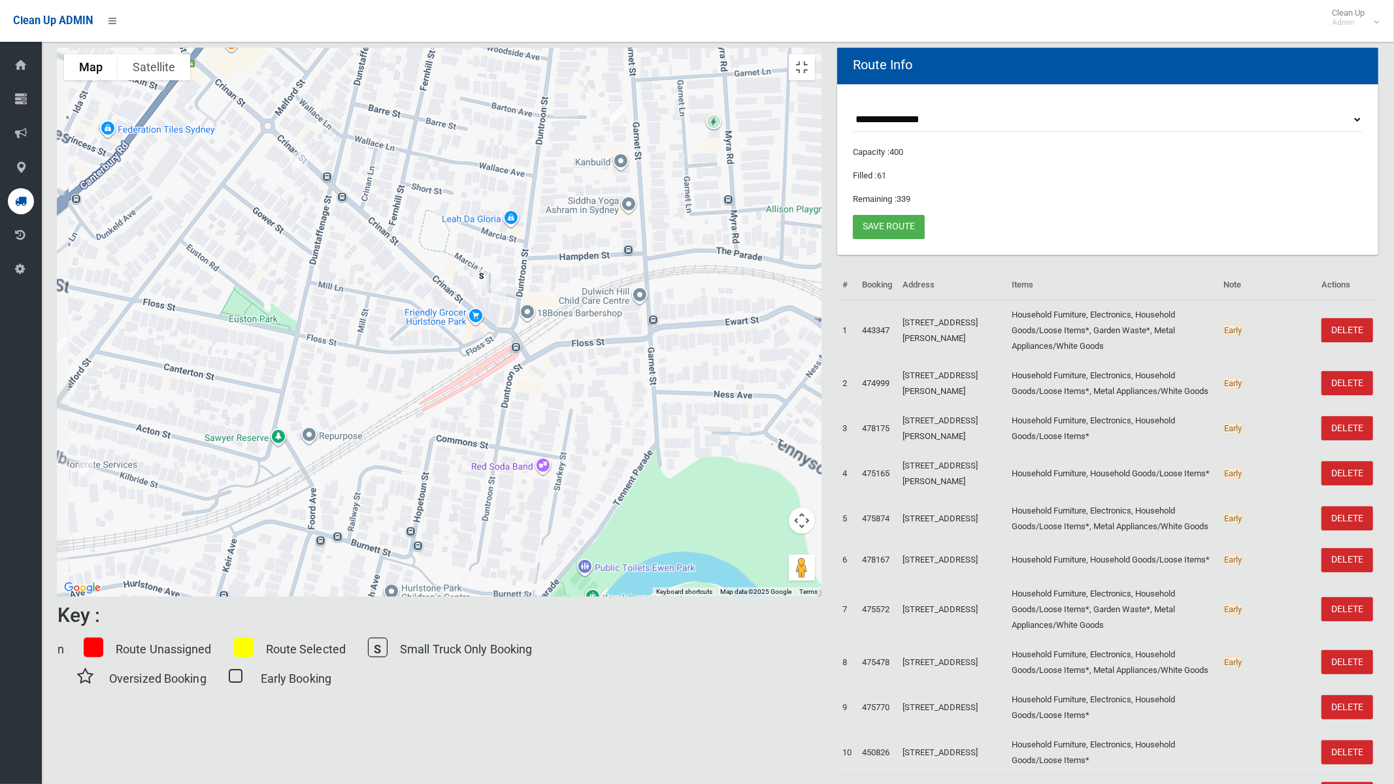
click at [494, 296] on img "15 Crinan Street, HURLSTONE PARK NSW 2193" at bounding box center [481, 279] width 26 height 33
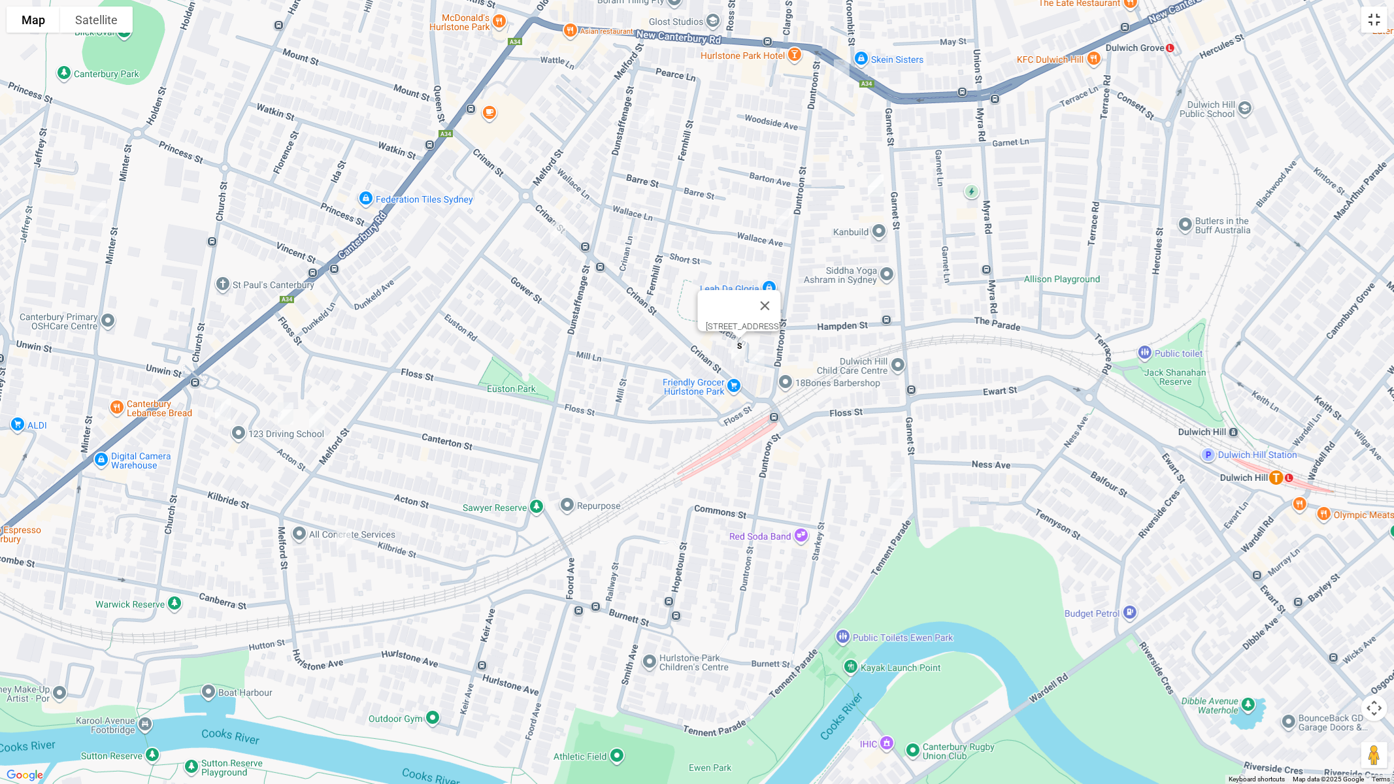
click at [1379, 22] on button "Toggle fullscreen view" at bounding box center [1374, 20] width 26 height 26
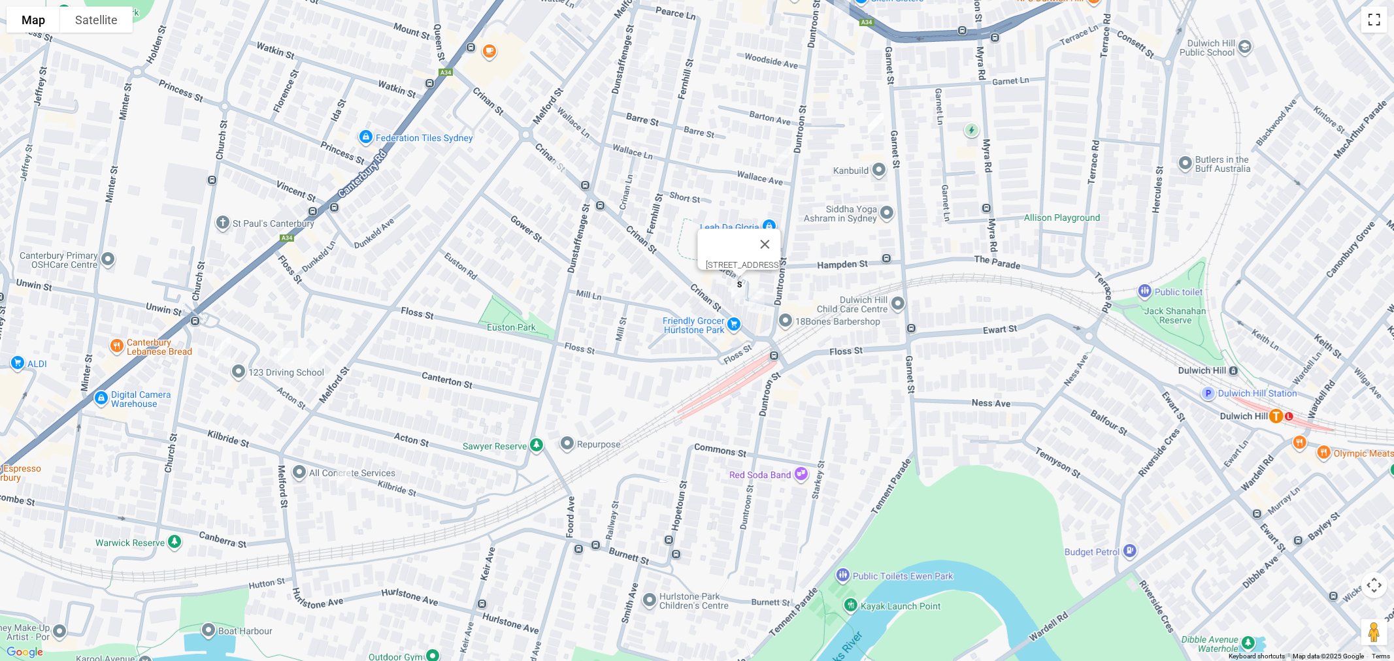
scroll to position [0, 0]
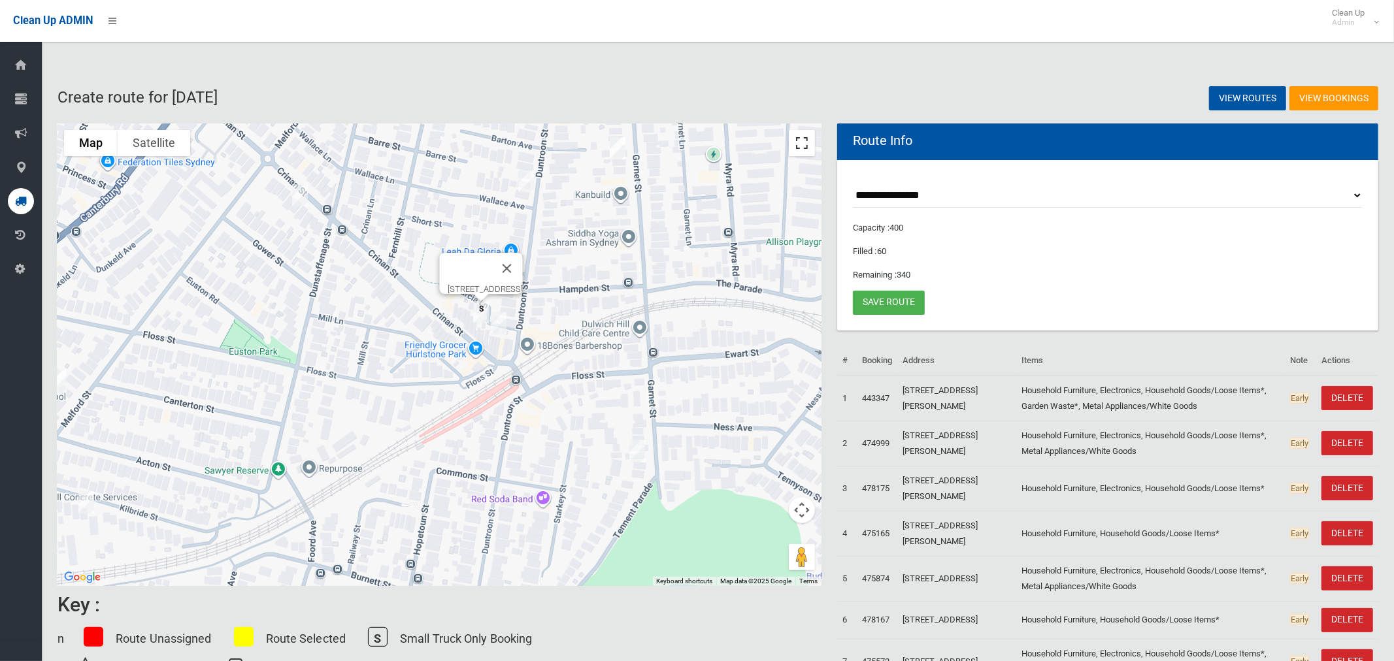
click at [806, 147] on button "Toggle fullscreen view" at bounding box center [802, 143] width 26 height 26
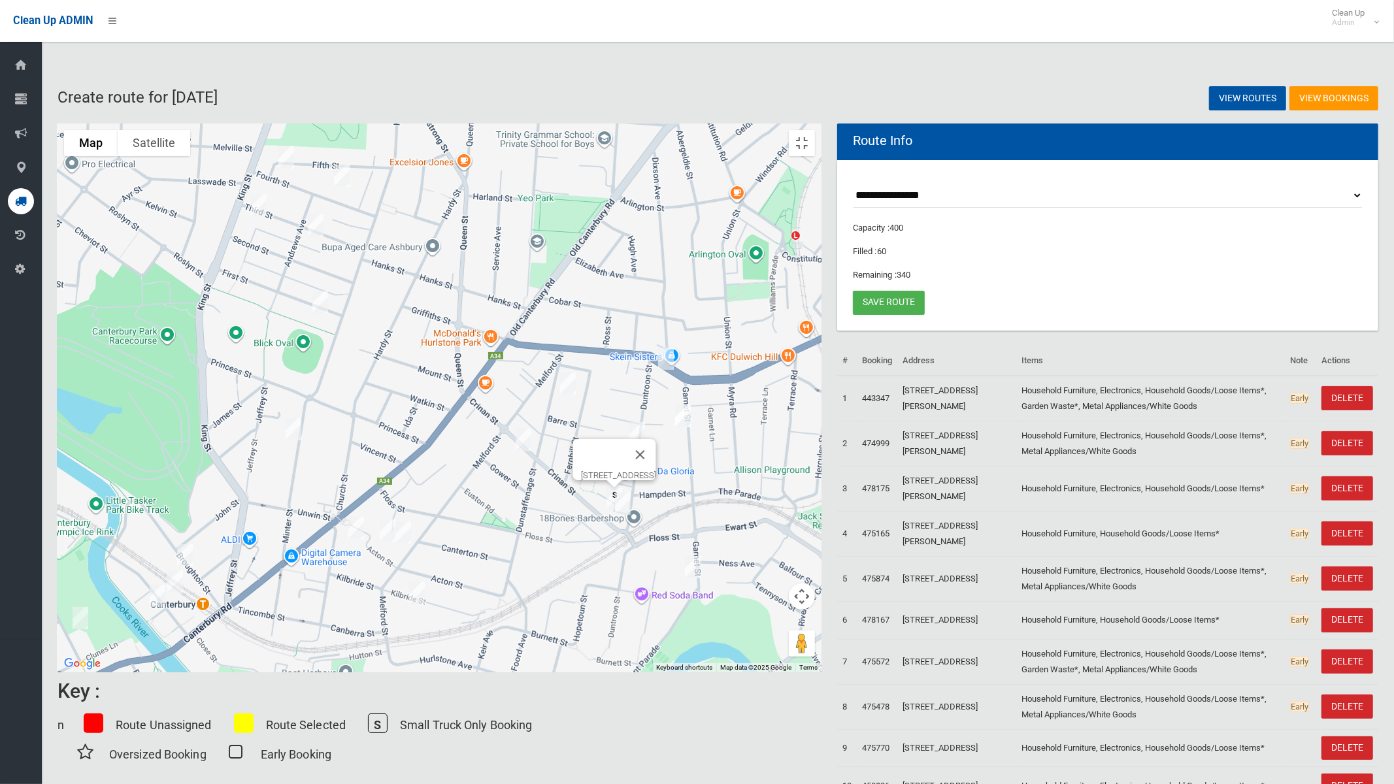
drag, startPoint x: 483, startPoint y: 318, endPoint x: 693, endPoint y: 389, distance: 221.3
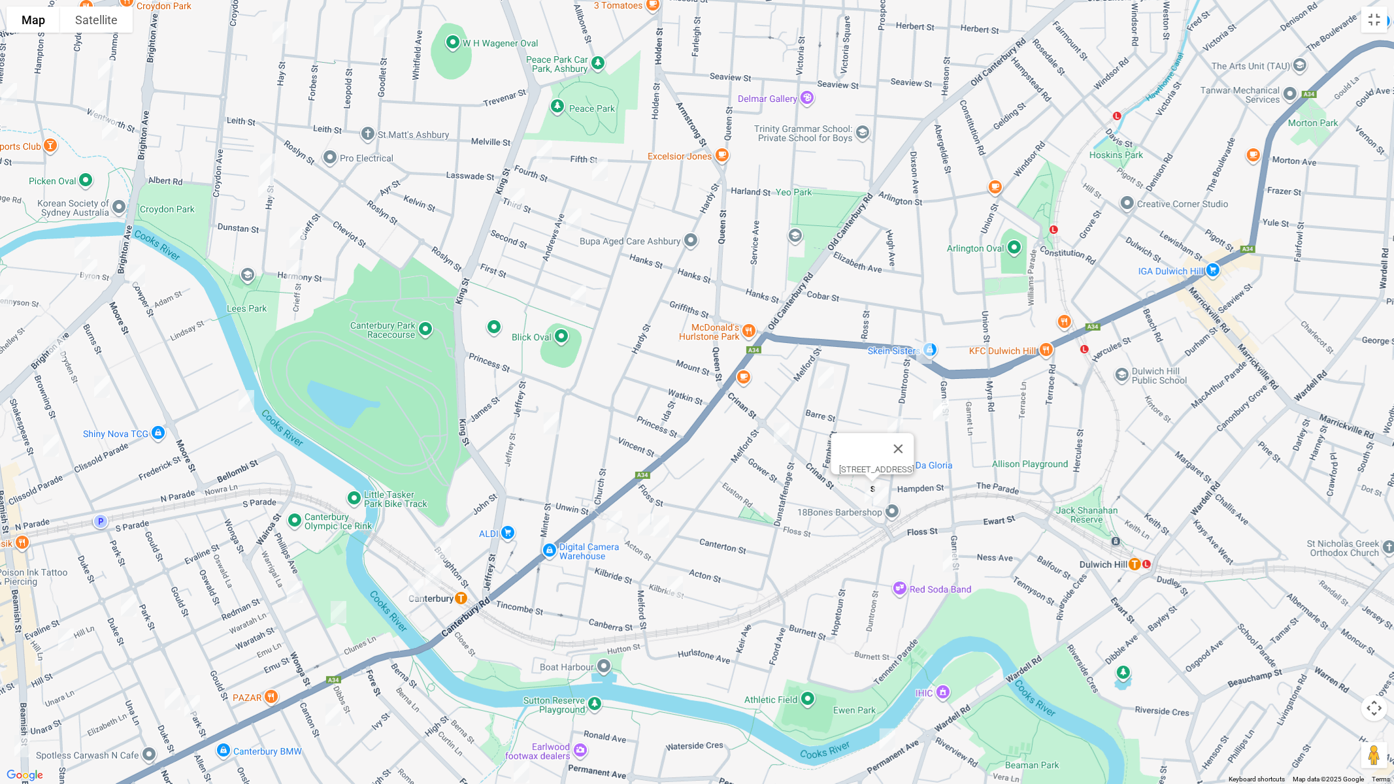
click at [713, 487] on div "15 Crinan Street, HURLSTONE PARK NSW 2193" at bounding box center [697, 392] width 1394 height 784
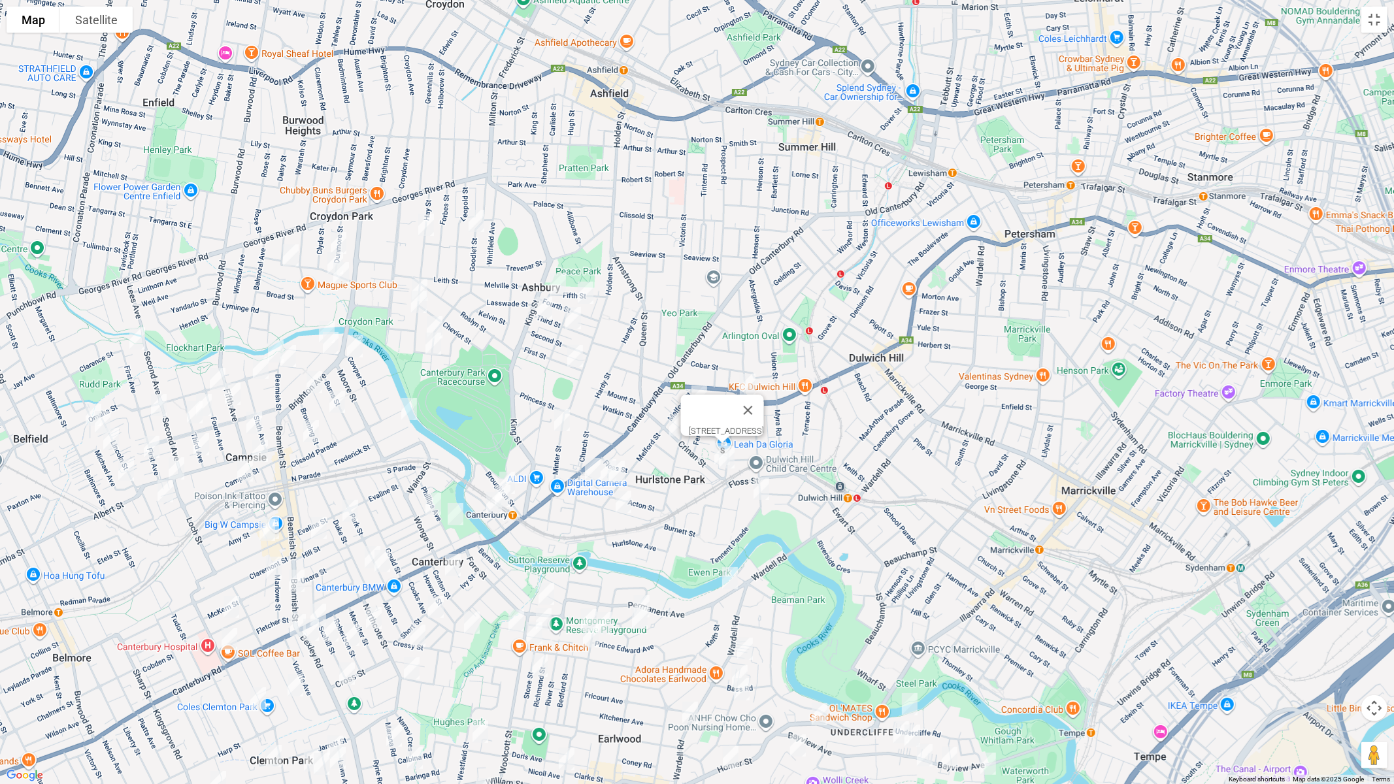
drag, startPoint x: 655, startPoint y: 466, endPoint x: 684, endPoint y: 522, distance: 62.8
click at [684, 522] on div "15 Crinan Street, HURLSTONE PARK NSW 2193" at bounding box center [697, 392] width 1394 height 784
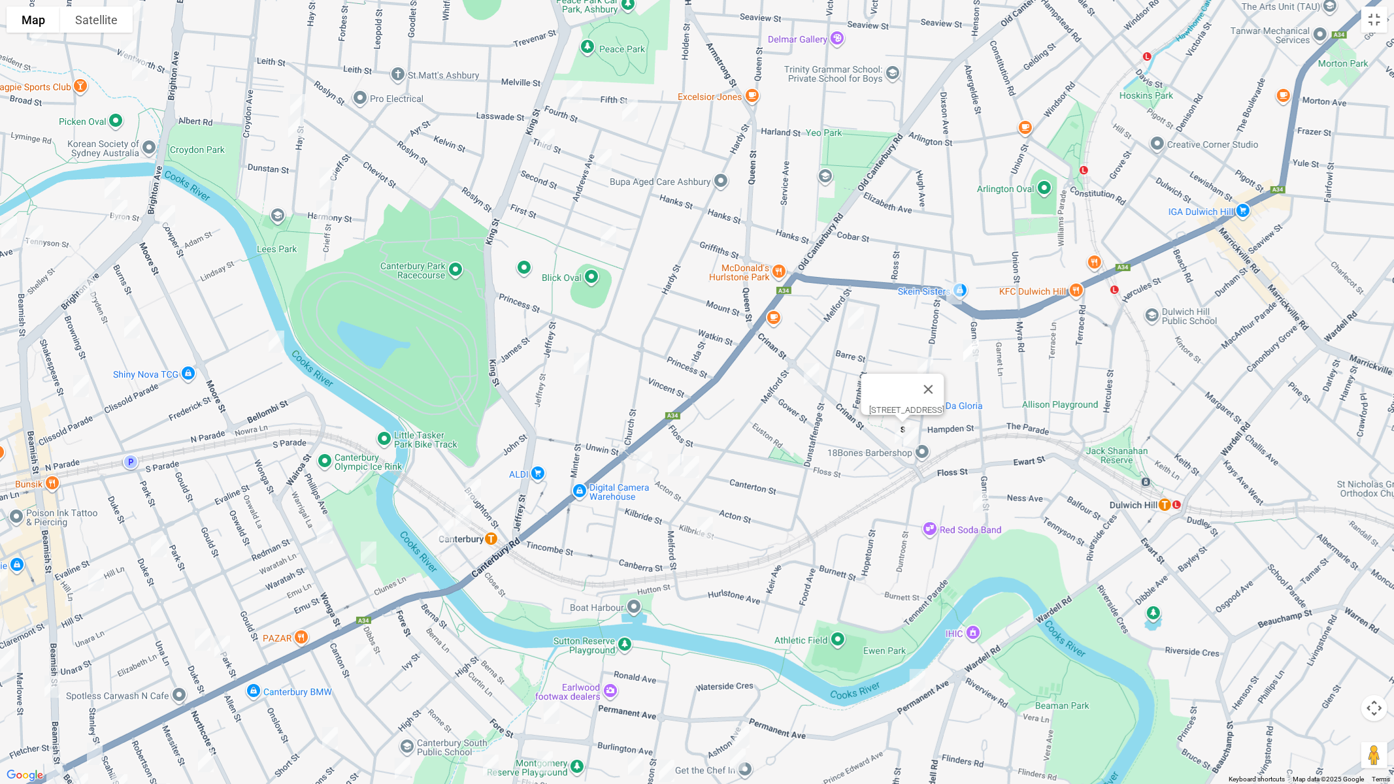
click at [474, 489] on img "4 Broughton Street, CANTERBURY NSW 2193" at bounding box center [473, 490] width 26 height 33
click at [469, 521] on img "10B Charles Street, CANTERBURY NSW 2193" at bounding box center [463, 516] width 26 height 33
click at [444, 531] on img "4 Charles Street, CANTERBURY NSW 2193" at bounding box center [446, 530] width 26 height 33
click at [584, 363] on img "20-22 Minter Street, CANTERBURY NSW 2193" at bounding box center [582, 364] width 26 height 33
click at [606, 240] on img "14 First Street, ASHBURY NSW 2193" at bounding box center [608, 236] width 26 height 33
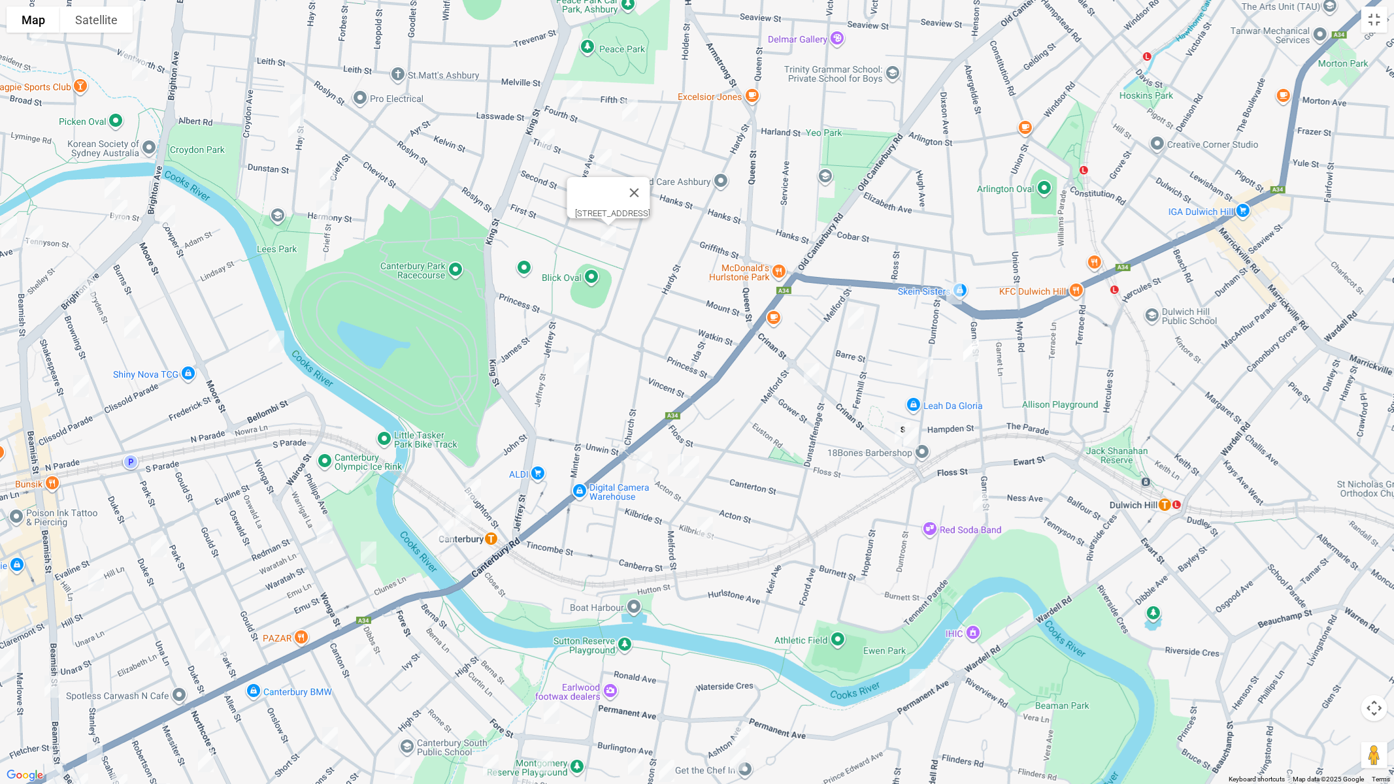
click at [631, 108] on img "17 Fourth Street, ASHBURY NSW 2193" at bounding box center [630, 110] width 26 height 33
click at [602, 156] on img "32 Third Street, ASHBURY NSW 2193" at bounding box center [604, 160] width 26 height 33
click at [645, 105] on button "Close" at bounding box center [629, 116] width 31 height 31
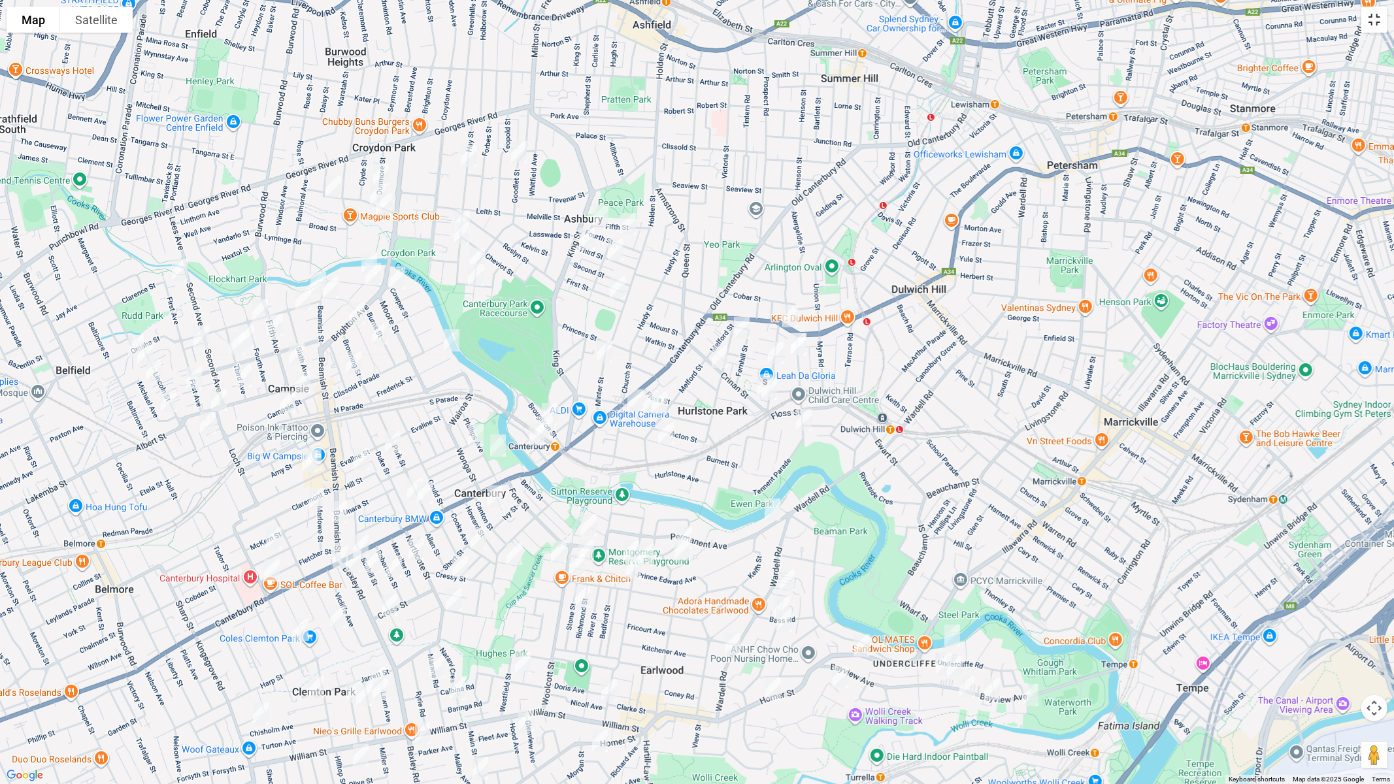
click at [1375, 22] on button "Toggle fullscreen view" at bounding box center [1374, 20] width 26 height 26
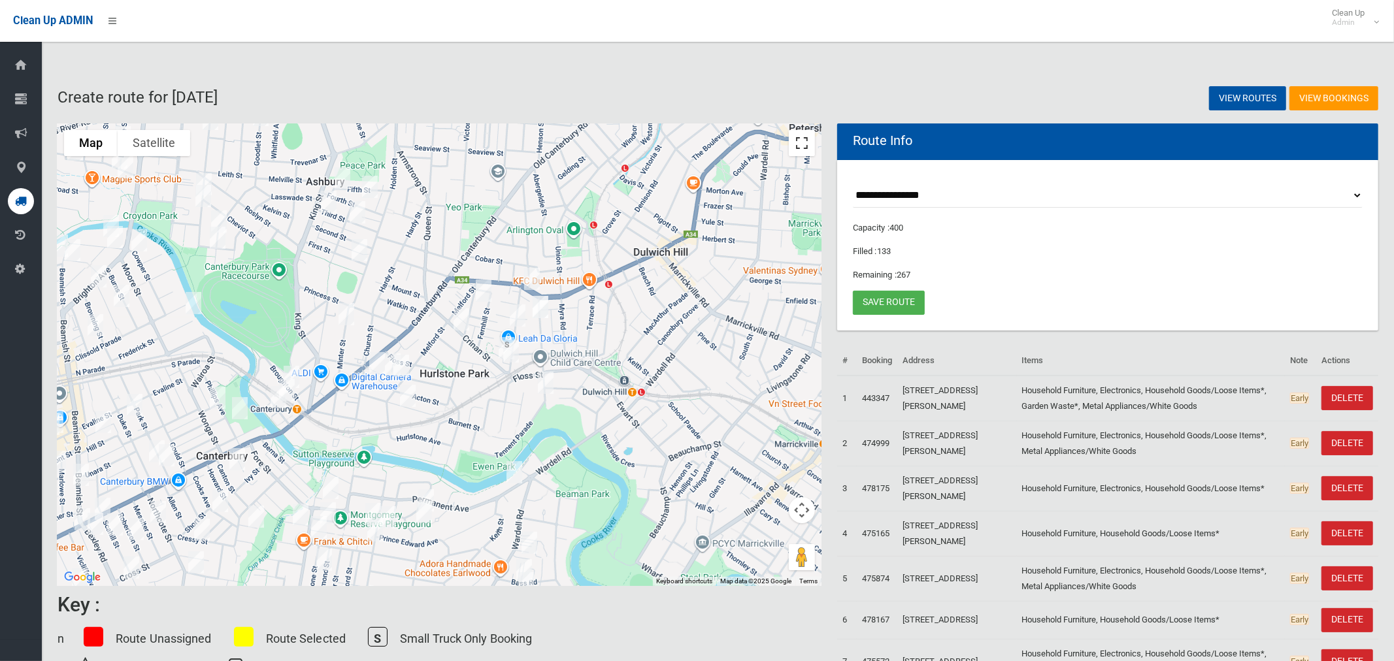
click at [803, 141] on button "Toggle fullscreen view" at bounding box center [802, 143] width 26 height 26
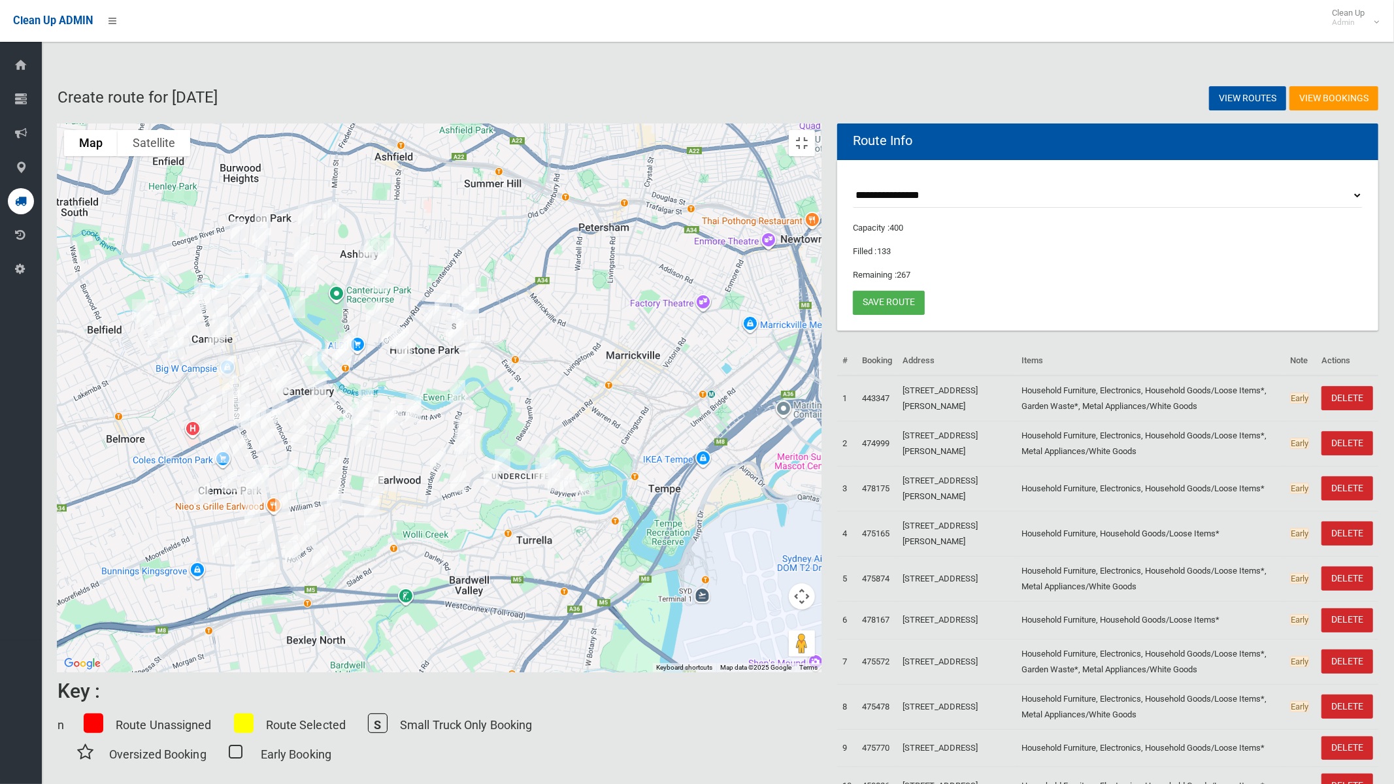
drag, startPoint x: 782, startPoint y: 458, endPoint x: 742, endPoint y: 391, distance: 77.7
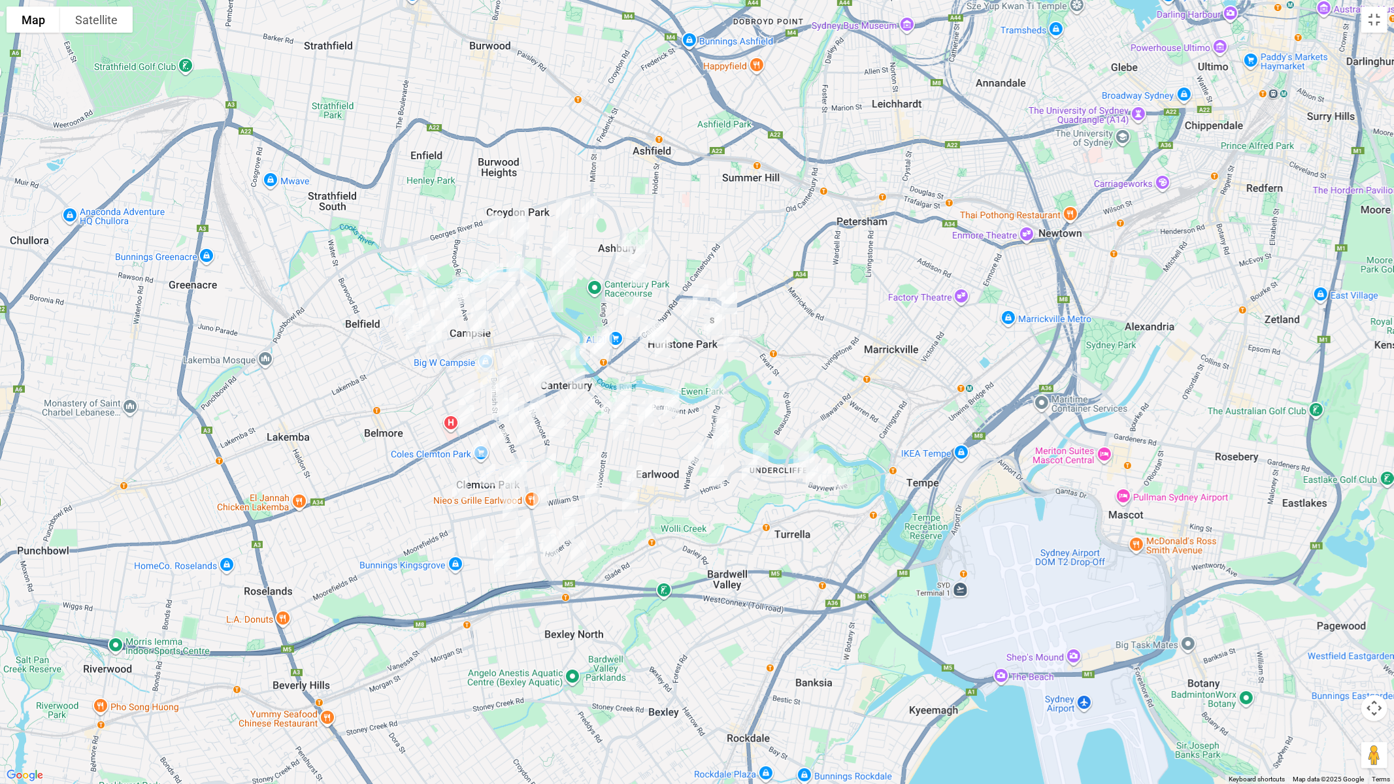
click at [742, 391] on div at bounding box center [697, 392] width 1394 height 784
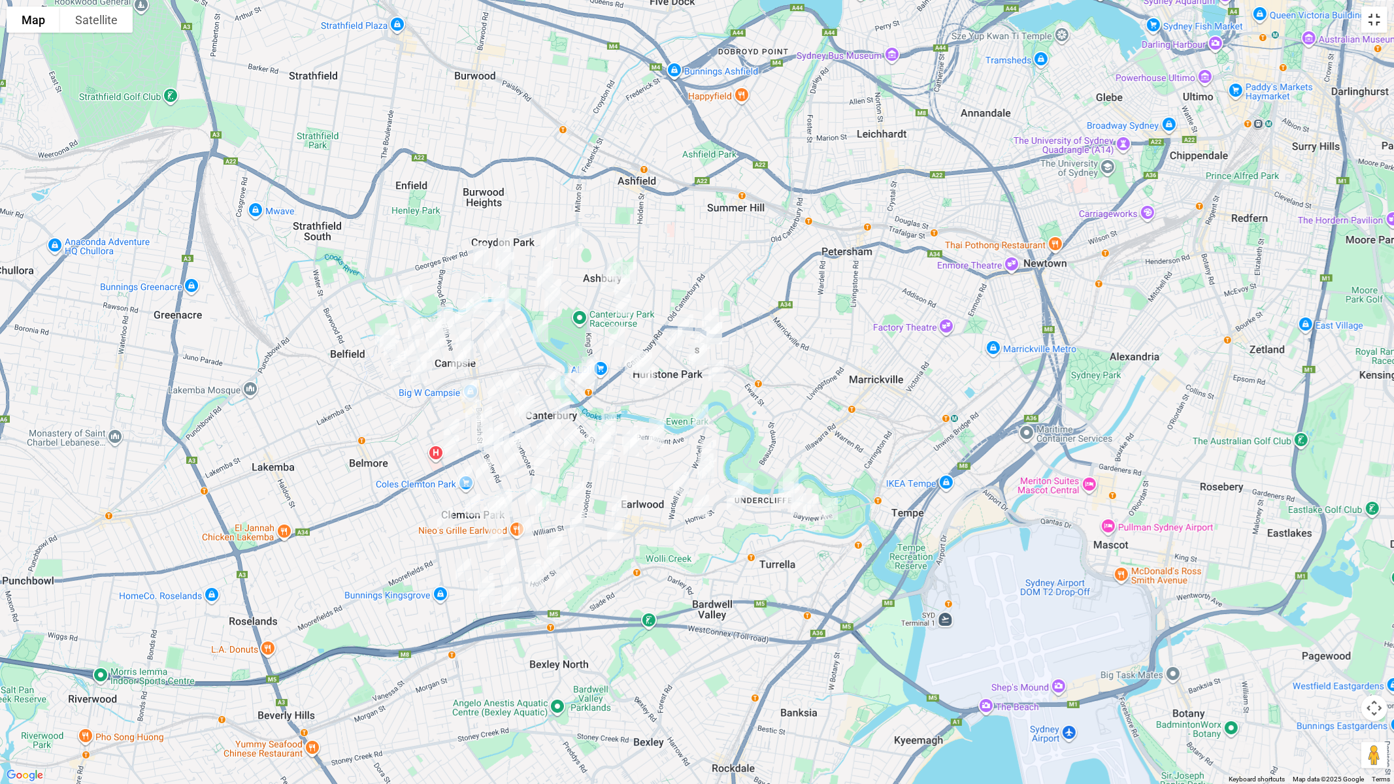
click at [1376, 20] on button "Toggle fullscreen view" at bounding box center [1374, 20] width 26 height 26
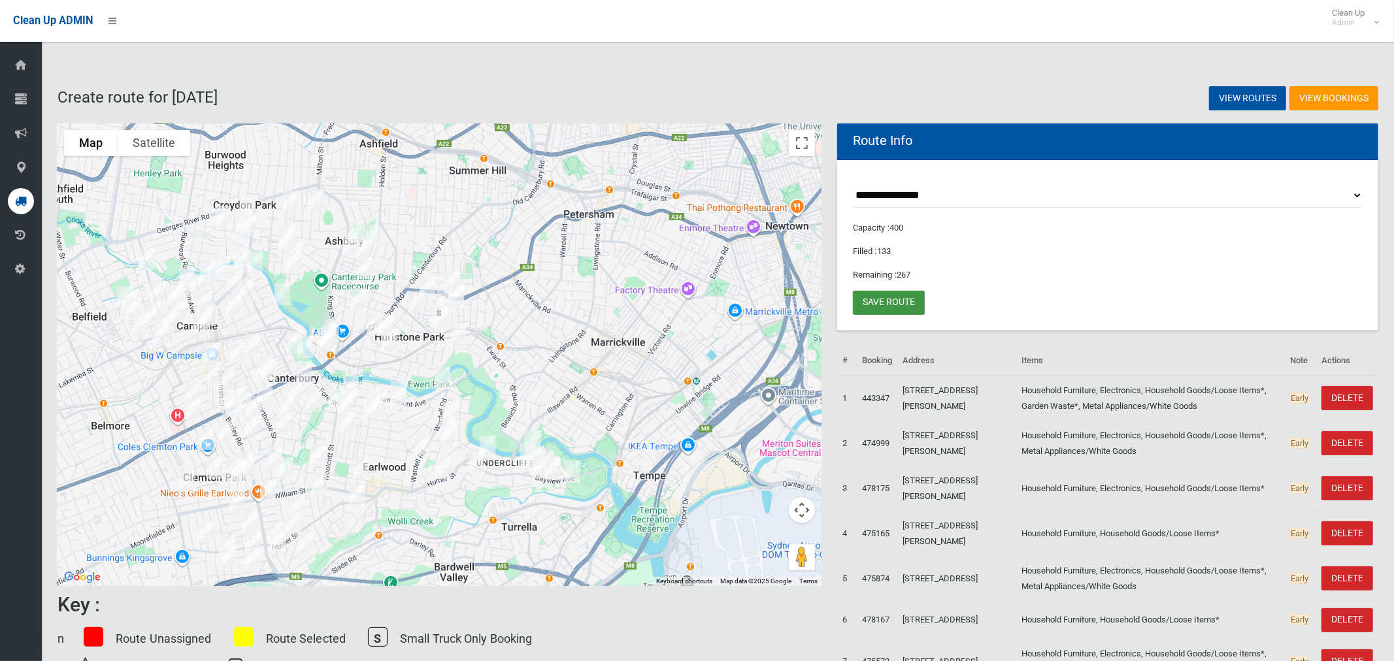
click at [894, 295] on link "Save route" at bounding box center [889, 303] width 72 height 24
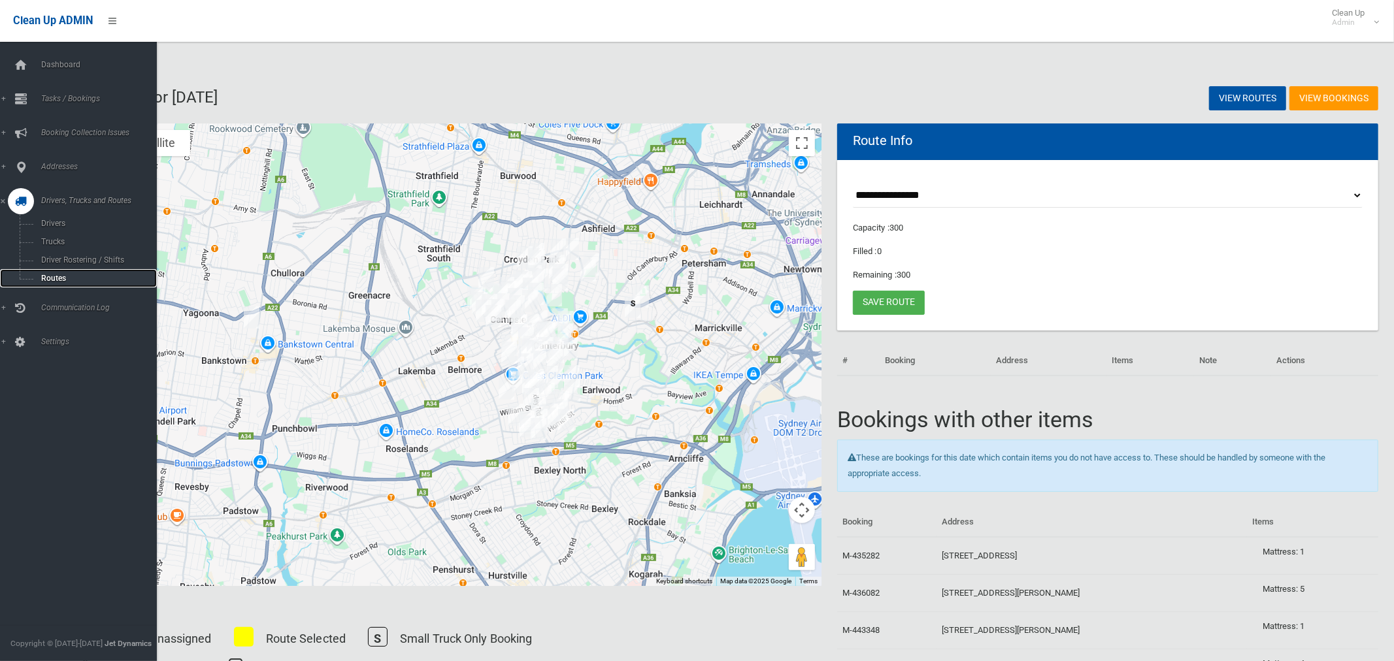
click at [50, 282] on span "Routes" at bounding box center [91, 278] width 108 height 9
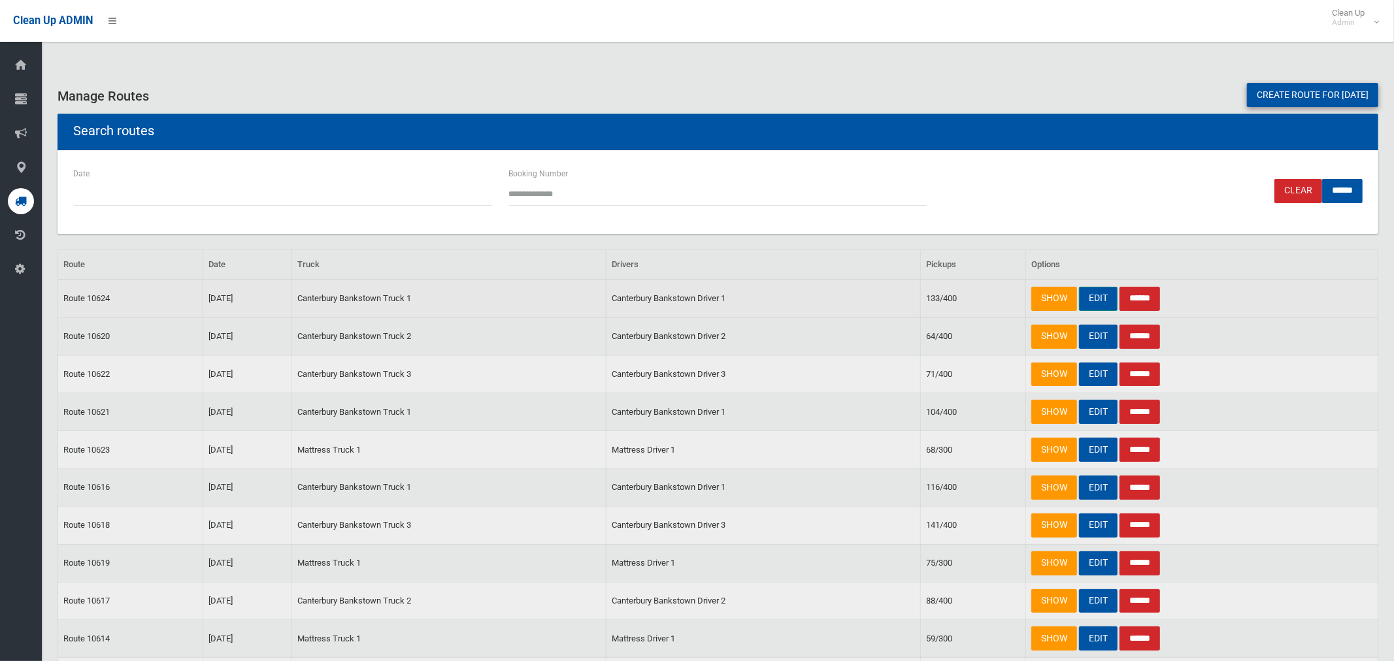
click at [1095, 297] on link "EDIT" at bounding box center [1098, 299] width 39 height 24
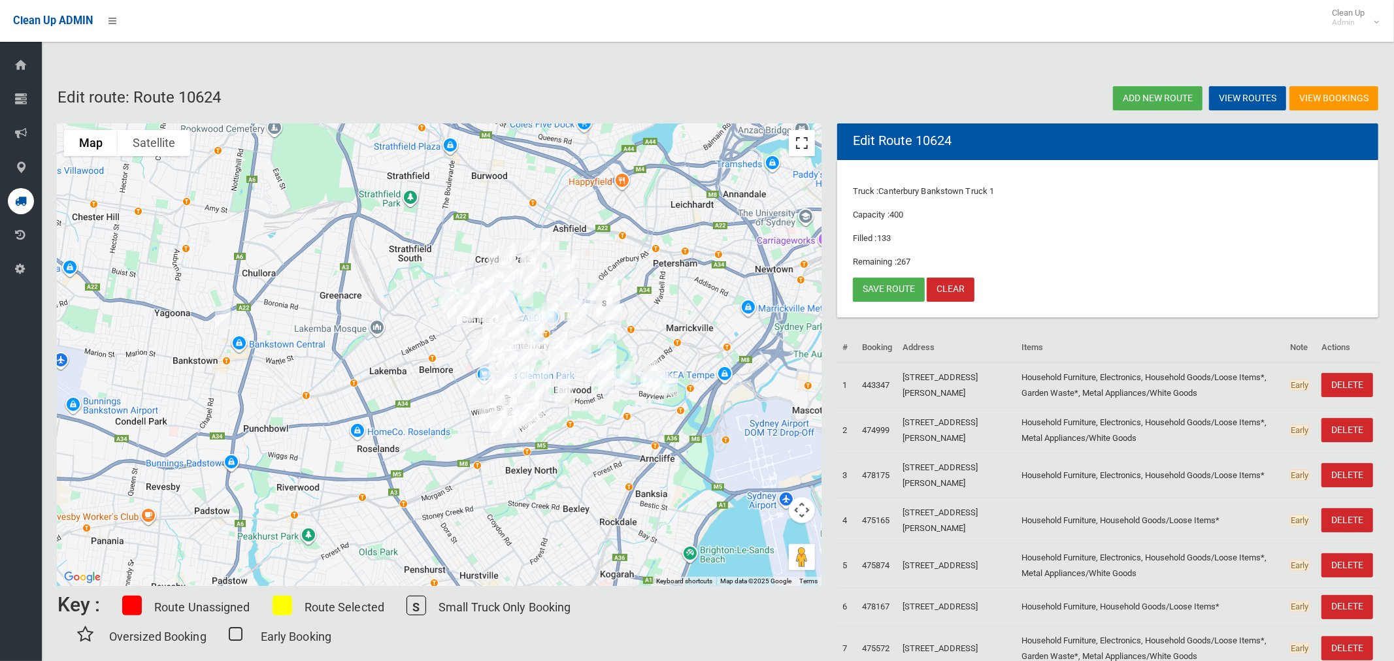
click at [806, 153] on button "Toggle fullscreen view" at bounding box center [802, 143] width 26 height 26
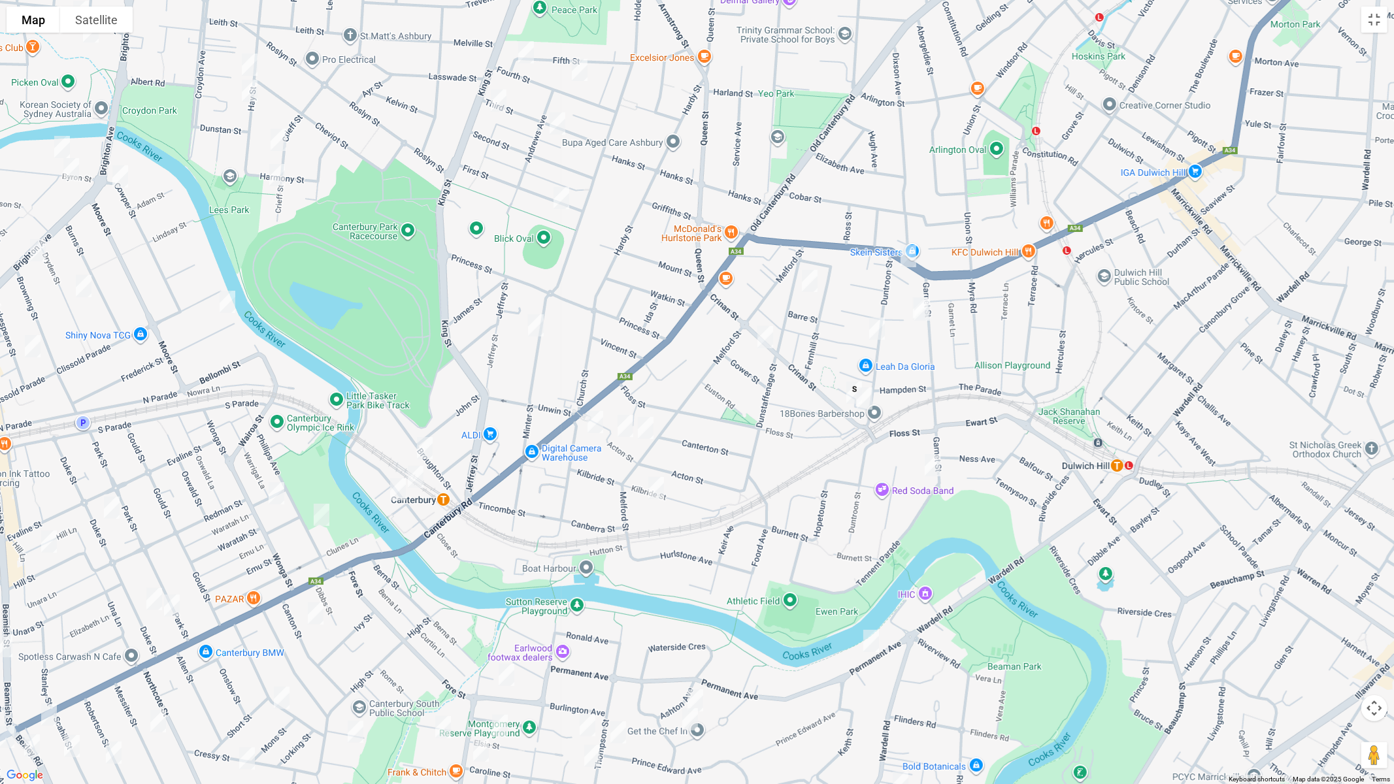
drag, startPoint x: 925, startPoint y: 317, endPoint x: 923, endPoint y: 337, distance: 20.3
click at [925, 317] on img "34 Garnet Street, HURLSTONE PARK NSW 2193" at bounding box center [922, 309] width 26 height 33
click at [1374, 19] on button "Toggle fullscreen view" at bounding box center [1374, 20] width 26 height 26
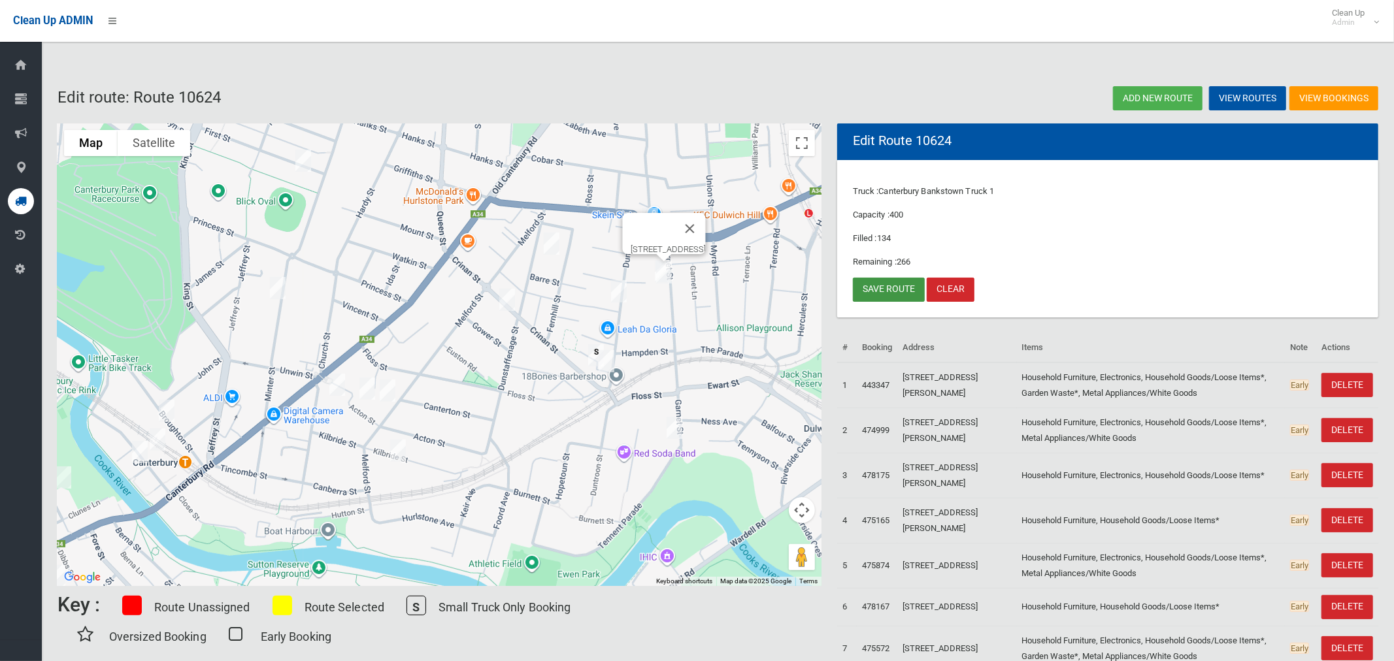
click at [889, 290] on link "Save route" at bounding box center [889, 290] width 72 height 24
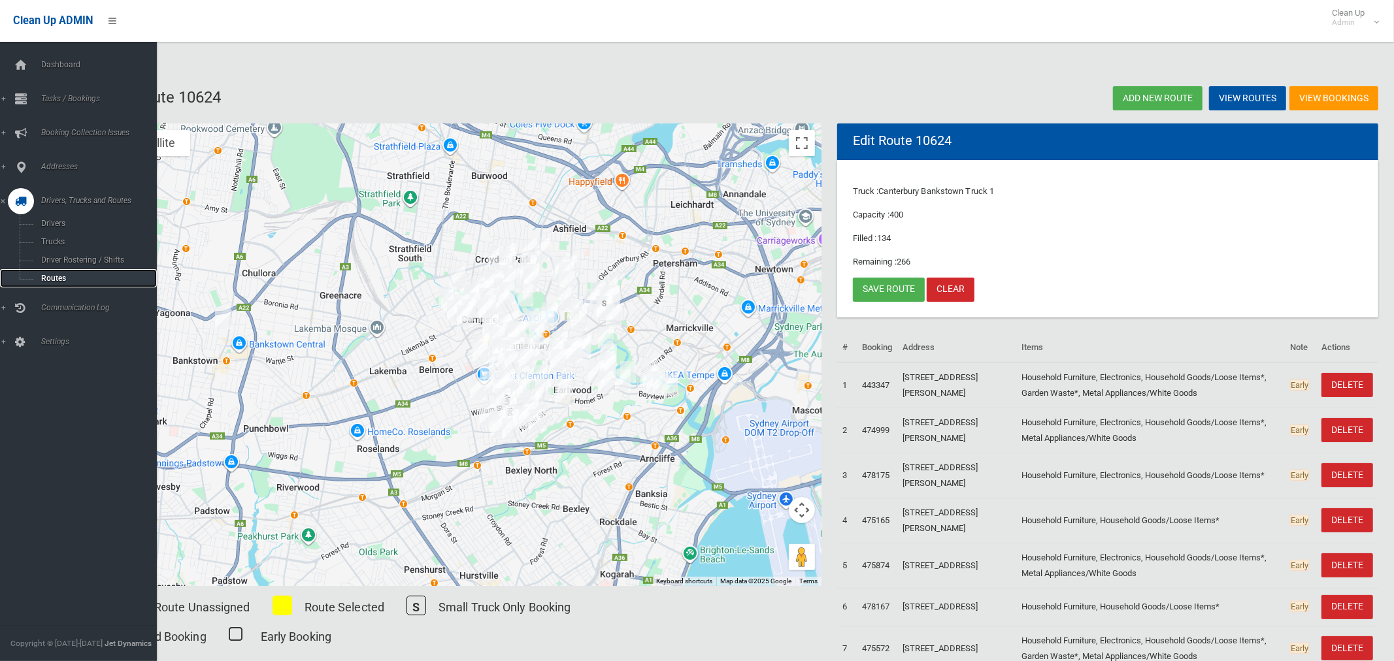
click at [52, 278] on span "Routes" at bounding box center [91, 278] width 108 height 9
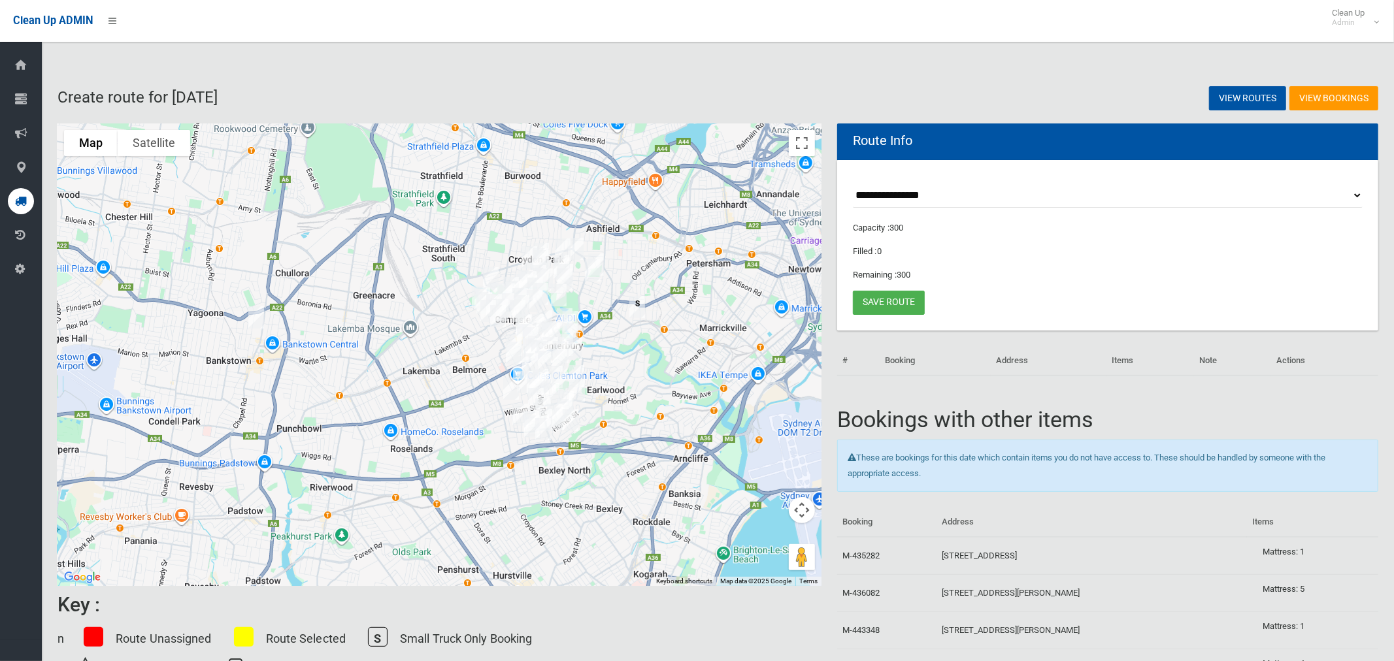
click at [891, 193] on select "**********" at bounding box center [1108, 196] width 510 height 24
select select "*****"
click at [853, 184] on select "**********" at bounding box center [1108, 196] width 510 height 24
click at [799, 140] on button "Toggle fullscreen view" at bounding box center [802, 143] width 26 height 26
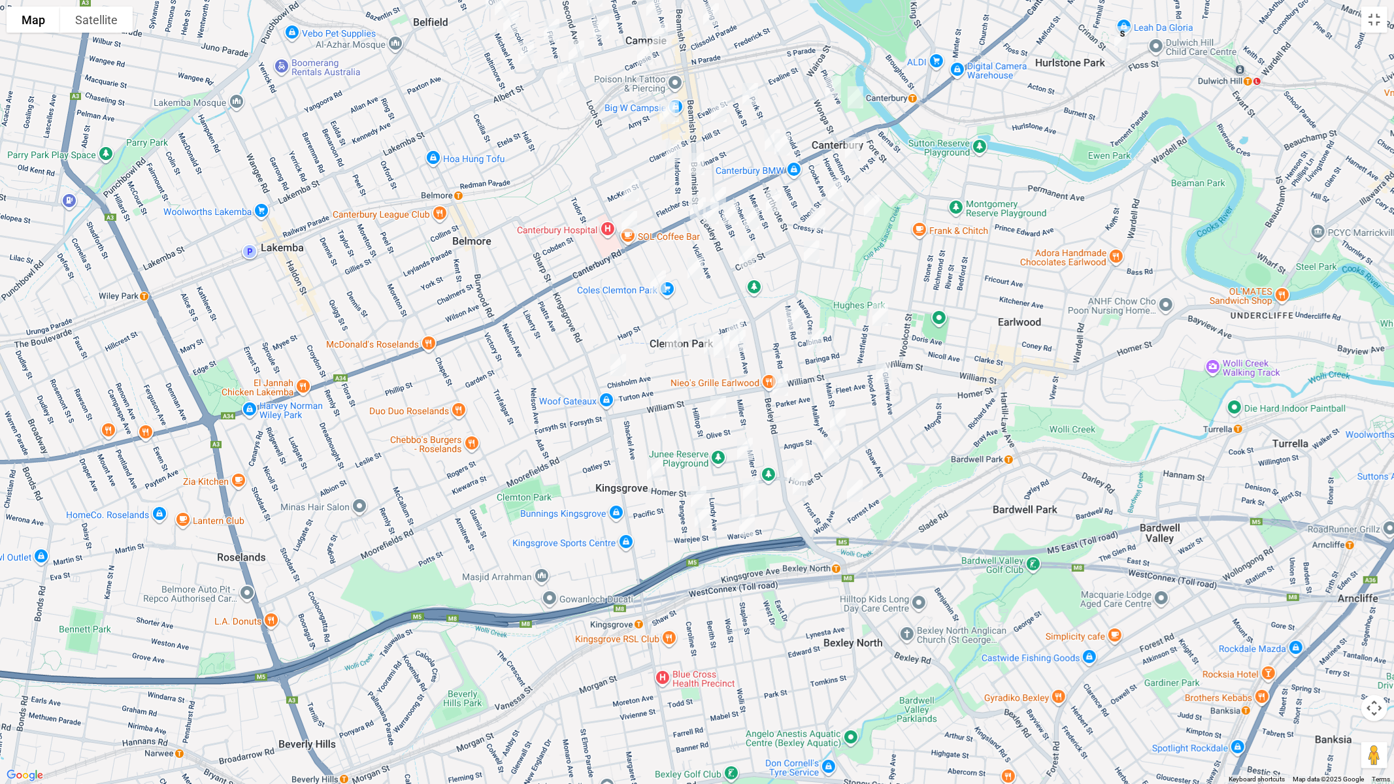
click at [653, 467] on img "637 Homer Street, KINGSGROVE NSW 2208" at bounding box center [655, 470] width 26 height 33
click at [783, 388] on img "148 Bexley Road, EARLWOOD NSW 2206" at bounding box center [780, 385] width 26 height 33
drag, startPoint x: 832, startPoint y: 447, endPoint x: 795, endPoint y: 455, distance: 37.6
click at [831, 448] on img "543 Homer Street, EARLWOOD NSW 2206" at bounding box center [831, 451] width 26 height 33
drag, startPoint x: 793, startPoint y: 457, endPoint x: 828, endPoint y: 492, distance: 49.0
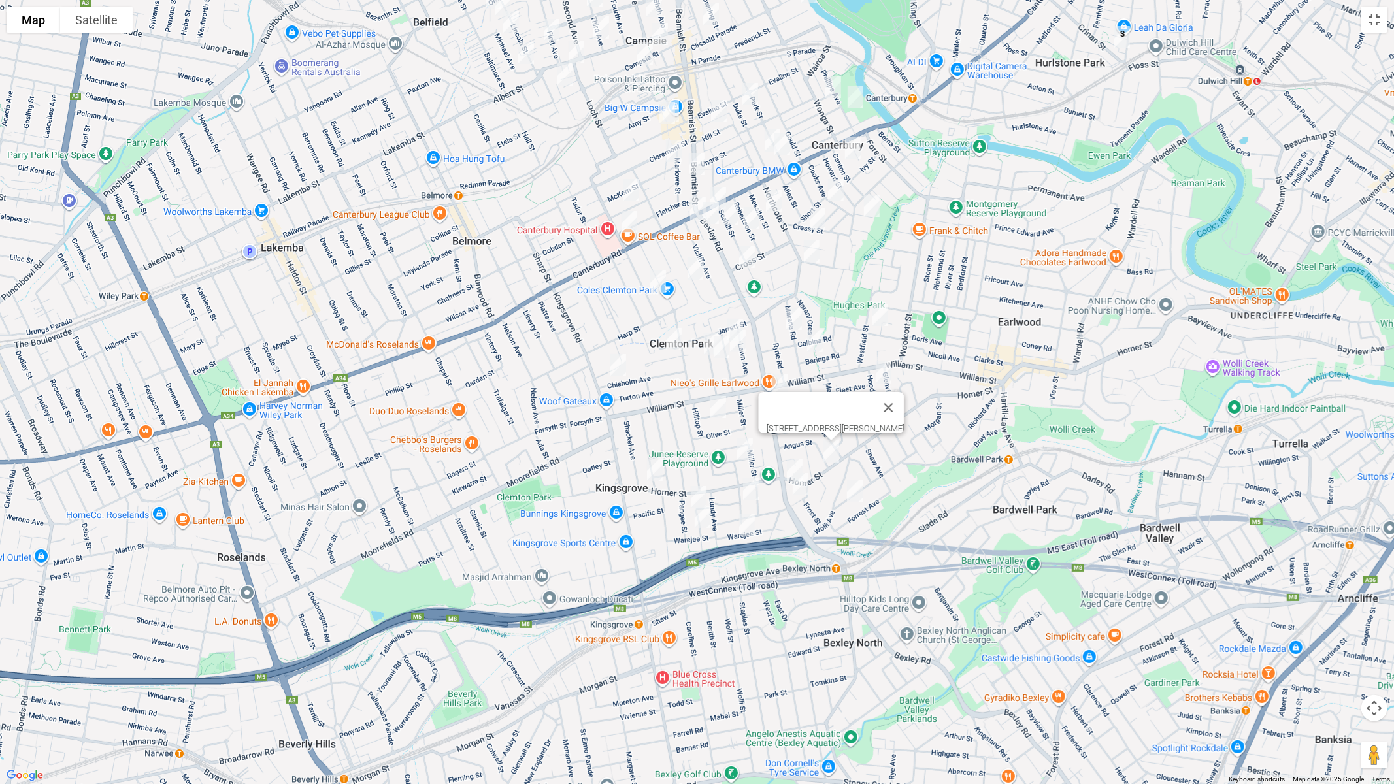
click at [793, 457] on img "214 Bexley Road, EARLWOOD NSW 2206" at bounding box center [795, 470] width 26 height 33
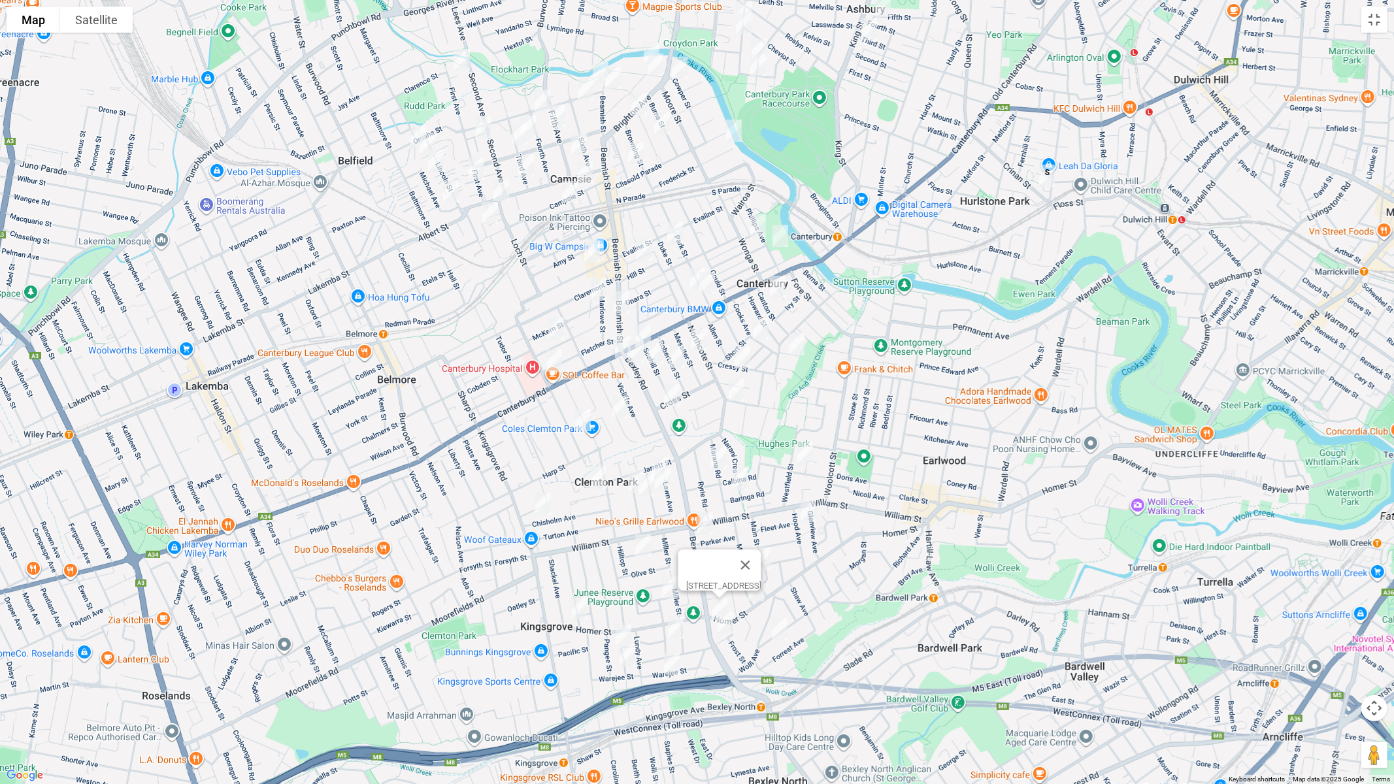
drag, startPoint x: 1033, startPoint y: 365, endPoint x: 957, endPoint y: 508, distance: 162.8
click at [957, 508] on div "214 Bexley Road, EARLWOOD NSW 2206" at bounding box center [697, 392] width 1394 height 784
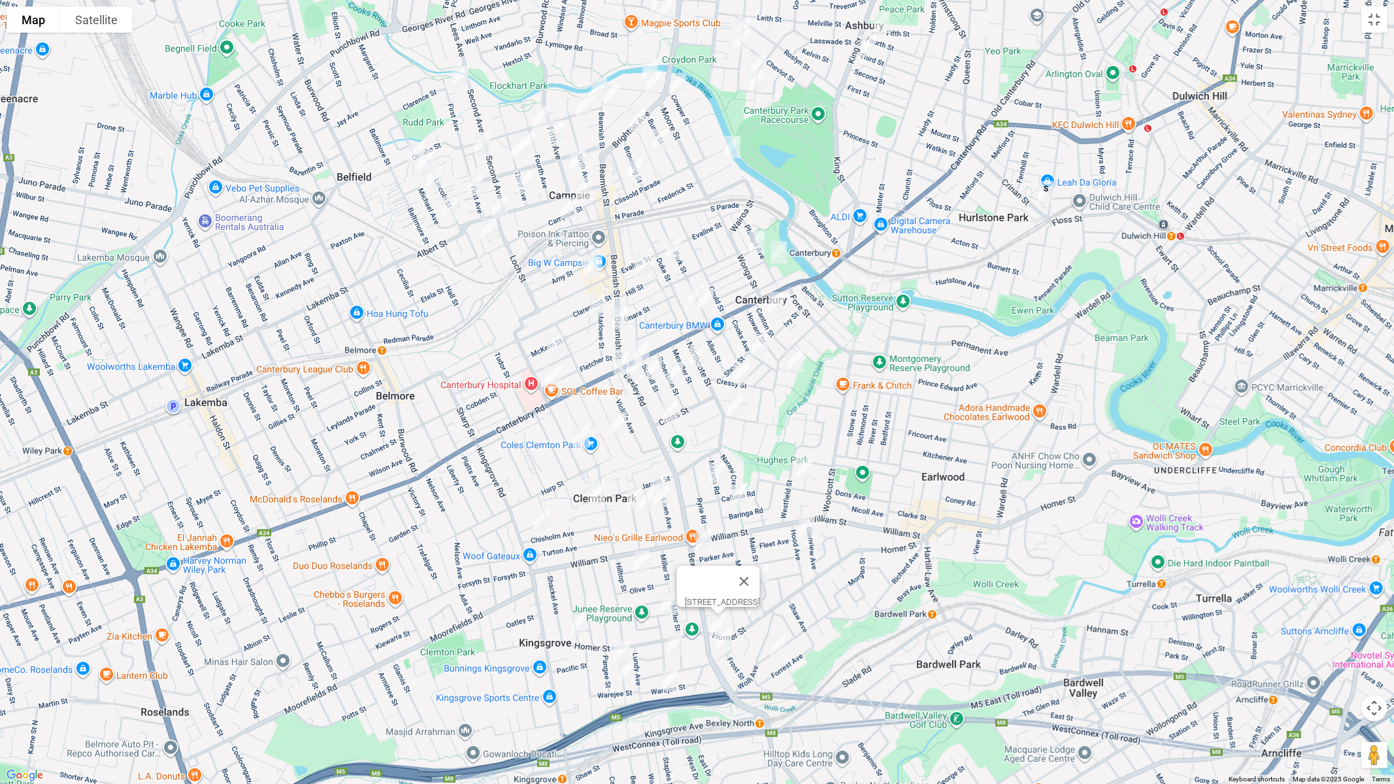
drag, startPoint x: 1027, startPoint y: 399, endPoint x: 1022, endPoint y: 404, distance: 6.9
click at [1025, 402] on div "214 Bexley Road, EARLWOOD NSW 2206" at bounding box center [697, 392] width 1394 height 784
click at [758, 574] on button "Close" at bounding box center [742, 582] width 31 height 31
click at [614, 357] on img "436 Canterbury Road, CAMPSIE NSW 2194" at bounding box center [620, 364] width 26 height 33
click at [644, 352] on img "424 Canterbury Road, CAMPSIE NSW 2194" at bounding box center [640, 354] width 26 height 33
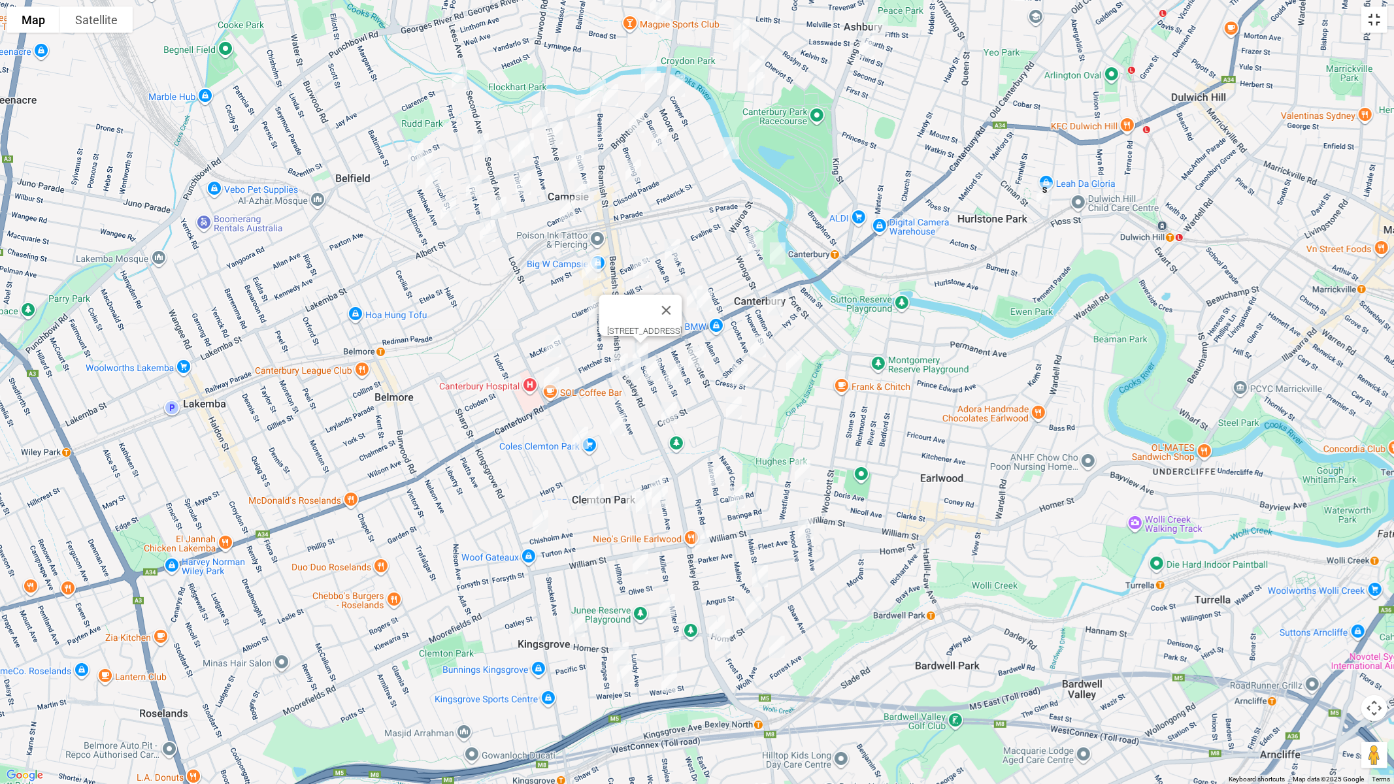
click at [1376, 16] on button "Toggle fullscreen view" at bounding box center [1374, 20] width 26 height 26
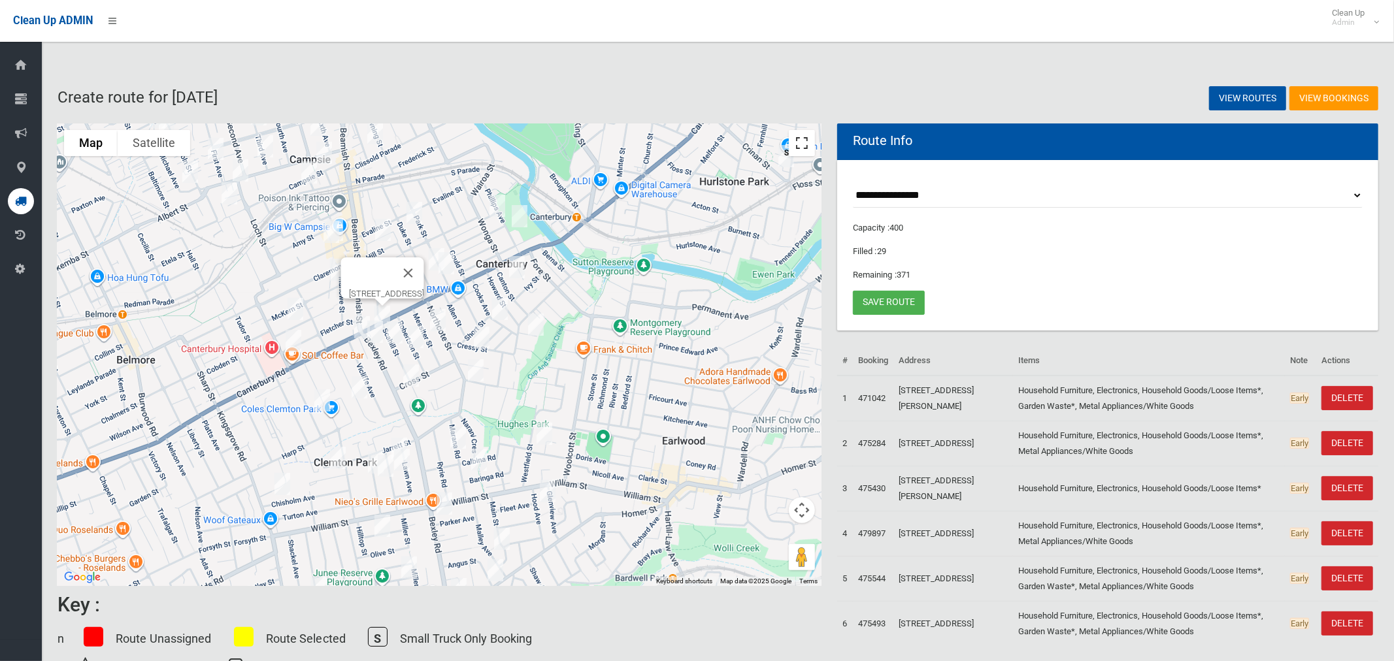
click at [799, 147] on button "Toggle fullscreen view" at bounding box center [802, 143] width 26 height 26
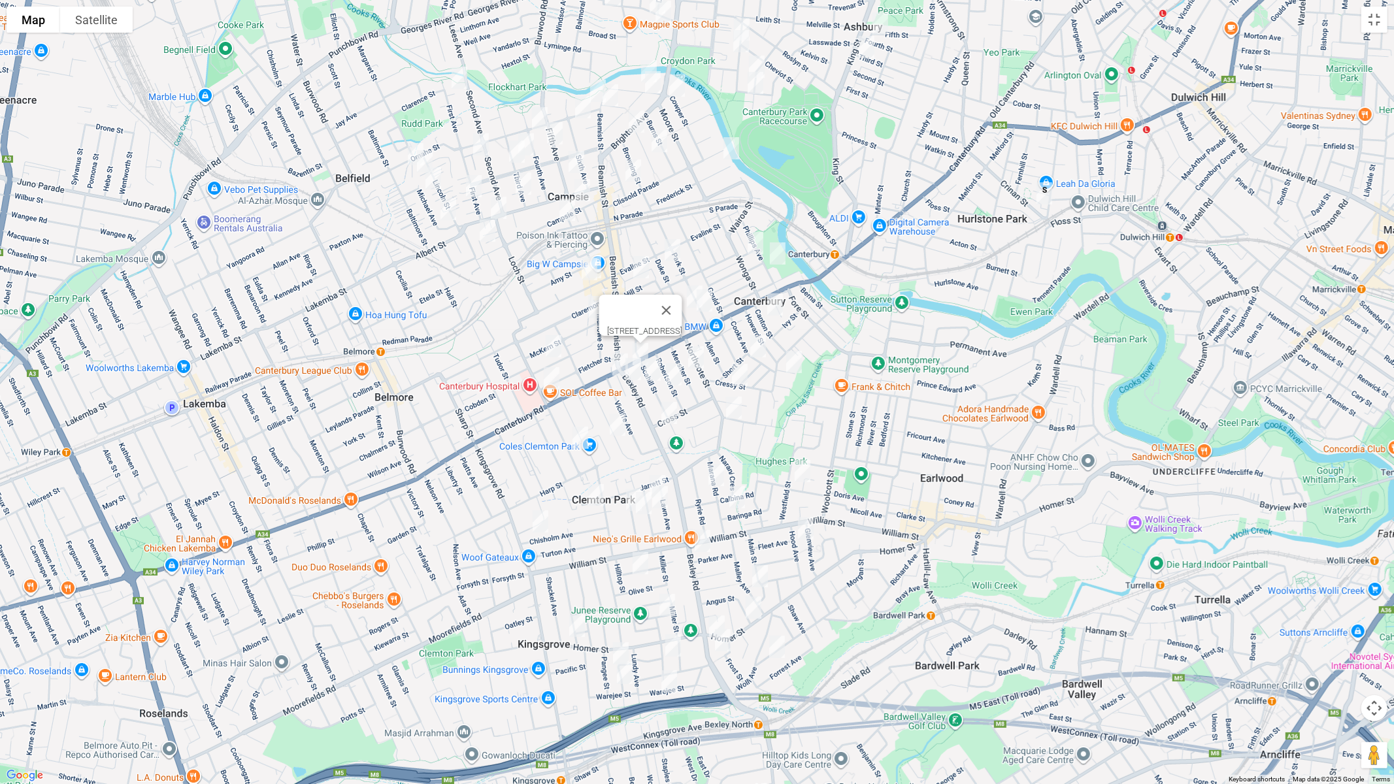
click at [618, 646] on img "17 Bobadah Street, KINGSGROVE NSW 2208" at bounding box center [621, 653] width 26 height 33
click at [626, 661] on img "35 Bobadah Street, KINGSGROVE NSW 2208" at bounding box center [625, 673] width 26 height 33
drag, startPoint x: 693, startPoint y: 623, endPoint x: 683, endPoint y: 642, distance: 21.9
click at [666, 623] on button "Close" at bounding box center [650, 629] width 31 height 31
click at [677, 645] on img "12 Beaconsfield Ave Beaconsfield Avenue, KINGSGROVE NSW 2208" at bounding box center [673, 645] width 26 height 33
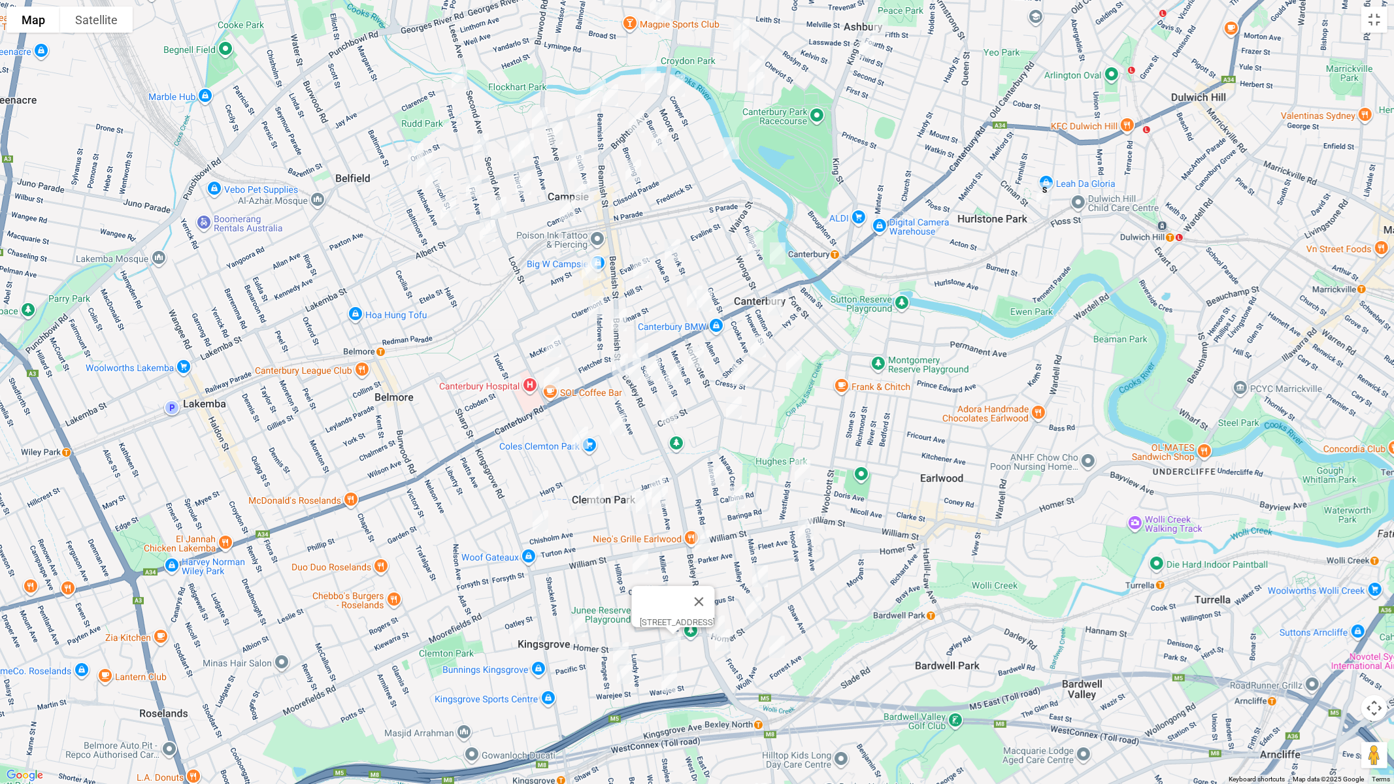
click at [672, 661] on img "38-48 Warejee Street, KINGSGROVE NSW 2208" at bounding box center [669, 681] width 26 height 33
click at [710, 628] on button "Close" at bounding box center [694, 637] width 31 height 31
click at [721, 646] on img "13 Douglas Street, EARLWOOD NSW 2206" at bounding box center [723, 640] width 26 height 33
click at [777, 648] on img "60 Wolli Avenue, EARLWOOD NSW 2206" at bounding box center [777, 647] width 26 height 33
click at [808, 535] on img "14 Hood Avenue, EARLWOOD NSW 2206" at bounding box center [806, 528] width 26 height 33
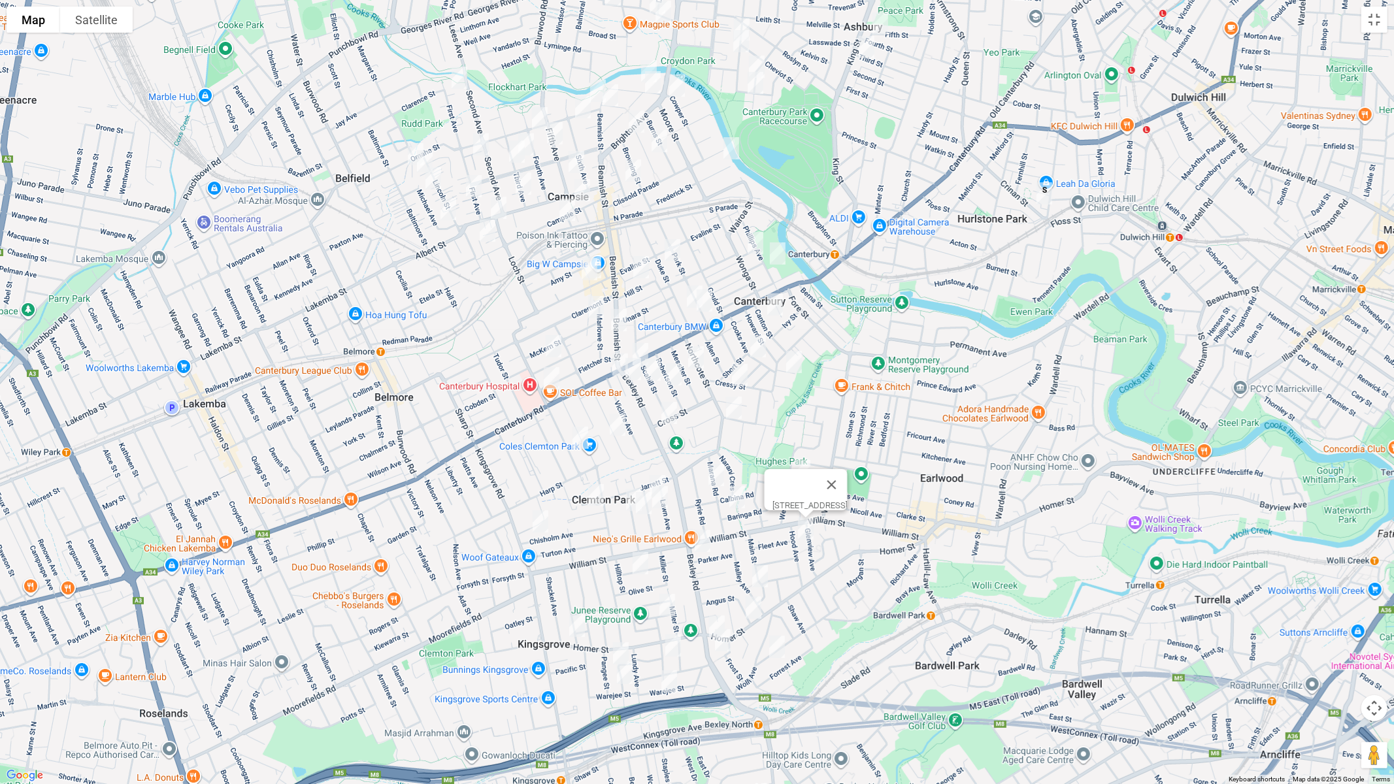
click at [761, 572] on img "5 Malley Avenue, EARLWOOD NSW 2206" at bounding box center [760, 576] width 26 height 33
click at [642, 558] on img "30 Dunkirk Avenue, KINGSGROVE NSW 2208" at bounding box center [640, 563] width 26 height 33
click at [667, 603] on img "8 Kilkee Avenue, KINGSGROVE NSW 2208" at bounding box center [667, 605] width 26 height 33
click at [591, 491] on img "15 Liney Avenue, CLEMTON PARK NSW 2206" at bounding box center [596, 495] width 26 height 33
click at [538, 514] on img "10 Chisholm Avenue, CLEMTON PARK NSW 2206" at bounding box center [540, 521] width 26 height 33
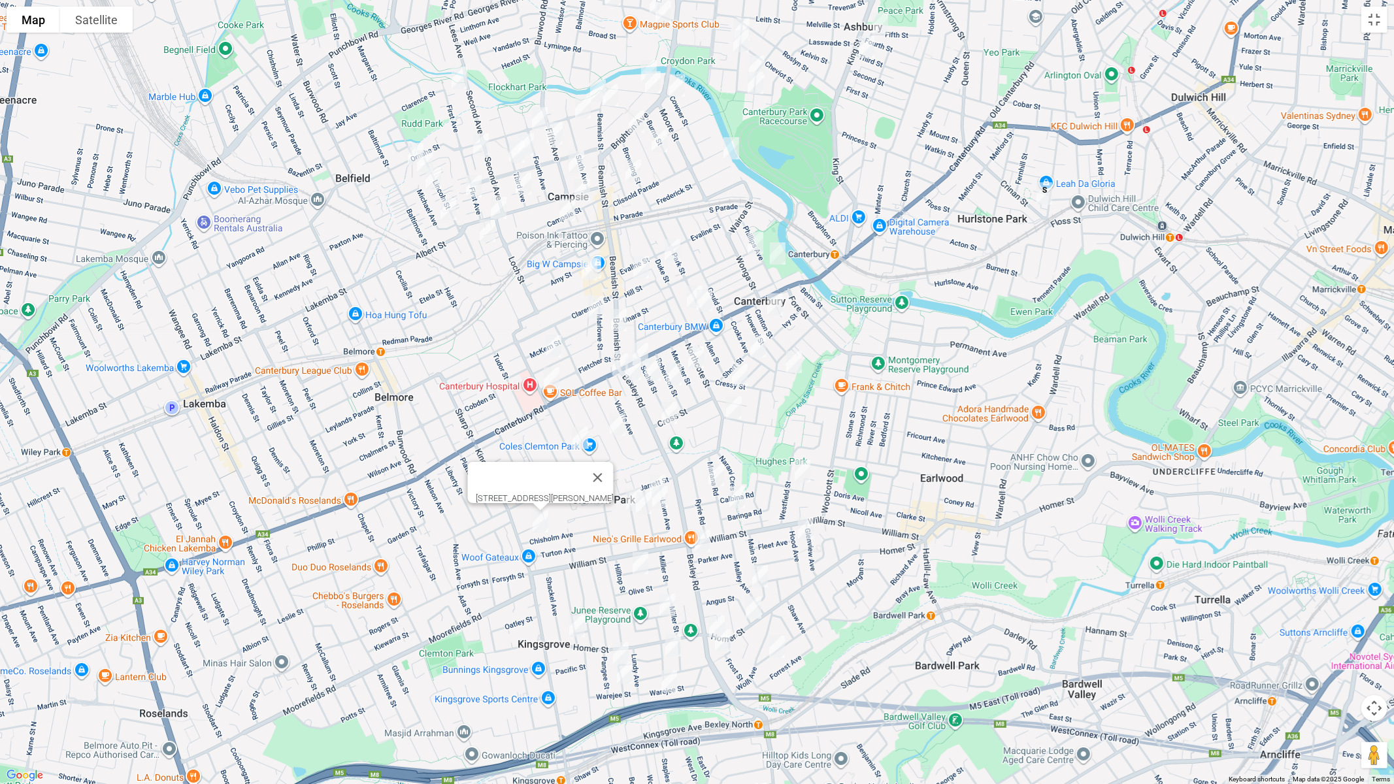
click at [656, 472] on img "6-8 Ferrier Parade, CLEMTON PARK NSW 2206" at bounding box center [657, 486] width 26 height 33
click at [667, 500] on img "14-18 Ferrier Parade, CLEMTON PARK NSW 2206" at bounding box center [660, 497] width 26 height 33
click at [623, 505] on img "15 Tasker Avenue, CLEMTON PARK NSW 2206" at bounding box center [634, 500] width 26 height 33
click at [642, 509] on img "22 Tasker Avenue, CLEMTON PARK NSW 2206" at bounding box center [644, 503] width 26 height 33
click at [735, 505] on img "1 Baringa Road, EARLWOOD NSW 2206" at bounding box center [737, 497] width 26 height 33
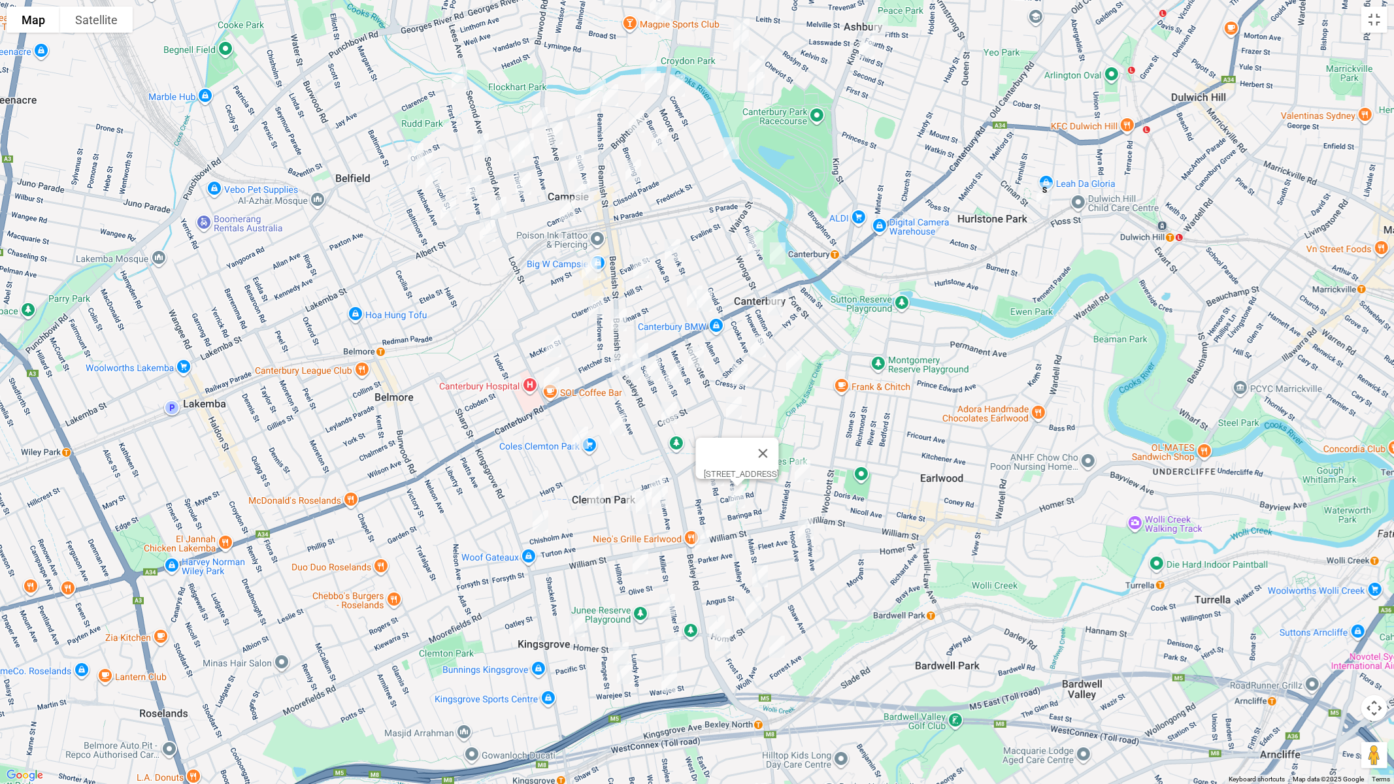
click at [804, 486] on img "27 Francis Street, EARLWOOD NSW 2206" at bounding box center [802, 471] width 26 height 33
click at [711, 472] on img "19 Marana Road, EARLWOOD NSW 2206" at bounding box center [716, 475] width 26 height 33
click at [612, 422] on img "59 Viking Street, CAMPSIE NSW 2194" at bounding box center [617, 424] width 26 height 33
click at [578, 434] on img "70 Charlotte Street, CAMPSIE NSW 2194" at bounding box center [580, 437] width 26 height 33
click at [775, 308] on img "12 Canton Street, CANTERBURY NSW 2193" at bounding box center [775, 304] width 26 height 33
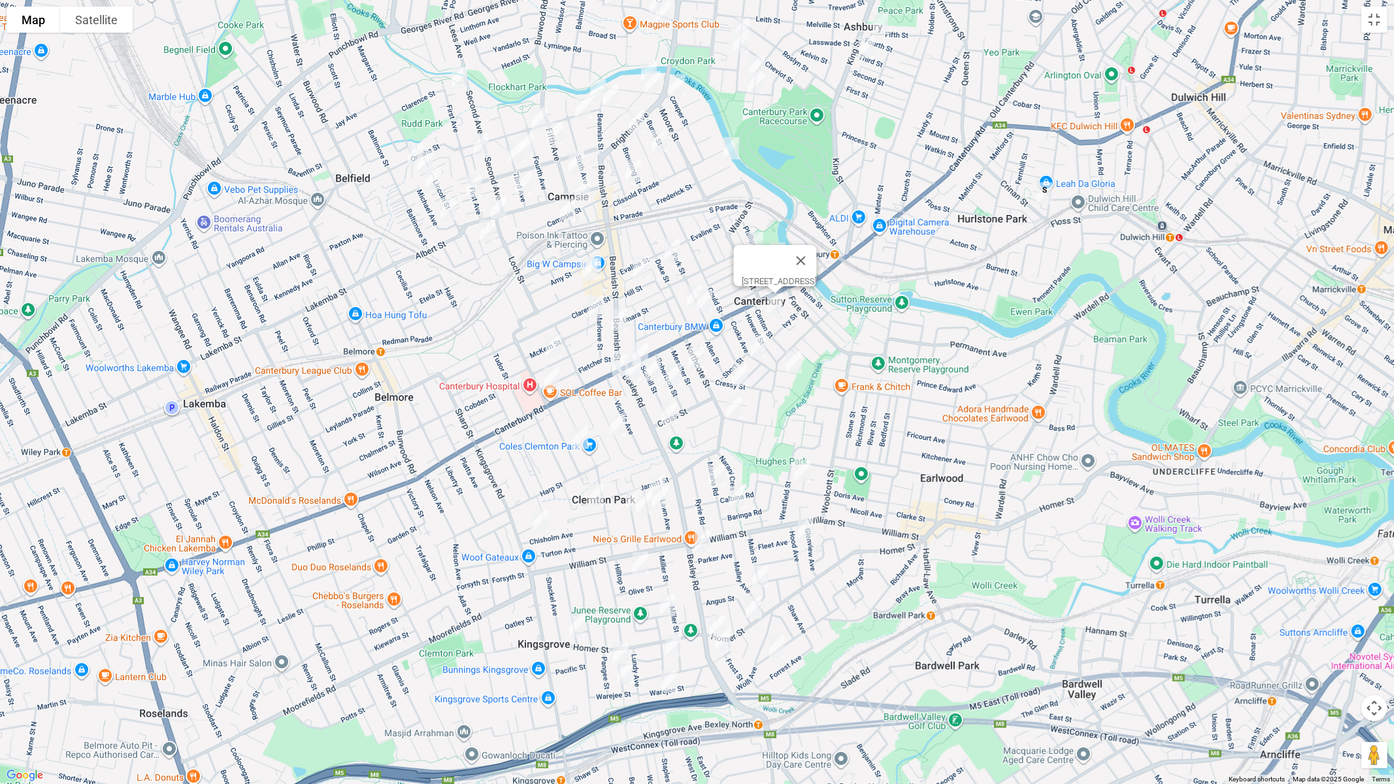
click at [757, 340] on img "39 Cooks Avenue, CANTERBURY NSW 2193" at bounding box center [758, 346] width 26 height 33
click at [793, 357] on img "11 Napier Street, CANTERBURY NSW 2193" at bounding box center [794, 362] width 26 height 33
click at [702, 358] on img "26 Messiter Street, CAMPSIE NSW 2194" at bounding box center [696, 357] width 26 height 33
click at [735, 371] on img "19 Cressy Street, CANTERBURY NSW 2193" at bounding box center [740, 375] width 26 height 33
drag, startPoint x: 649, startPoint y: 372, endPoint x: 642, endPoint y: 376, distance: 8.2
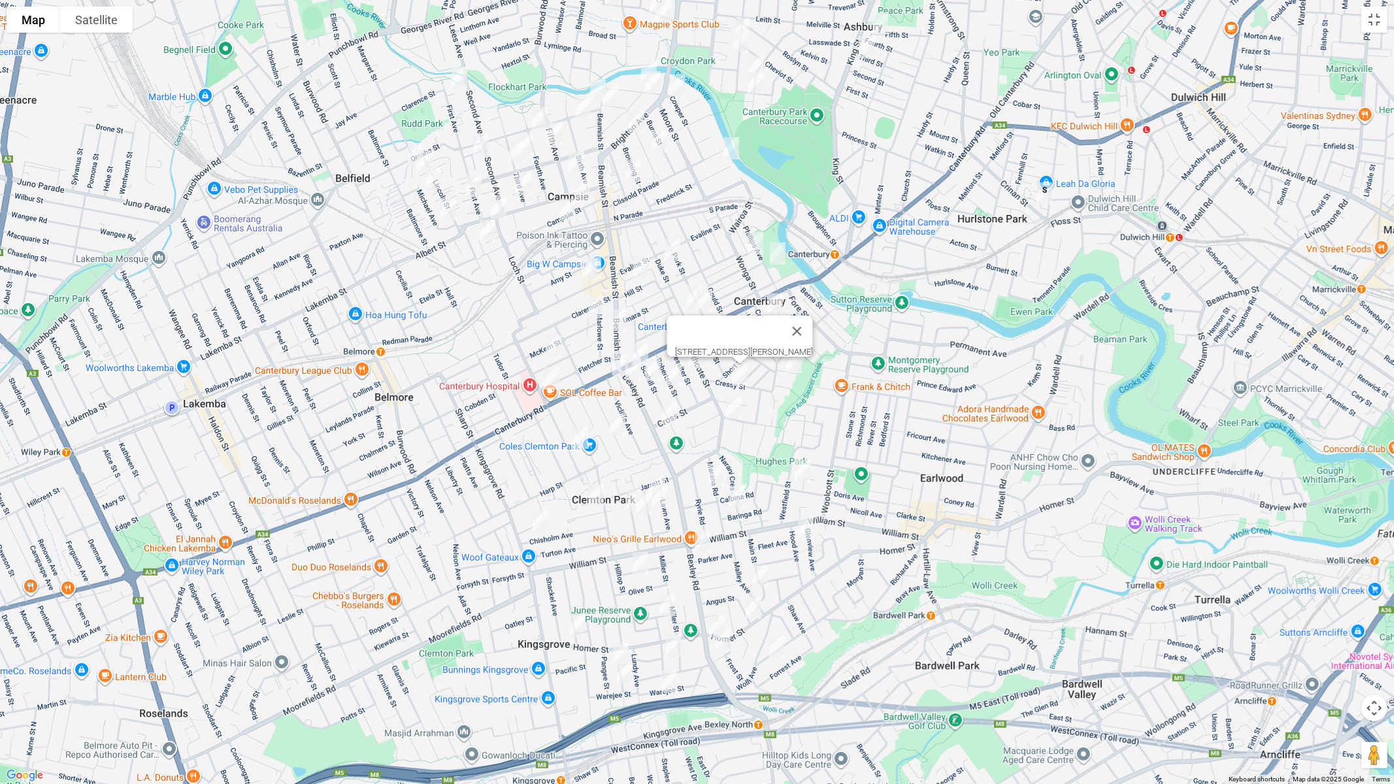
click at [650, 373] on img "15 Scahill Street, CAMPSIE NSW 2194" at bounding box center [653, 370] width 26 height 33
click at [629, 377] on img "10 Nicholas Avenue, CAMPSIE NSW 2194" at bounding box center [633, 369] width 26 height 33
click at [673, 375] on img "35 Robertson Street, CAMPSIE NSW 2194" at bounding box center [674, 374] width 26 height 33
click at [667, 408] on img "46 Cross Street, CAMPSIE NSW 2194" at bounding box center [669, 413] width 26 height 33
click at [733, 408] on img "80 Northcote Street, CANTERBURY NSW 2193" at bounding box center [734, 407] width 26 height 33
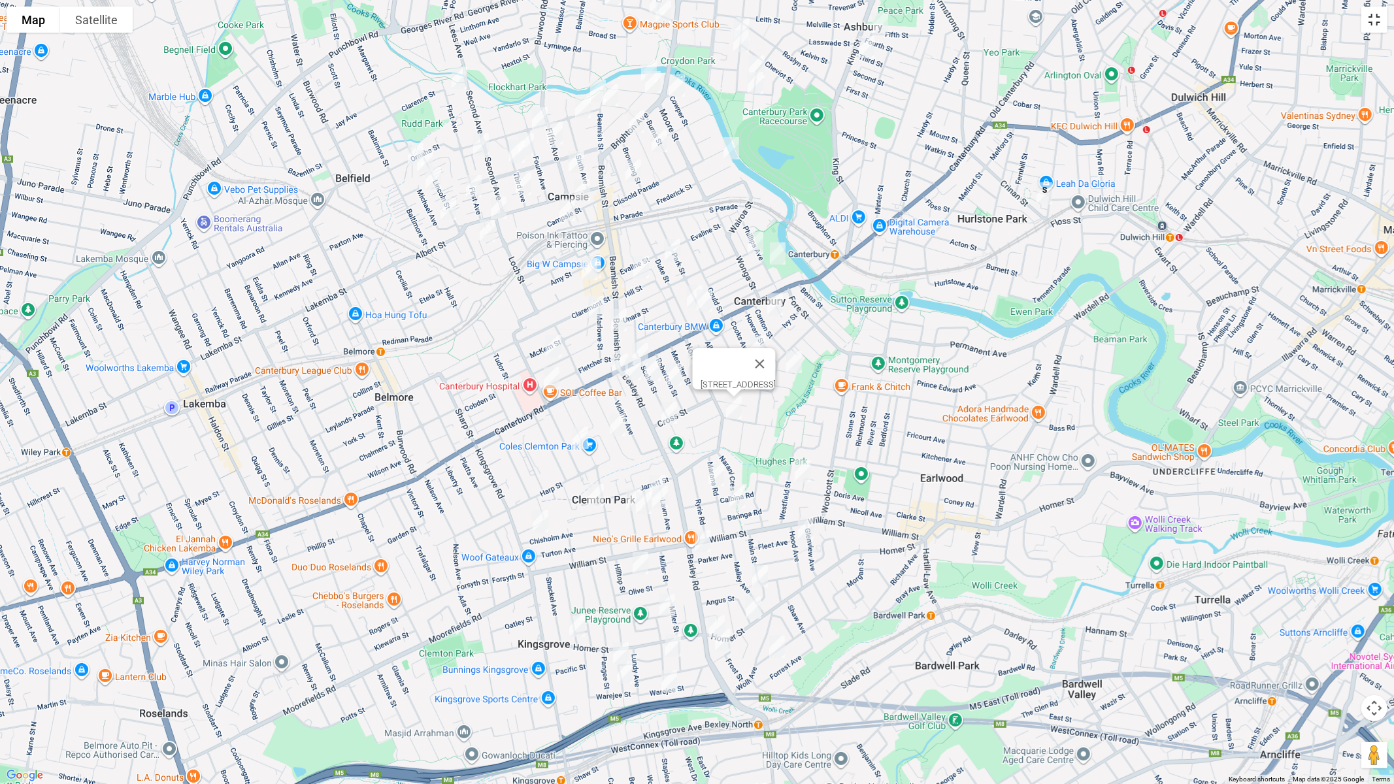
click at [1376, 22] on button "Toggle fullscreen view" at bounding box center [1374, 20] width 26 height 26
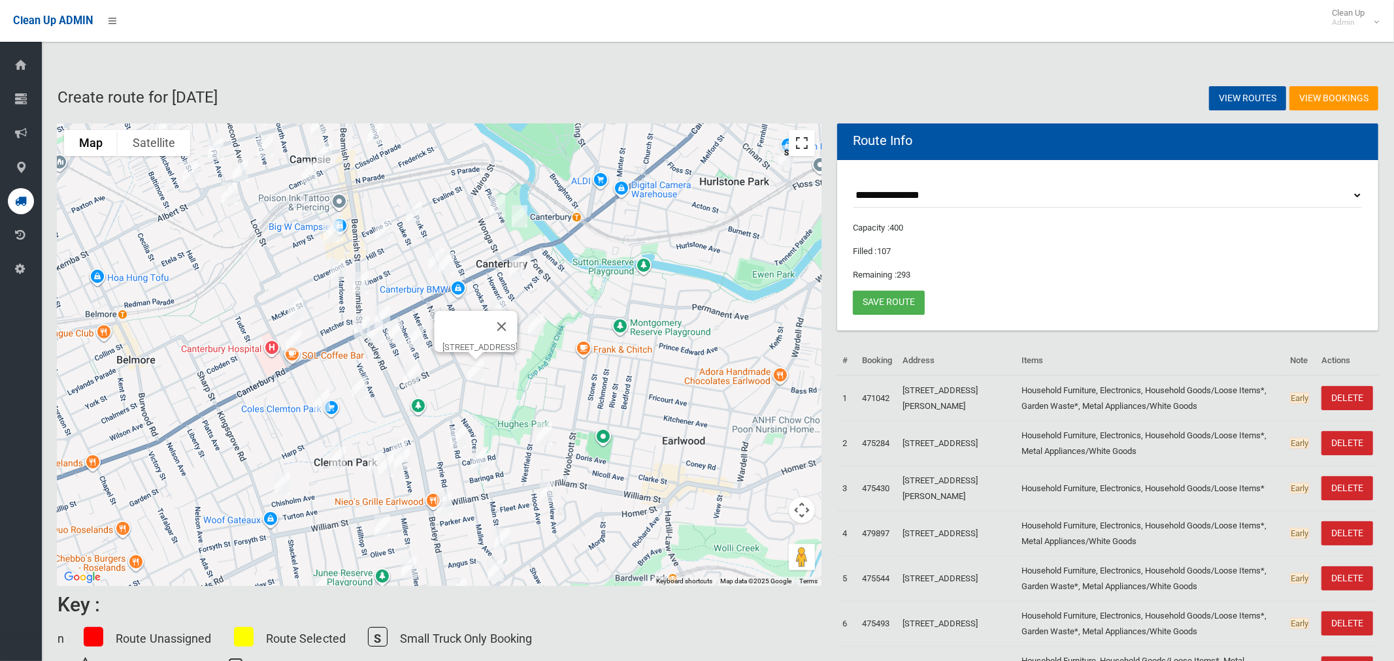
click at [808, 144] on button "Toggle fullscreen view" at bounding box center [802, 143] width 26 height 26
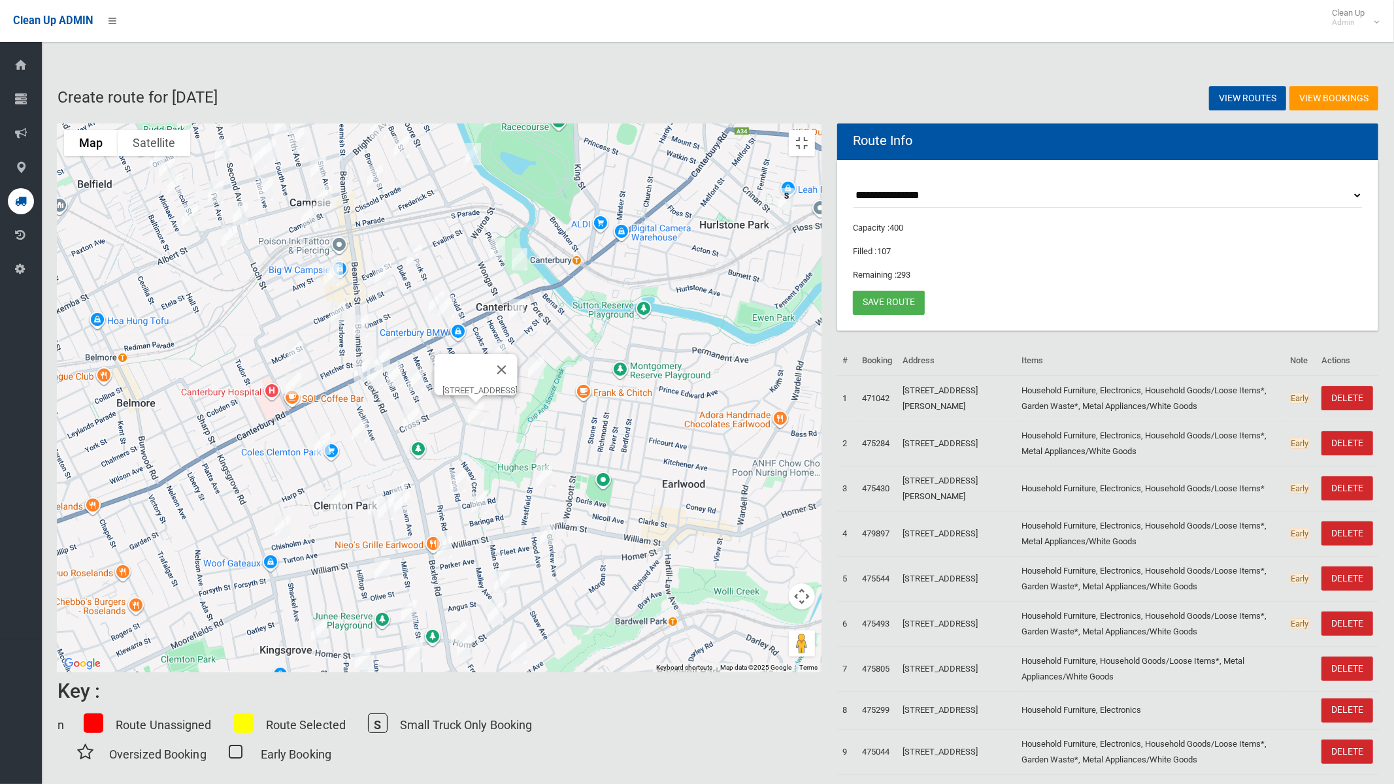
click at [308, 346] on img "39 Beaumont Street, CAMPSIE NSW 2194" at bounding box center [295, 352] width 26 height 33
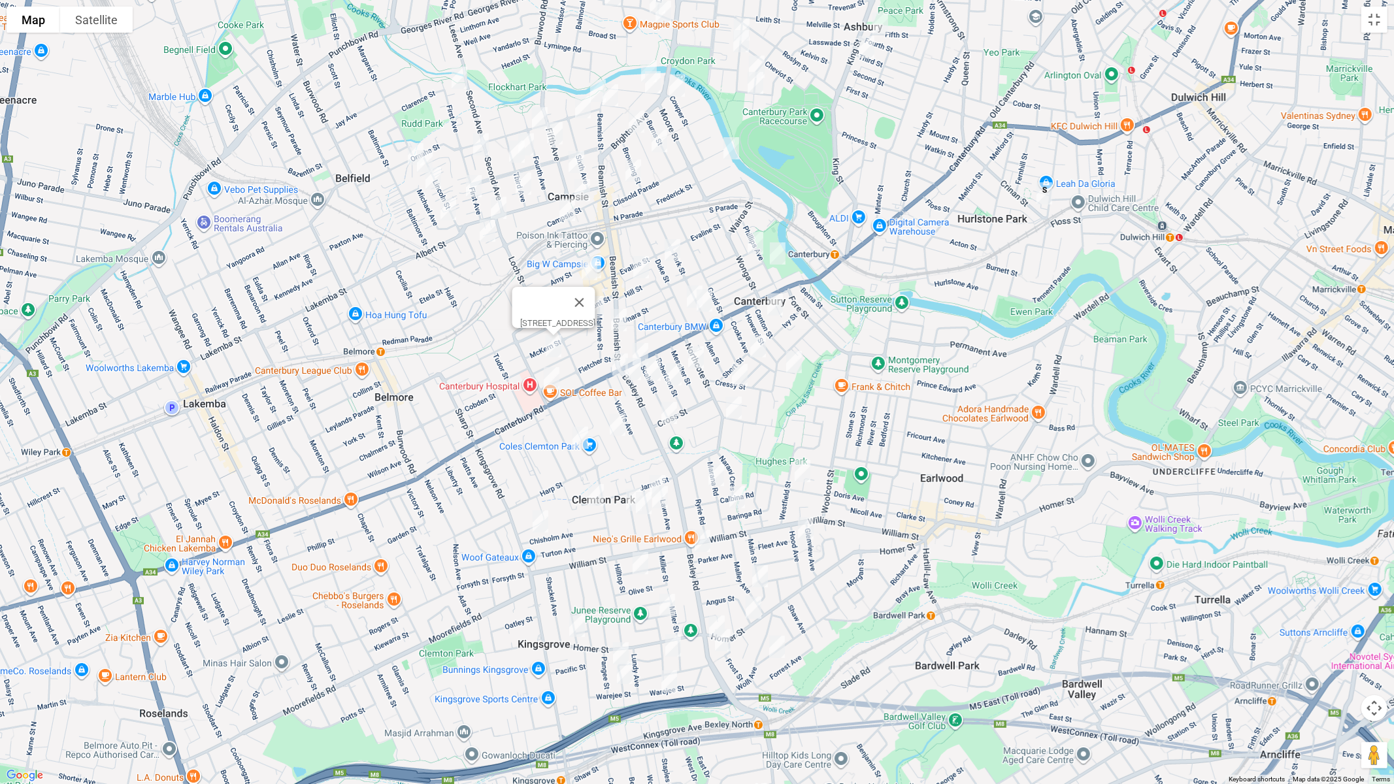
click at [552, 372] on img "66 Fletcher Street, CAMPSIE NSW 2194" at bounding box center [551, 378] width 26 height 33
click at [616, 329] on button "Close" at bounding box center [608, 334] width 31 height 31
click at [594, 306] on img "1 McKern Street, CAMPSIE NSW 2194" at bounding box center [596, 307] width 26 height 33
click at [621, 320] on img "366 Beamish Street, CAMPSIE NSW 2194" at bounding box center [619, 320] width 26 height 33
click at [660, 269] on button "Close" at bounding box center [644, 276] width 31 height 31
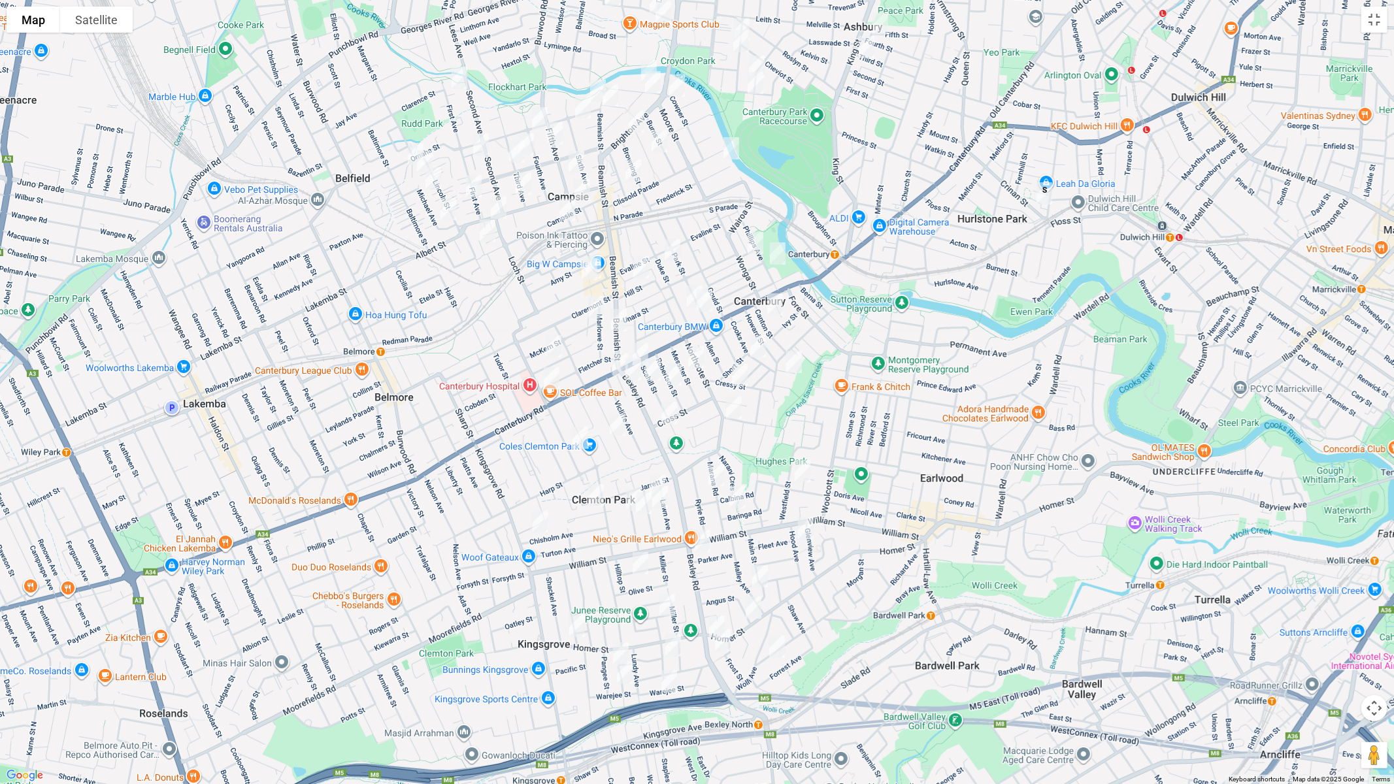
click at [687, 291] on img "91 Duke Street, CAMPSIE NSW 2194" at bounding box center [695, 296] width 26 height 33
click at [703, 305] on img "4/81 Park Street, CAMPSIE NSW 2194" at bounding box center [704, 300] width 26 height 33
click at [746, 252] on button "Close" at bounding box center [729, 256] width 31 height 31
click at [753, 239] on img "1 Warrigal Street, CANTERBURY NSW 2193" at bounding box center [755, 243] width 26 height 33
click at [777, 254] on img "13 Phillips Avenue, CANTERBURY NSW 2193" at bounding box center [778, 253] width 26 height 33
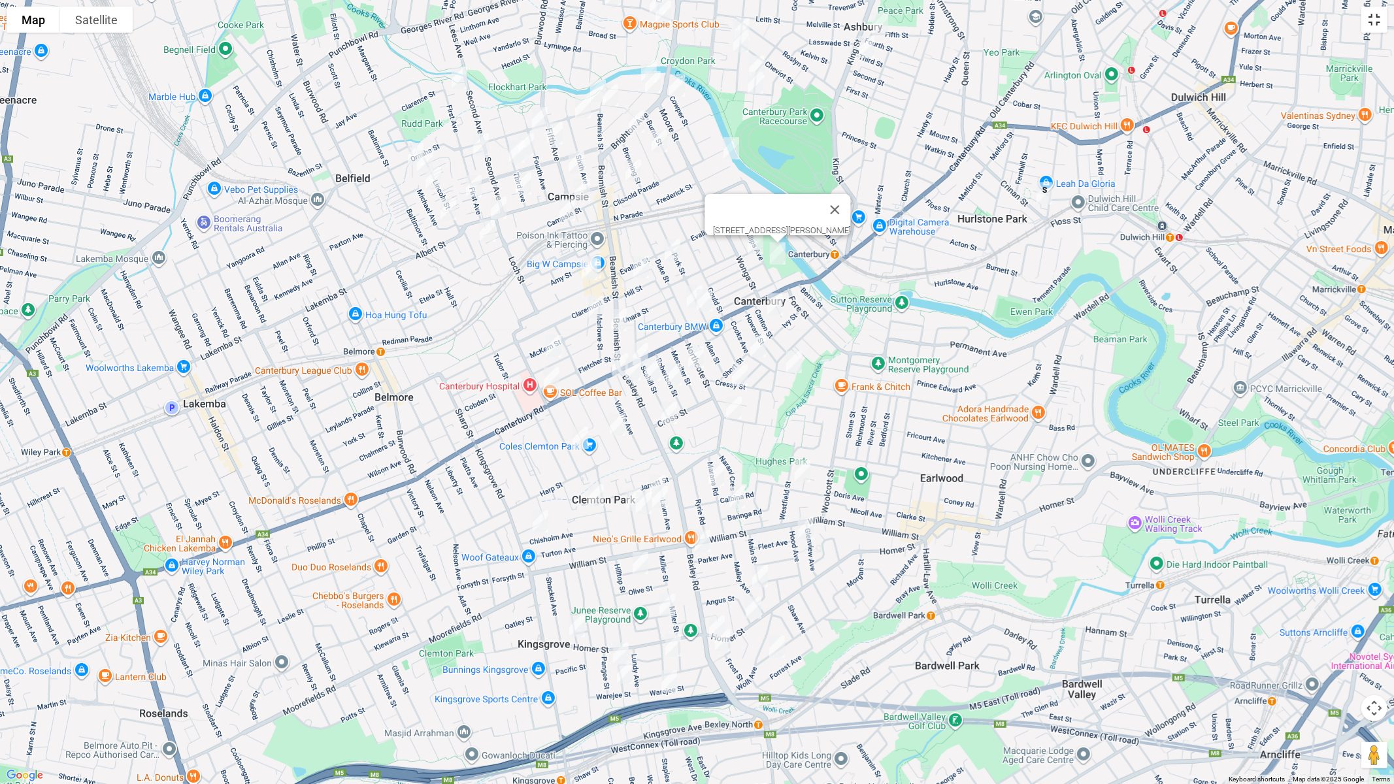
click at [1383, 22] on button "Toggle fullscreen view" at bounding box center [1374, 20] width 26 height 26
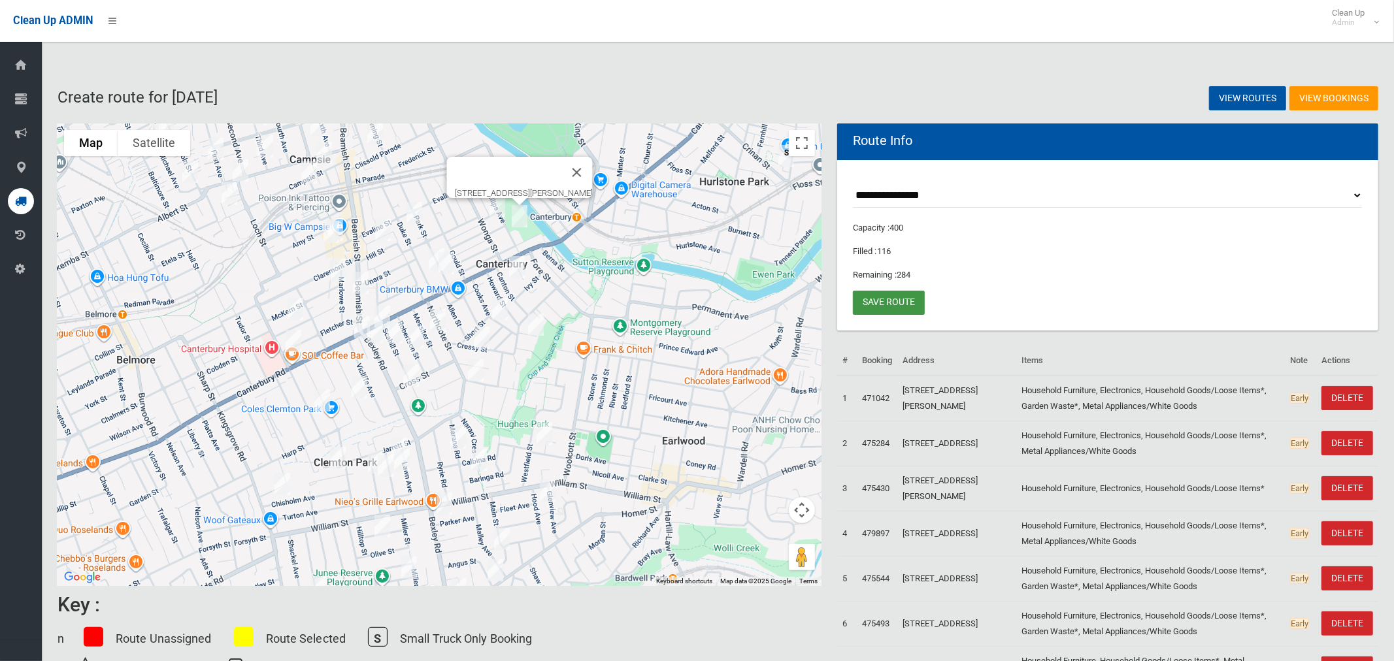
click at [902, 301] on link "Save route" at bounding box center [889, 303] width 72 height 24
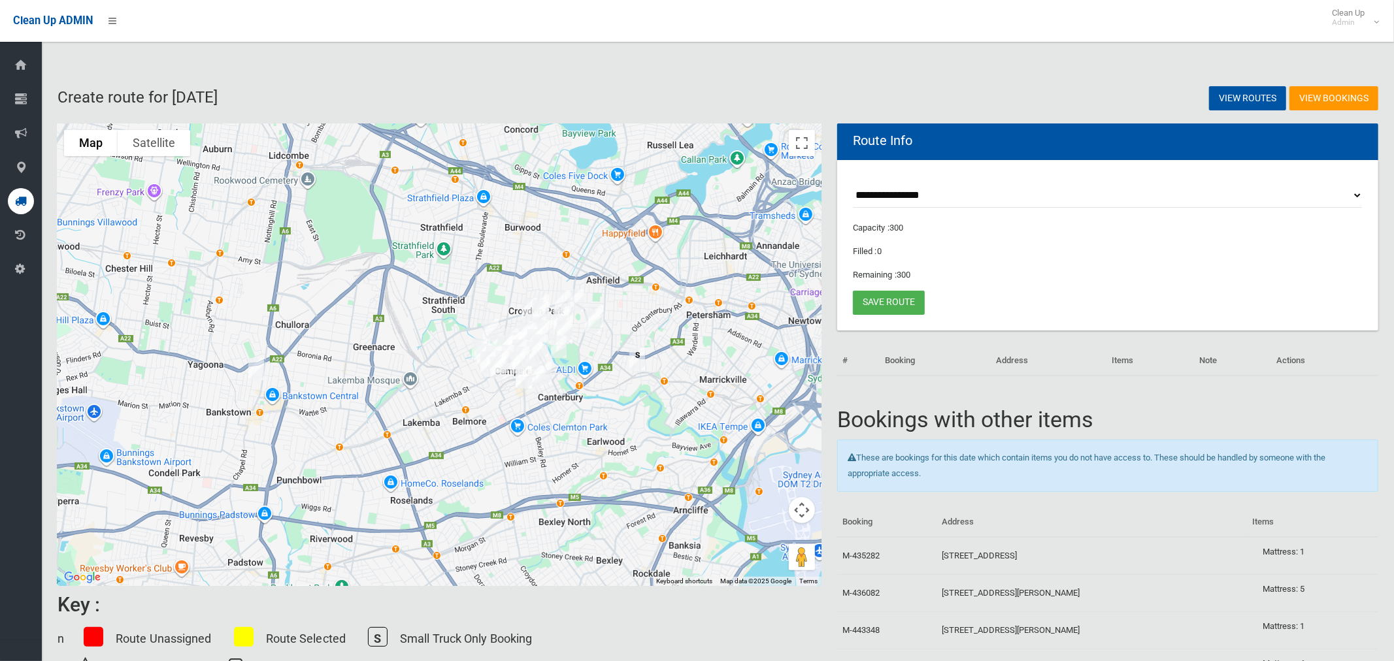
click at [919, 195] on select "**********" at bounding box center [1108, 196] width 510 height 24
select select "*****"
click at [853, 184] on select "**********" at bounding box center [1108, 196] width 510 height 24
click at [802, 137] on button "Toggle fullscreen view" at bounding box center [802, 143] width 26 height 26
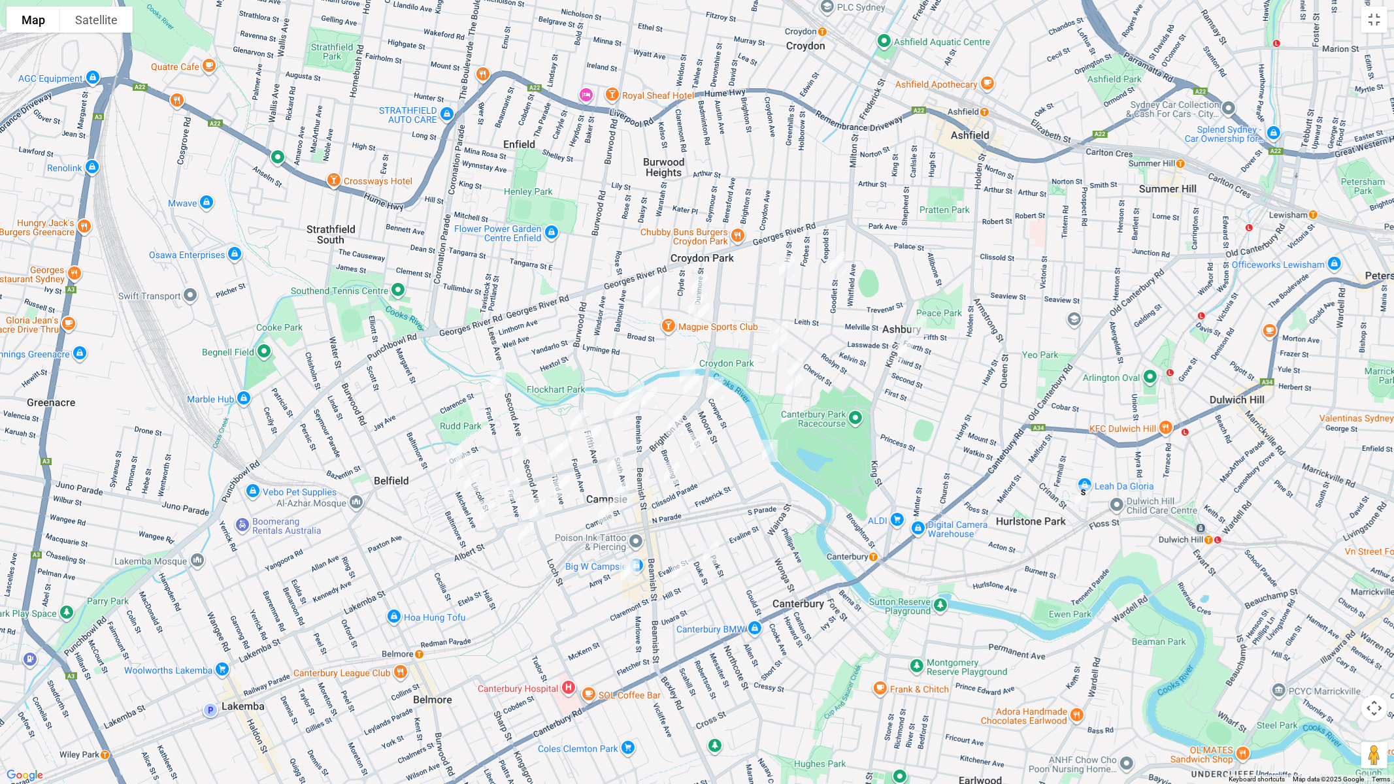
click at [595, 431] on img "24 Fifth Avenue, CAMPSIE NSW 2194" at bounding box center [593, 436] width 26 height 33
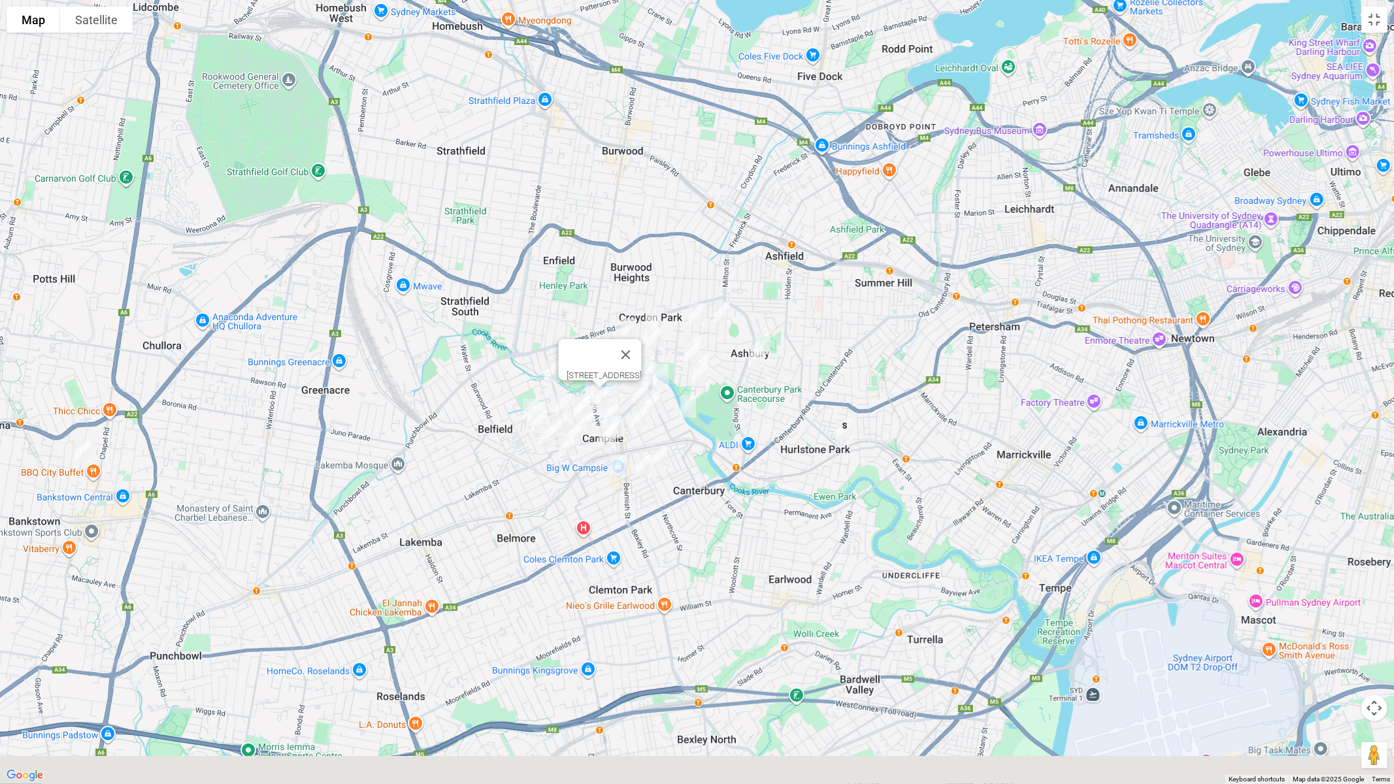
drag, startPoint x: 244, startPoint y: 504, endPoint x: 318, endPoint y: 449, distance: 92.5
click at [318, 449] on div "[STREET_ADDRESS]" at bounding box center [697, 392] width 1394 height 784
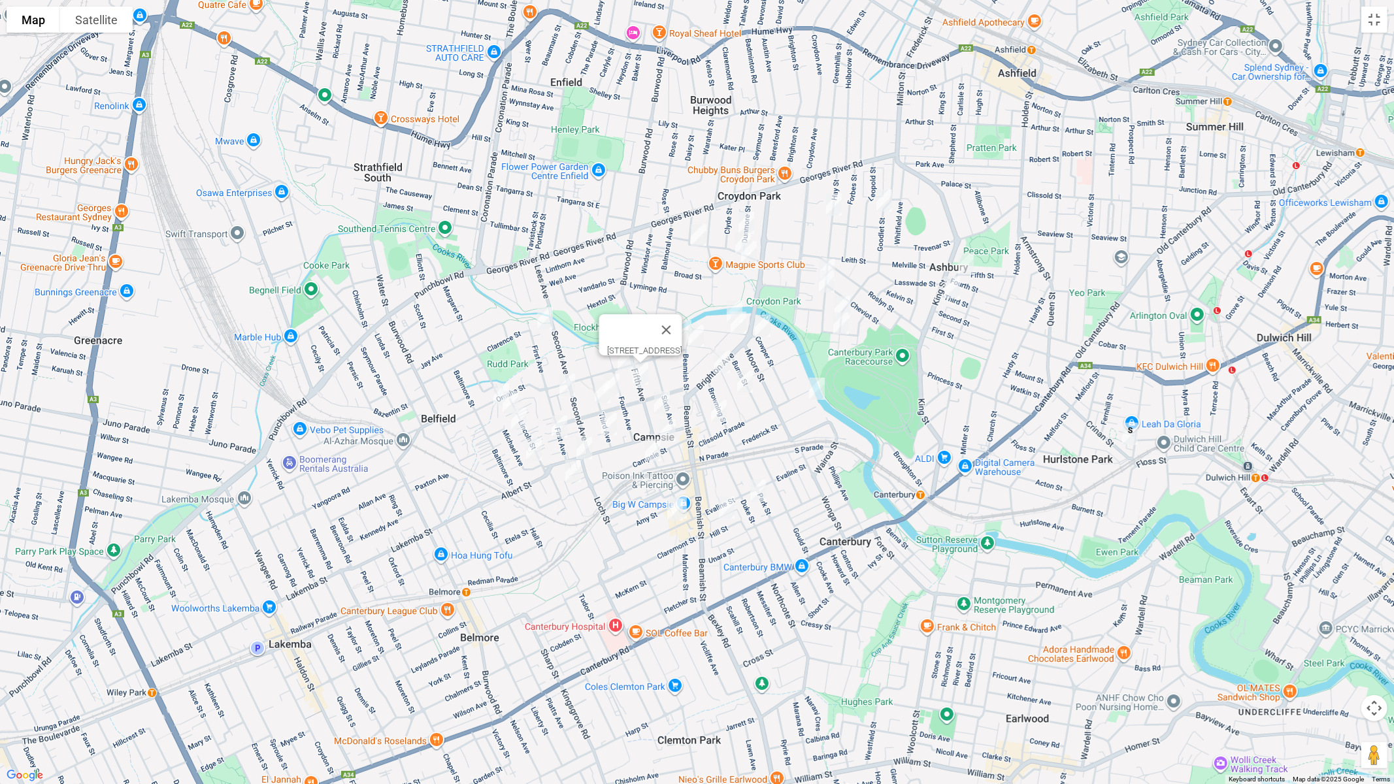
click at [582, 446] on img "120 Ninth Avenue, CAMPSIE NSW 2194" at bounding box center [584, 448] width 26 height 33
click at [625, 393] on button "Close" at bounding box center [609, 404] width 31 height 31
click at [663, 399] on img "9-13 Fifth Avenue, CAMPSIE NSW 2194" at bounding box center [662, 402] width 26 height 33
click at [689, 497] on img "67 Evaline Street, CAMPSIE NSW 2194" at bounding box center [679, 507] width 26 height 33
click at [674, 519] on img "71 Evaline Street, CAMPSIE NSW 2194" at bounding box center [675, 509] width 26 height 33
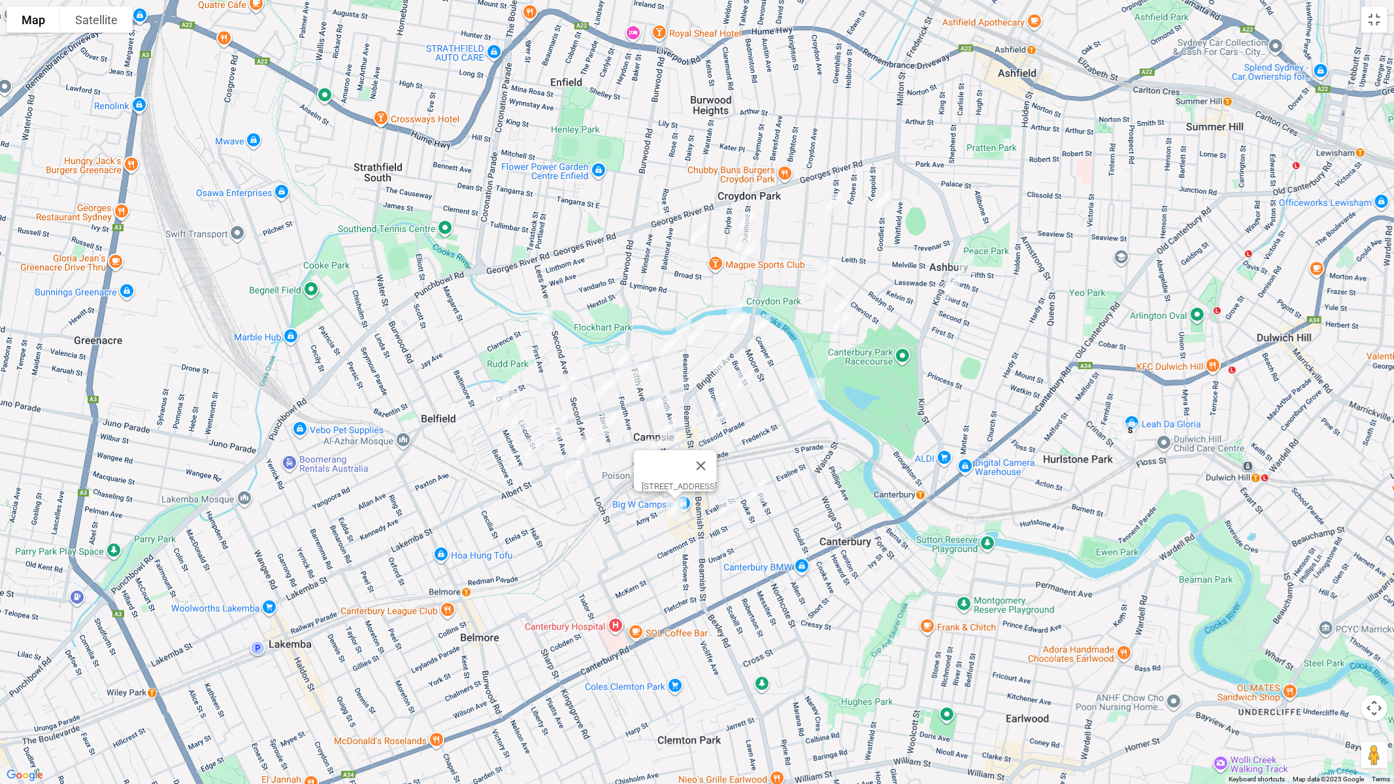
click at [729, 509] on img "21 Hill Street, CAMPSIE NSW 2194" at bounding box center [727, 507] width 26 height 33
click at [753, 500] on img "35 Duke Street, CAMPSIE NSW 2194" at bounding box center [758, 490] width 26 height 33
click at [818, 386] on img "7 Frederick Street, CAMPSIE NSW 2194" at bounding box center [817, 388] width 26 height 33
click at [747, 382] on img "26-28 Dryden Street, CAMPSIE NSW 2194" at bounding box center [745, 381] width 26 height 33
click at [714, 406] on img "32 Shakespeare Street, CAMPSIE NSW 2194" at bounding box center [719, 411] width 26 height 33
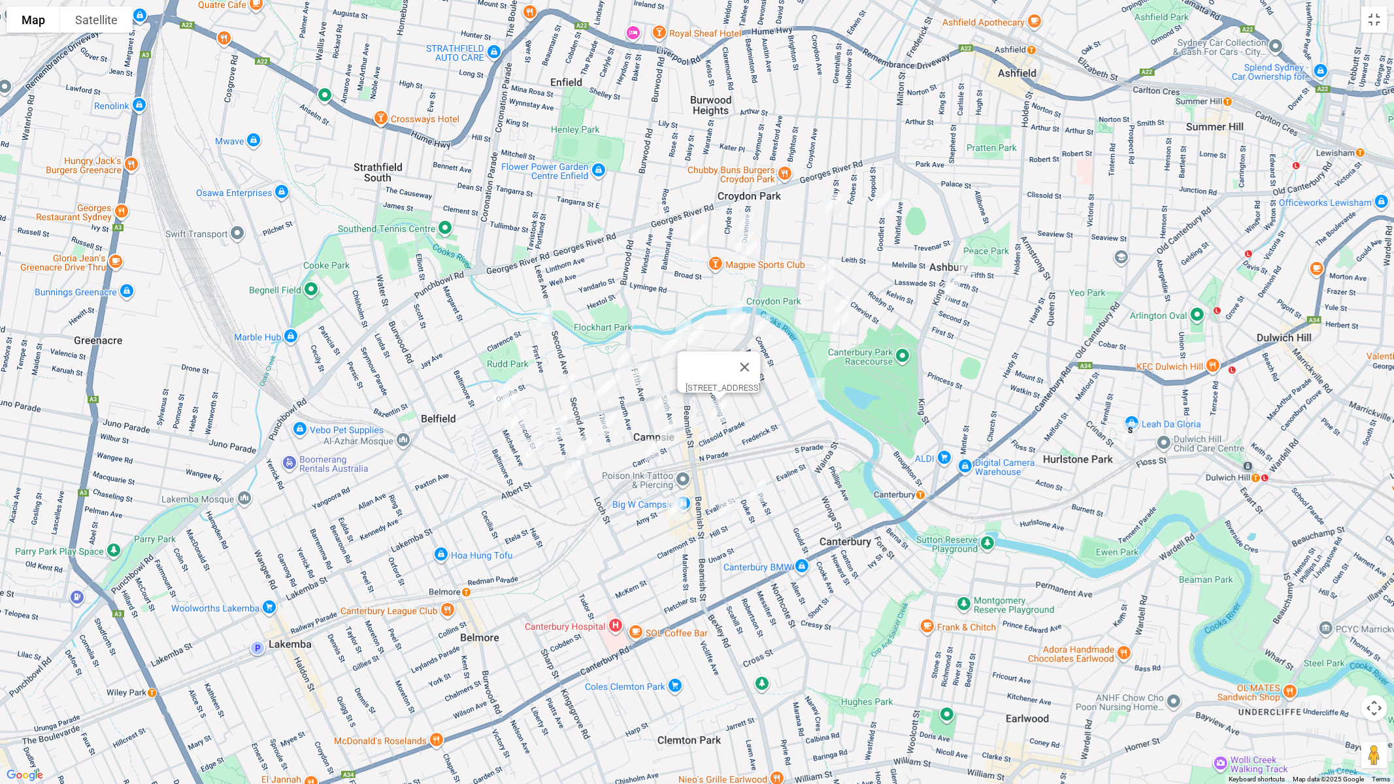
click at [672, 429] on img "31-35 Campsie Street, CAMPSIE NSW 2194" at bounding box center [668, 430] width 26 height 33
click at [658, 452] on img "32-34 Campsie Street, CAMPSIE NSW 2194" at bounding box center [653, 450] width 26 height 33
drag, startPoint x: 526, startPoint y: 455, endPoint x: 533, endPoint y: 461, distance: 8.4
click at [527, 455] on img "50 Michael Avenue, BELFIELD NSW 2191" at bounding box center [534, 449] width 26 height 33
click at [571, 473] on img "2/131A Campsie Street, CAMPSIE NSW 2194" at bounding box center [573, 471] width 26 height 33
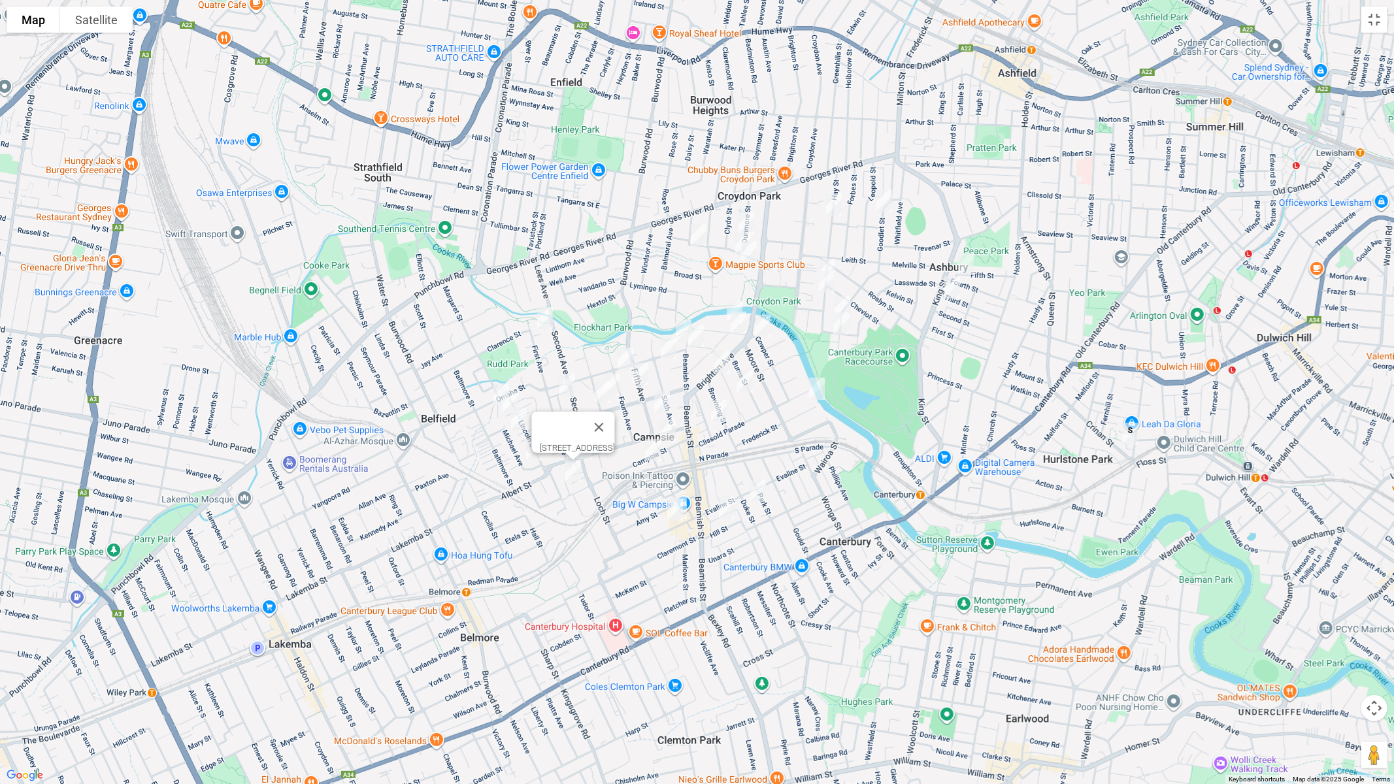
click at [494, 384] on img "2 Parkview Avenue, BELFIELD NSW 2191" at bounding box center [501, 394] width 26 height 33
click at [508, 398] on img "9 Parkview Avenue, BELFIELD NSW 2191" at bounding box center [510, 402] width 26 height 33
click at [520, 415] on img "22 Michael Avenue, BELFIELD NSW 2191" at bounding box center [519, 419] width 26 height 33
drag, startPoint x: 553, startPoint y: 420, endPoint x: 591, endPoint y: 427, distance: 38.7
click at [554, 420] on img "4/10 First Avenue, BELFIELD NSW 2191" at bounding box center [559, 426] width 26 height 33
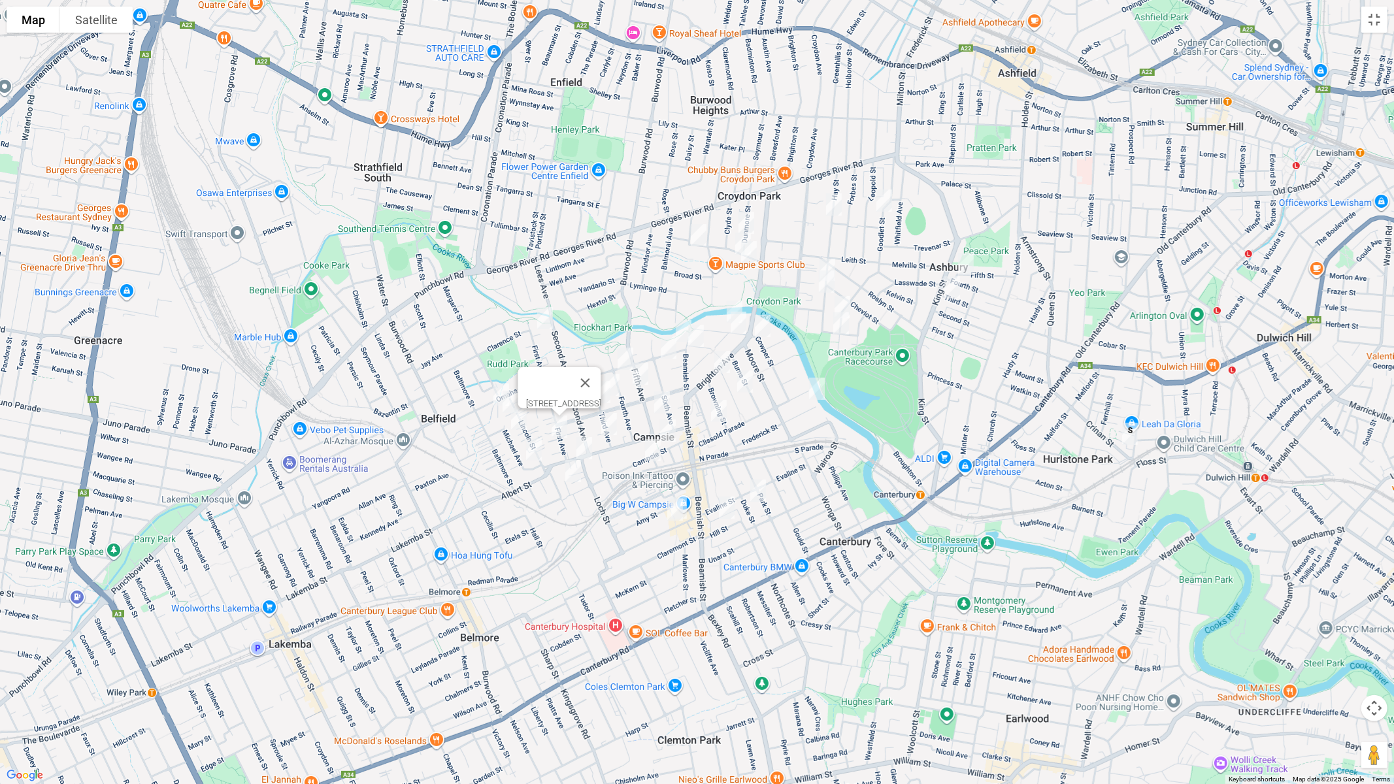
click at [610, 424] on img "2 Third Avenue, CAMPSIE NSW 2194" at bounding box center [609, 424] width 26 height 33
click at [650, 371] on button "Close" at bounding box center [634, 380] width 31 height 31
click at [547, 321] on img "77-79 First Avenue, CAMPSIE NSW 2194" at bounding box center [545, 318] width 26 height 33
click at [629, 355] on img "43 Fourth Avenue, CAMPSIE NSW 2194" at bounding box center [625, 358] width 26 height 33
click at [576, 380] on img "31-33 First Avenue, CAMPSIE NSW 2194" at bounding box center [567, 385] width 26 height 33
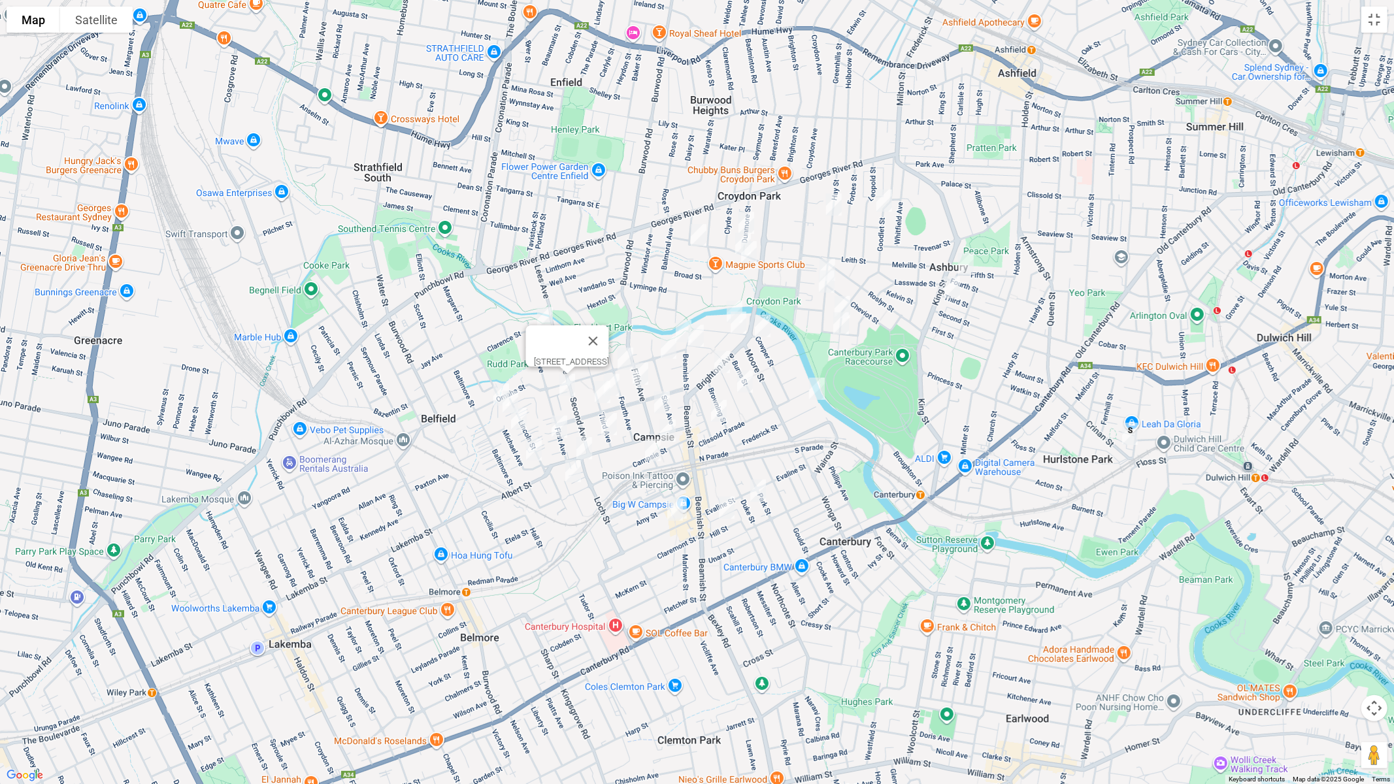
click at [618, 381] on img "15-17 Third Avenue, CAMPSIE NSW 2194" at bounding box center [612, 385] width 26 height 33
click at [600, 393] on img "71 Eighth Avenue, CAMPSIE NSW 2194" at bounding box center [602, 392] width 26 height 33
click at [644, 346] on button "Close" at bounding box center [627, 348] width 31 height 31
click at [677, 325] on img "3 Seventh Avenue, CAMPSIE NSW 2194" at bounding box center [683, 331] width 26 height 33
click at [664, 349] on img "18-20 Seventh Avenue, CAMPSIE NSW 2194" at bounding box center [668, 347] width 26 height 33
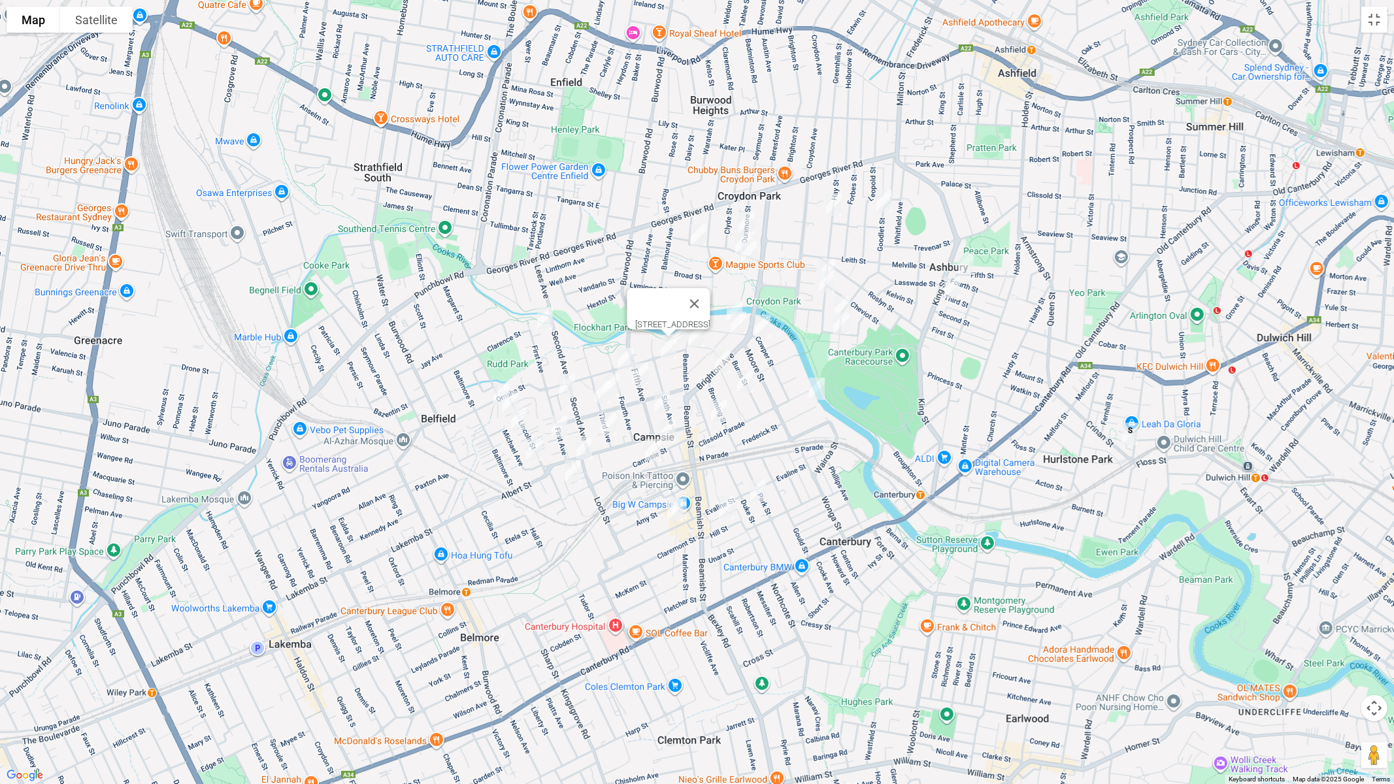
click at [700, 340] on img "27a Beamish Street, CAMPSIE NSW 2194" at bounding box center [696, 336] width 26 height 33
click at [720, 357] on img "133 Brighton Avenue, CAMPSIE NSW 2194" at bounding box center [722, 362] width 26 height 33
click at [763, 309] on button "Close" at bounding box center [747, 318] width 31 height 31
click at [753, 216] on img "27 Dunmore Street, CROYDON PARK NSW 2133" at bounding box center [746, 222] width 26 height 33
click at [704, 236] on img "58 Wentworth Street, CROYDON PARK NSW 2133" at bounding box center [698, 235] width 26 height 33
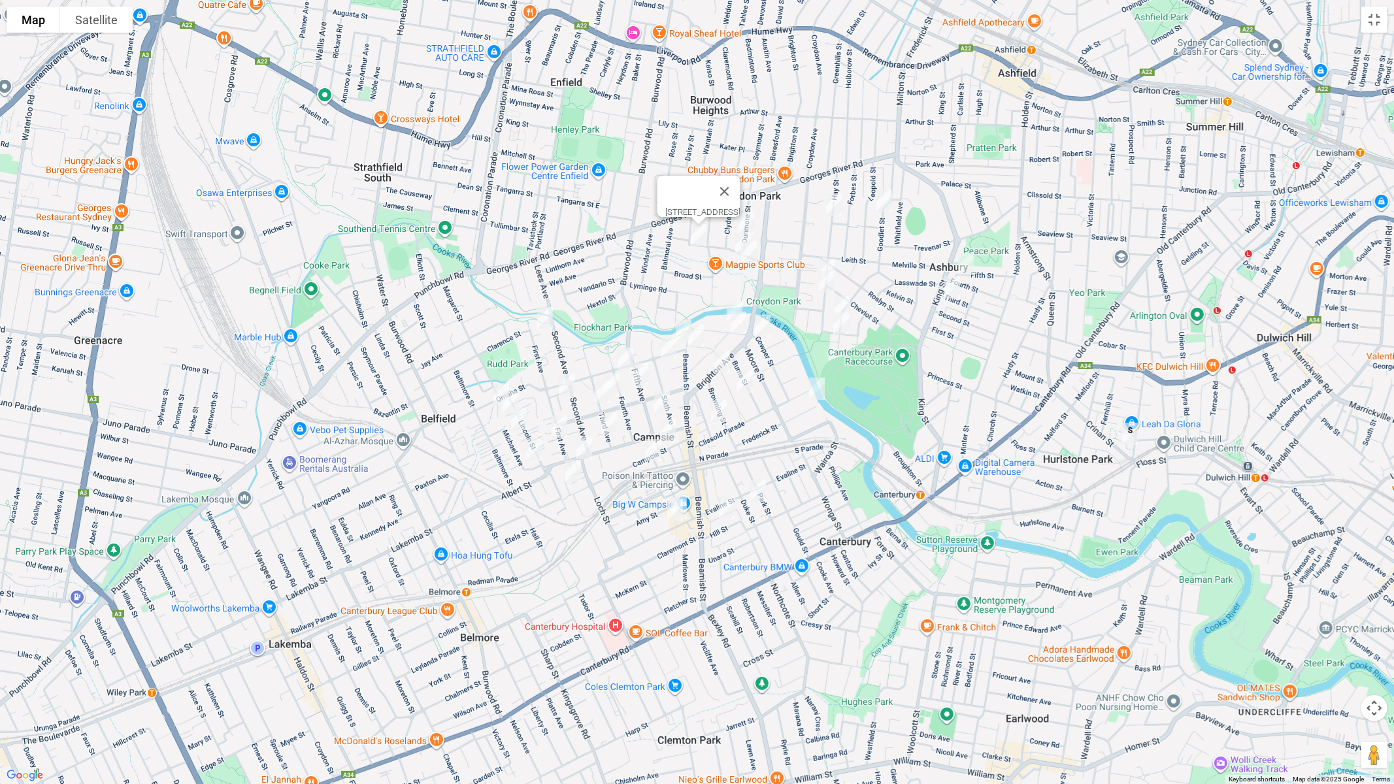
drag, startPoint x: 734, startPoint y: 240, endPoint x: 740, endPoint y: 259, distance: 20.5
click at [733, 240] on img "3/18-20 Wentworth Street, CROYDON PARK NSW 2133" at bounding box center [743, 243] width 26 height 33
click at [751, 257] on img "12 Wentworth Street, CROYDON PARK NSW 2133" at bounding box center [749, 252] width 26 height 33
click at [734, 298] on img "13A Byron Street, CAMPSIE NSW 2194" at bounding box center [734, 311] width 26 height 33
click at [737, 322] on img "2 Shelley Street, CAMPSIE NSW 2194" at bounding box center [738, 322] width 26 height 33
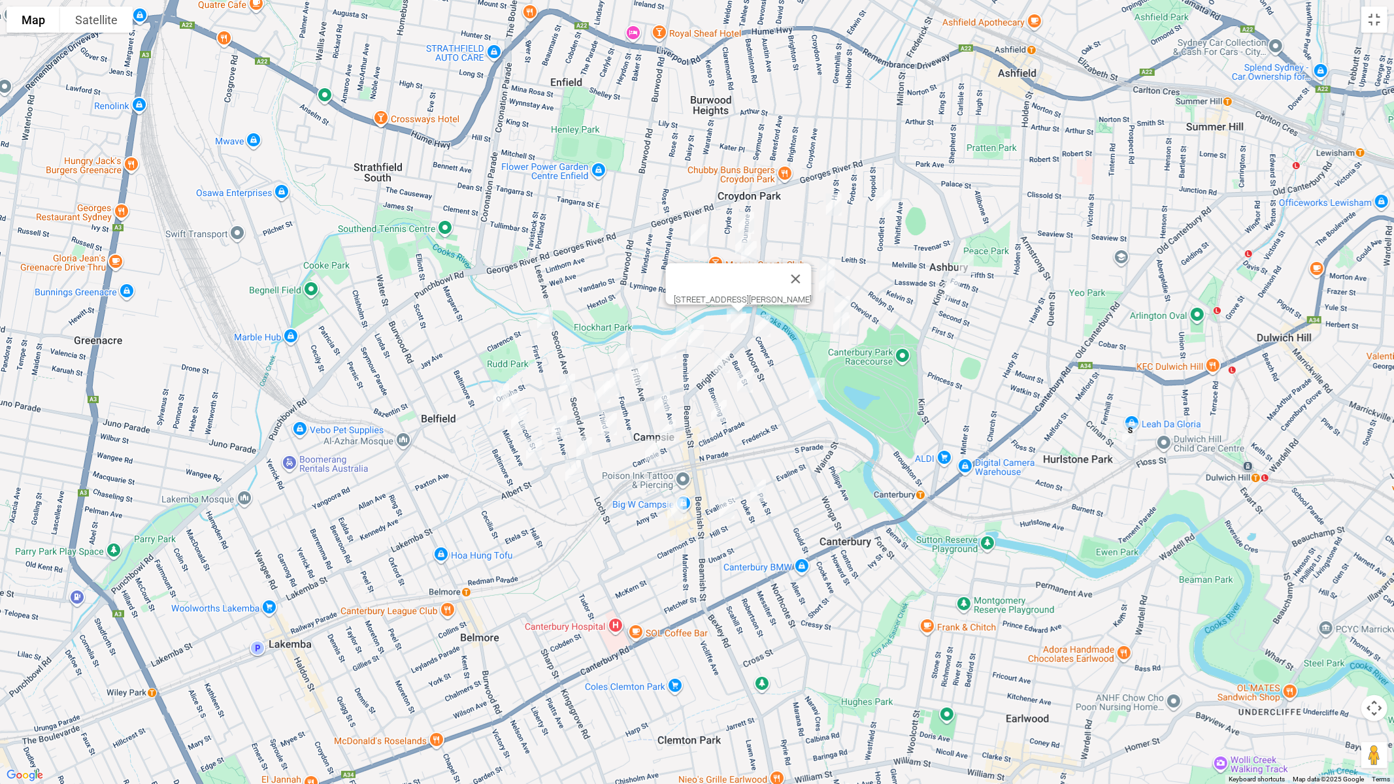
click at [761, 325] on img "5 Cowper Street, CAMPSIE NSW 2194" at bounding box center [763, 326] width 26 height 33
click at [804, 268] on button "Close" at bounding box center [787, 282] width 31 height 31
click at [833, 208] on img "37 Hay Street, CROYDON PARK NSW 2133" at bounding box center [834, 204] width 26 height 33
click at [889, 207] on img "17 Goodlet Street, ASHBURY NSW 2193" at bounding box center [884, 200] width 26 height 33
click at [961, 258] on img "47 Fourth Street, ASHBURY NSW 2193" at bounding box center [966, 264] width 26 height 33
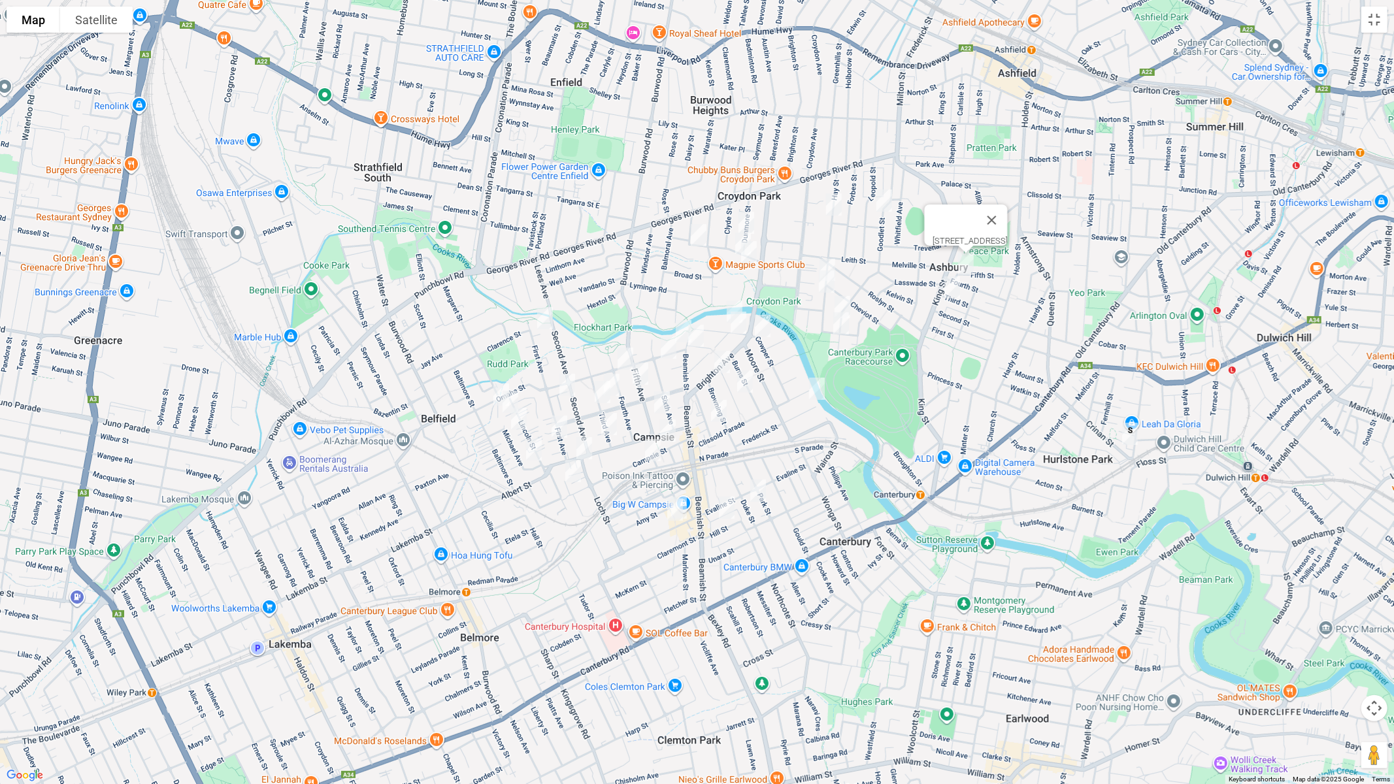
click at [951, 286] on img "64 Third Street, ASHBURY NSW 2193" at bounding box center [952, 287] width 26 height 33
click at [835, 256] on img "75 Hay Street, ASHBURY NSW 2193" at bounding box center [827, 270] width 26 height 33
click at [827, 284] on img "85 Hay Street, ASHBURY NSW 2193" at bounding box center [827, 281] width 26 height 33
click at [852, 295] on img "43 Crieff Street, ASHBURY NSW 2193" at bounding box center [842, 307] width 26 height 33
click at [842, 322] on img "55 Crieff Street, ASHBURY NSW 2193" at bounding box center [841, 323] width 26 height 33
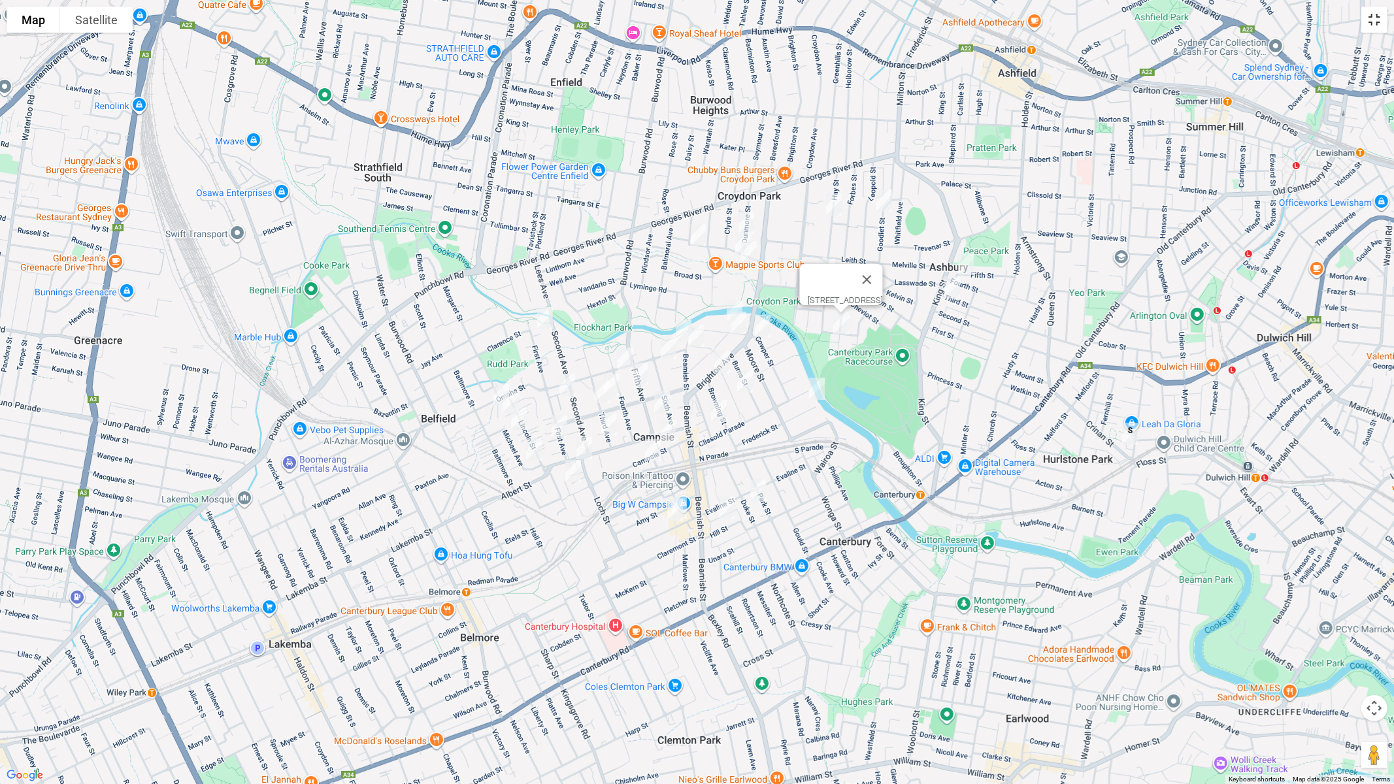
click at [1384, 24] on button "Toggle fullscreen view" at bounding box center [1374, 20] width 26 height 26
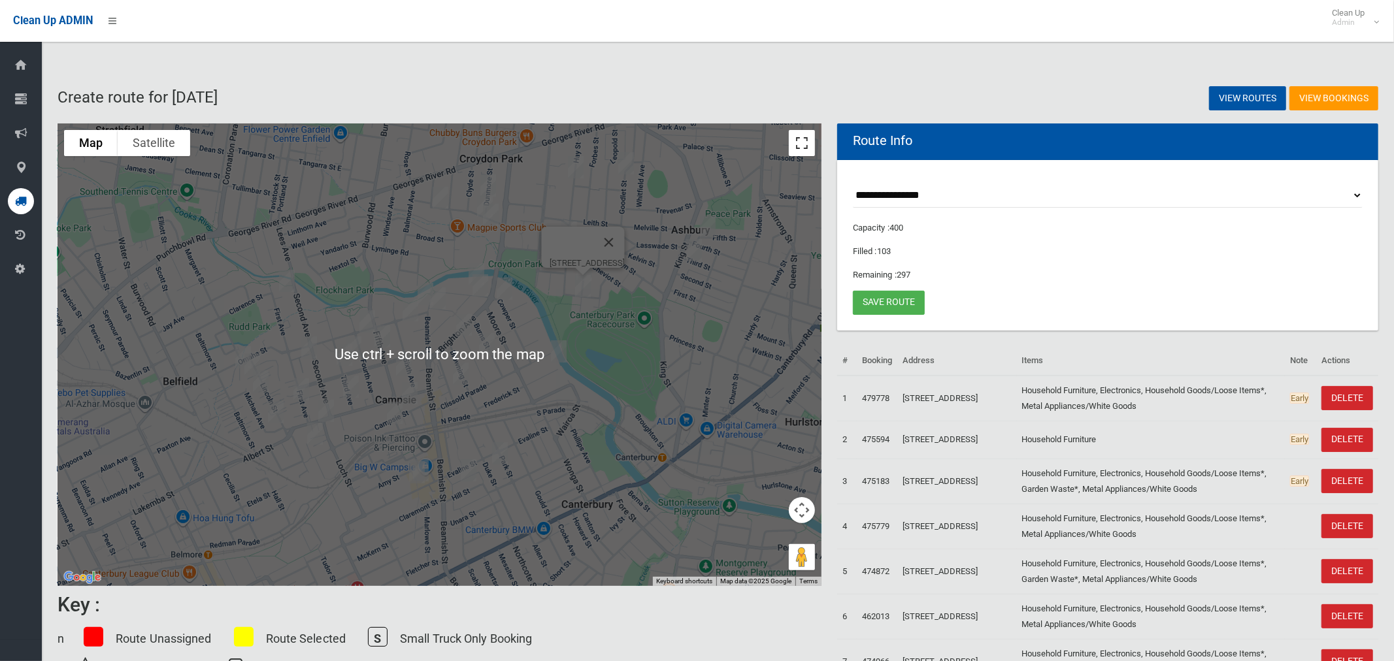
click at [802, 136] on button "Toggle fullscreen view" at bounding box center [802, 143] width 26 height 26
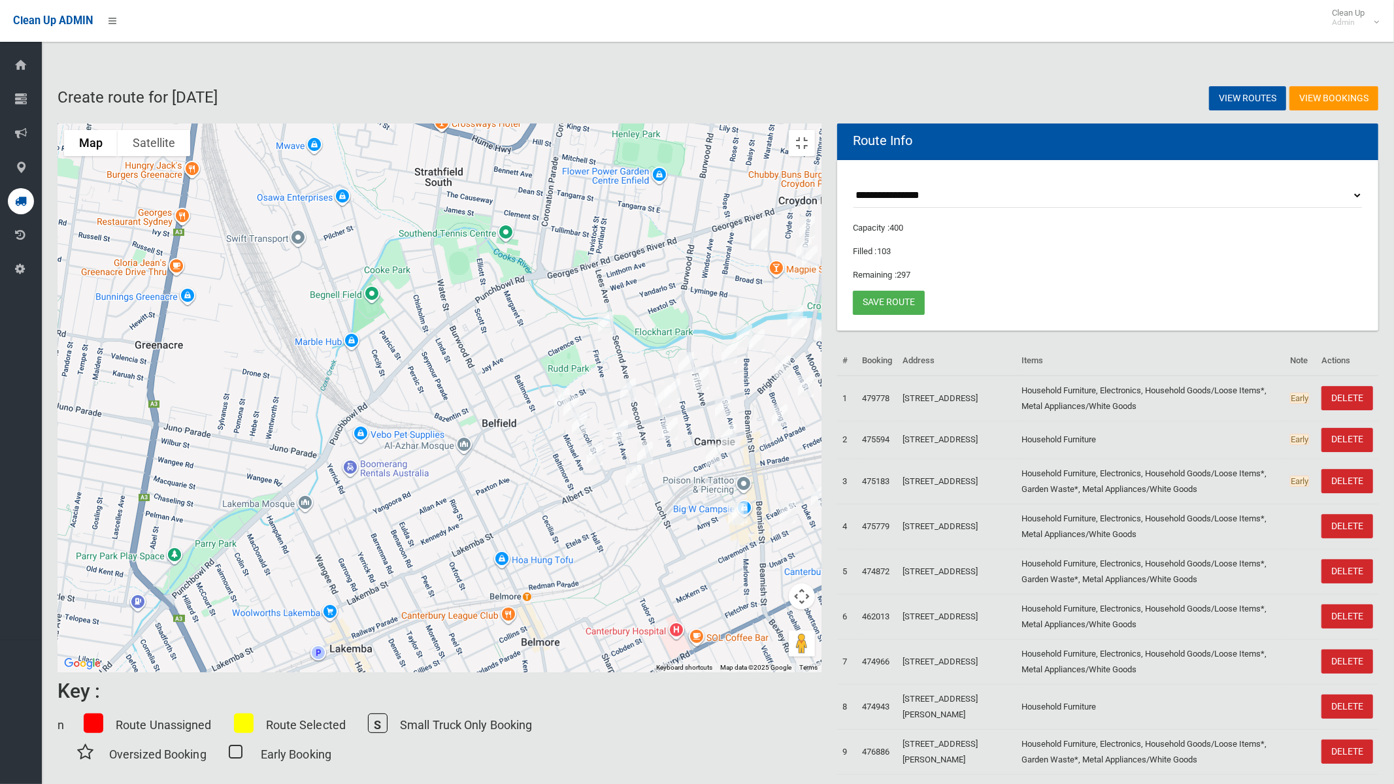
drag, startPoint x: 504, startPoint y: 404, endPoint x: 770, endPoint y: 403, distance: 266.6
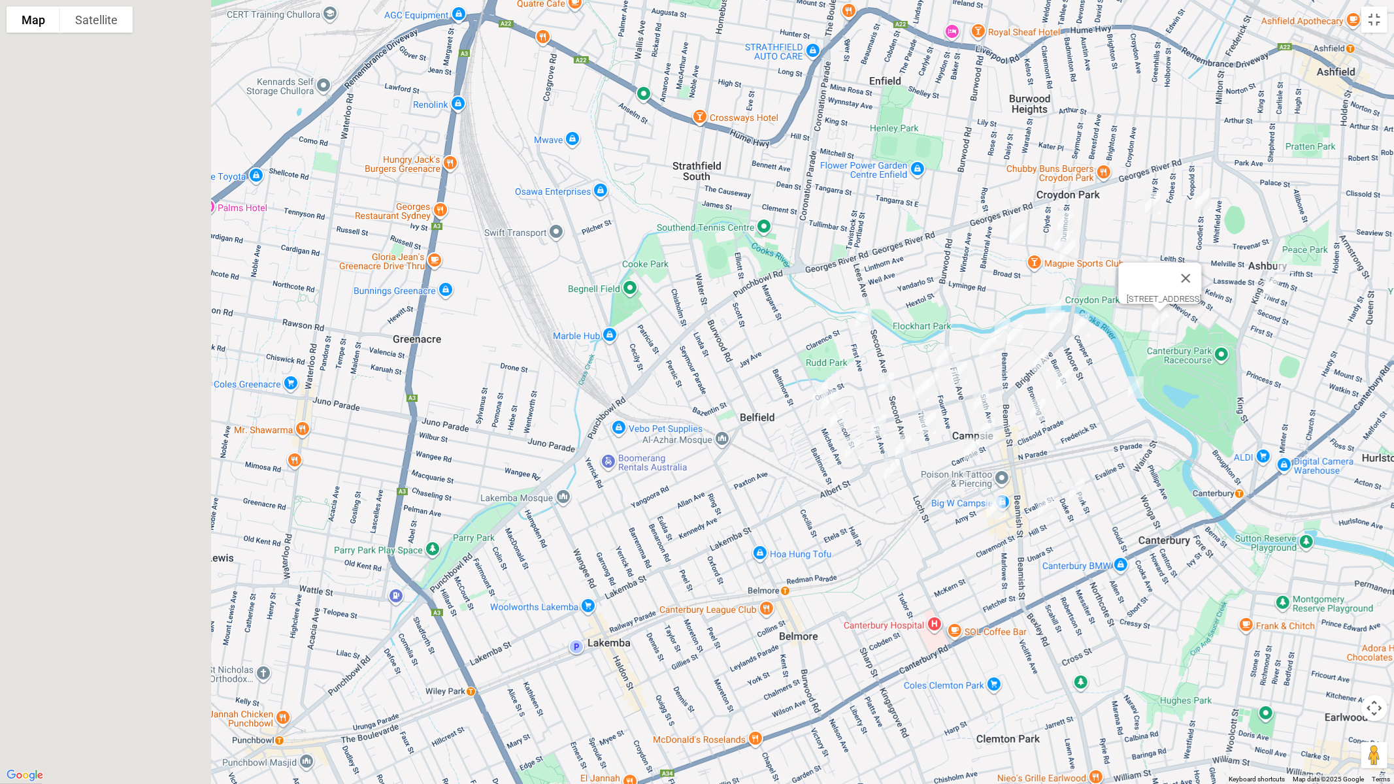
click at [784, 403] on div "55 Crieff Street, ASHBURY NSW 2193" at bounding box center [697, 392] width 1394 height 784
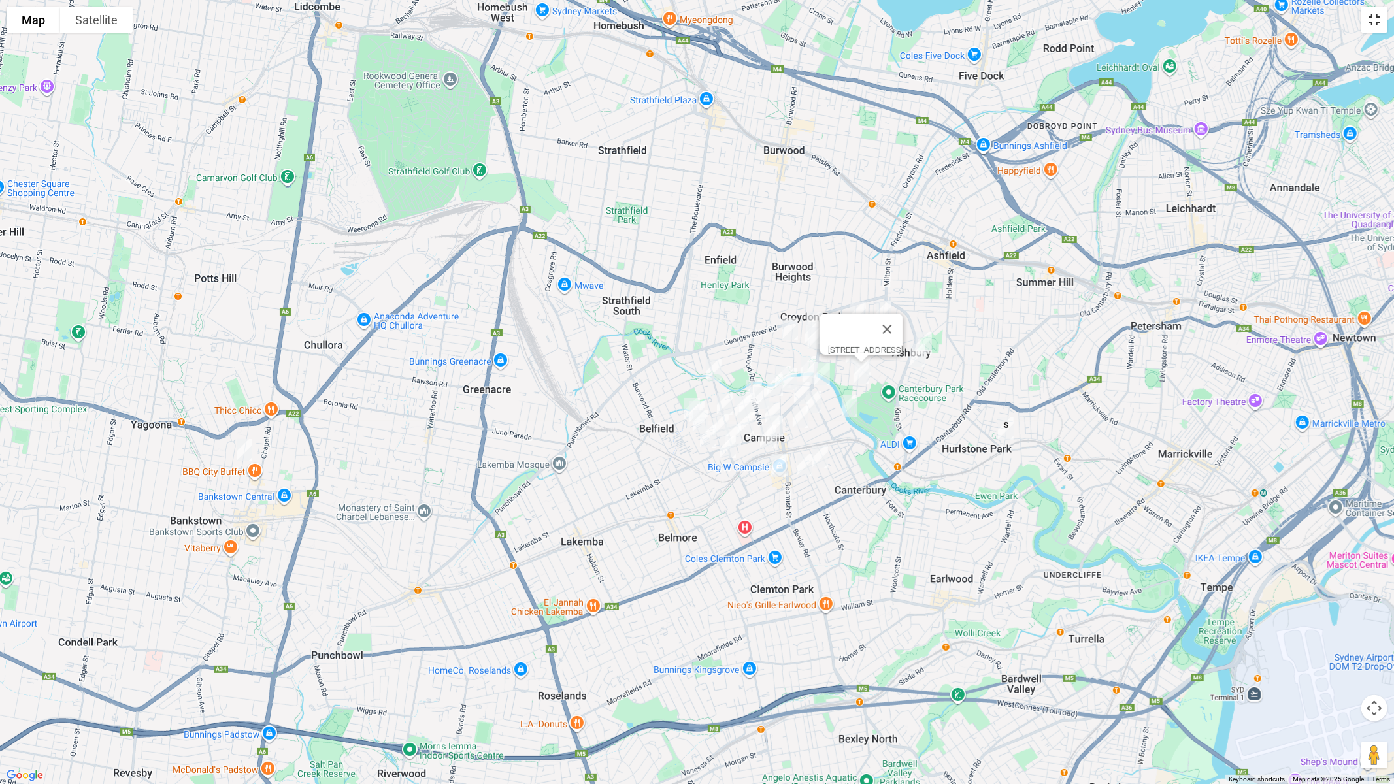
click at [1380, 14] on button "Toggle fullscreen view" at bounding box center [1374, 20] width 26 height 26
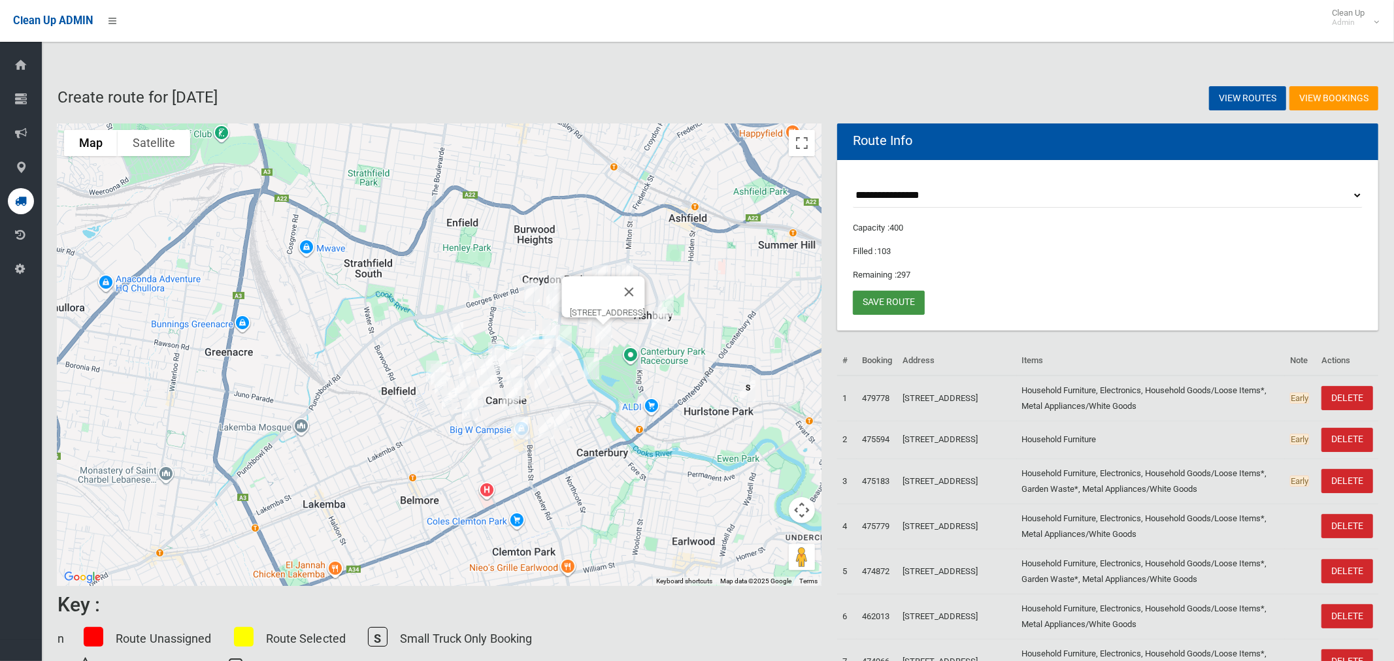
click at [894, 301] on link "Save route" at bounding box center [889, 303] width 72 height 24
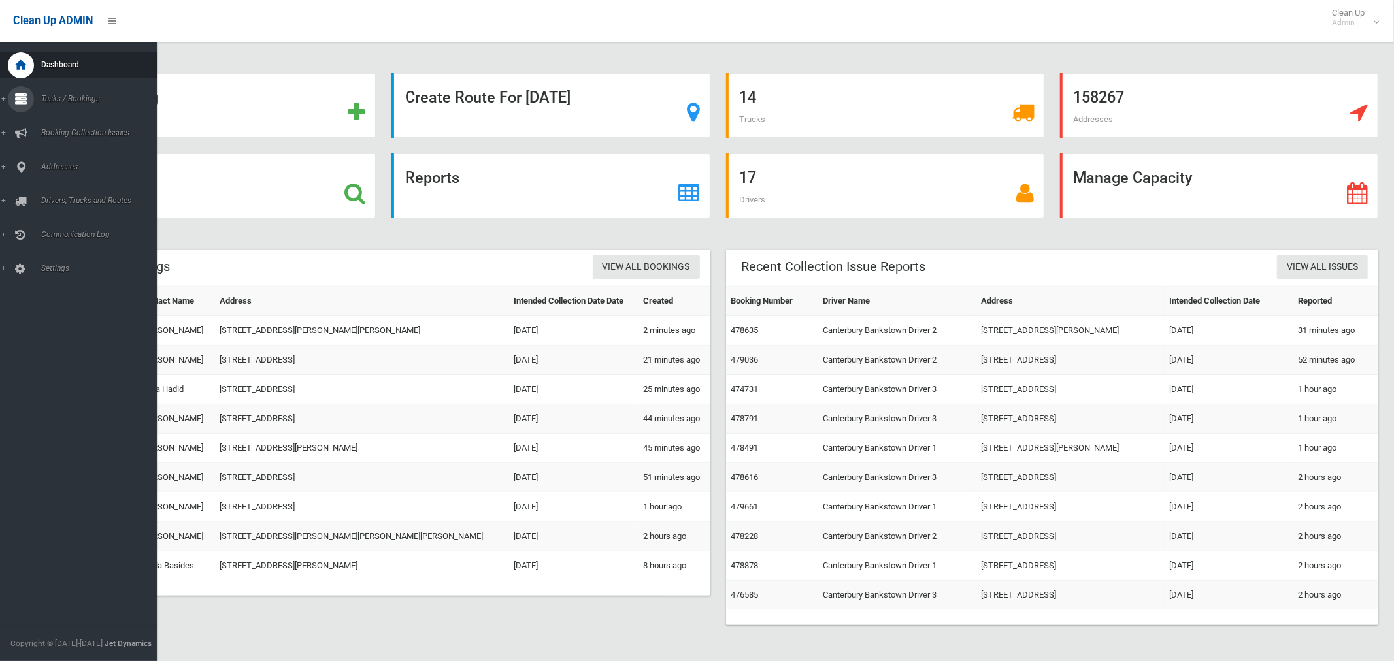
click at [63, 102] on span "Tasks / Bookings" at bounding box center [97, 98] width 120 height 9
click at [62, 194] on span "Search" at bounding box center [91, 194] width 108 height 9
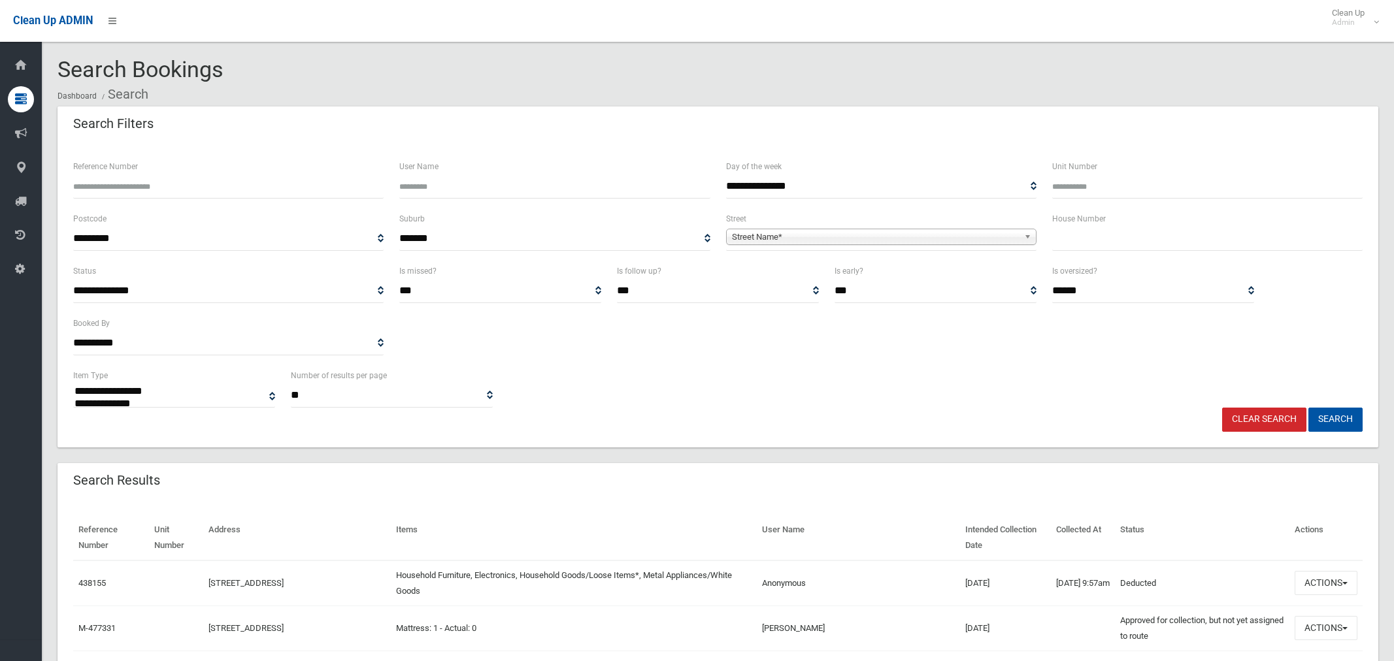
select select
click at [1077, 241] on input "text" at bounding box center [1207, 239] width 310 height 24
type input "**"
click at [812, 239] on span "Street Name*" at bounding box center [875, 237] width 287 height 16
type input "******"
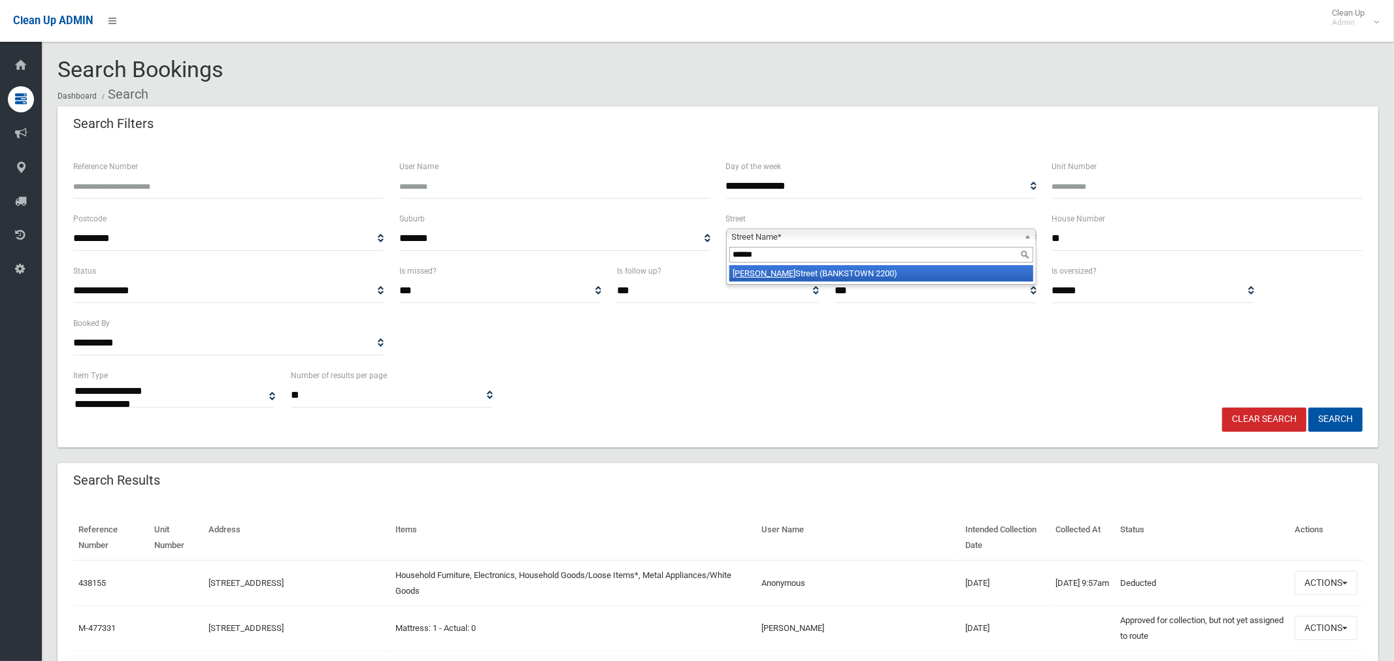
click at [806, 274] on li "[PERSON_NAME][GEOGRAPHIC_DATA] (BANKSTOWN 2200)" at bounding box center [881, 273] width 304 height 16
click at [1338, 425] on button "Search" at bounding box center [1335, 420] width 54 height 24
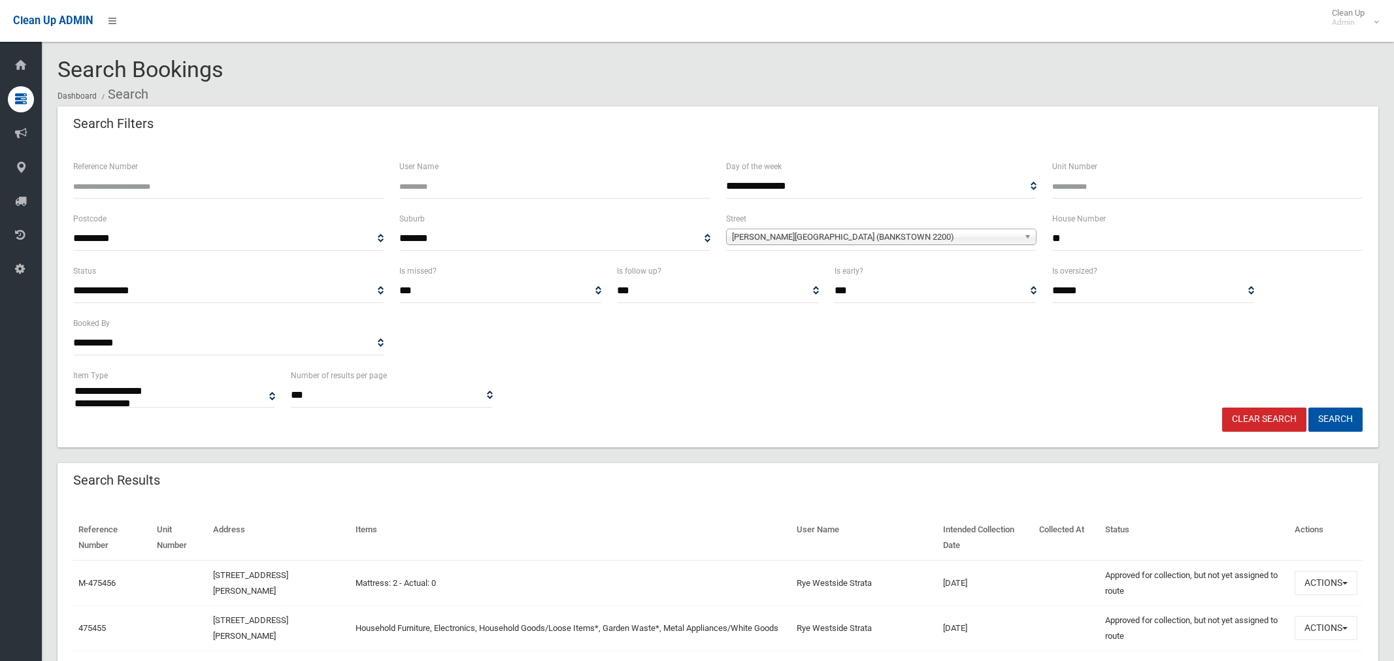
select select
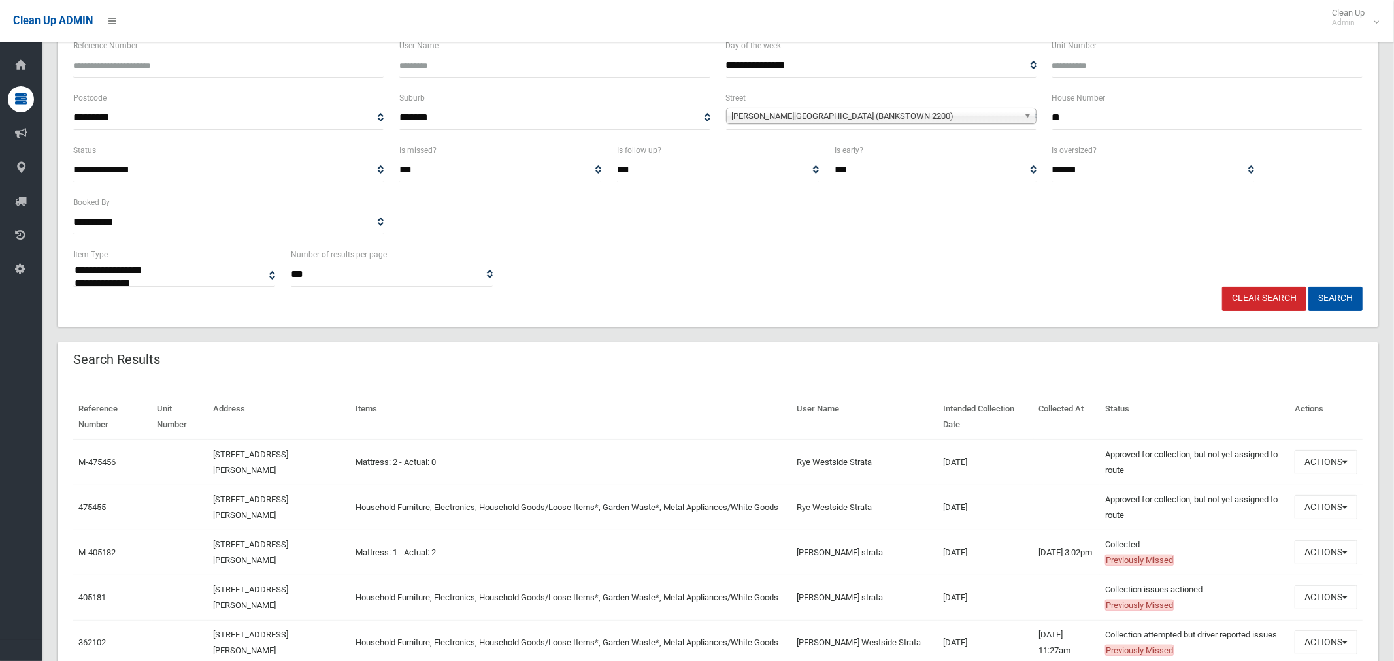
scroll to position [152, 0]
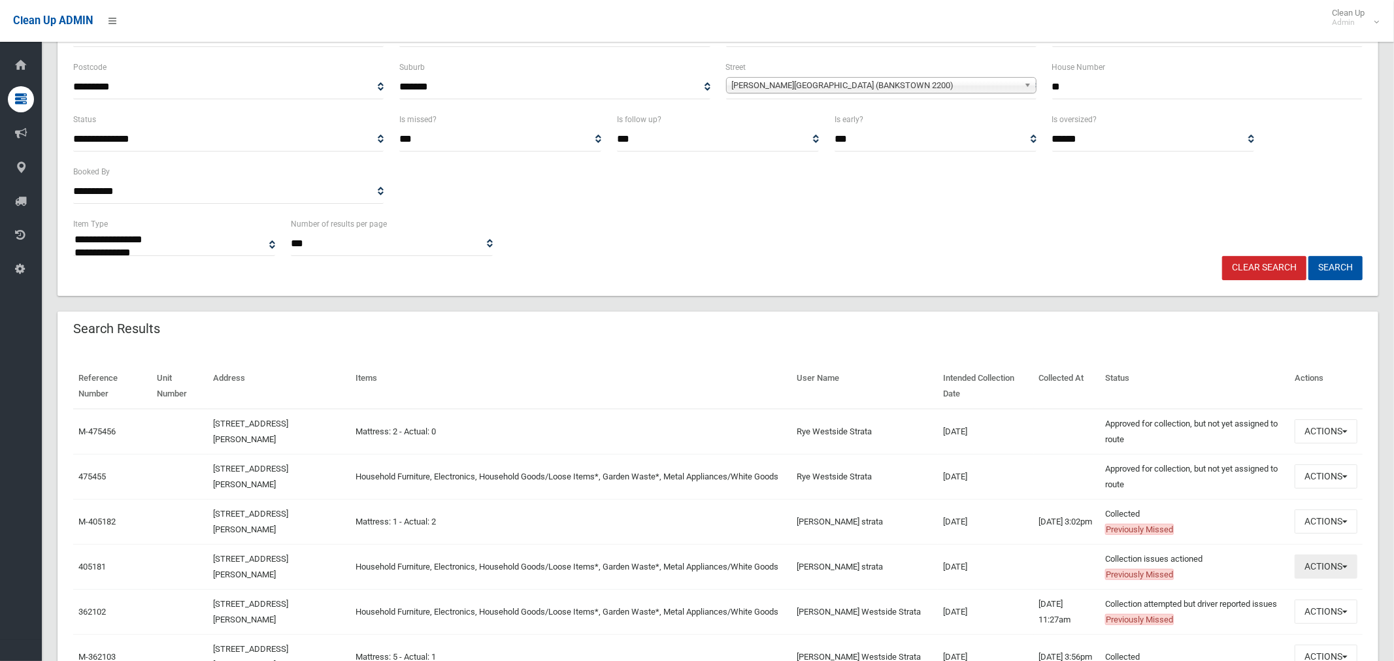
click at [1319, 567] on button "Actions" at bounding box center [1326, 567] width 63 height 24
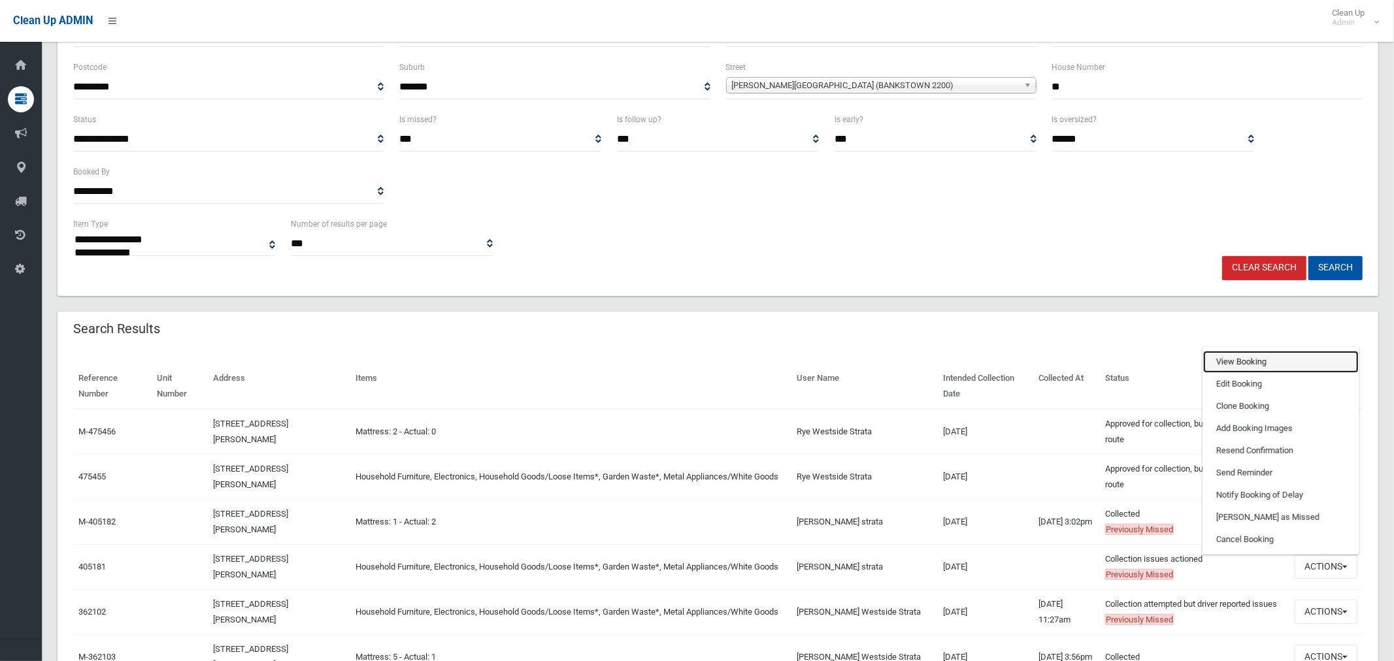
click at [1234, 361] on link "View Booking" at bounding box center [1281, 362] width 156 height 22
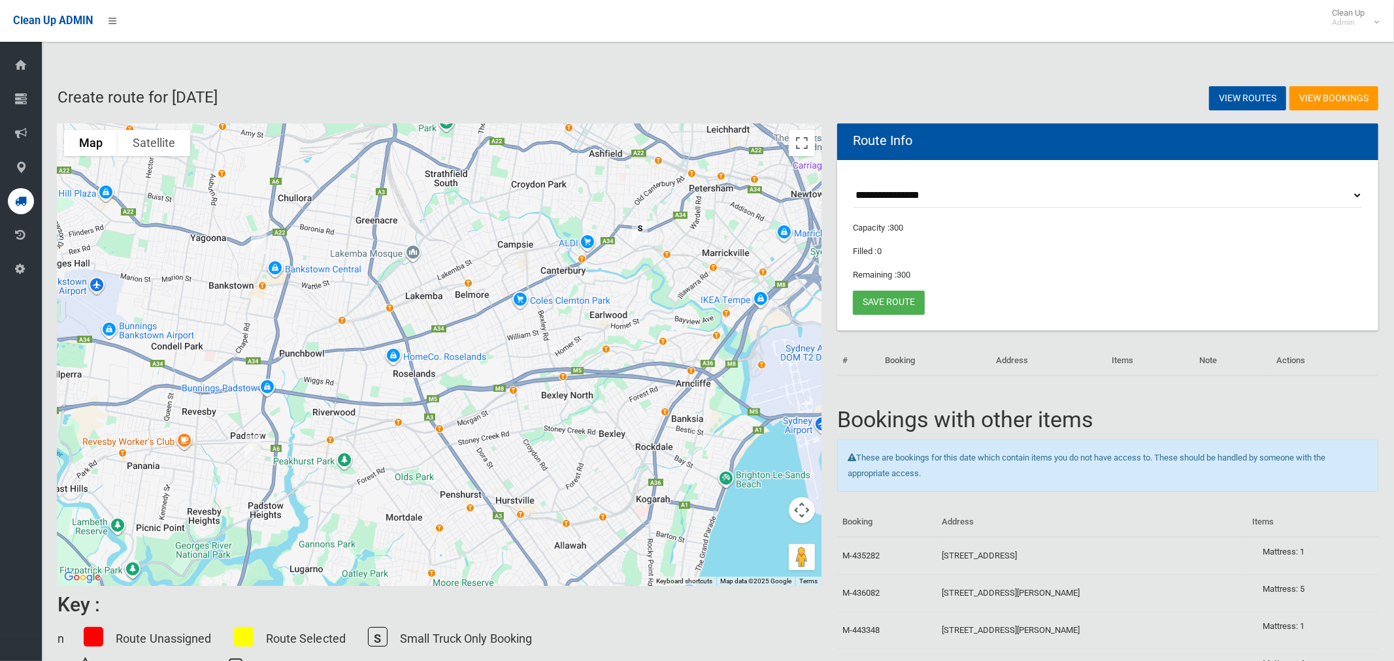
click at [254, 450] on img "146 Doyle Road, PADSTOW NSW 2211" at bounding box center [253, 446] width 26 height 33
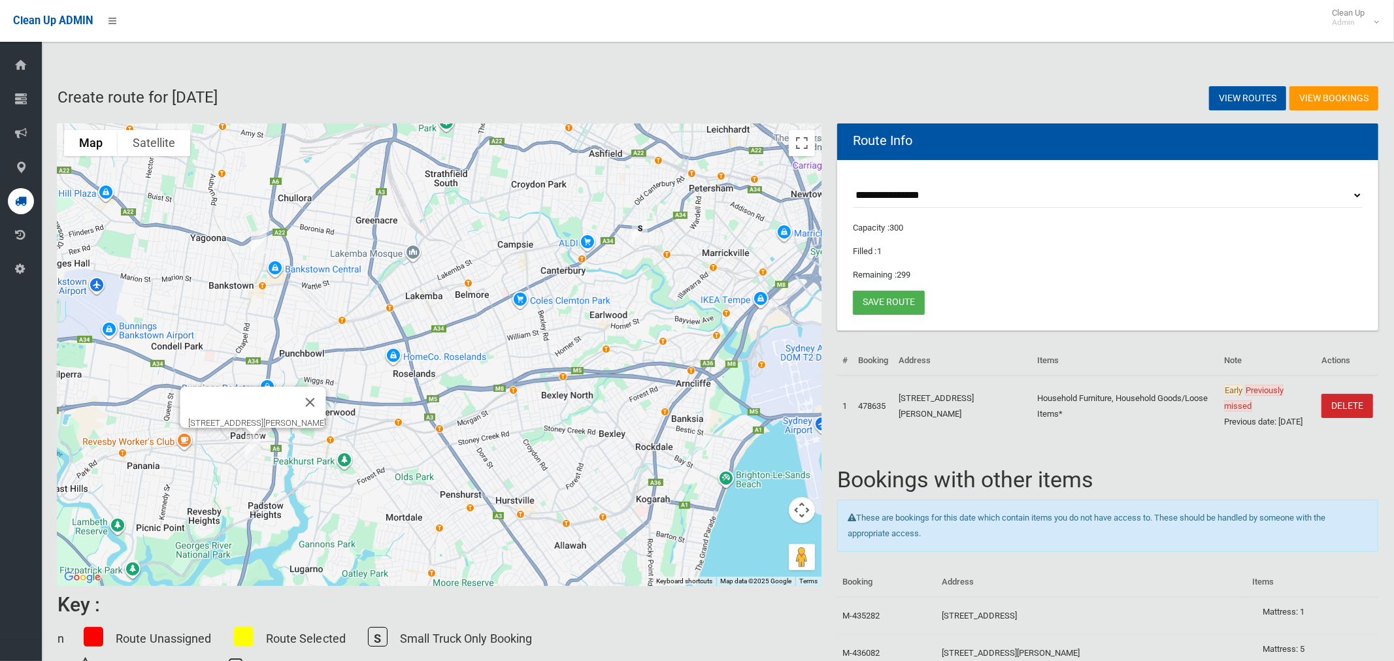
click at [254, 450] on img "146 Doyle Road, PADSTOW NSW 2211" at bounding box center [253, 446] width 26 height 33
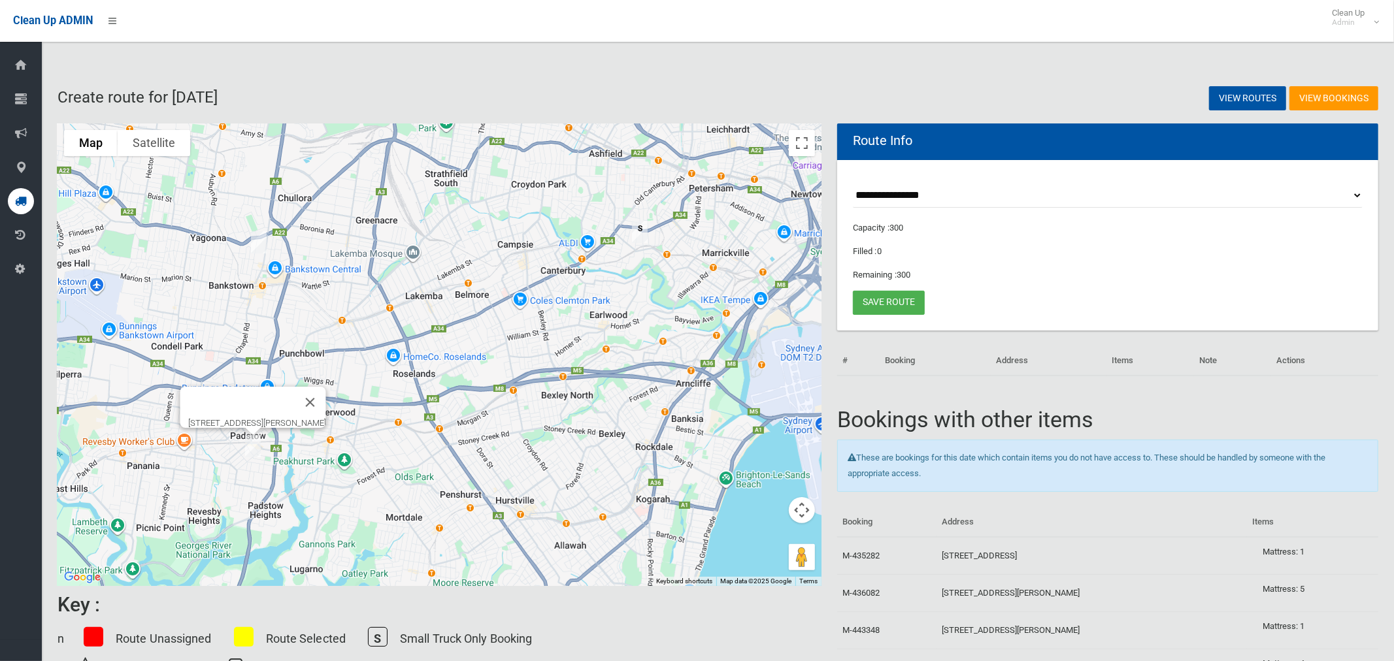
click at [261, 241] on img "1A Carmen Street, BANKSTOWN NSW 2200" at bounding box center [259, 242] width 26 height 33
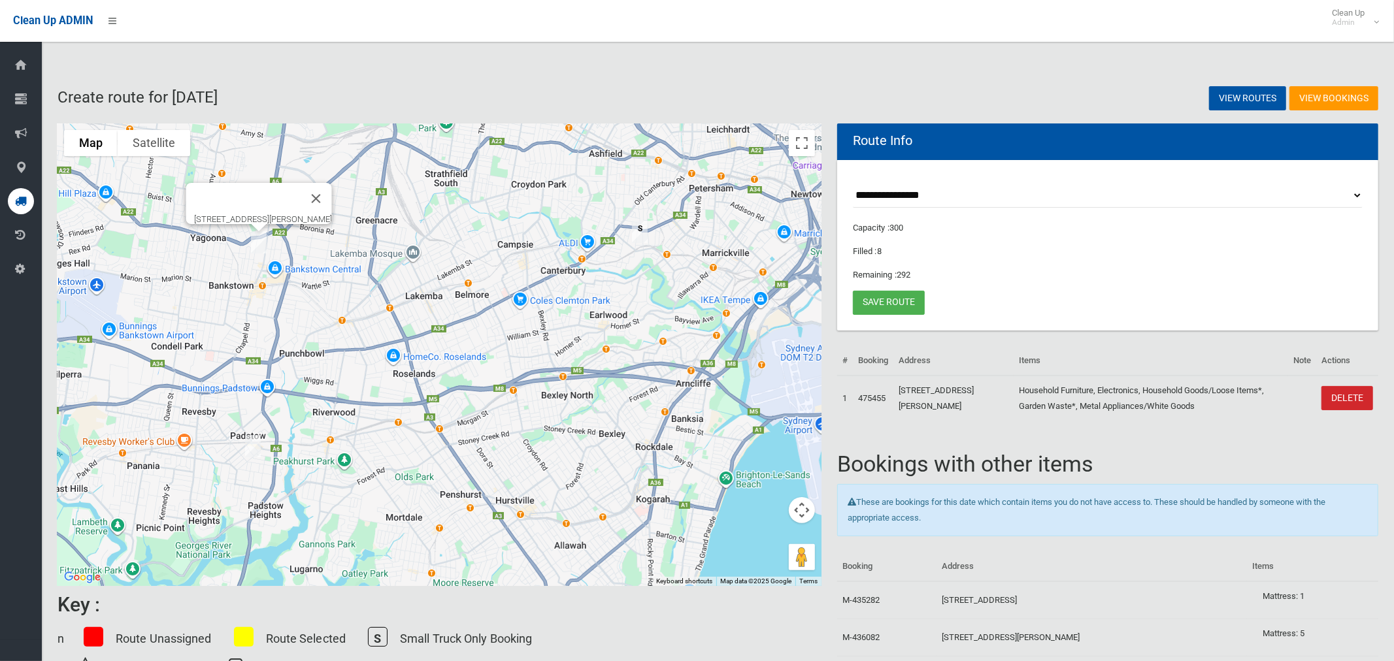
click at [261, 241] on img "1A Carmen Street, BANKSTOWN NSW 2200" at bounding box center [259, 242] width 26 height 33
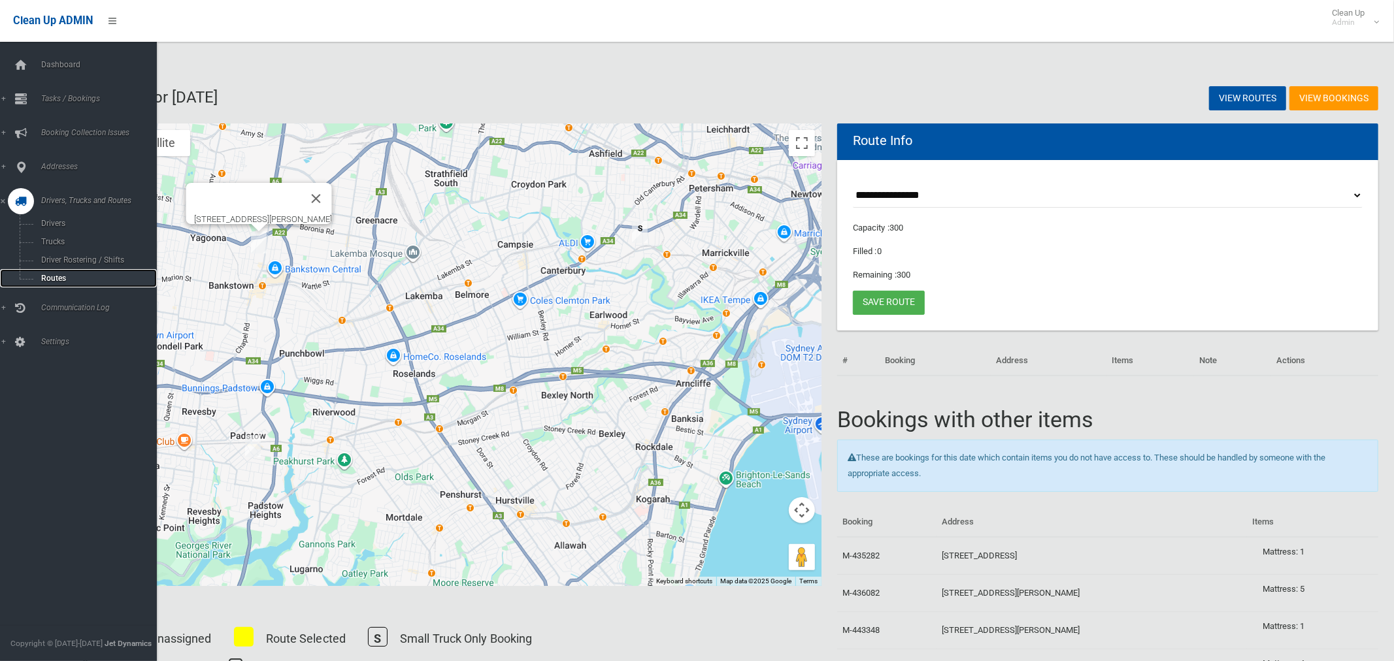
click at [56, 277] on span "Routes" at bounding box center [91, 278] width 108 height 9
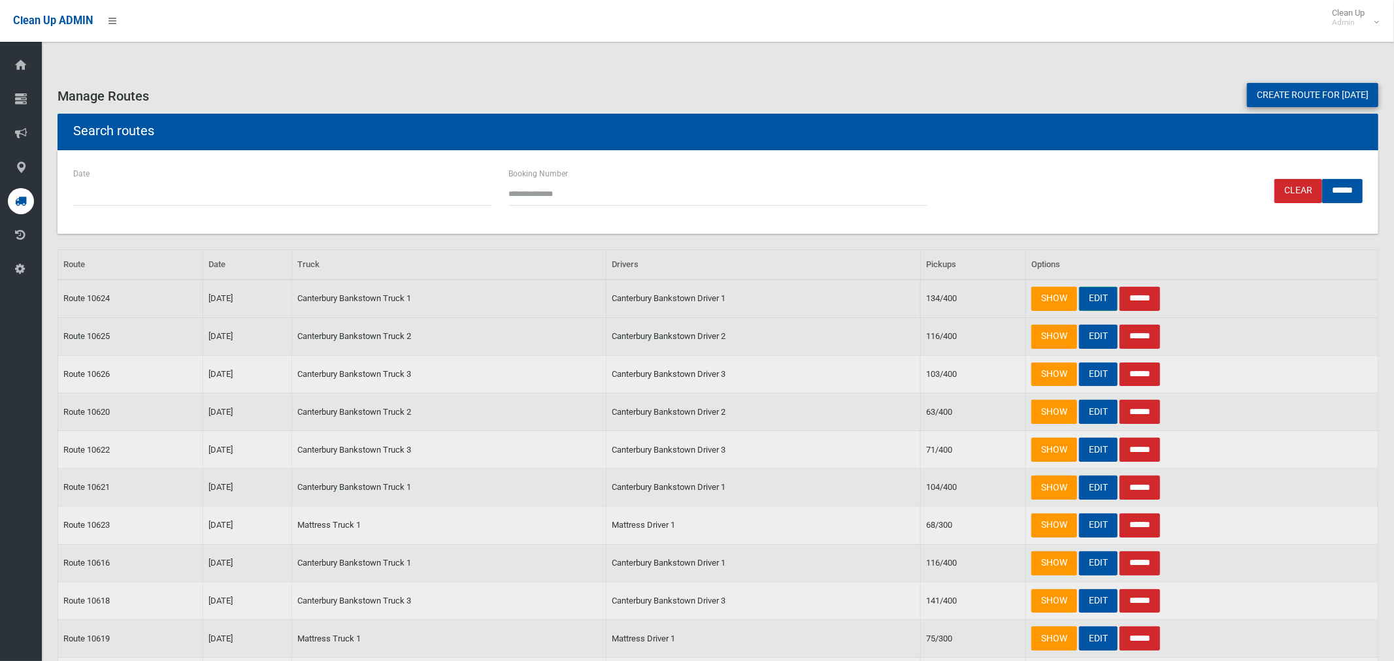
click at [1097, 294] on link "EDIT" at bounding box center [1098, 299] width 39 height 24
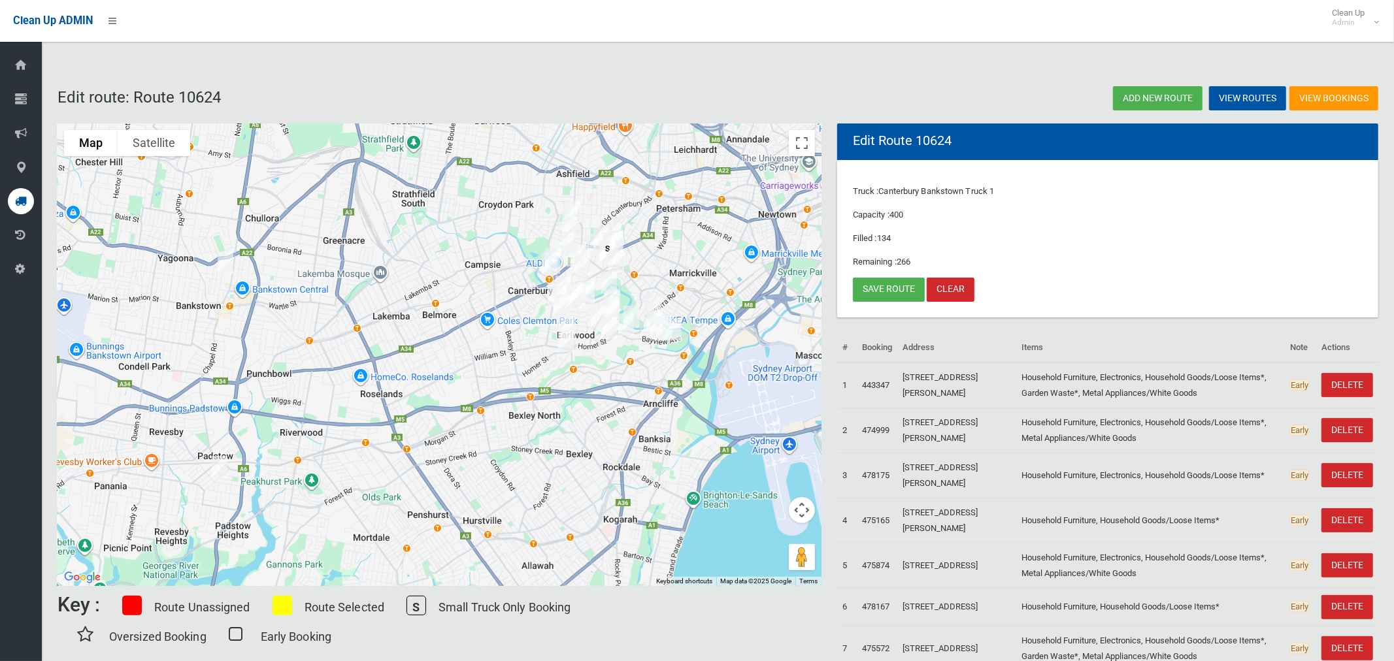
click at [226, 261] on img "1A Carmen Street, BANKSTOWN NSW 2200" at bounding box center [225, 262] width 26 height 33
click at [579, 197] on img "17 Fourth Street, ASHBURY NSW 2193" at bounding box center [572, 211] width 26 height 33
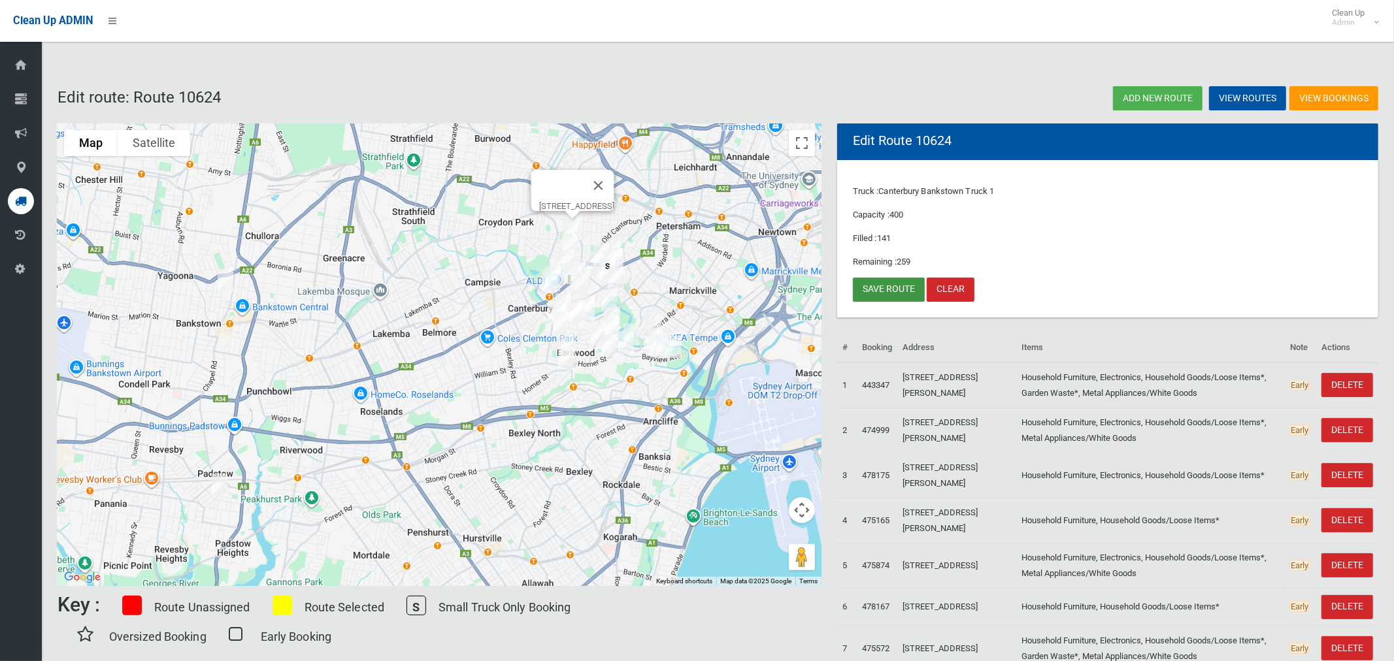
click at [885, 295] on link "Save route" at bounding box center [889, 290] width 72 height 24
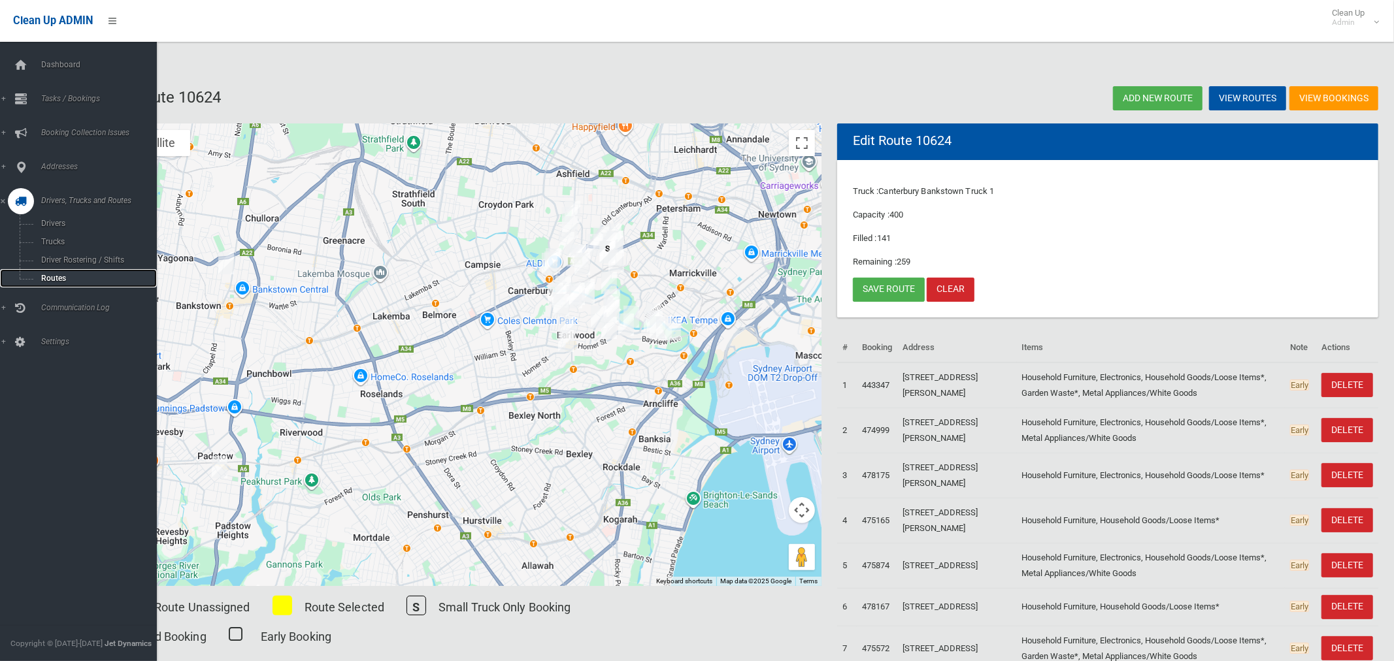
click at [55, 280] on span "Routes" at bounding box center [91, 278] width 108 height 9
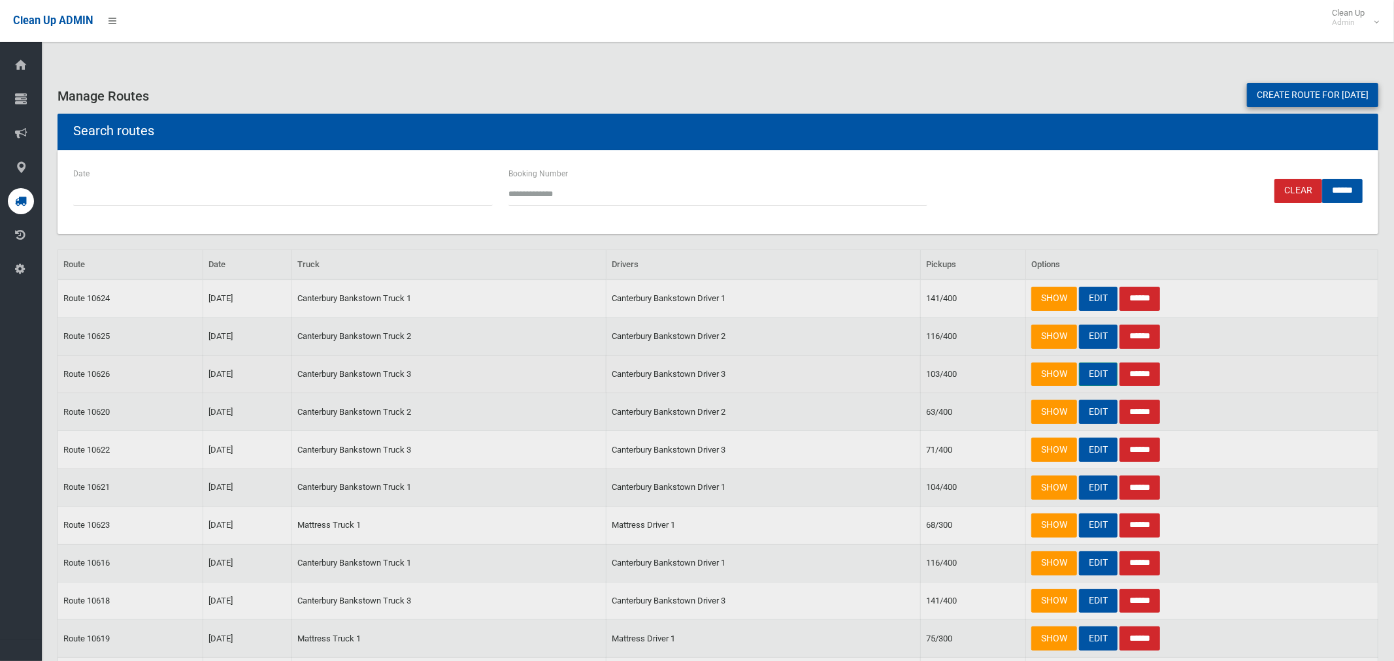
click at [1093, 379] on link "EDIT" at bounding box center [1098, 375] width 39 height 24
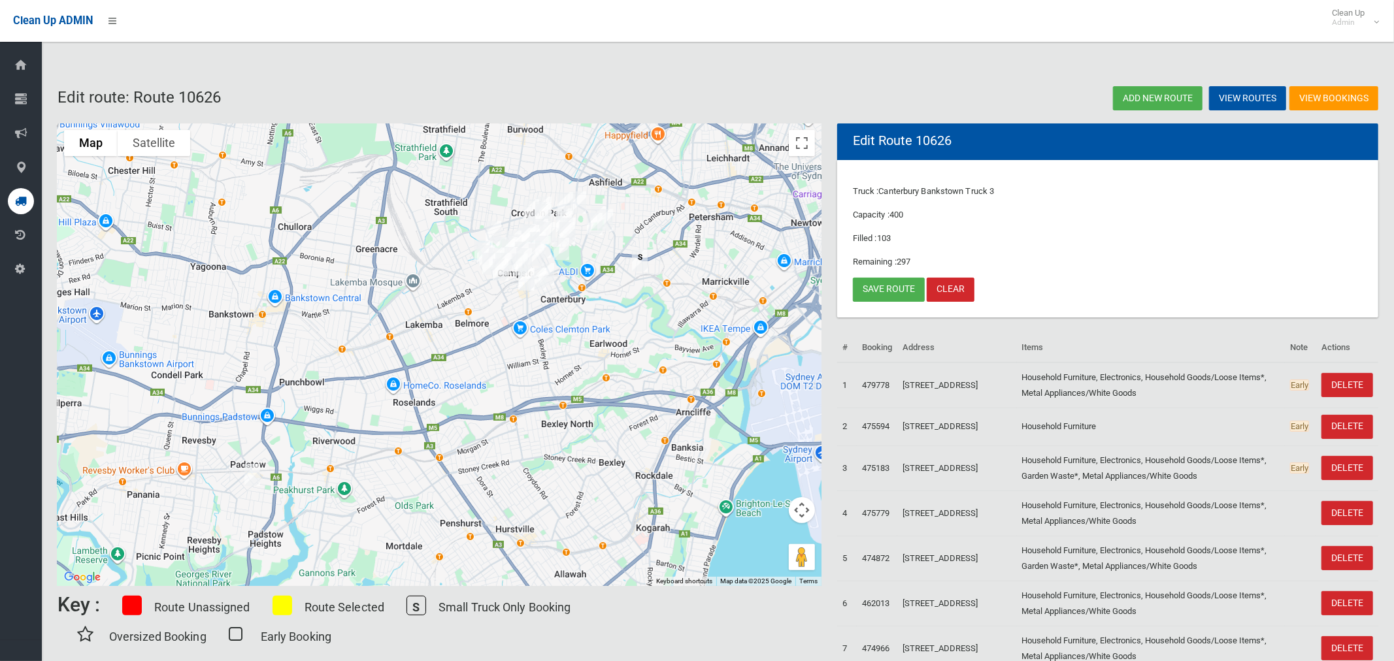
click at [613, 220] on img "17 Fourth Street, ASHBURY NSW 2193" at bounding box center [605, 220] width 26 height 33
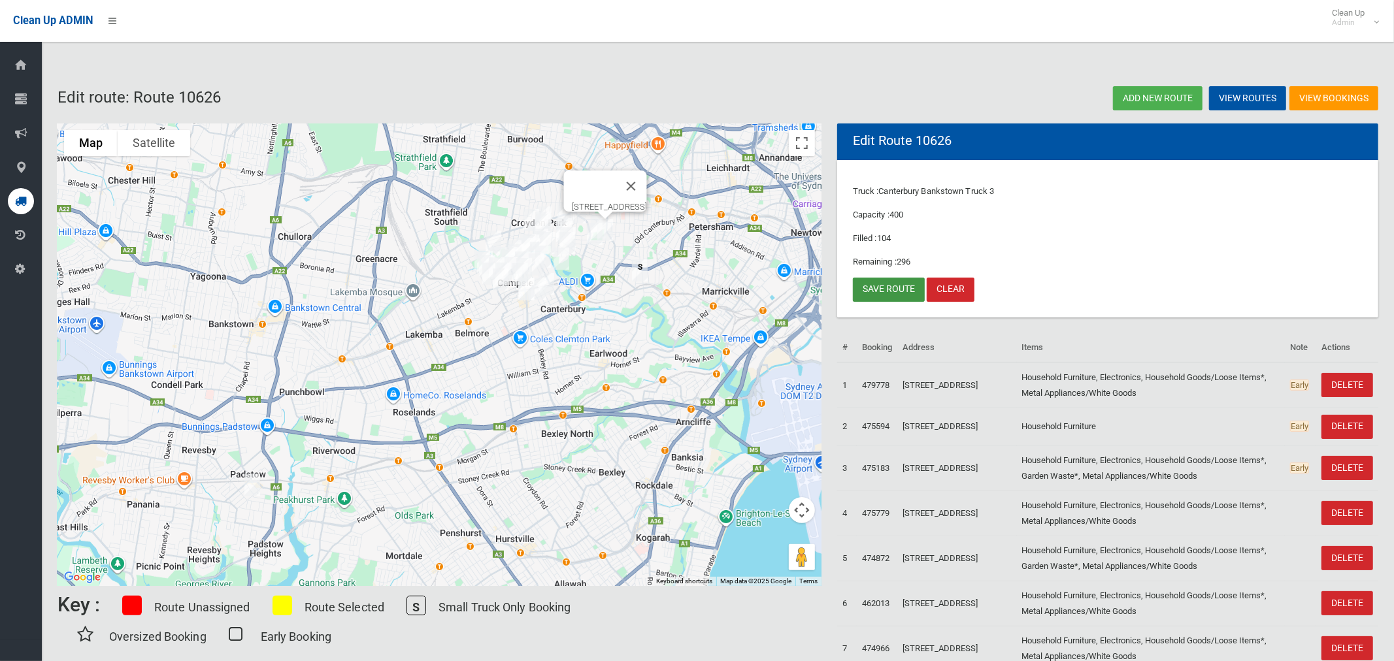
click at [878, 288] on link "Save route" at bounding box center [889, 290] width 72 height 24
